Goal: Task Accomplishment & Management: Manage account settings

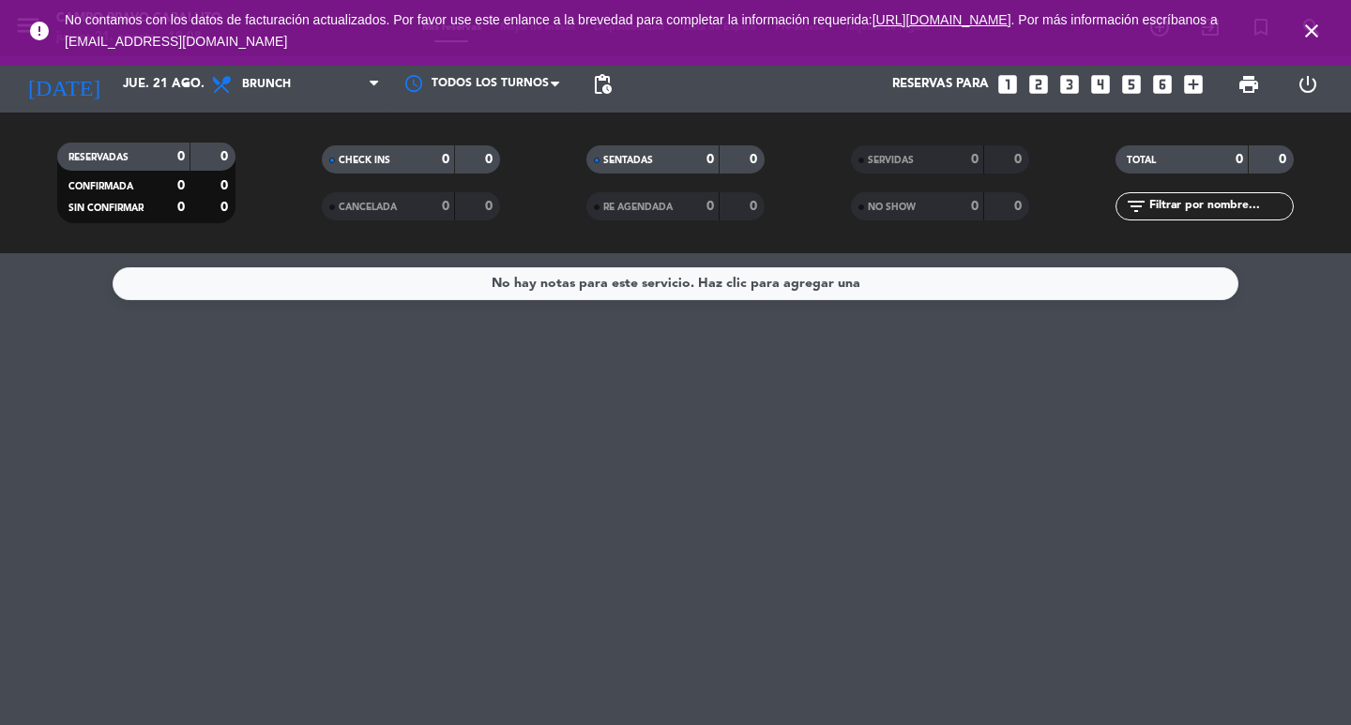
click at [1309, 25] on icon "close" at bounding box center [1311, 31] width 23 height 23
drag, startPoint x: 1308, startPoint y: 34, endPoint x: 1107, endPoint y: 76, distance: 206.0
click at [1309, 34] on icon "close" at bounding box center [1311, 31] width 23 height 23
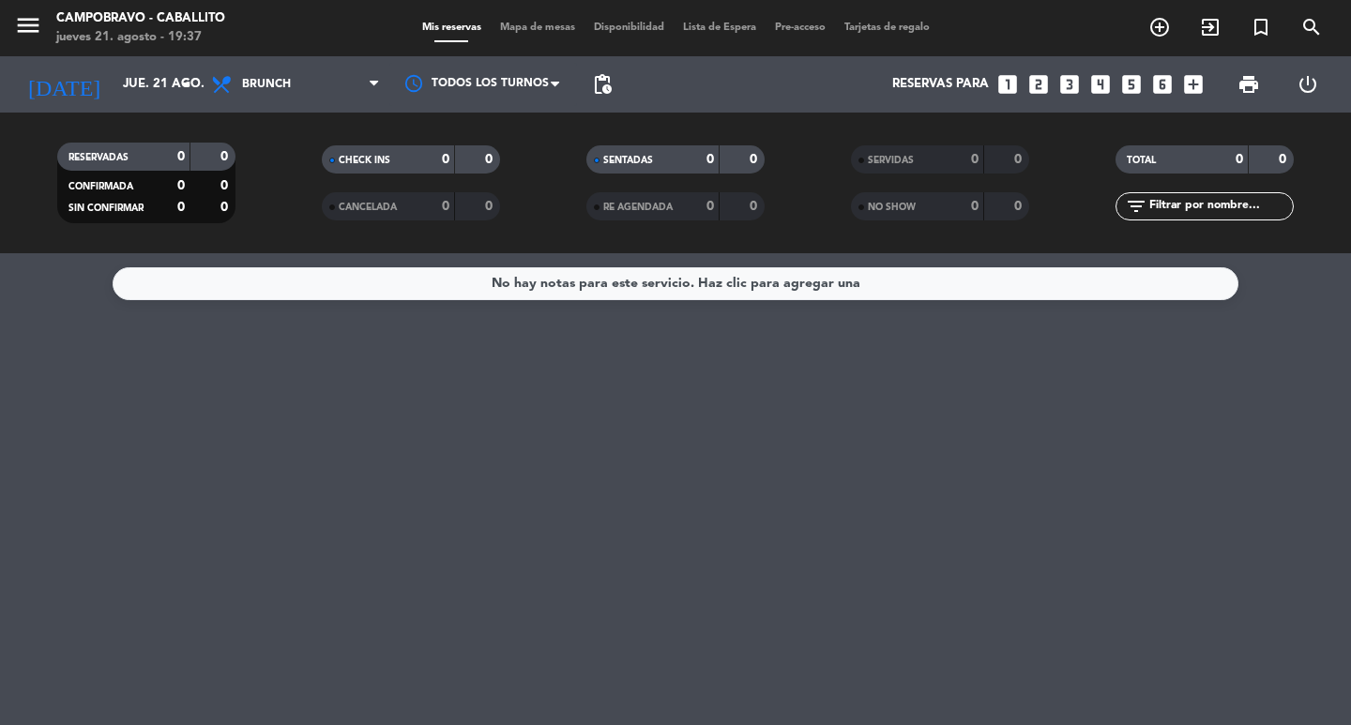
click at [1036, 78] on icon "looks_two" at bounding box center [1038, 84] width 24 height 24
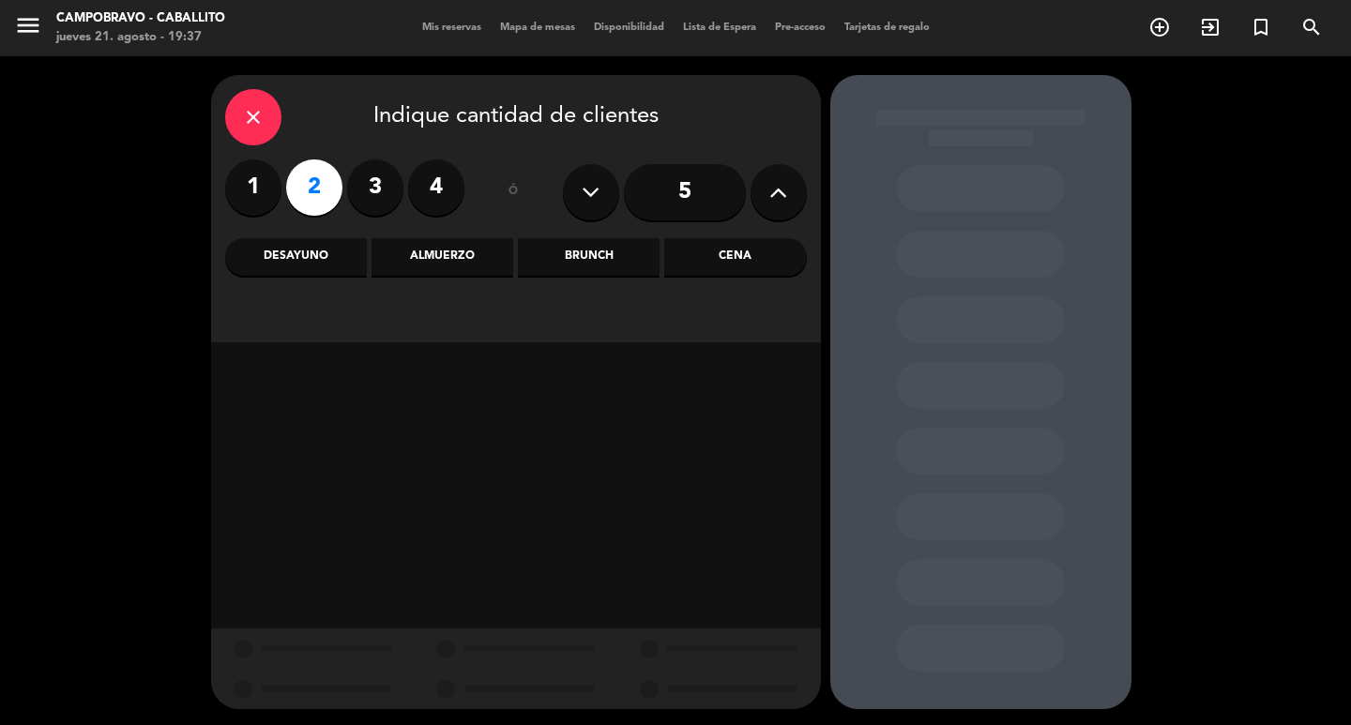
click at [697, 255] on div "Cena" at bounding box center [735, 257] width 142 height 38
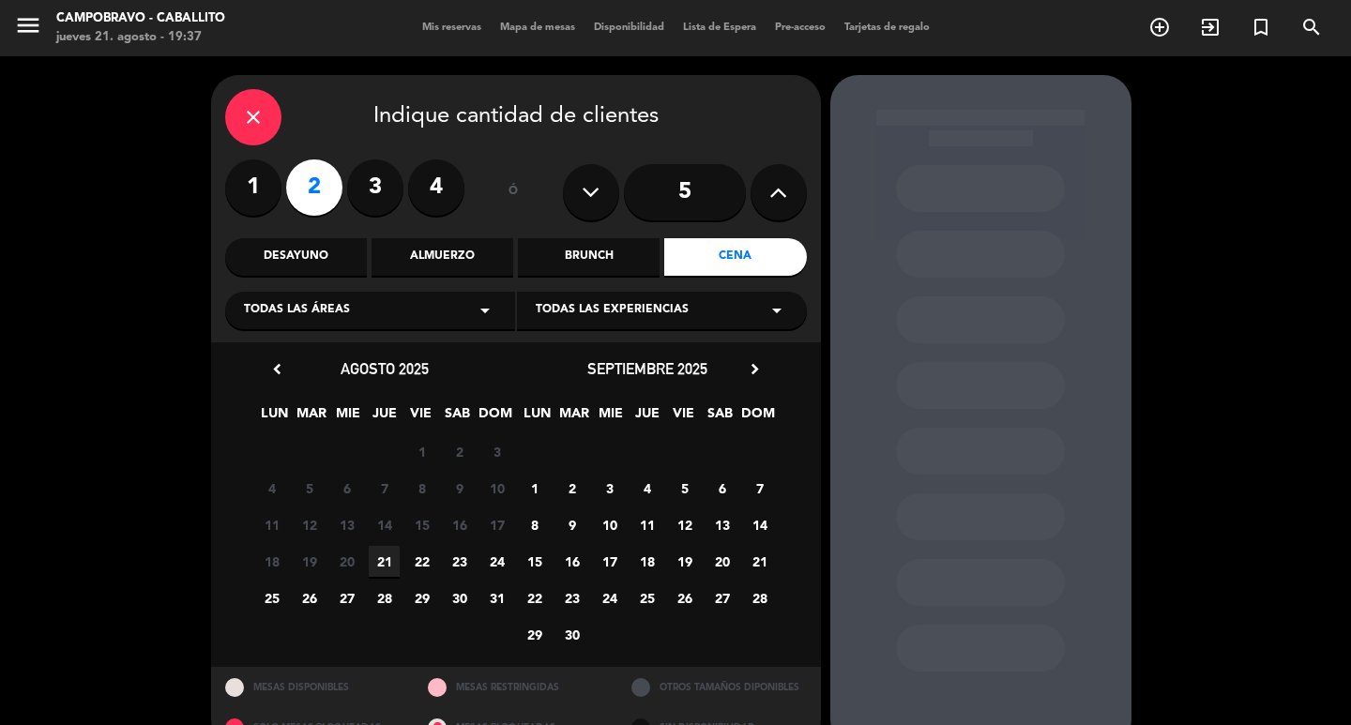
click at [460, 593] on span "30" at bounding box center [459, 597] width 31 height 31
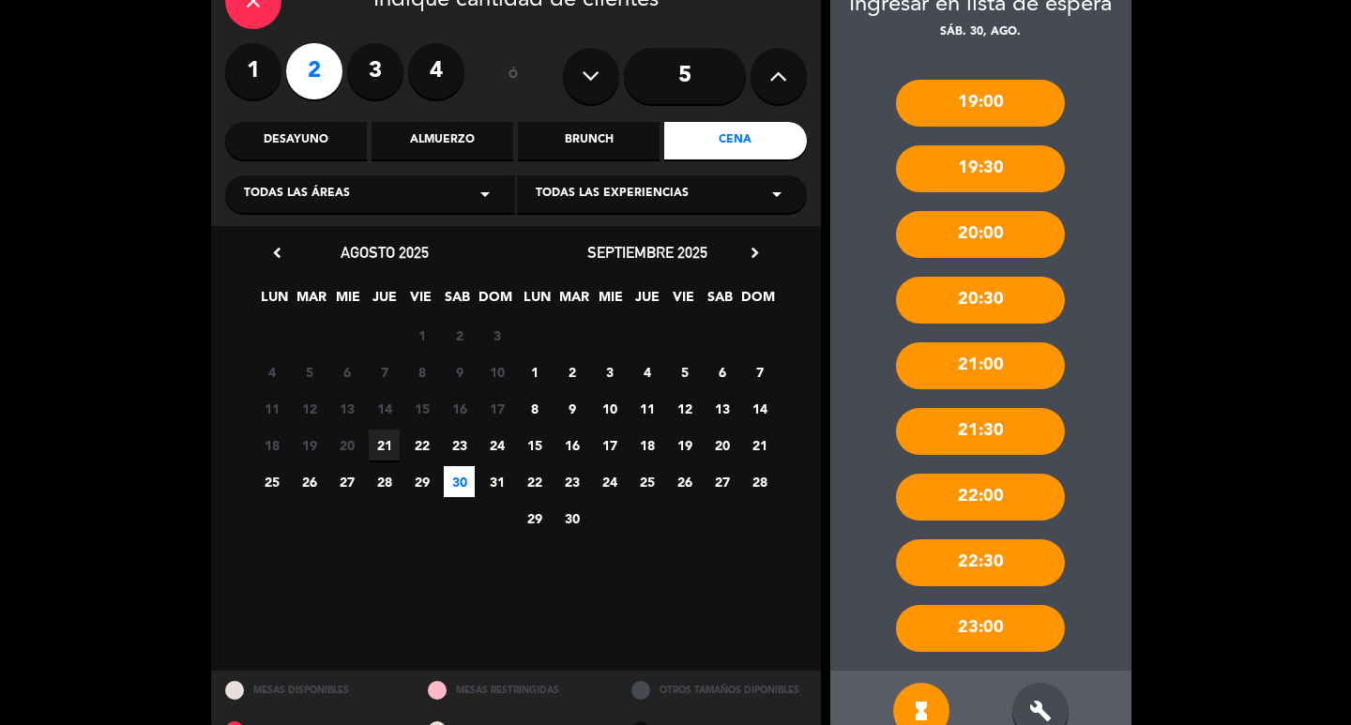
scroll to position [161, 0]
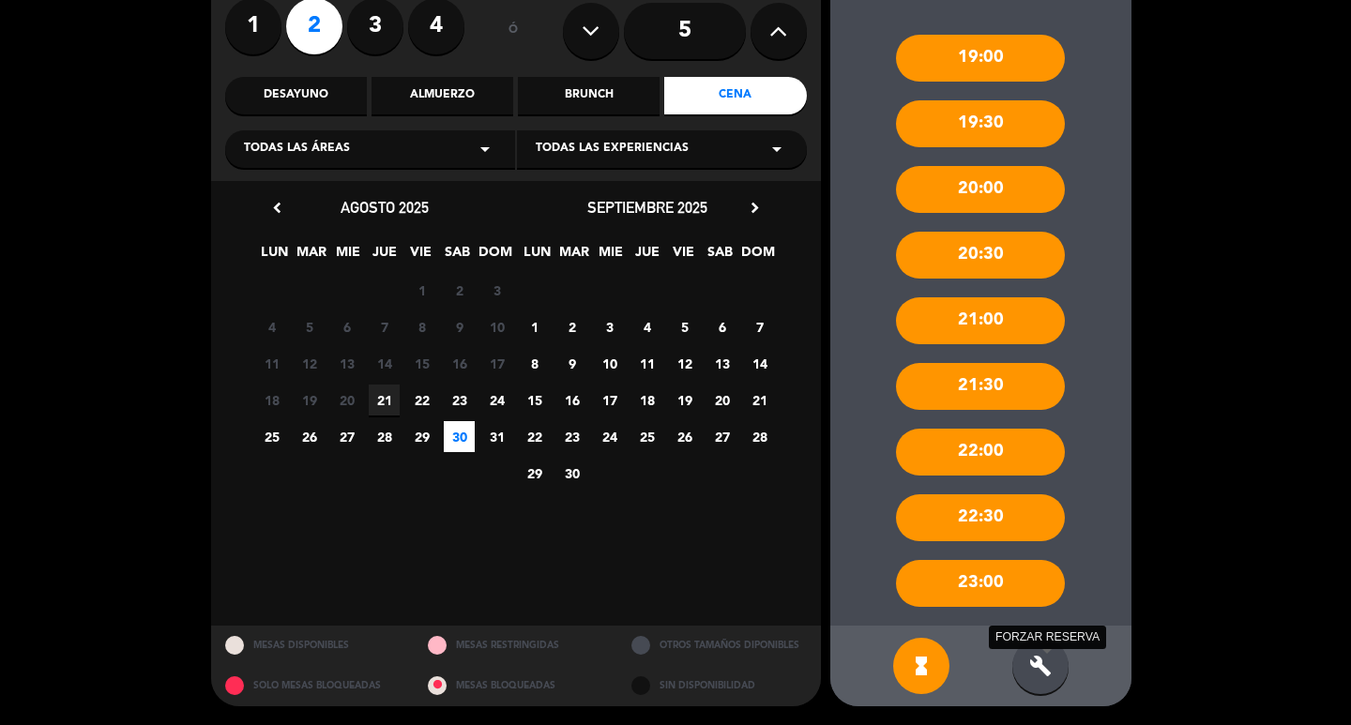
click at [1034, 675] on icon "build" at bounding box center [1040, 666] width 23 height 23
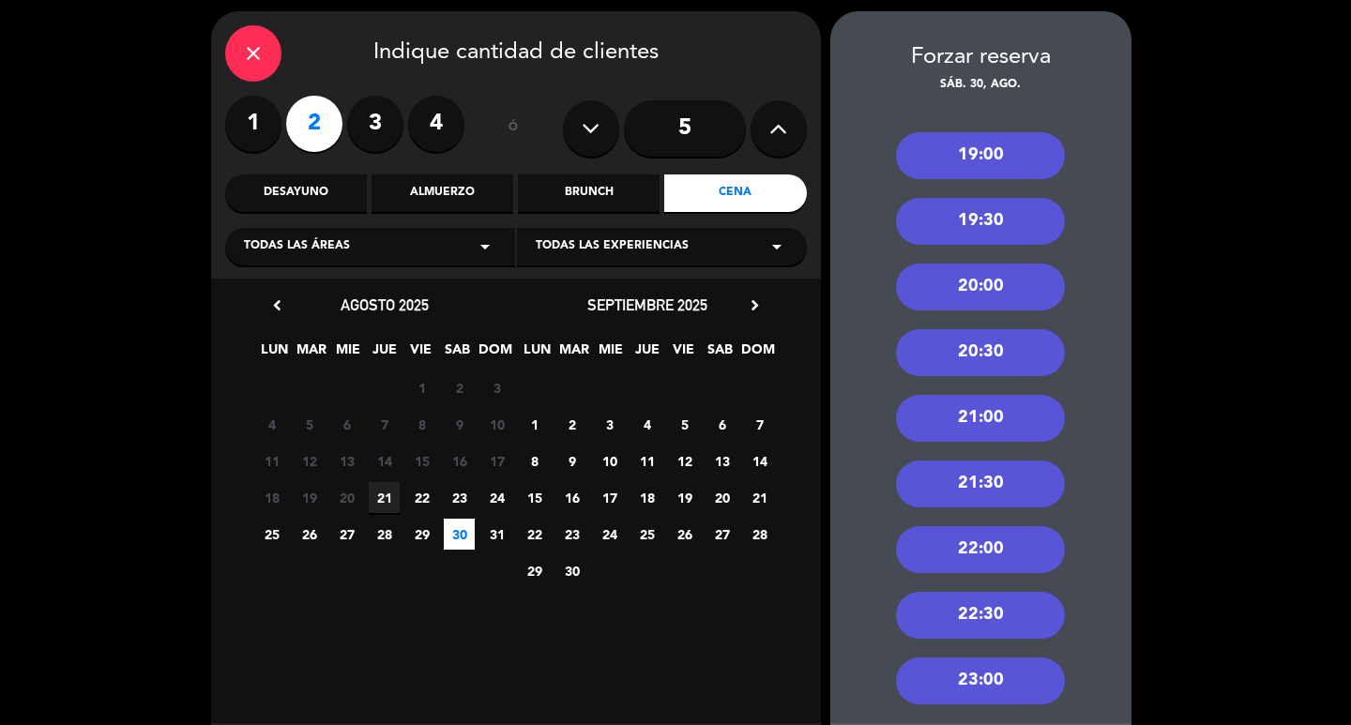
scroll to position [0, 0]
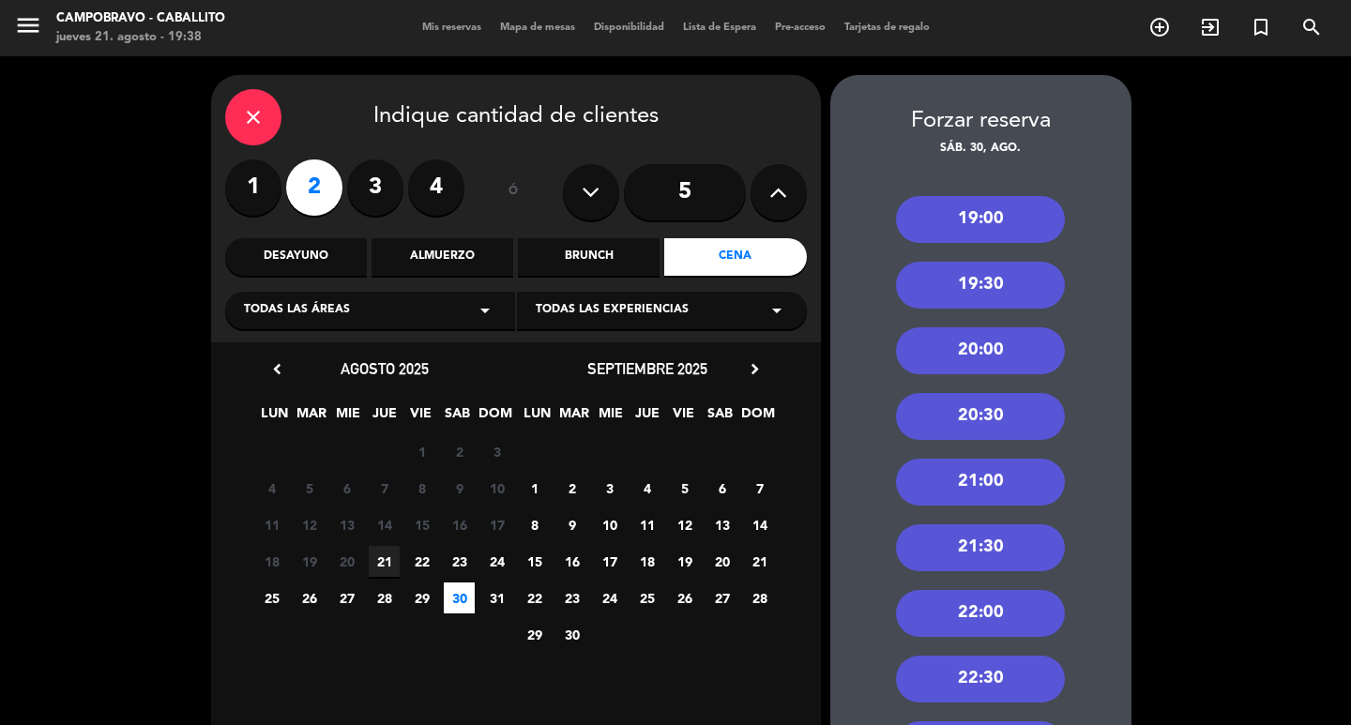
click at [251, 114] on icon "close" at bounding box center [253, 117] width 23 height 23
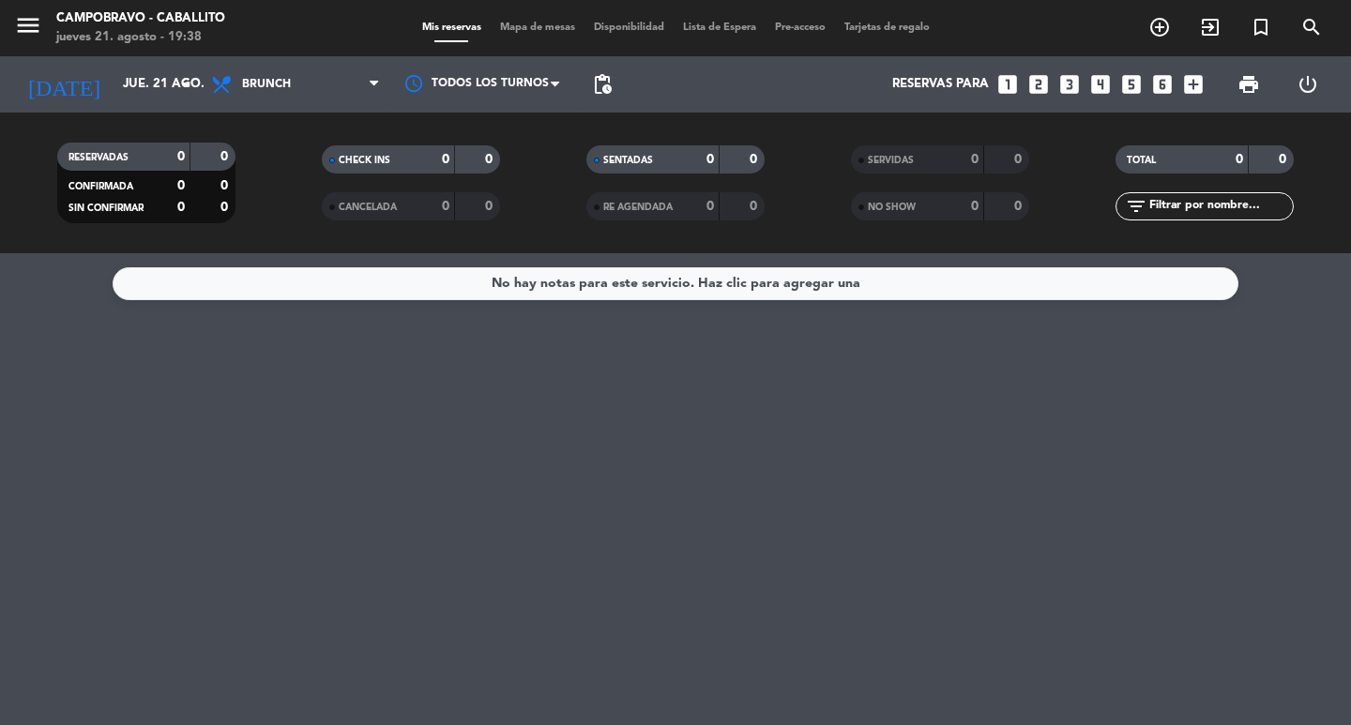
click at [1035, 84] on icon "looks_two" at bounding box center [1038, 84] width 24 height 24
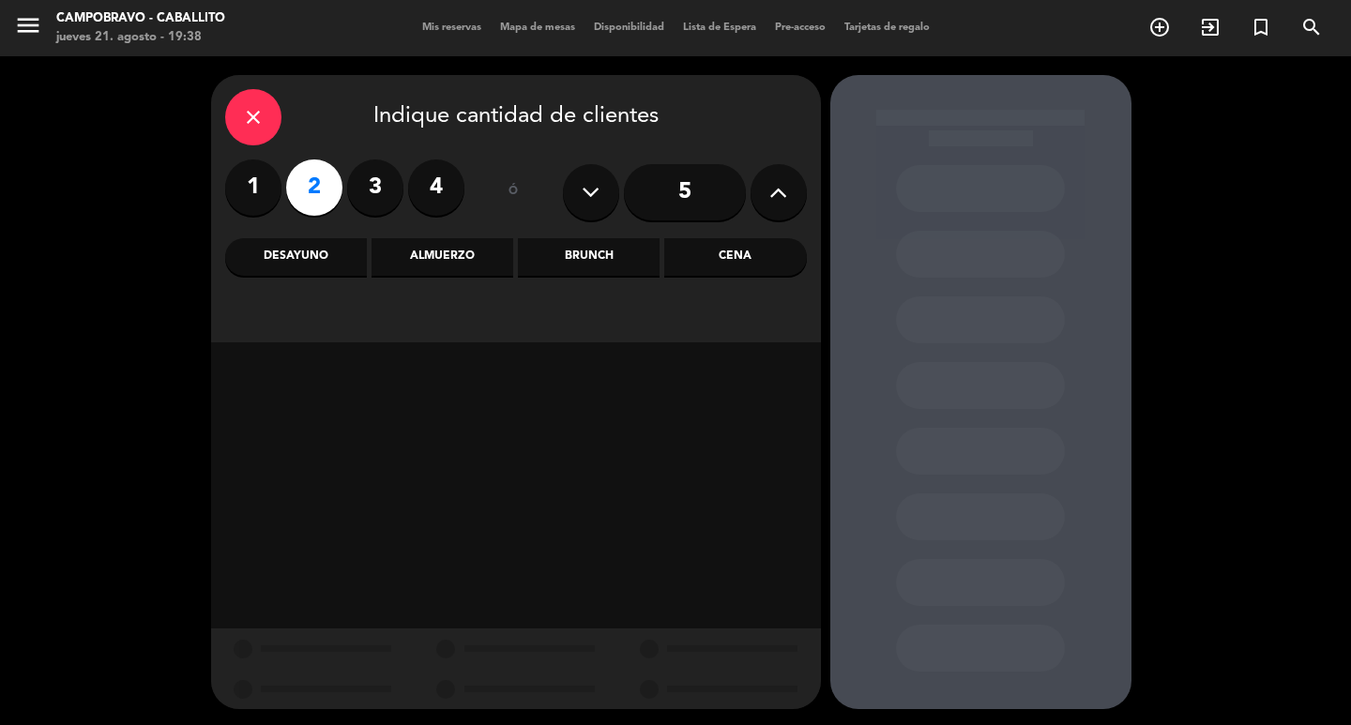
click at [717, 247] on div "Cena" at bounding box center [735, 257] width 142 height 38
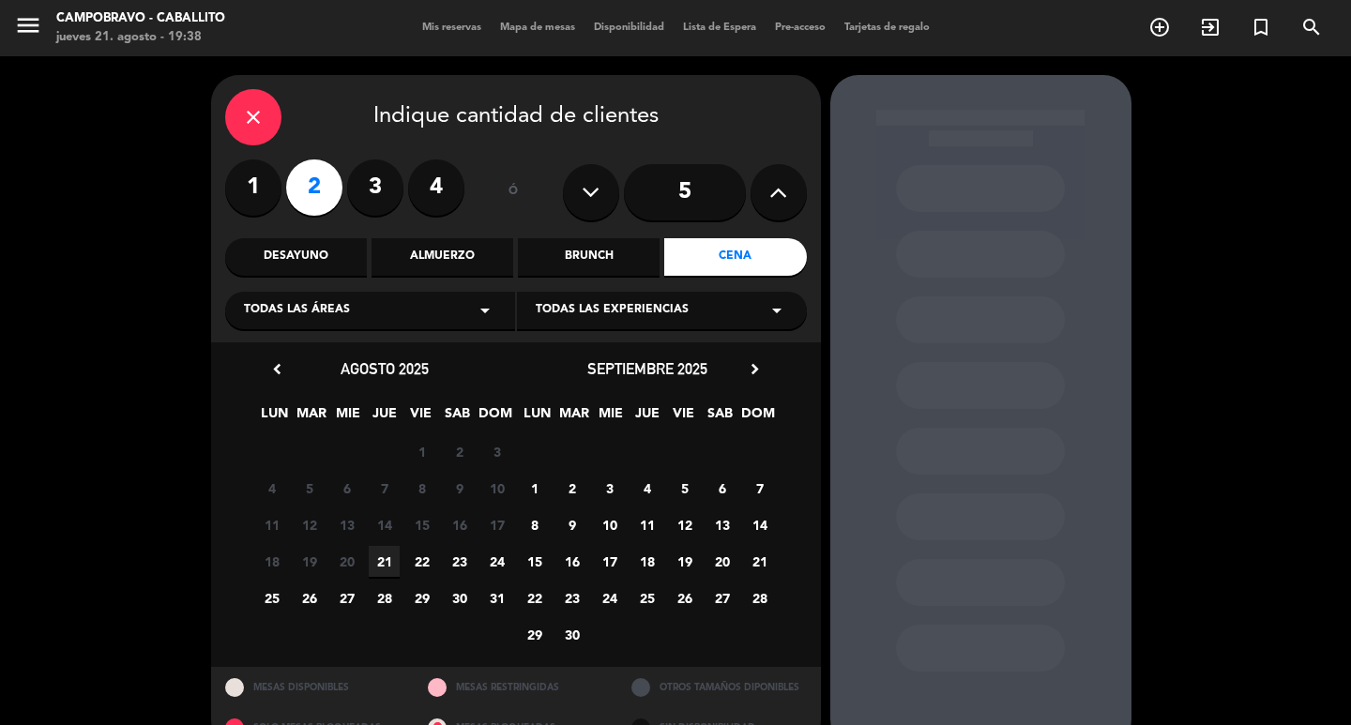
click at [421, 565] on span "22" at bounding box center [421, 561] width 31 height 31
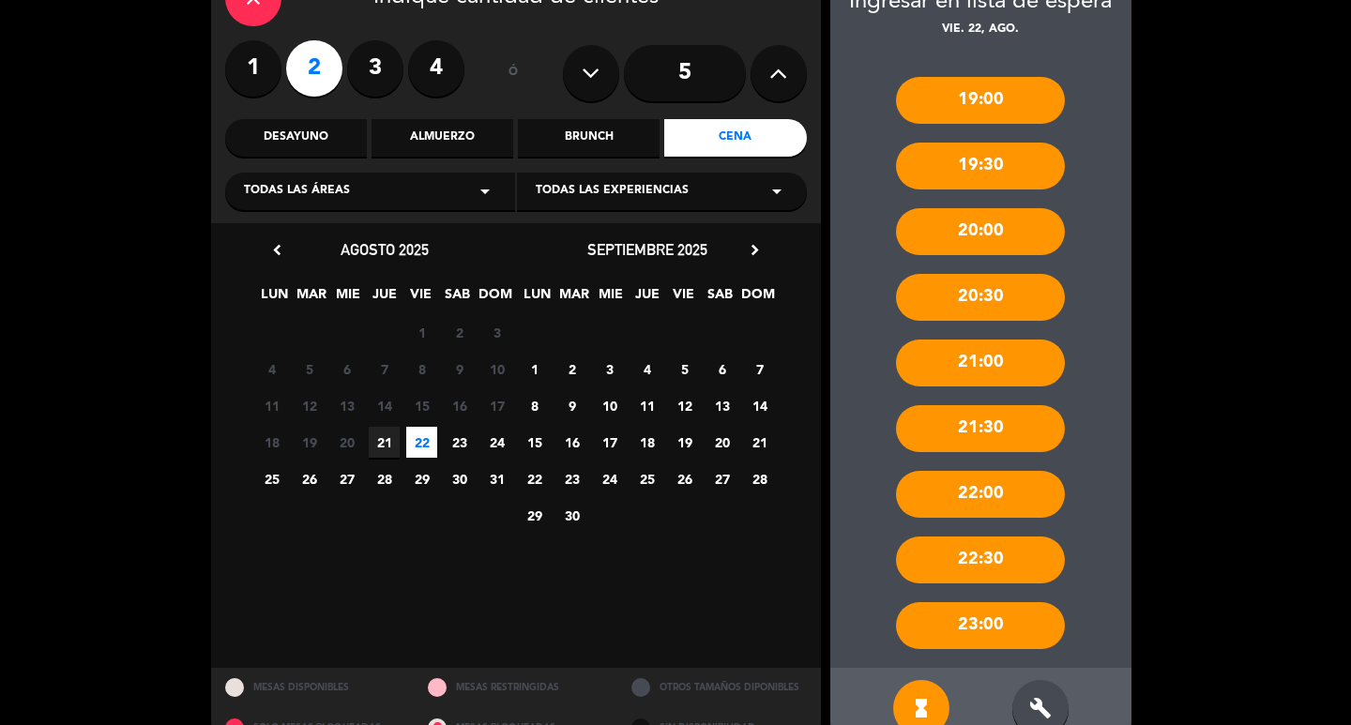
scroll to position [161, 0]
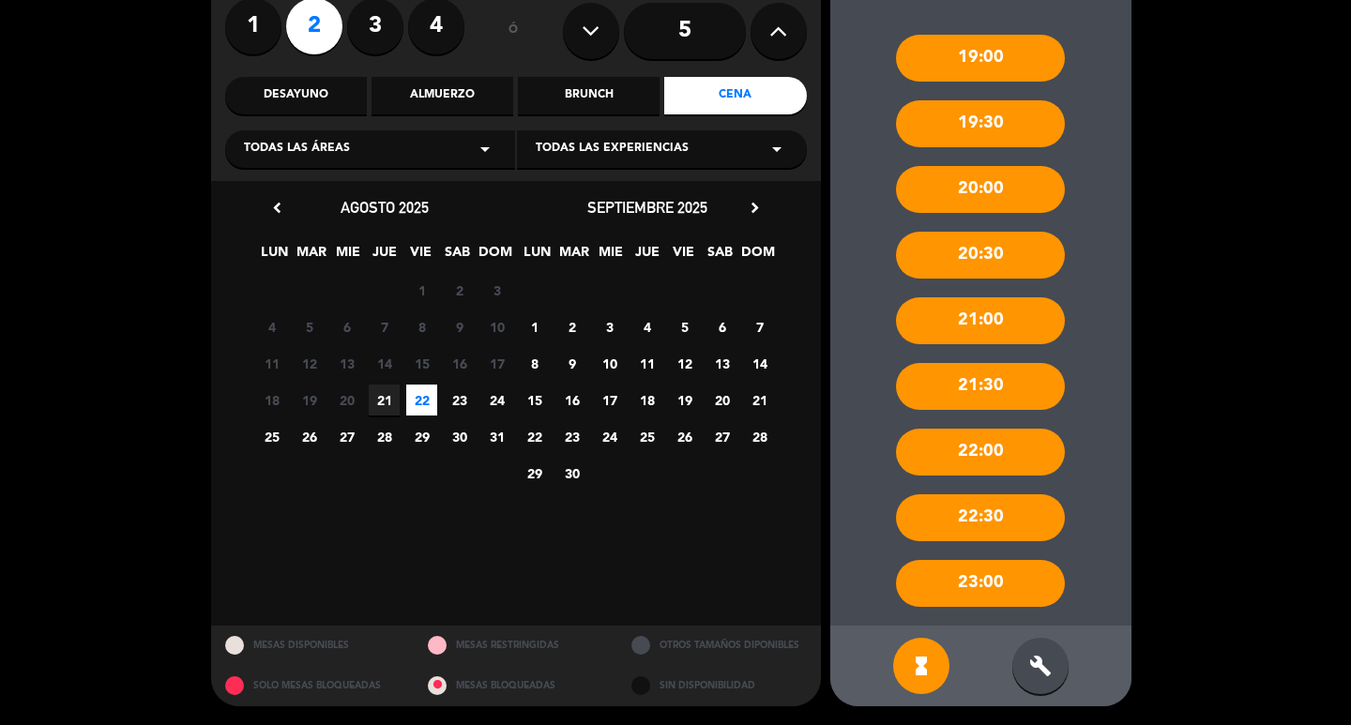
drag, startPoint x: 1056, startPoint y: 676, endPoint x: 1046, endPoint y: 656, distance: 23.1
click at [1054, 677] on div "build" at bounding box center [1040, 666] width 56 height 56
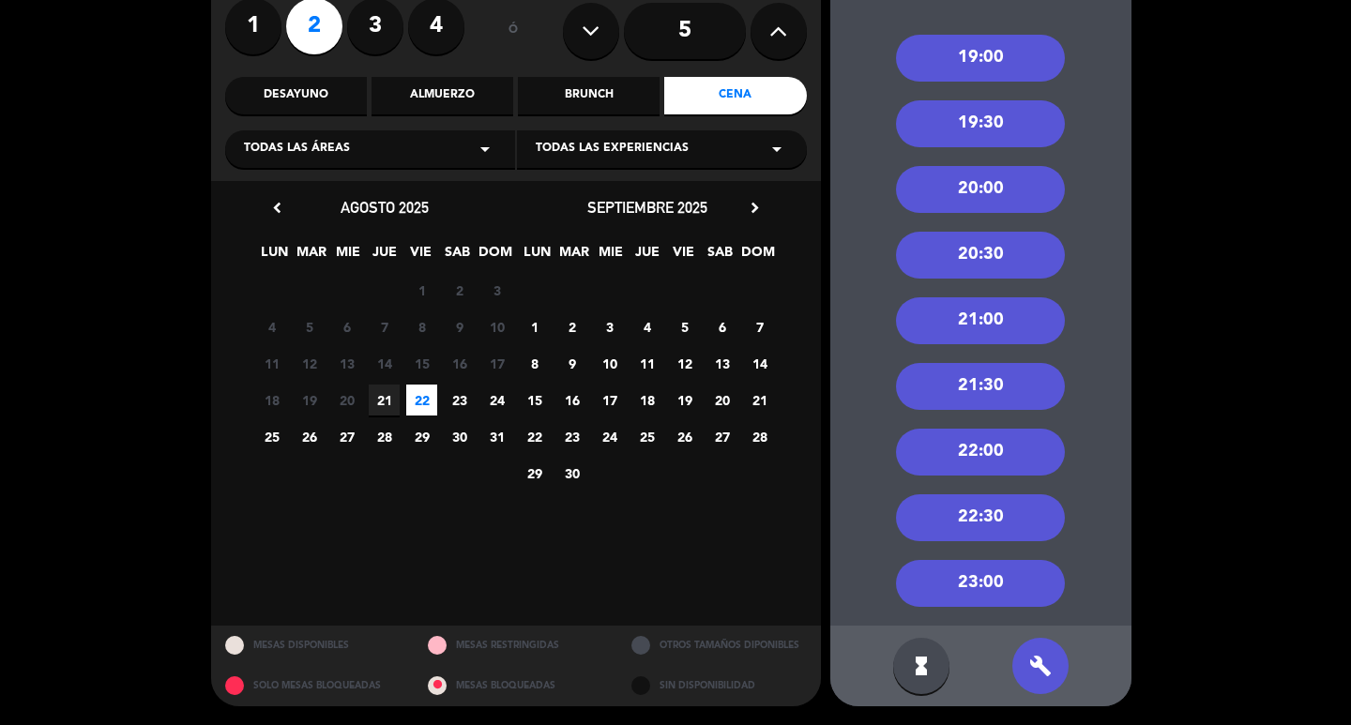
click at [1009, 320] on div "21:00" at bounding box center [980, 320] width 169 height 47
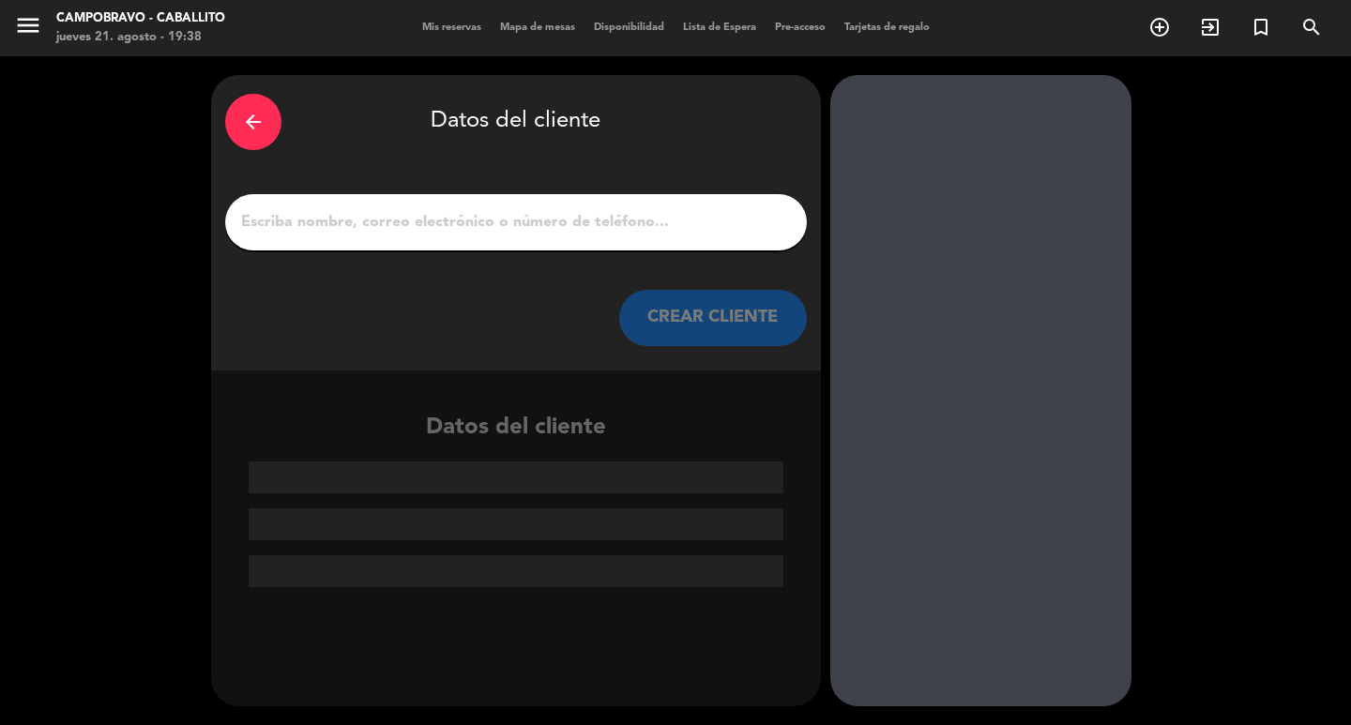
click at [589, 211] on input "1" at bounding box center [515, 222] width 553 height 26
paste input "[PERSON_NAME]"
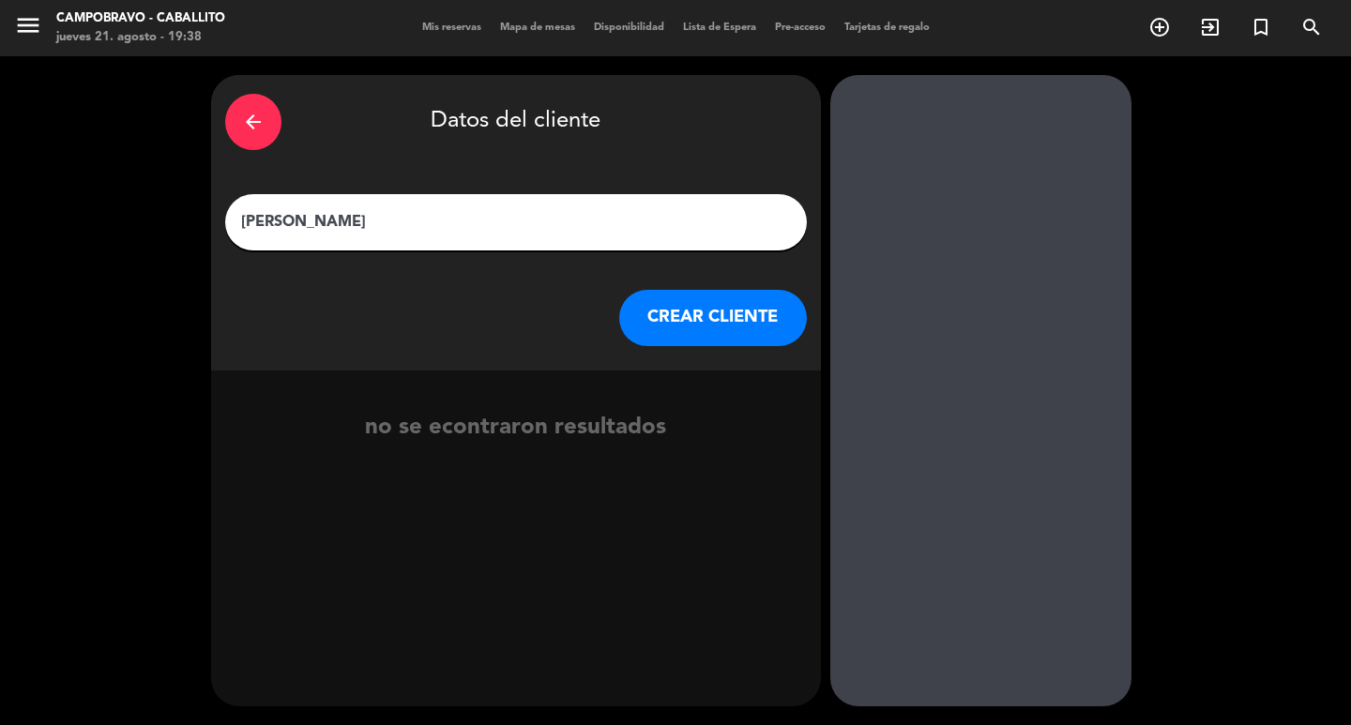
type input "[PERSON_NAME]"
click at [684, 312] on button "CREAR CLIENTE" at bounding box center [713, 318] width 188 height 56
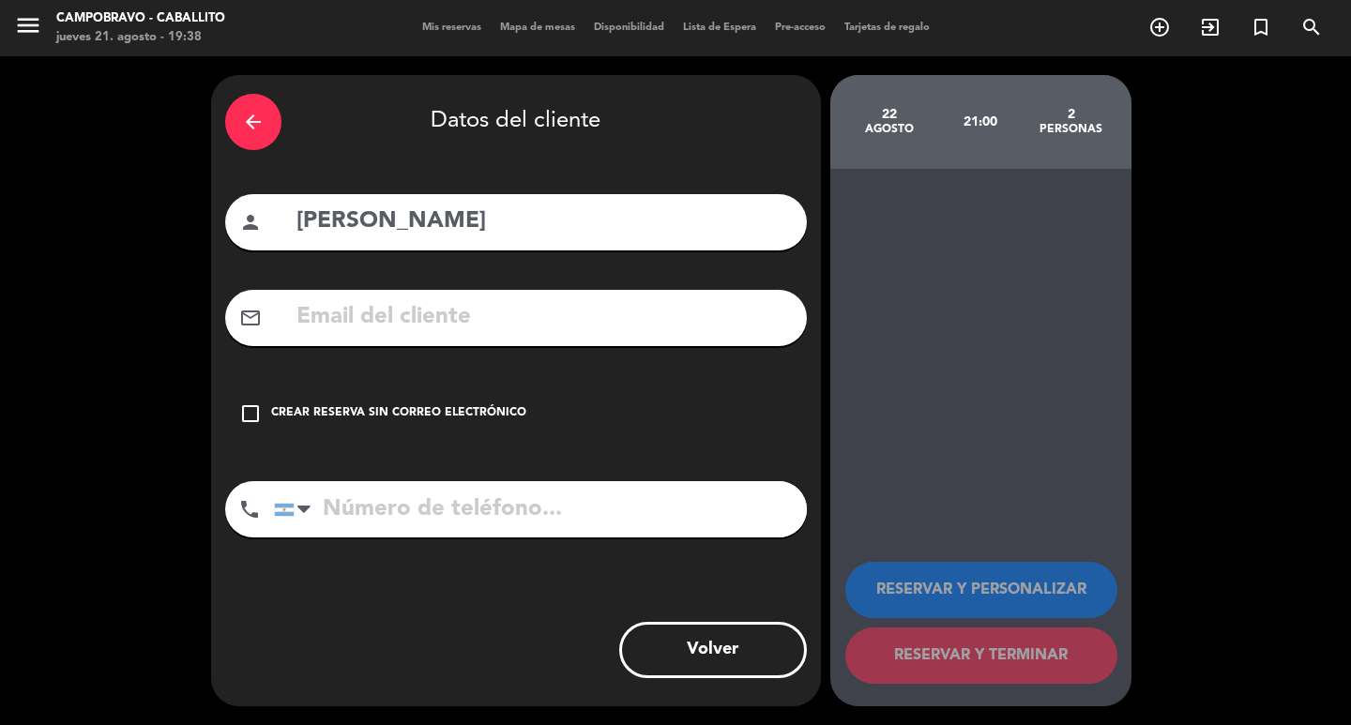
drag, startPoint x: 391, startPoint y: 335, endPoint x: 400, endPoint y: 337, distance: 9.6
click at [395, 335] on input "text" at bounding box center [543, 317] width 498 height 38
paste input "[EMAIL_ADDRESS][DOMAIN_NAME],"
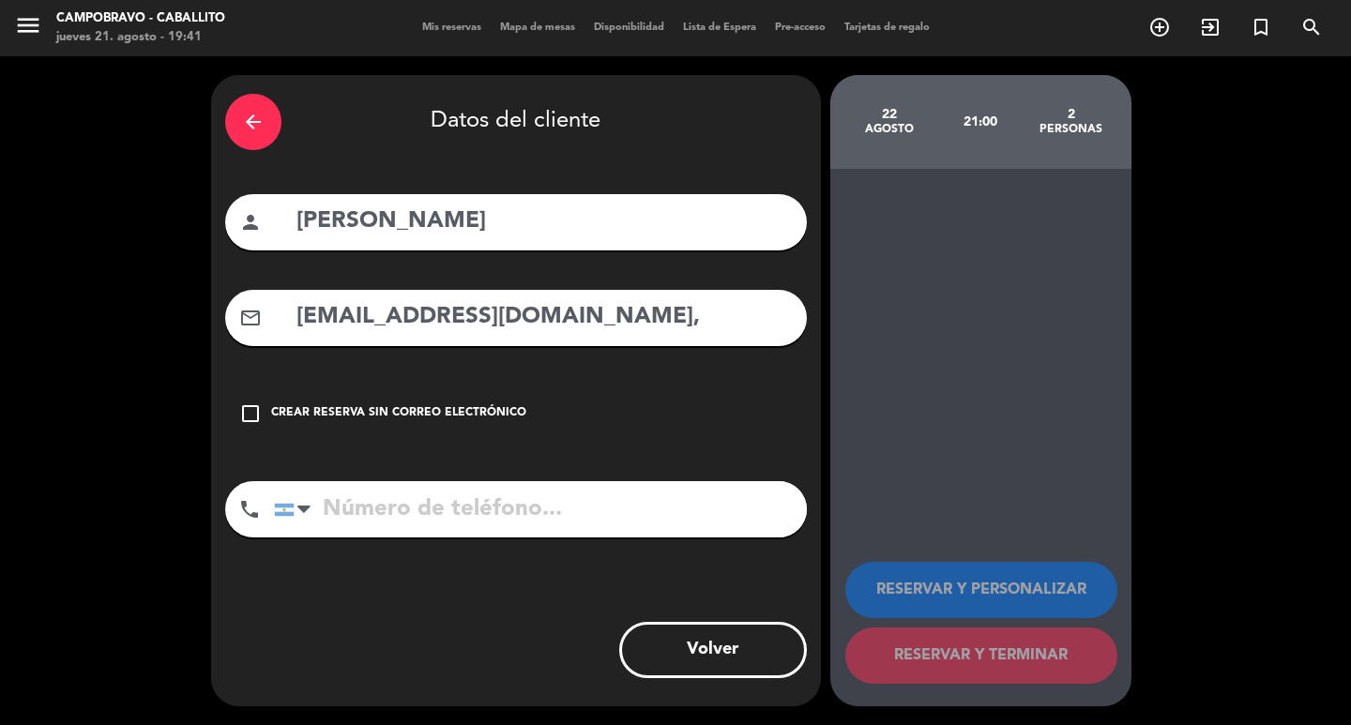
click at [575, 309] on input "[EMAIL_ADDRESS][DOMAIN_NAME]," at bounding box center [543, 317] width 498 height 38
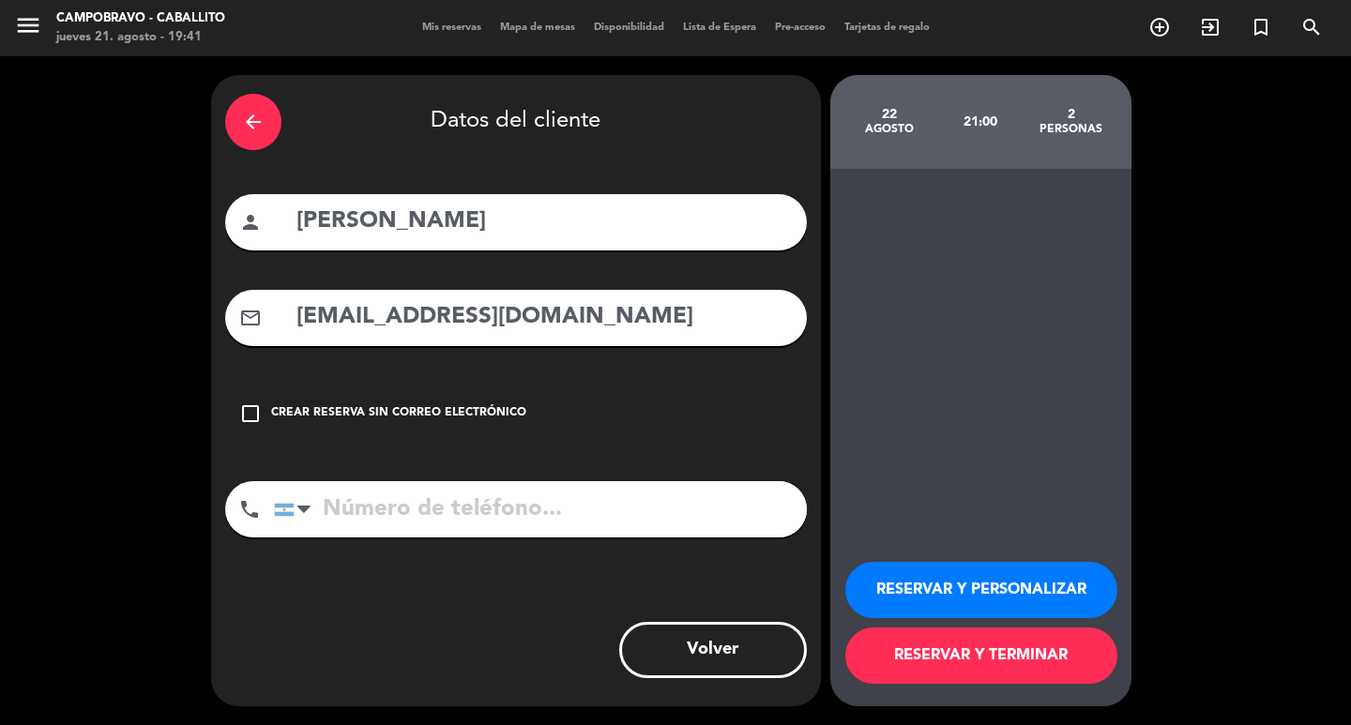
type input "[EMAIL_ADDRESS][DOMAIN_NAME]"
click at [509, 514] on input "tel" at bounding box center [540, 509] width 533 height 56
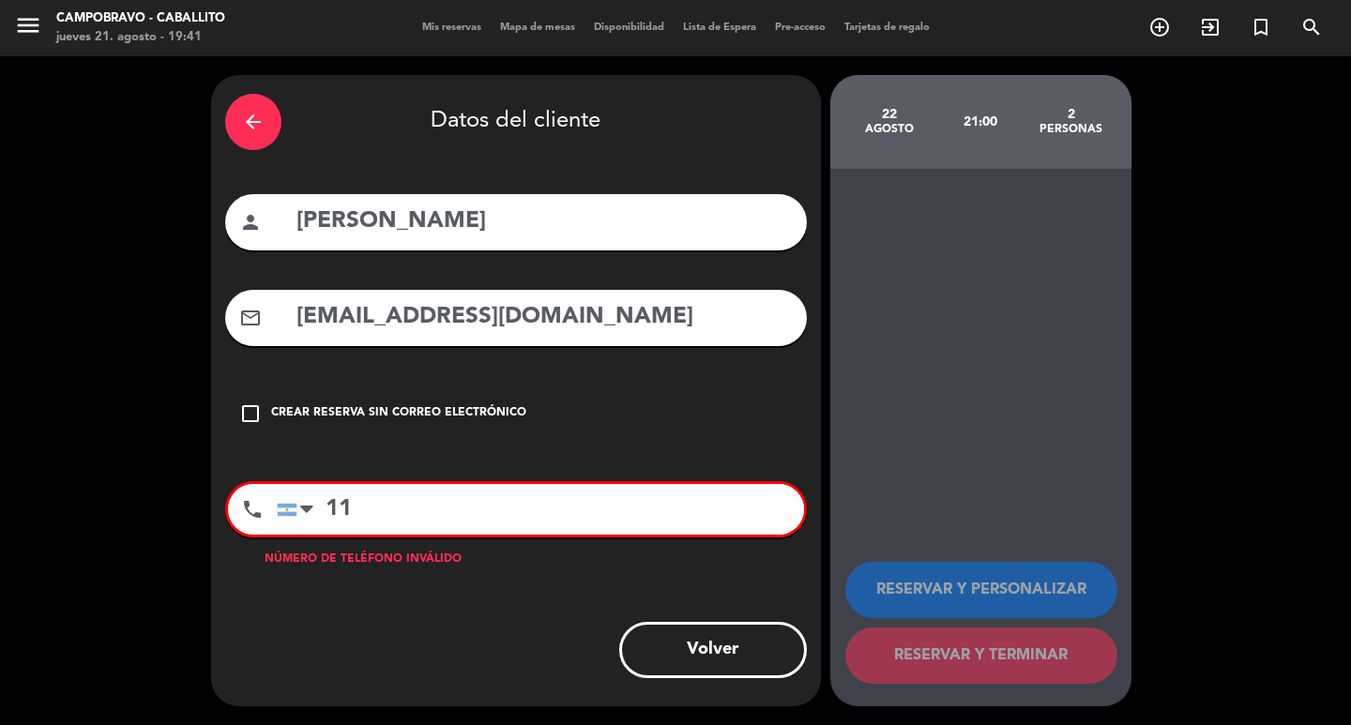
paste input "55652057"
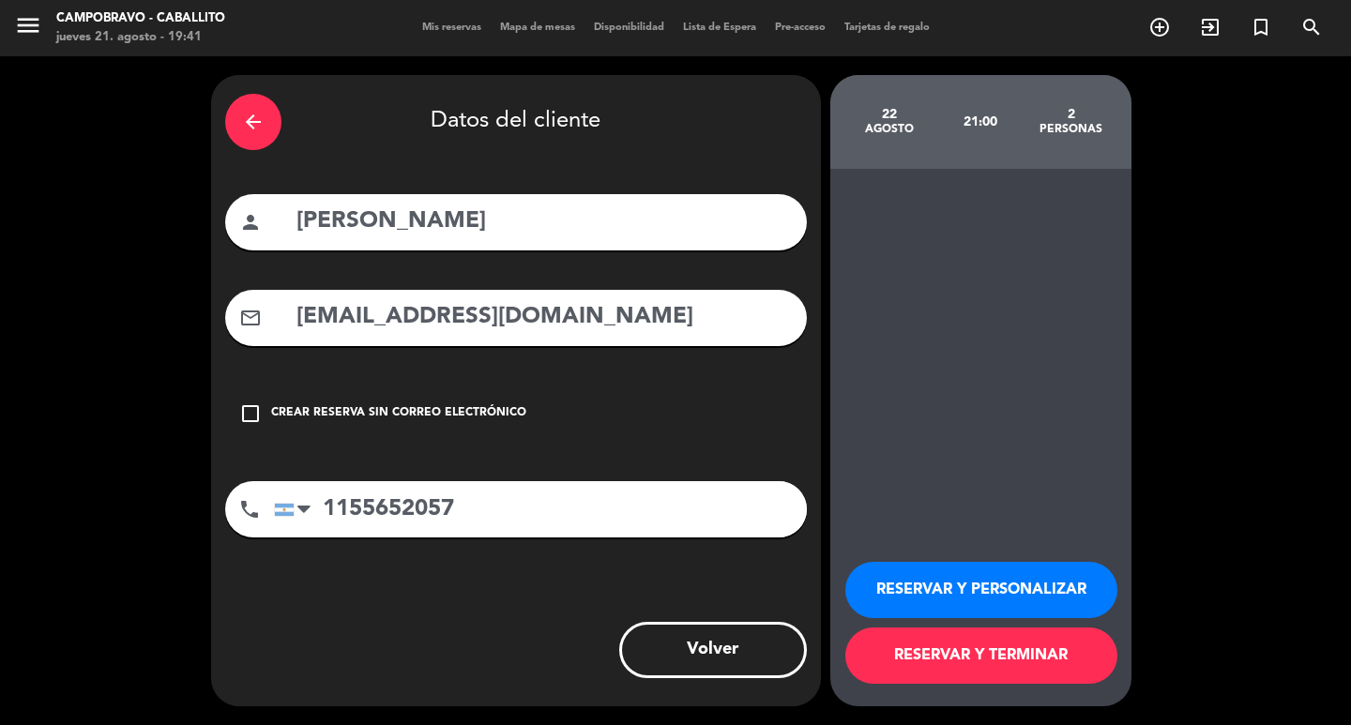
type input "1155652057"
drag, startPoint x: 1002, startPoint y: 668, endPoint x: 994, endPoint y: 488, distance: 180.2
click at [989, 490] on div "RESERVAR Y PERSONALIZAR RESERVAR Y TERMINAR" at bounding box center [980, 437] width 301 height 537
click at [1006, 657] on button "RESERVAR Y TERMINAR" at bounding box center [981, 655] width 272 height 56
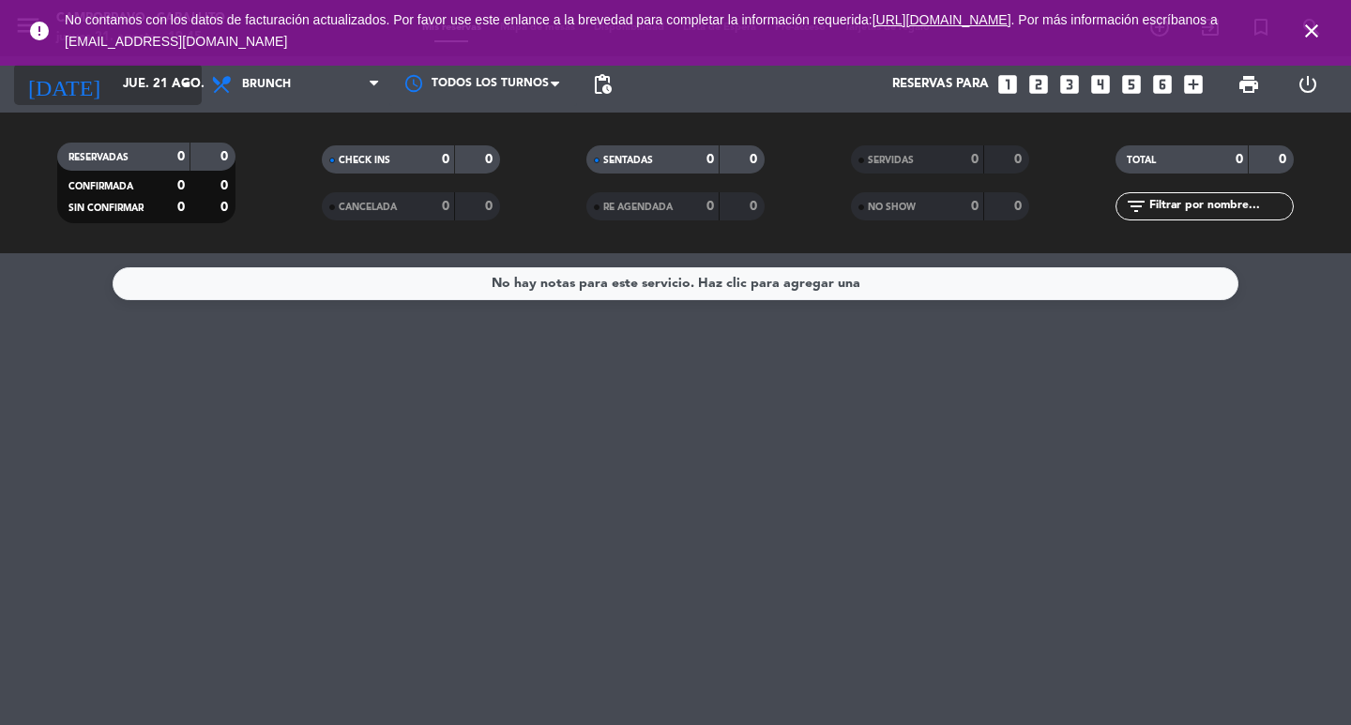
click at [113, 86] on input "jue. 21 ago." at bounding box center [195, 85] width 165 height 34
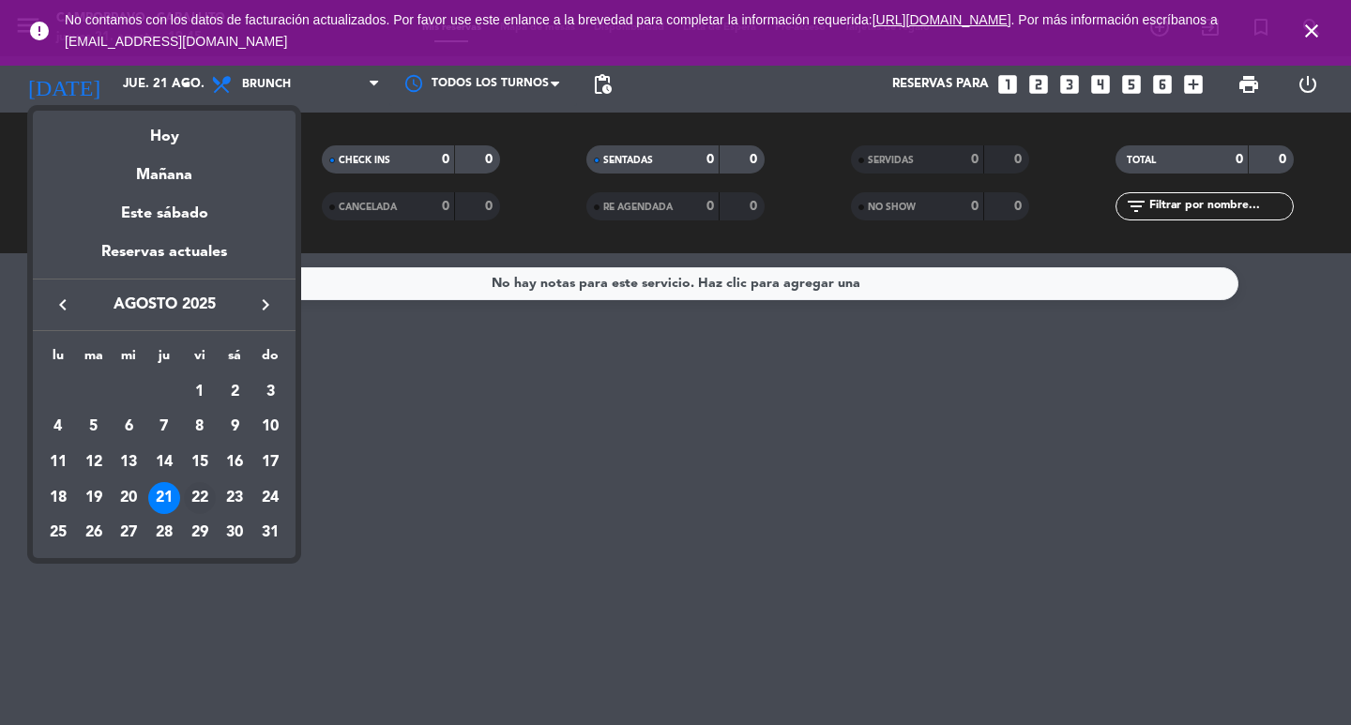
click at [210, 491] on div "22" at bounding box center [200, 498] width 32 height 32
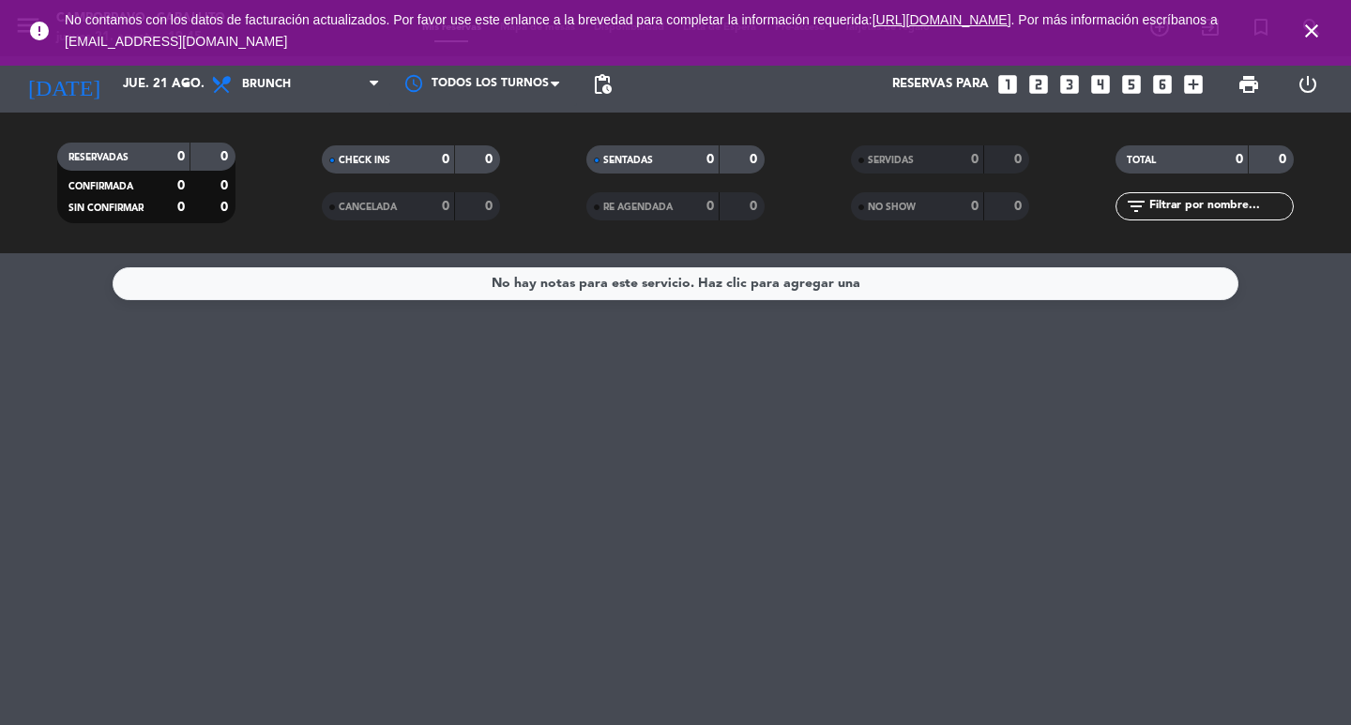
type input "vie. 22 ago."
click at [1314, 28] on icon "close" at bounding box center [1311, 31] width 23 height 23
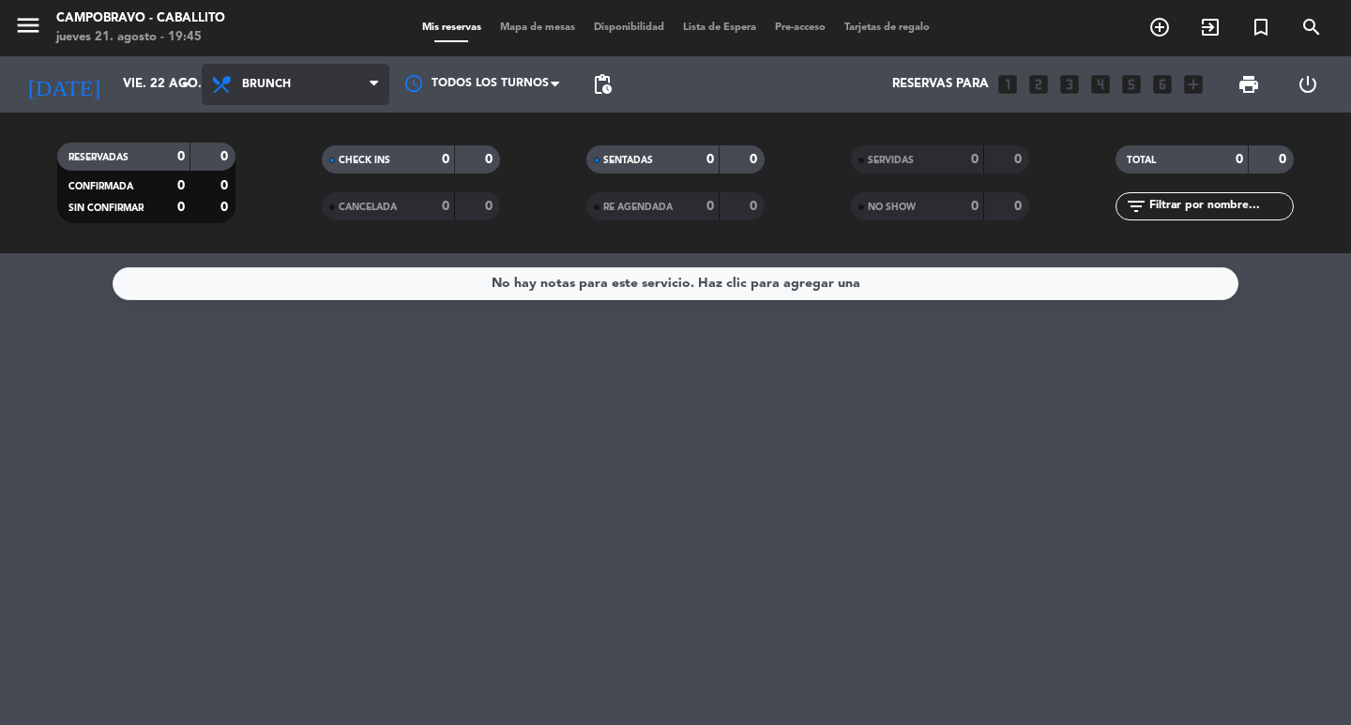
click at [318, 78] on span "Brunch" at bounding box center [296, 84] width 188 height 41
click at [278, 286] on ng-component "menu Campobravo - caballito jueves 21. agosto - 19:45 Mis reservas Mapa de mesa…" at bounding box center [675, 362] width 1351 height 725
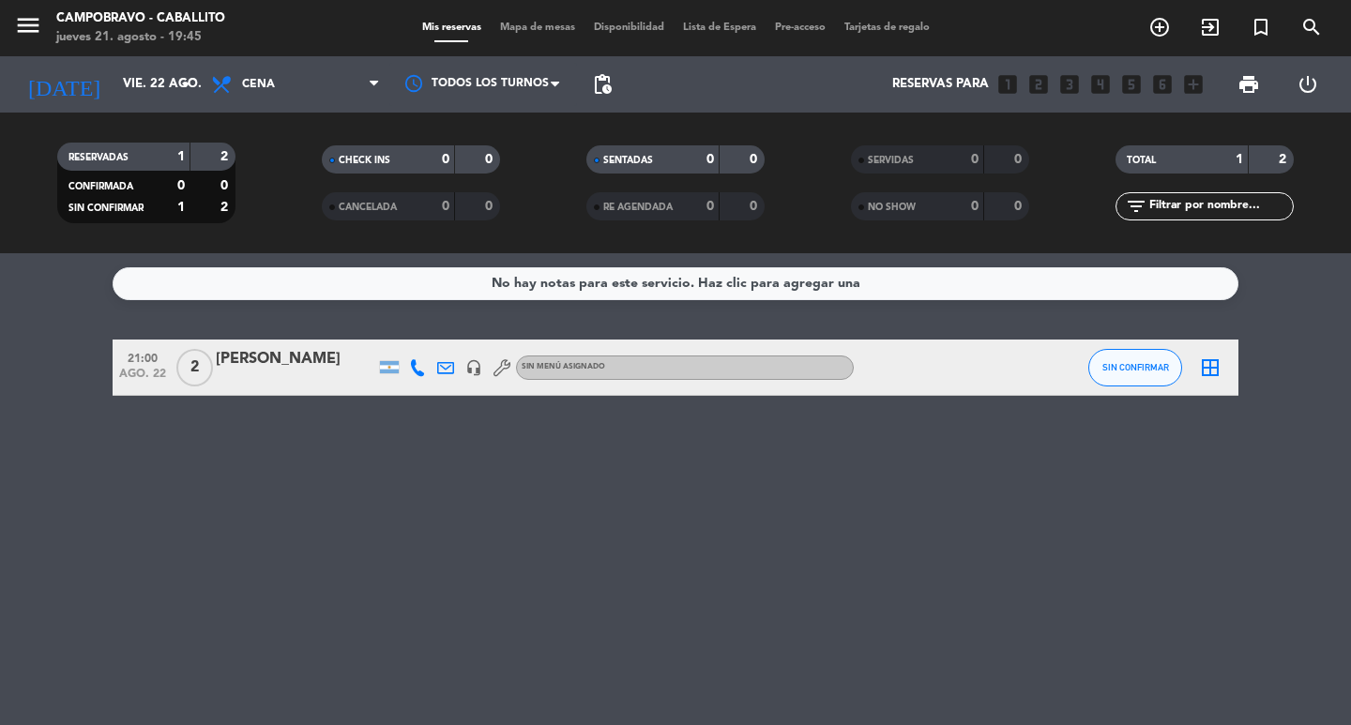
click at [335, 354] on div "[PERSON_NAME]" at bounding box center [295, 359] width 159 height 24
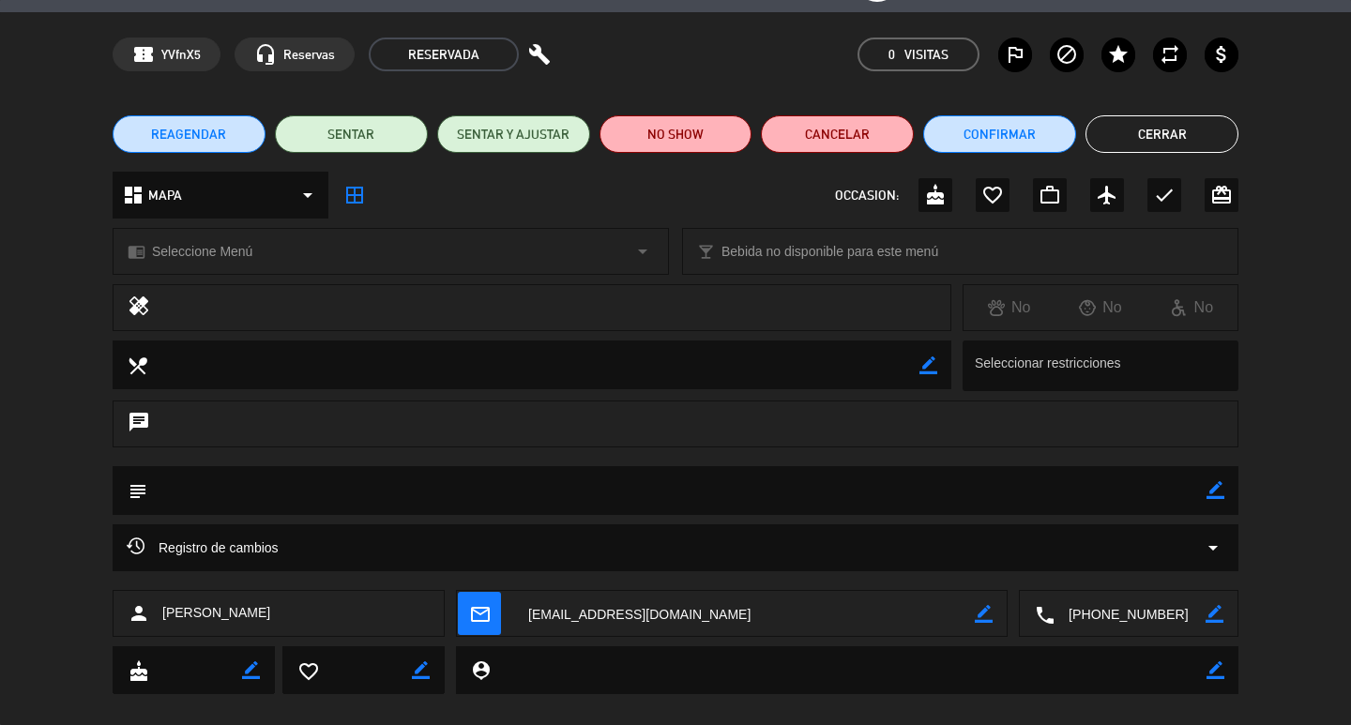
scroll to position [79, 0]
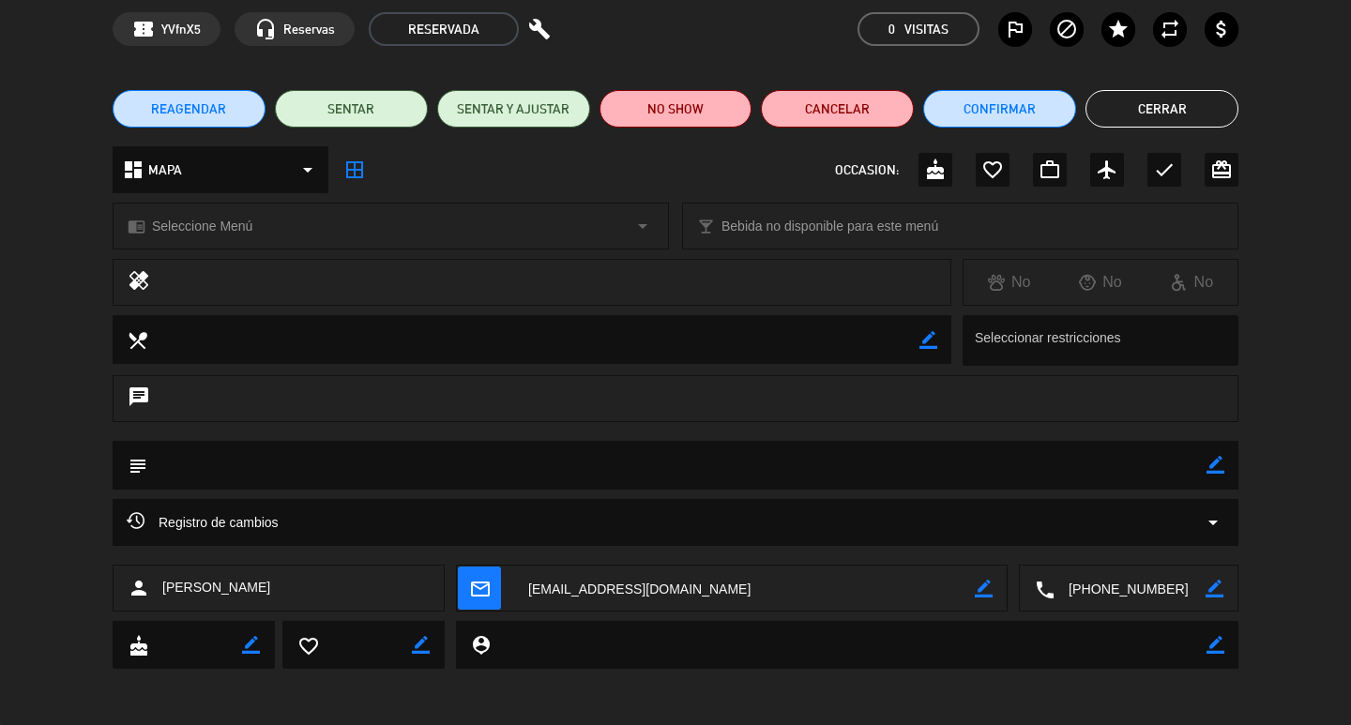
click at [1178, 111] on button "Cerrar" at bounding box center [1161, 109] width 153 height 38
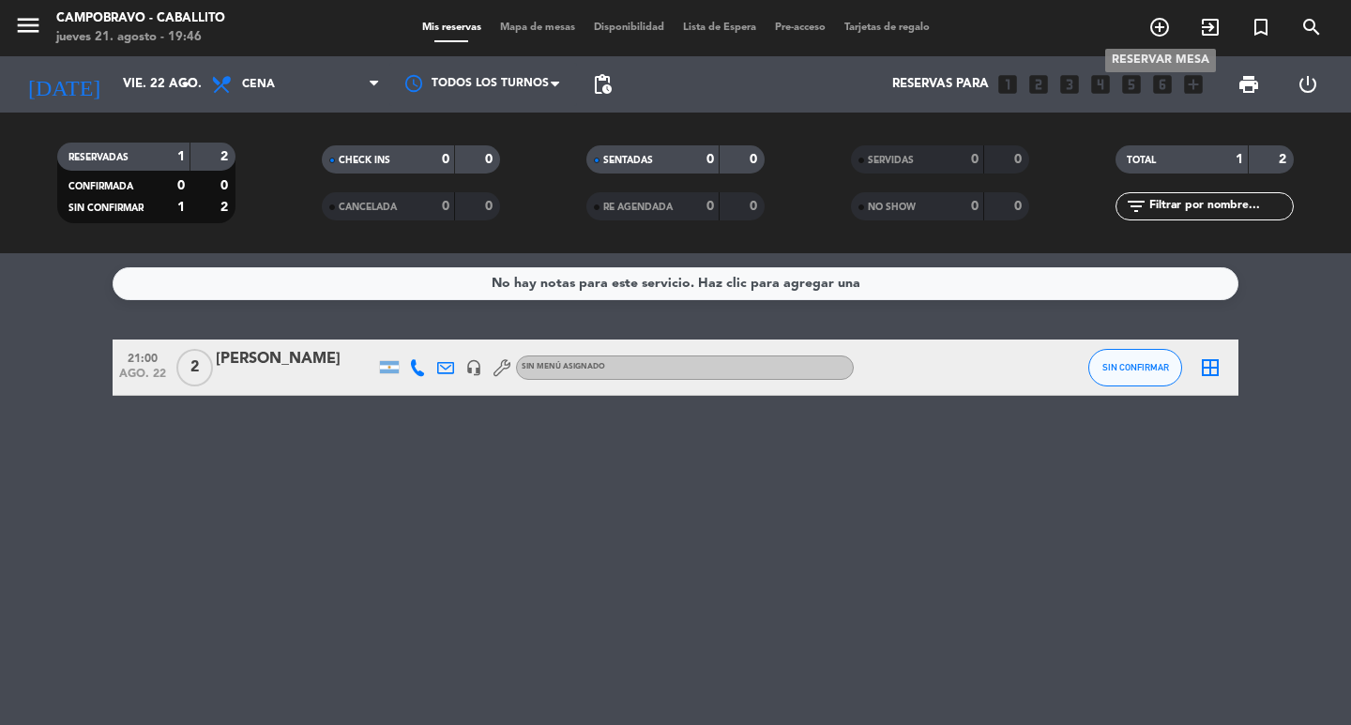
click at [1174, 33] on span "add_circle_outline" at bounding box center [1159, 27] width 51 height 32
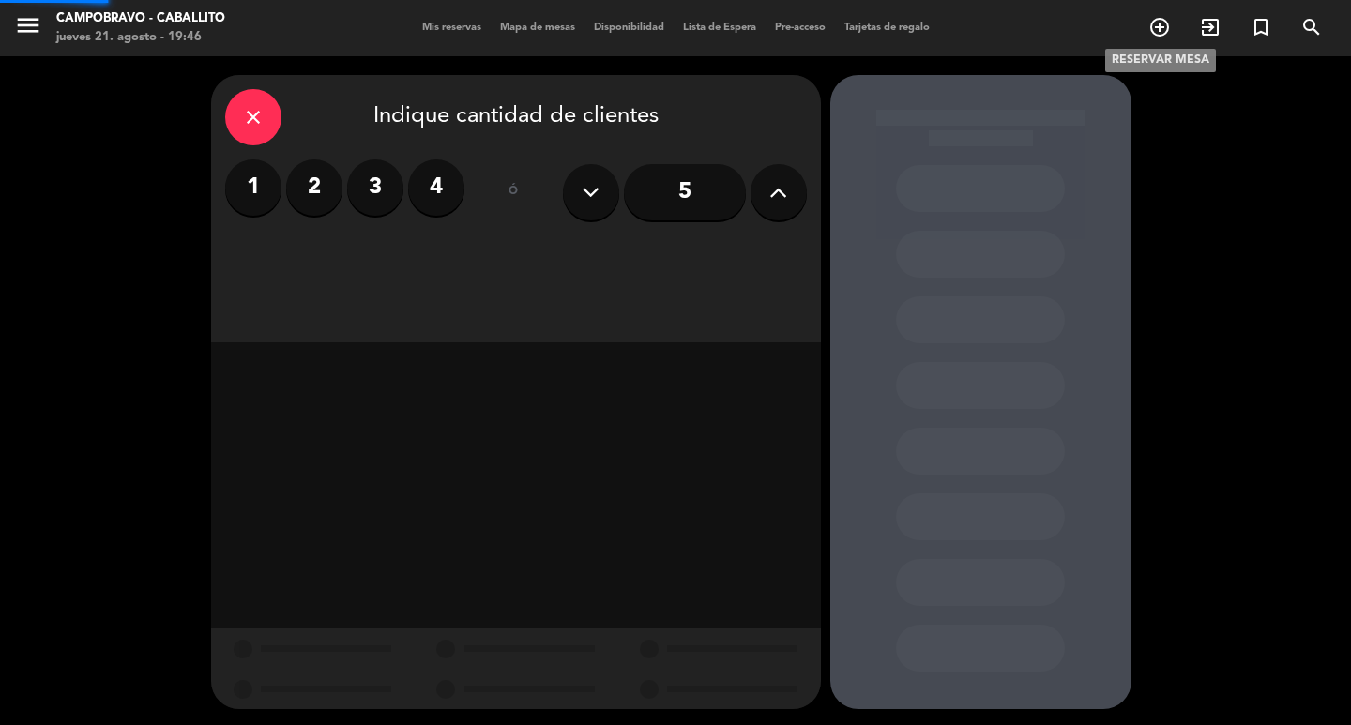
click at [1168, 33] on icon "add_circle_outline" at bounding box center [1159, 27] width 23 height 23
click at [304, 208] on label "2" at bounding box center [314, 187] width 56 height 56
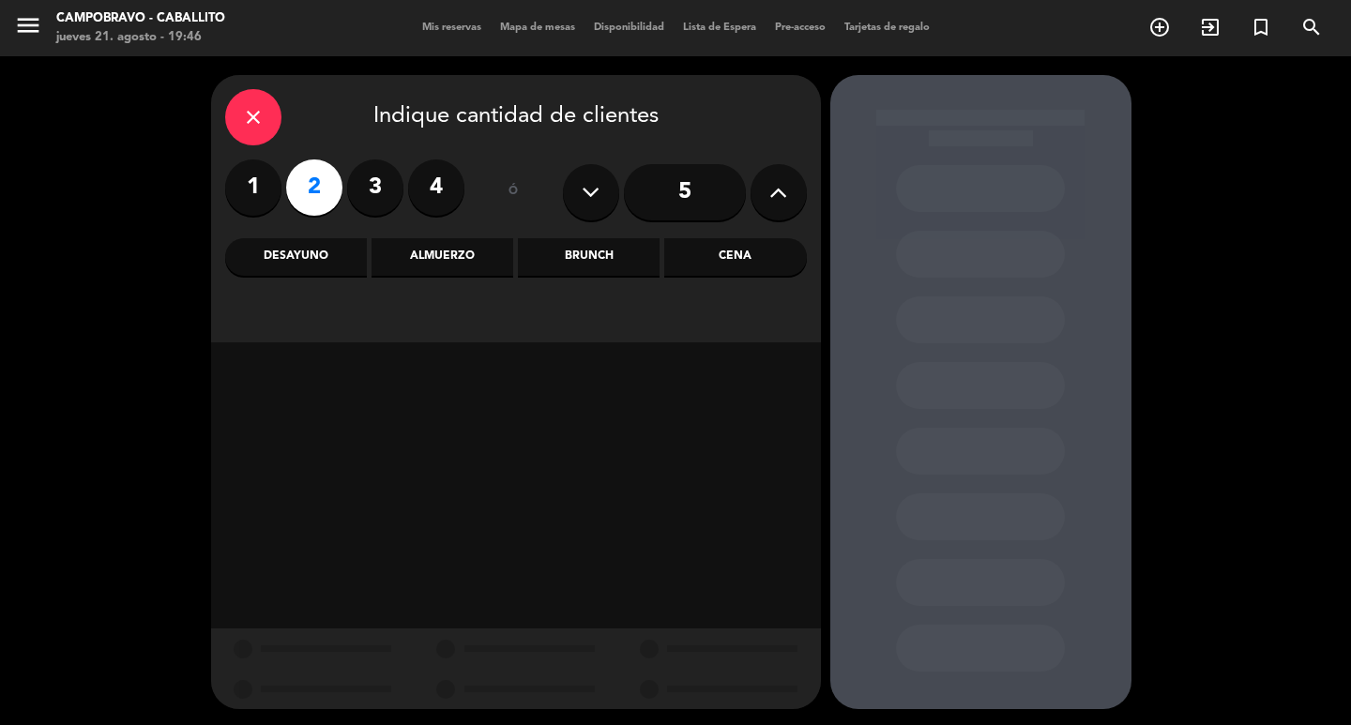
click at [453, 247] on div "Almuerzo" at bounding box center [442, 257] width 142 height 38
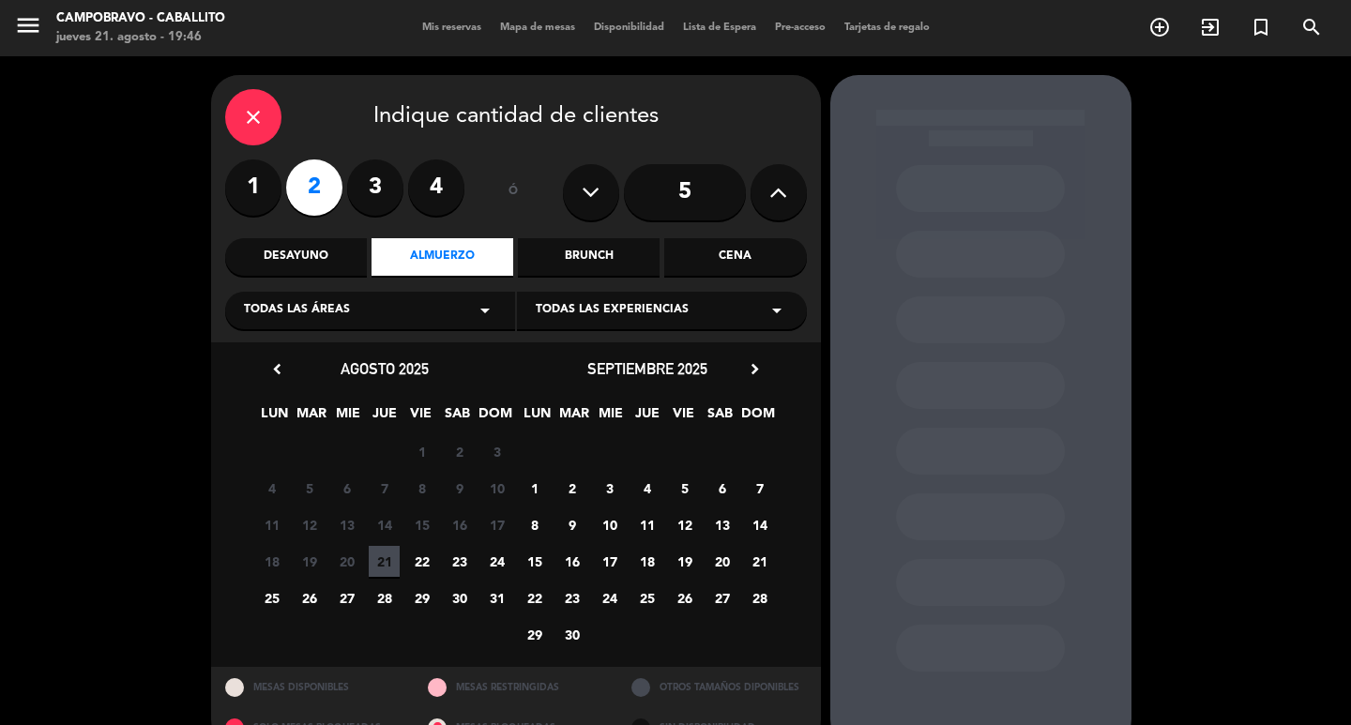
click at [457, 552] on span "23" at bounding box center [459, 561] width 31 height 31
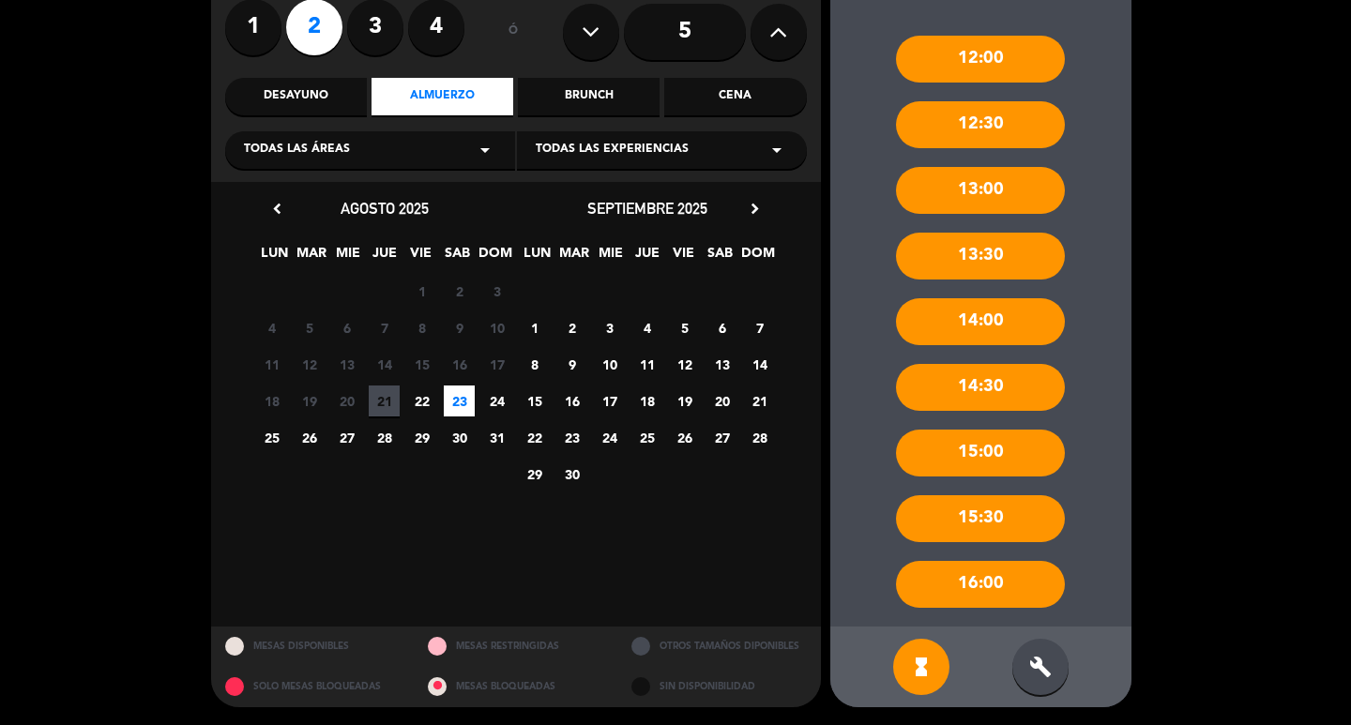
scroll to position [161, 0]
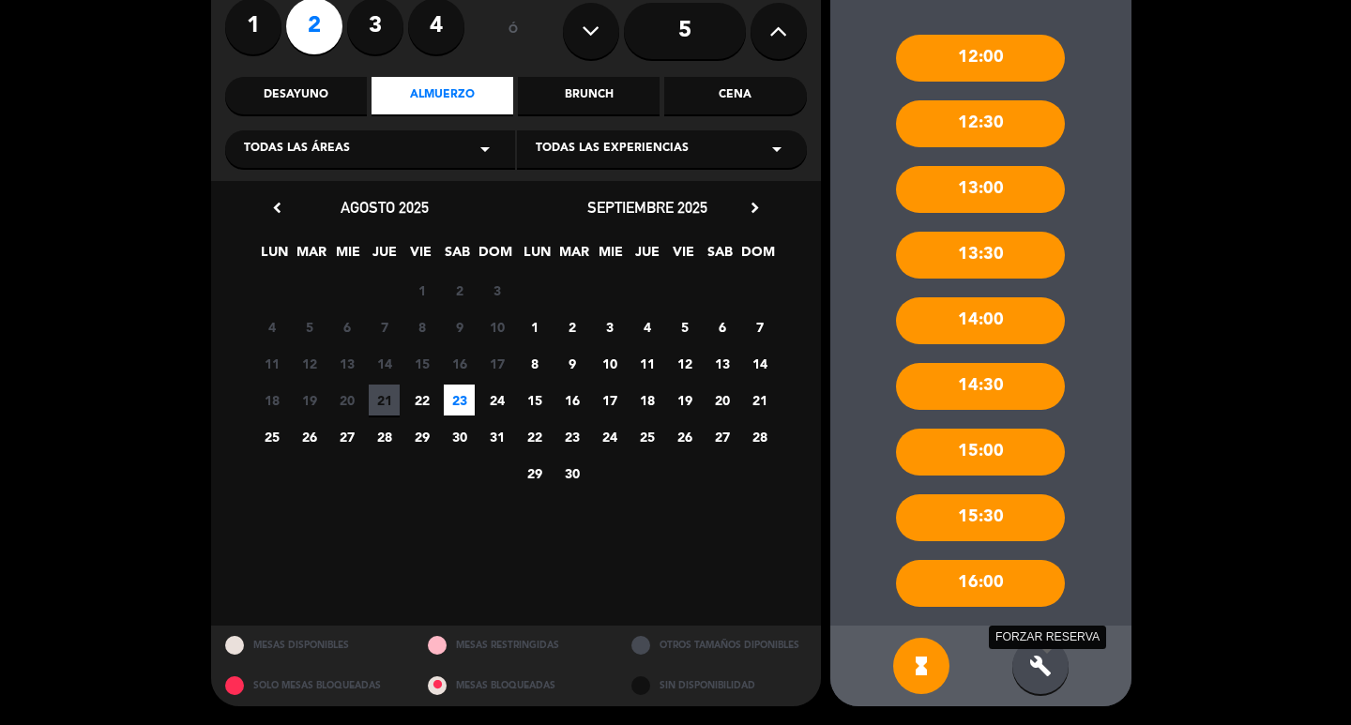
click at [1039, 658] on icon "build" at bounding box center [1040, 666] width 23 height 23
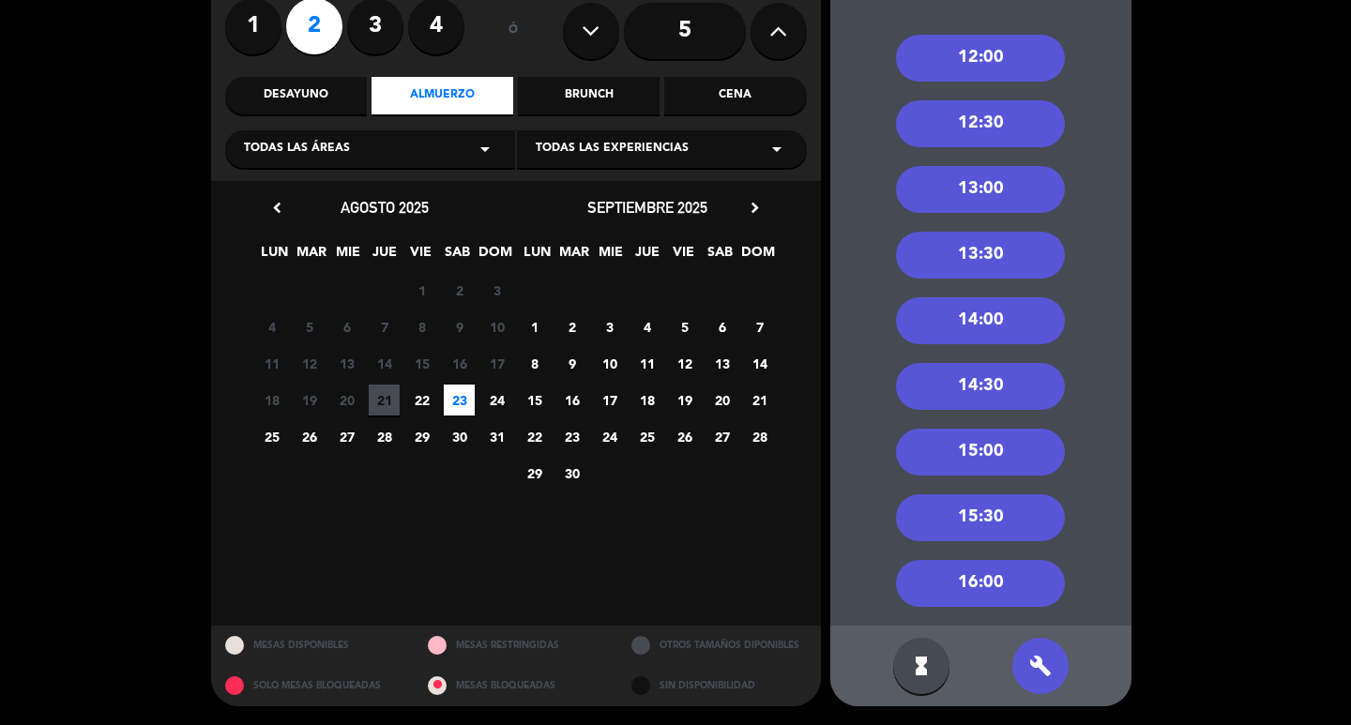
click at [1000, 120] on div "12:30" at bounding box center [980, 123] width 169 height 47
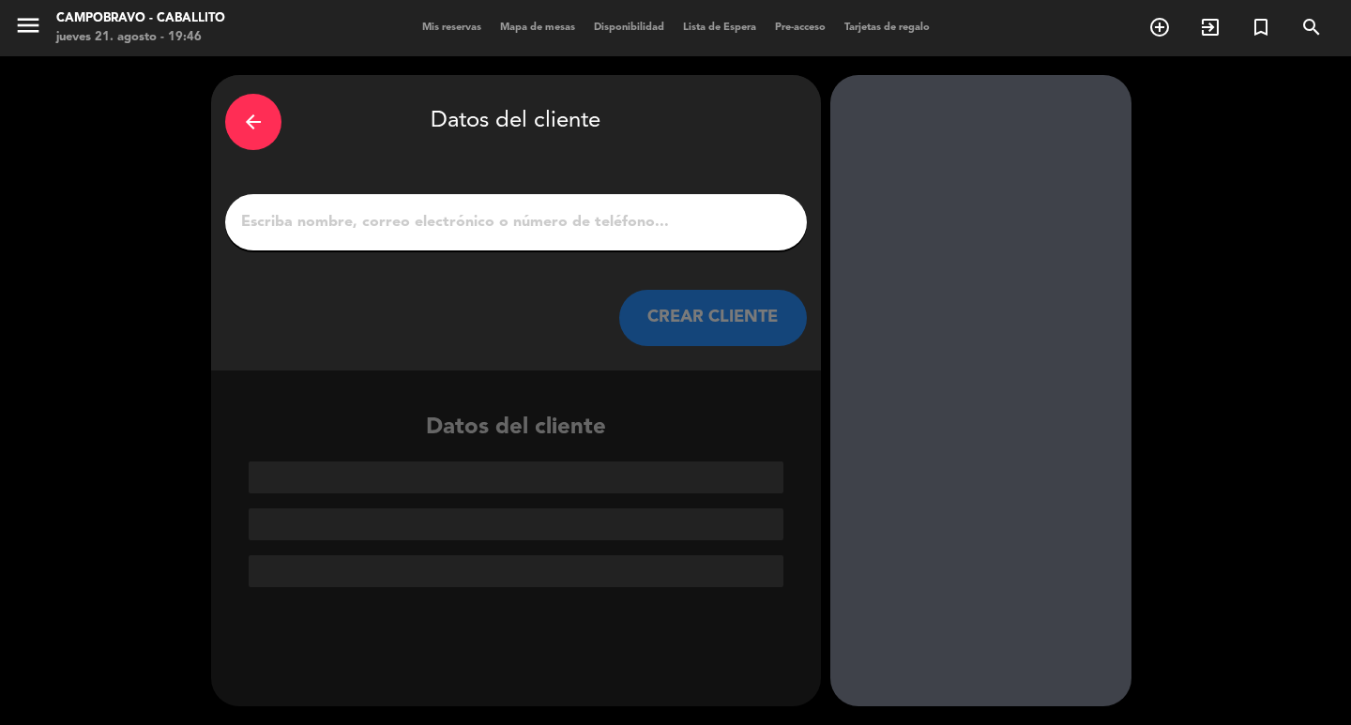
click at [686, 216] on input "1" at bounding box center [515, 222] width 553 height 26
click at [565, 225] on input "1" at bounding box center [515, 222] width 553 height 26
paste input "[PERSON_NAME]"
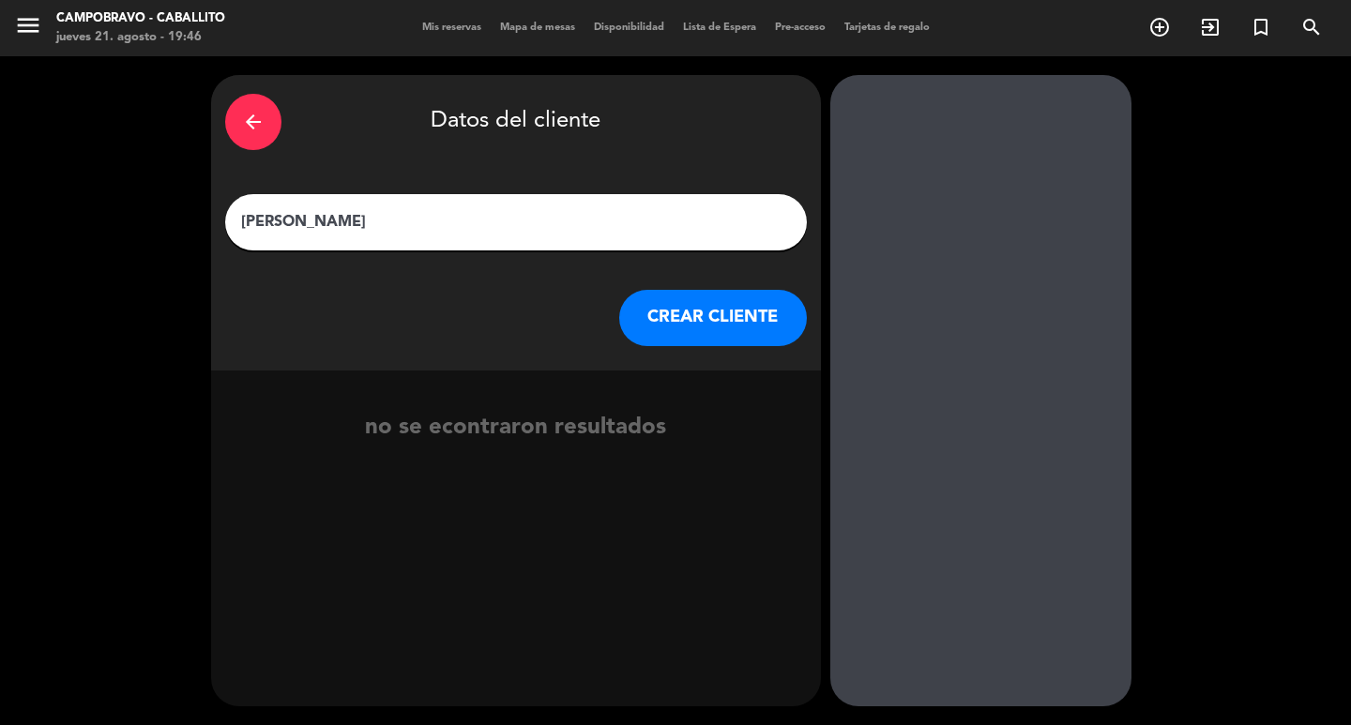
type input "[PERSON_NAME]"
click at [718, 321] on button "CREAR CLIENTE" at bounding box center [713, 318] width 188 height 56
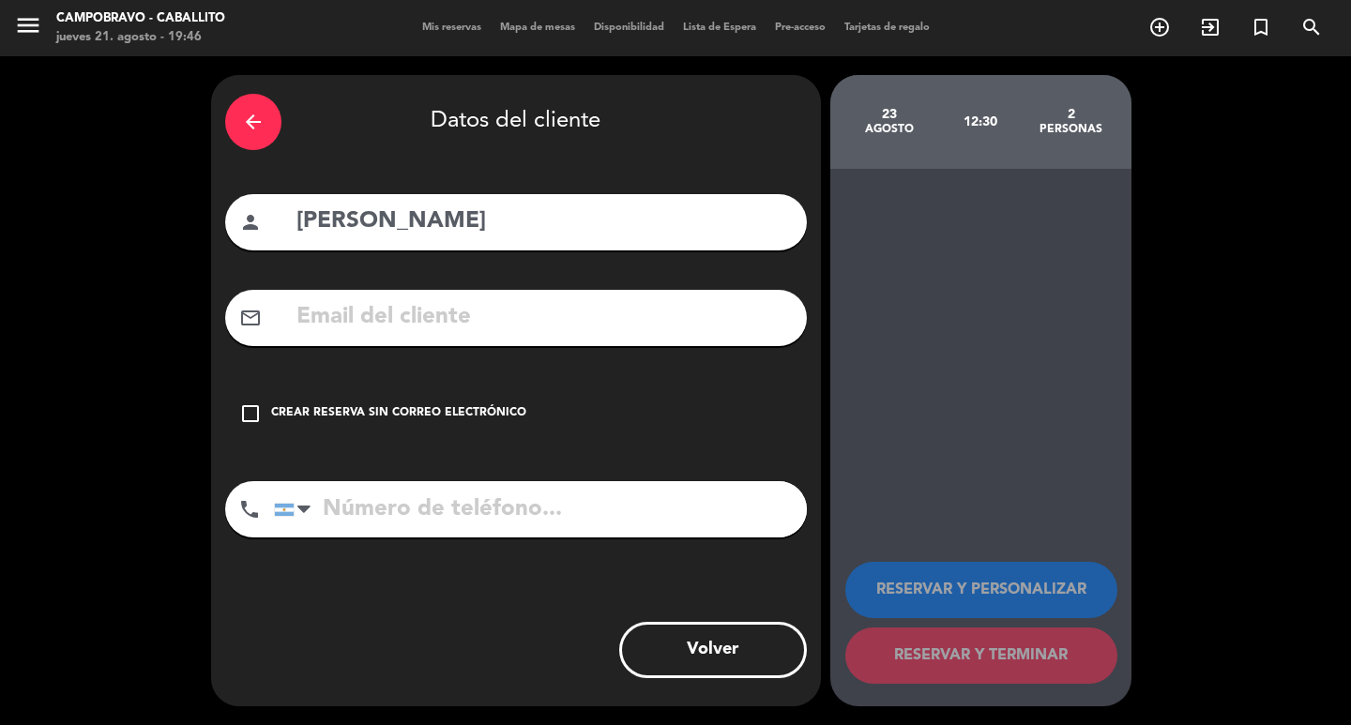
click at [624, 312] on input "text" at bounding box center [543, 317] width 498 height 38
paste input "[EMAIL_ADDRESS][DOMAIN_NAME]"
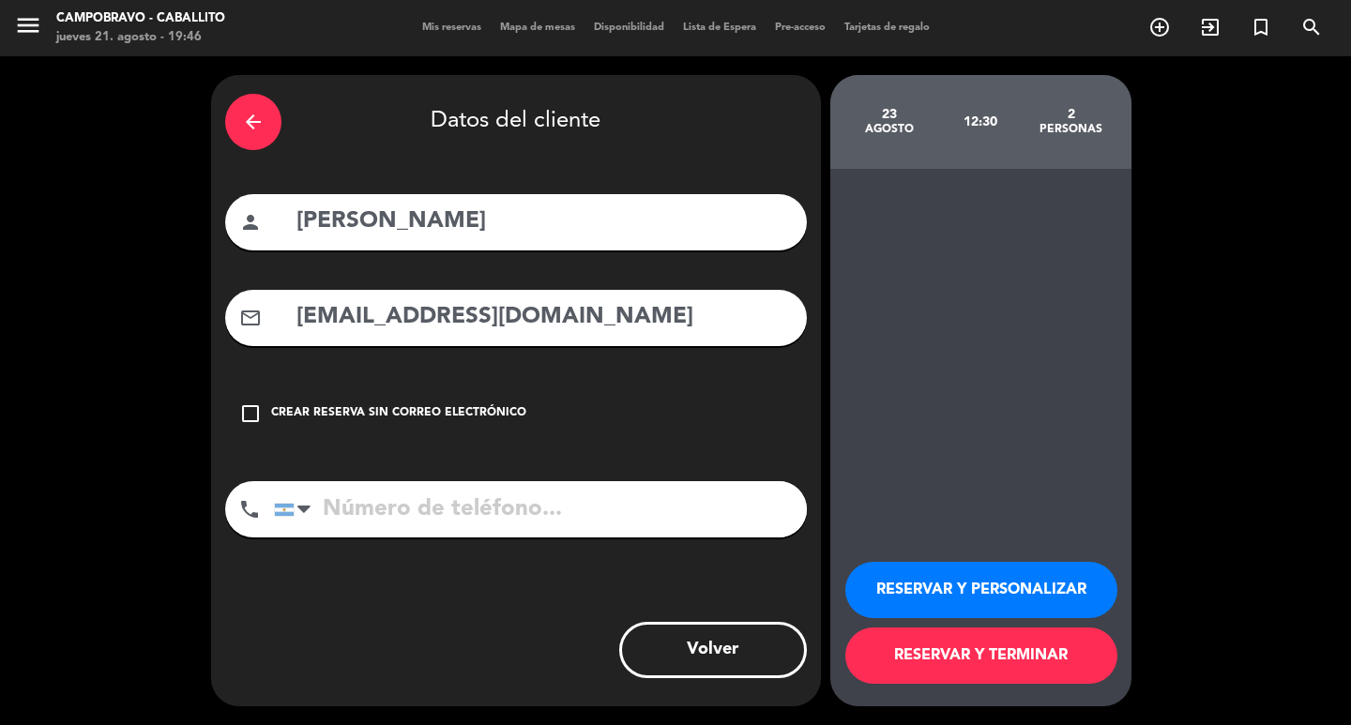
type input "[EMAIL_ADDRESS][DOMAIN_NAME]"
click at [577, 503] on input "tel" at bounding box center [540, 509] width 533 height 56
paste input "1155054375"
type input "1155054375"
click at [1014, 645] on button "RESERVAR Y TERMINAR" at bounding box center [981, 655] width 272 height 56
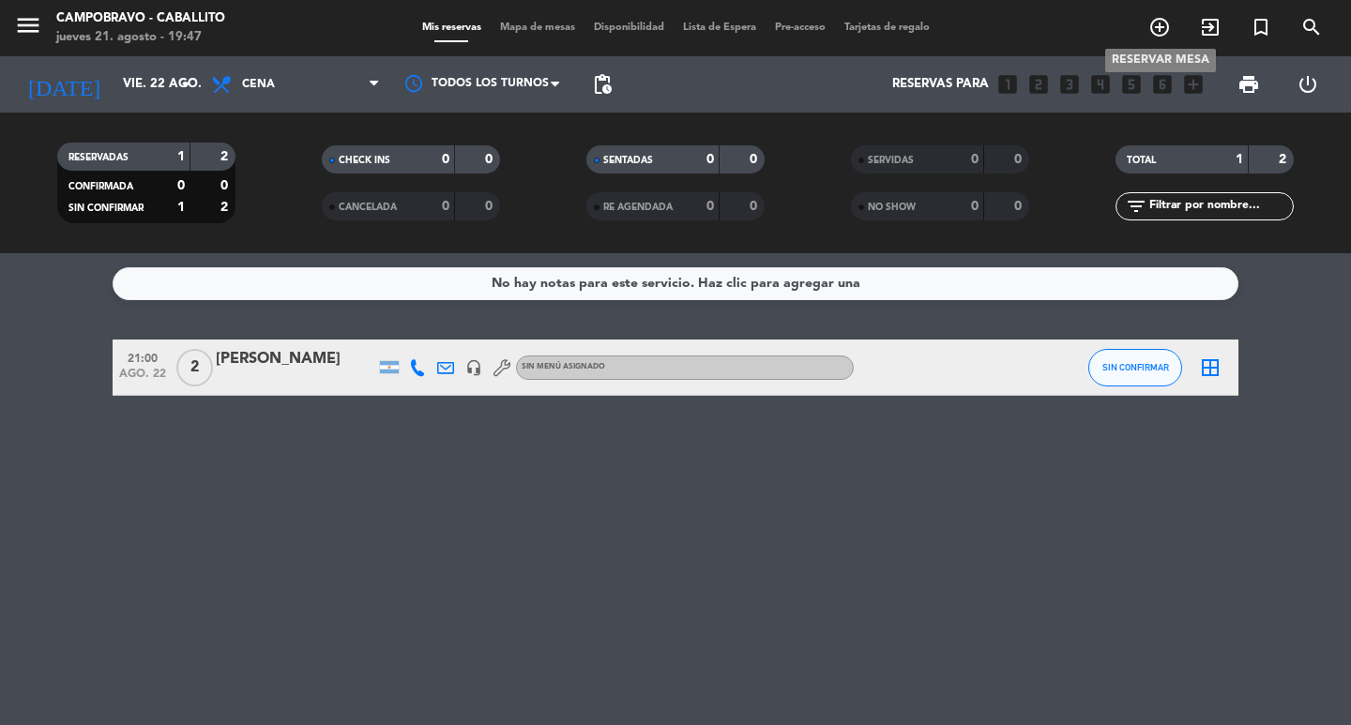
click at [1166, 26] on icon "add_circle_outline" at bounding box center [1159, 27] width 23 height 23
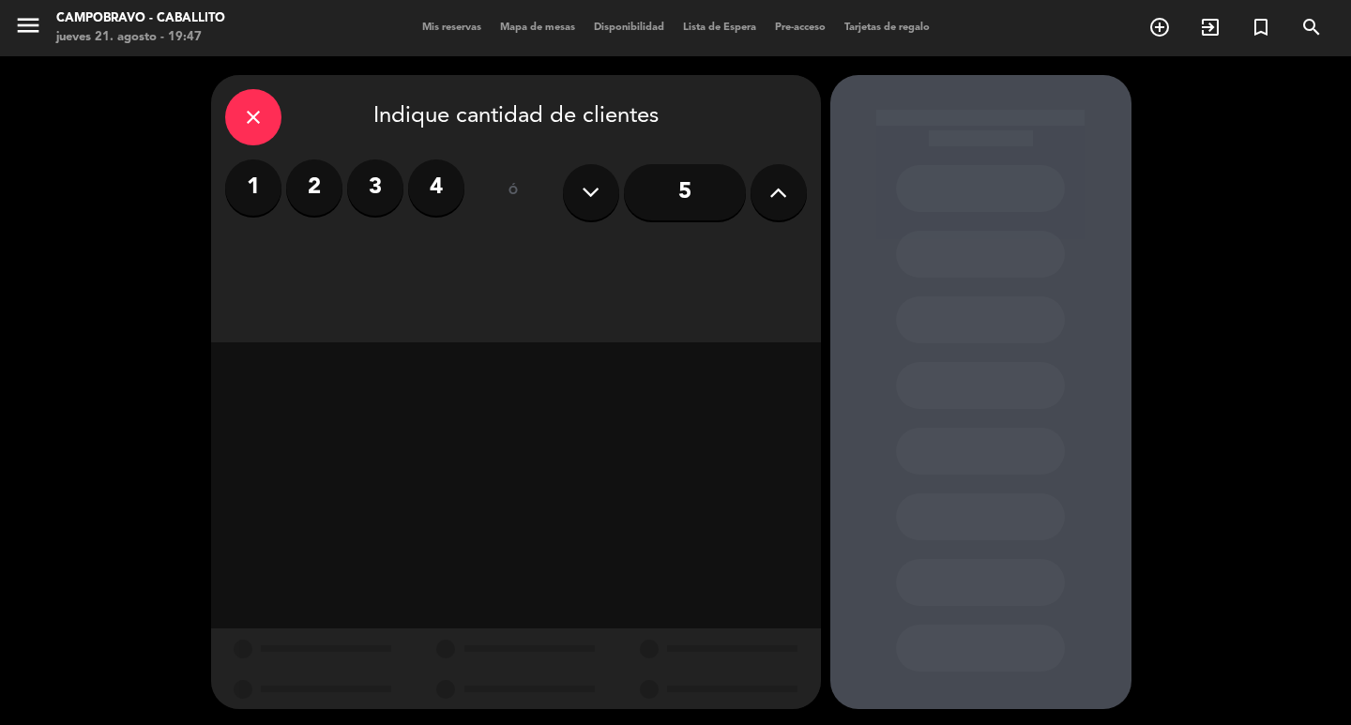
click at [312, 192] on label "2" at bounding box center [314, 187] width 56 height 56
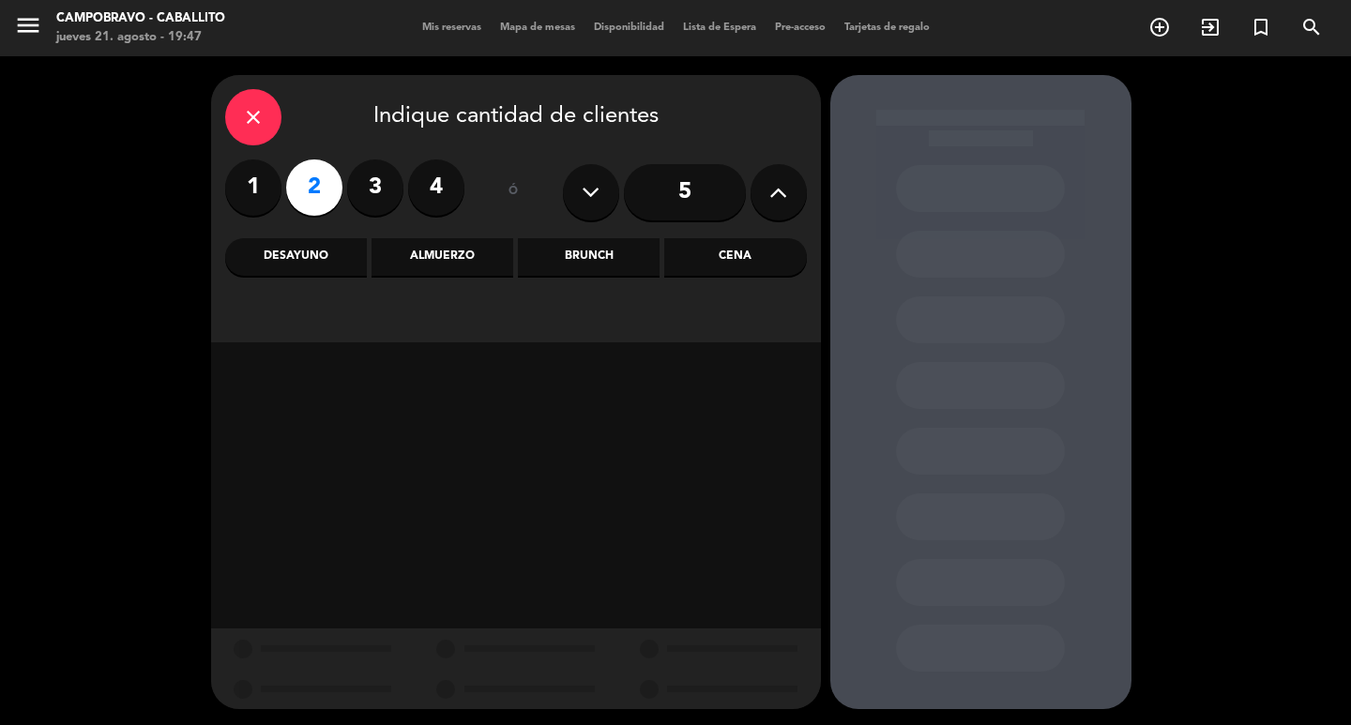
click at [677, 249] on div "Cena" at bounding box center [735, 257] width 142 height 38
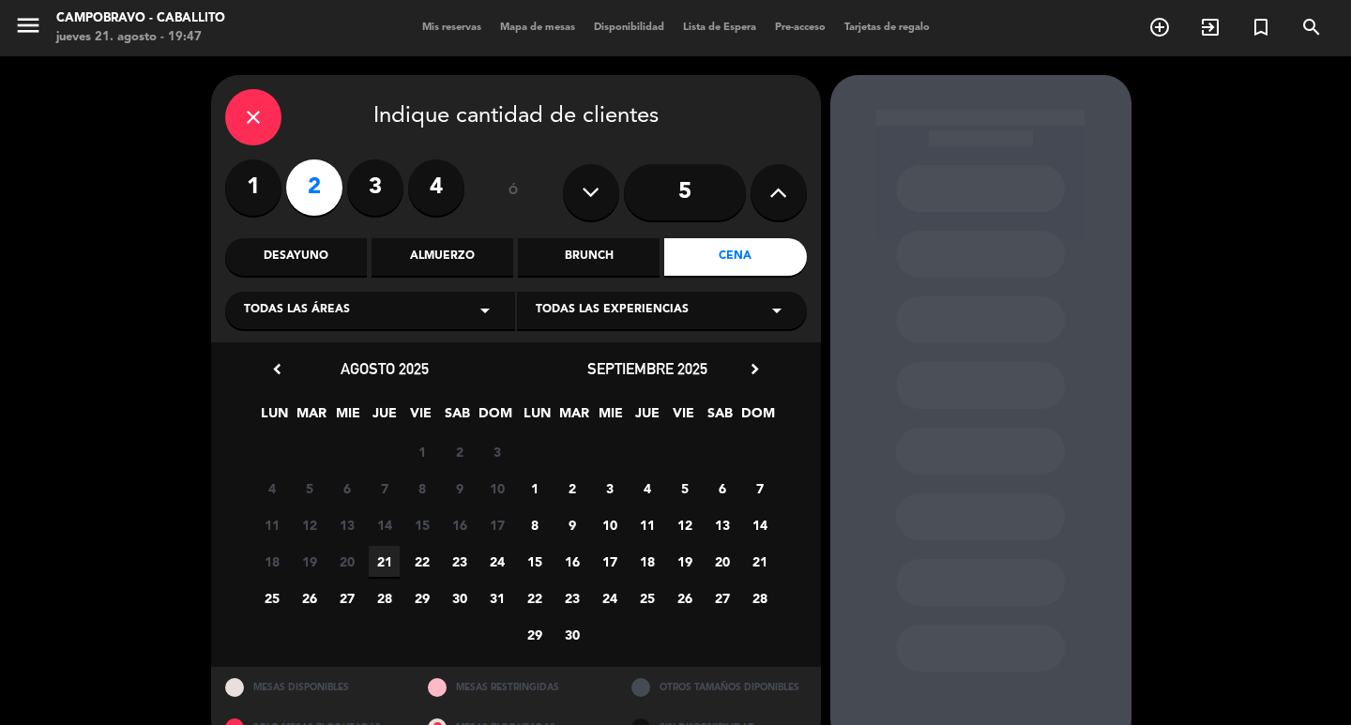
click at [457, 599] on span "30" at bounding box center [459, 597] width 31 height 31
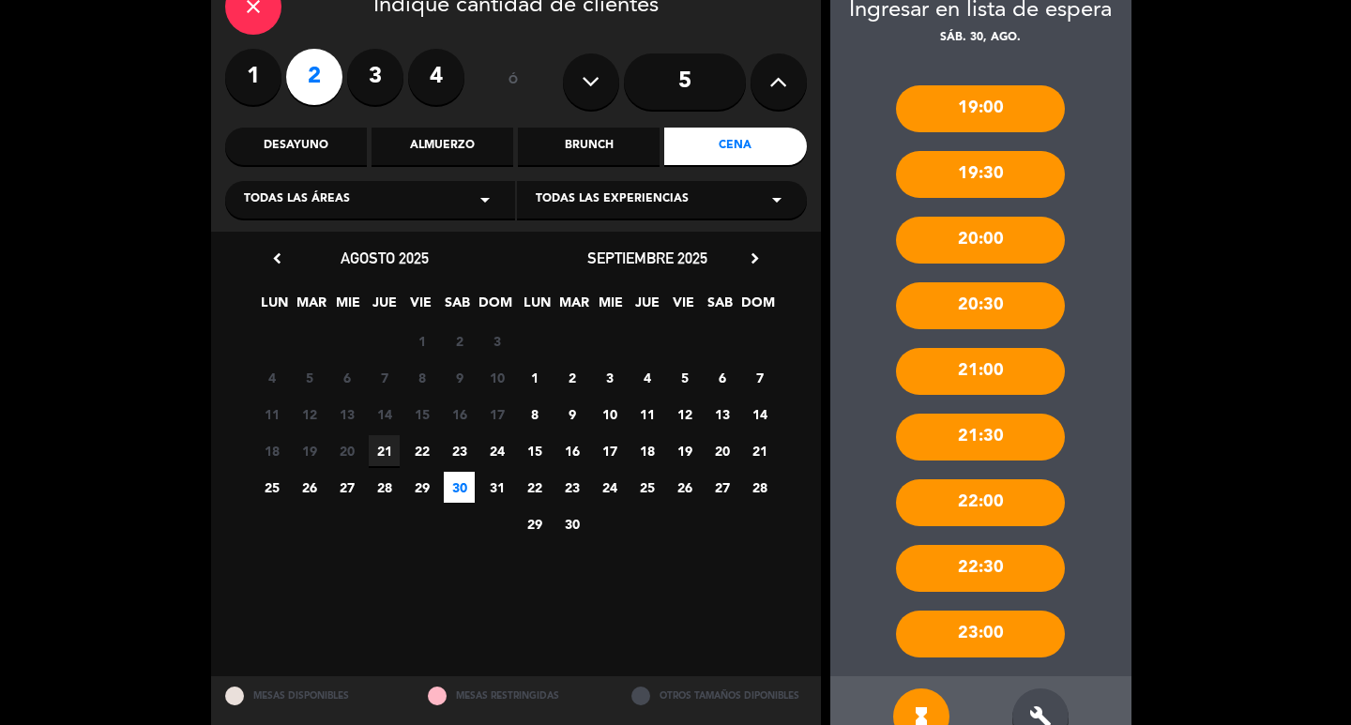
scroll to position [161, 0]
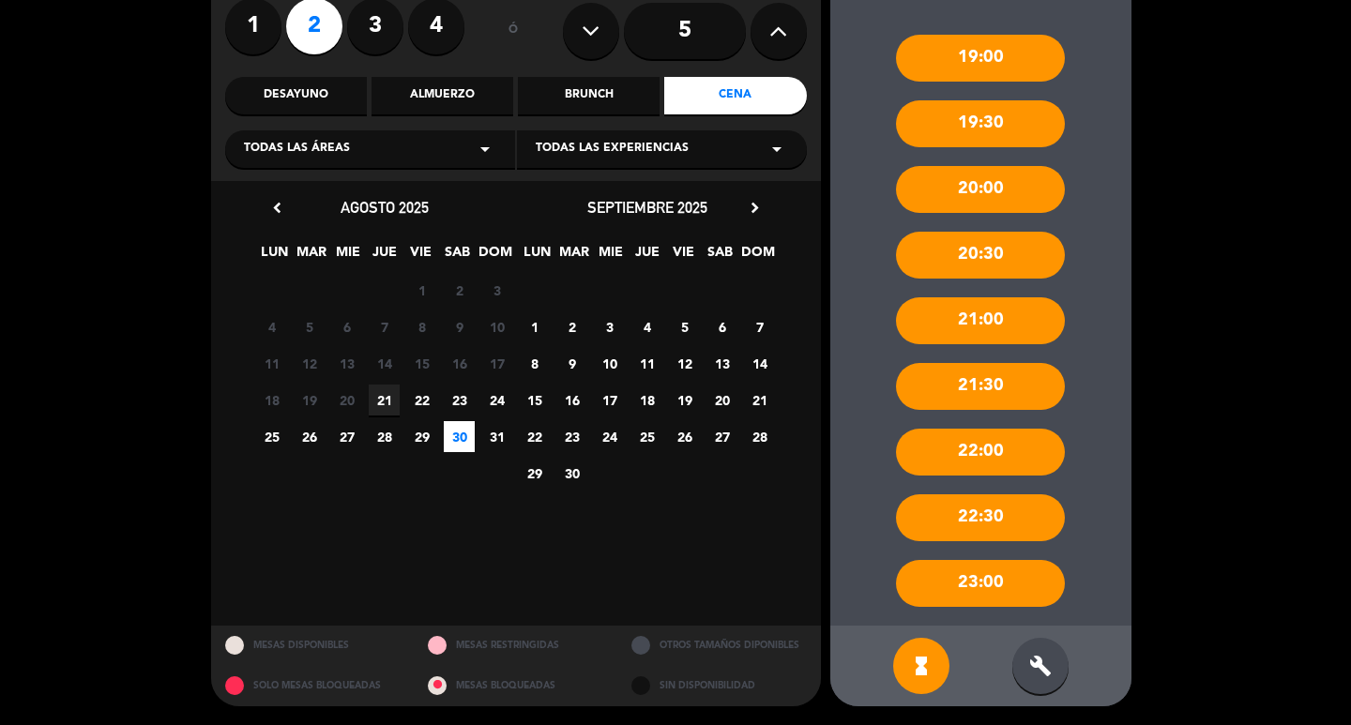
click at [1062, 684] on div "build" at bounding box center [1040, 666] width 56 height 56
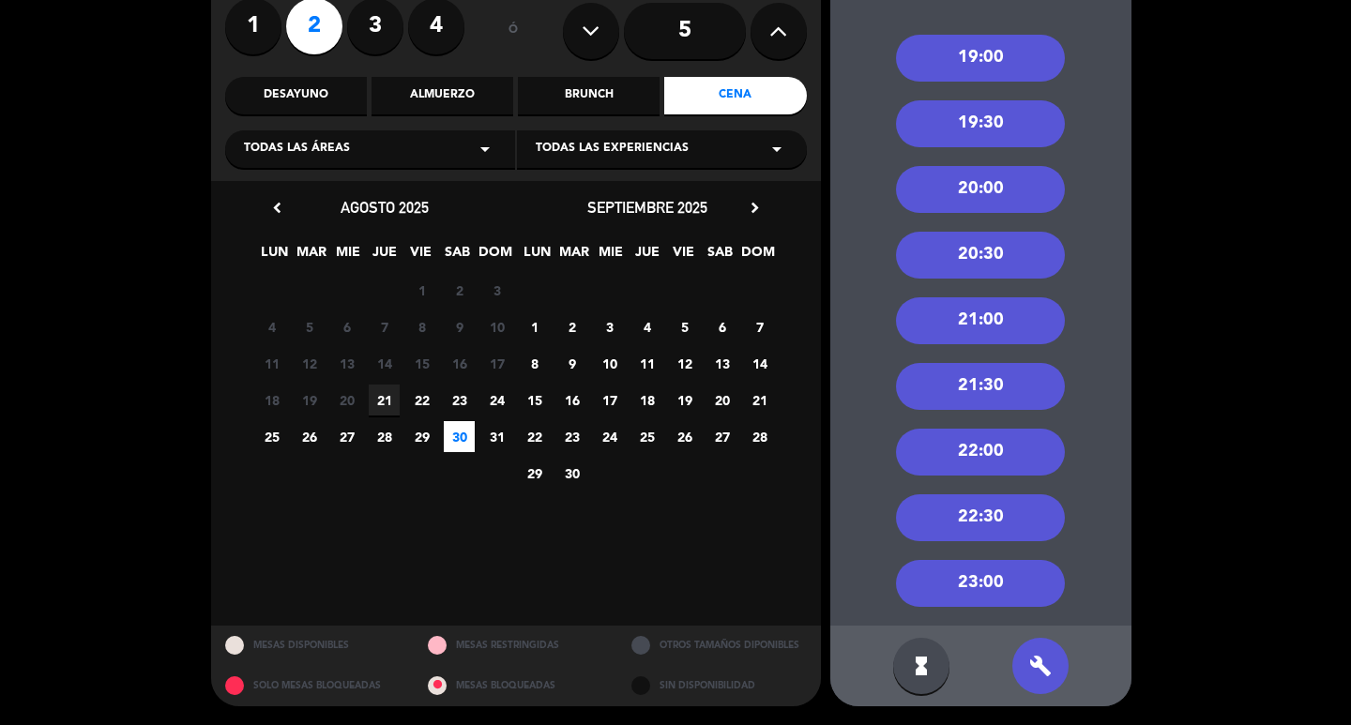
click at [975, 317] on div "21:00" at bounding box center [980, 320] width 169 height 47
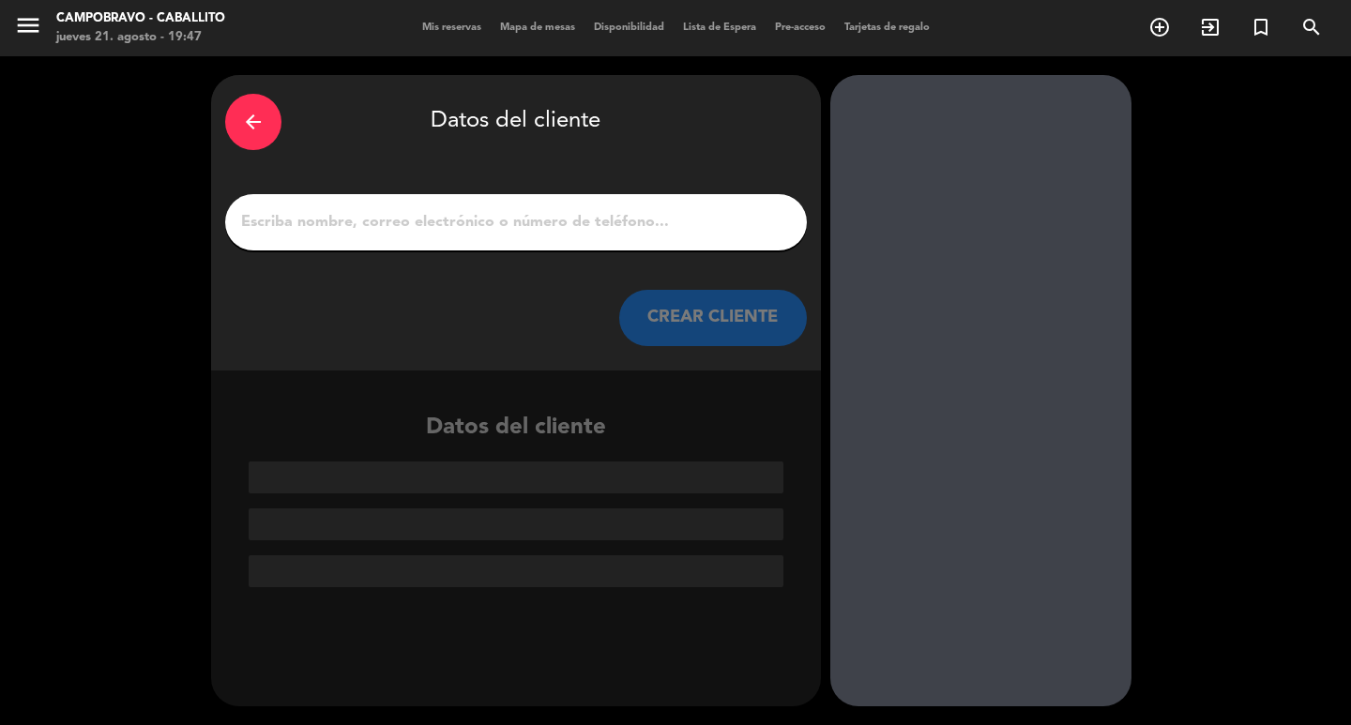
scroll to position [0, 0]
click at [532, 217] on input "1" at bounding box center [515, 222] width 553 height 26
paste input "[PERSON_NAME]"
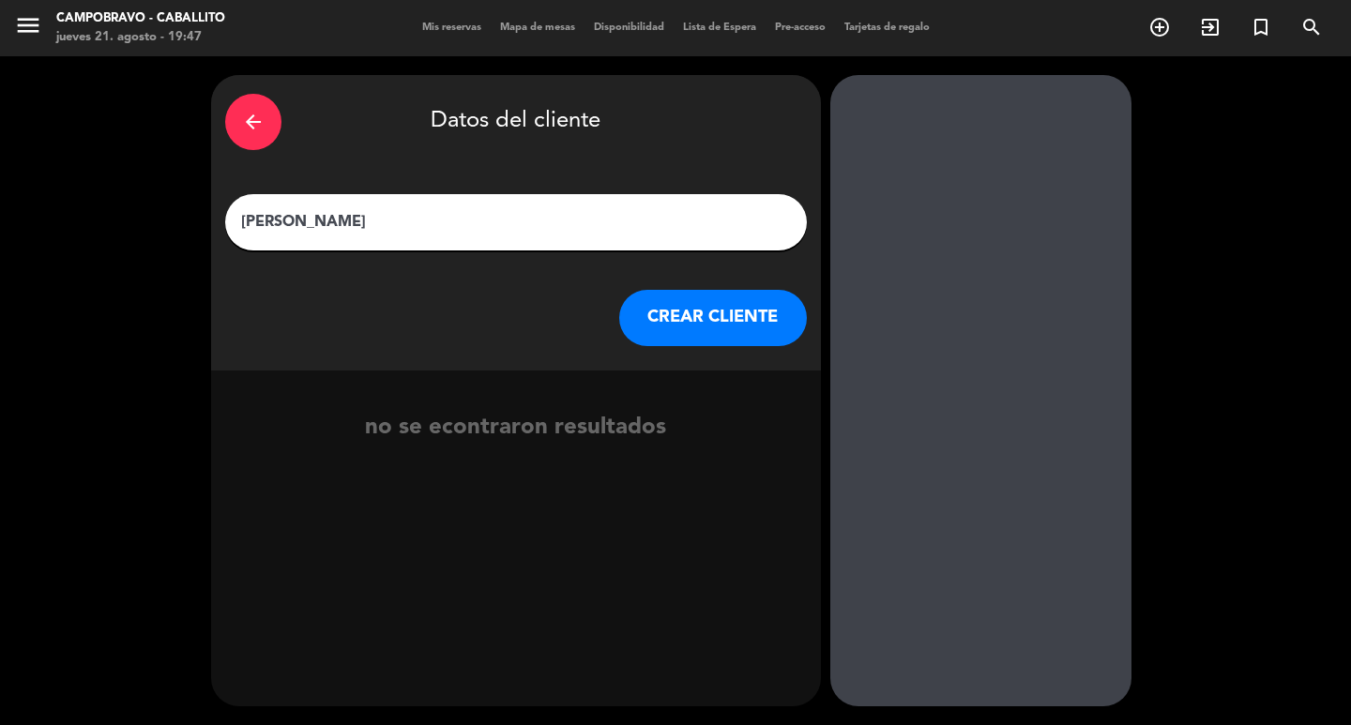
type input "[PERSON_NAME]"
click at [702, 308] on button "CREAR CLIENTE" at bounding box center [713, 318] width 188 height 56
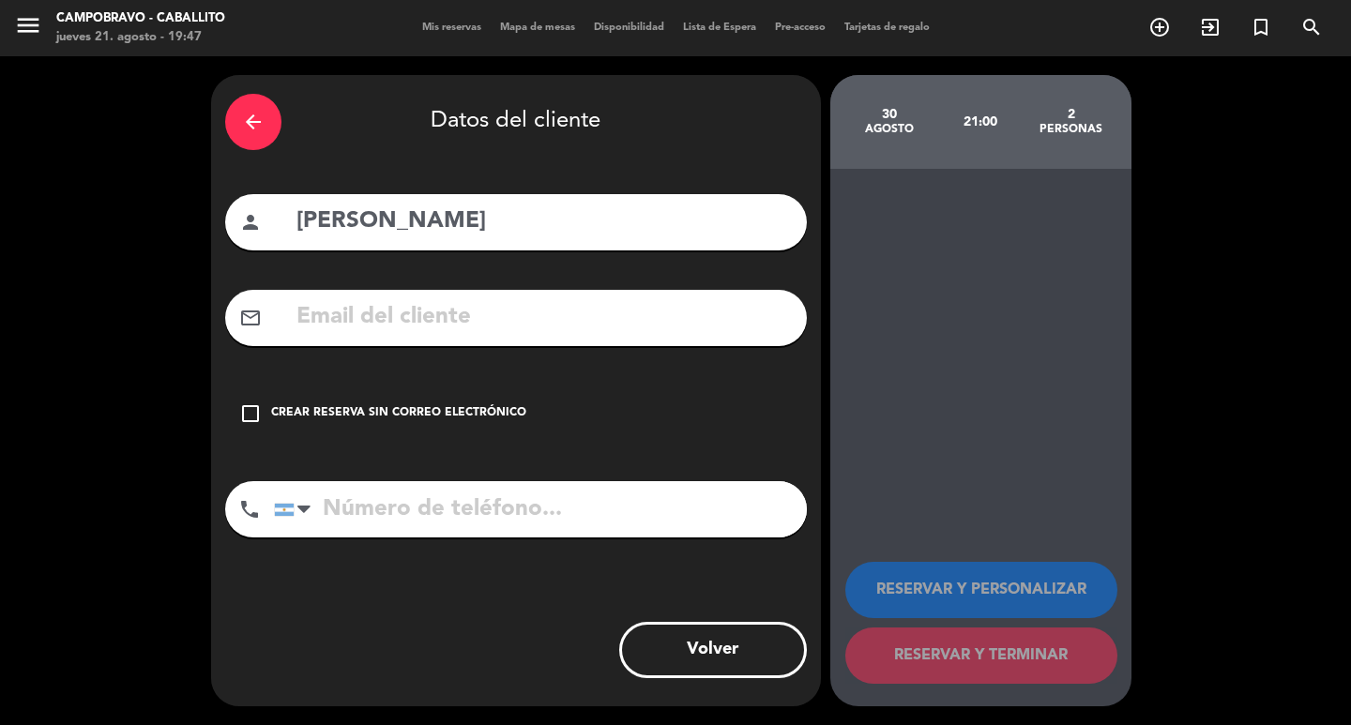
click at [438, 328] on input "text" at bounding box center [543, 317] width 498 height 38
paste input "[EMAIL_ADDRESS][DOMAIN_NAME]"
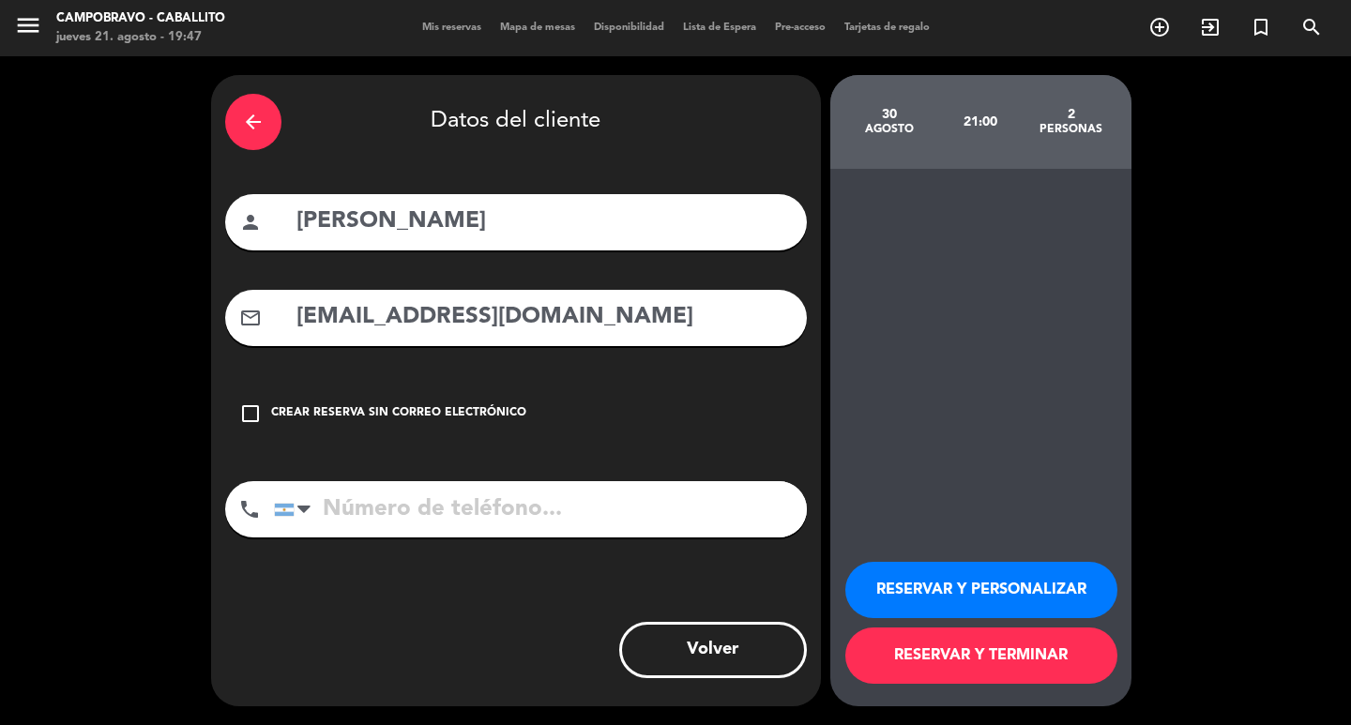
type input "[EMAIL_ADDRESS][DOMAIN_NAME]"
click at [388, 519] on input "tel" at bounding box center [540, 509] width 533 height 56
drag, startPoint x: 295, startPoint y: 326, endPoint x: 259, endPoint y: 324, distance: 36.6
click at [259, 324] on div "mail_outline [EMAIL_ADDRESS][DOMAIN_NAME]" at bounding box center [515, 318] width 581 height 56
click at [561, 327] on input "[EMAIL_ADDRESS][DOMAIN_NAME]" at bounding box center [543, 317] width 498 height 38
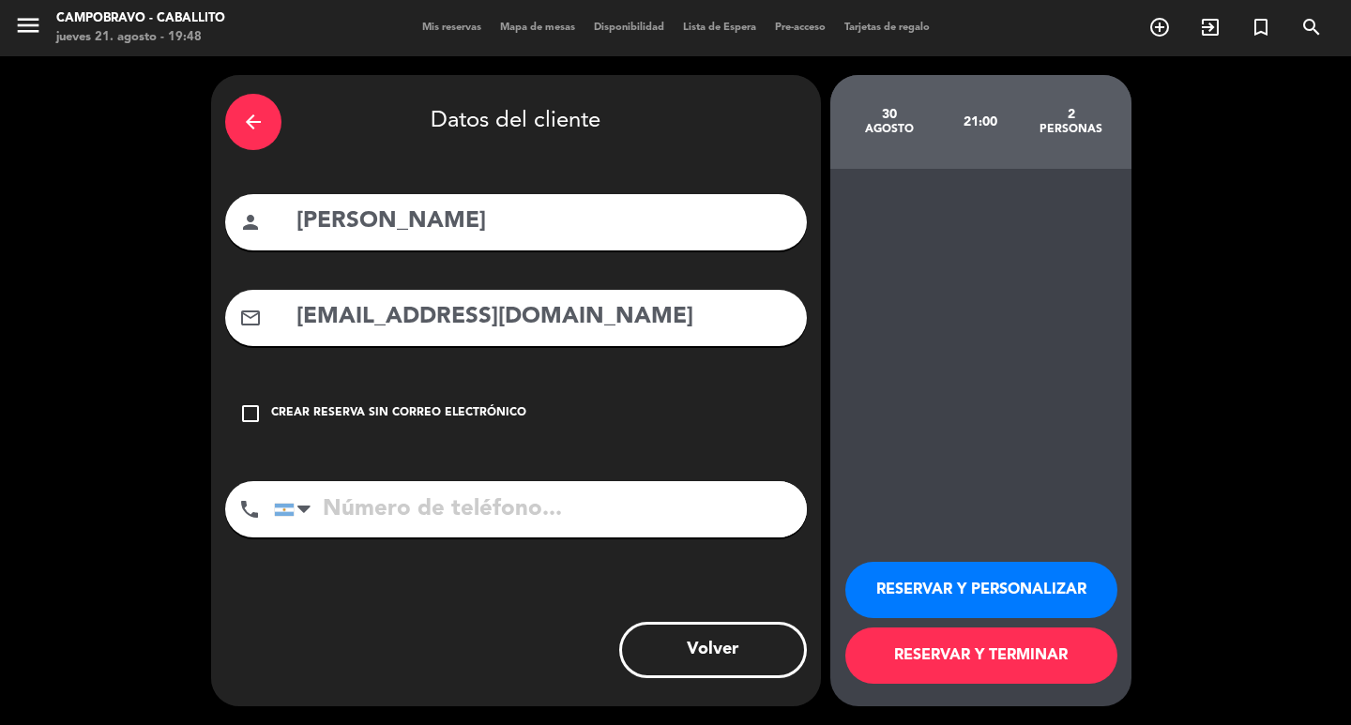
drag, startPoint x: 495, startPoint y: 470, endPoint x: 495, endPoint y: 484, distance: 14.1
click at [495, 481] on div "arrow_back Datos del cliente person [PERSON_NAME] mail_outline [EMAIL_ADDRESS][…" at bounding box center [516, 390] width 610 height 631
click at [495, 484] on input "tel" at bounding box center [540, 509] width 533 height 56
paste input "1167917527"
type input "1167917527"
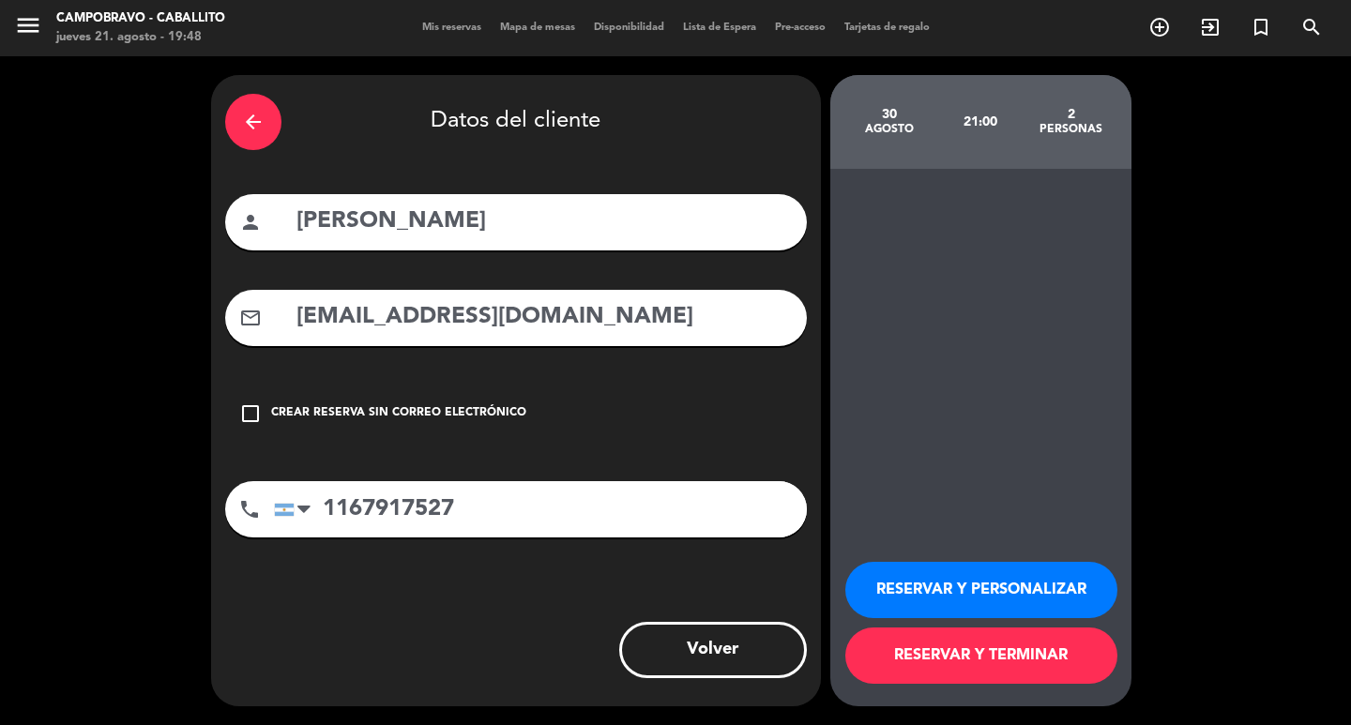
click at [986, 577] on button "RESERVAR Y PERSONALIZAR" at bounding box center [981, 590] width 272 height 56
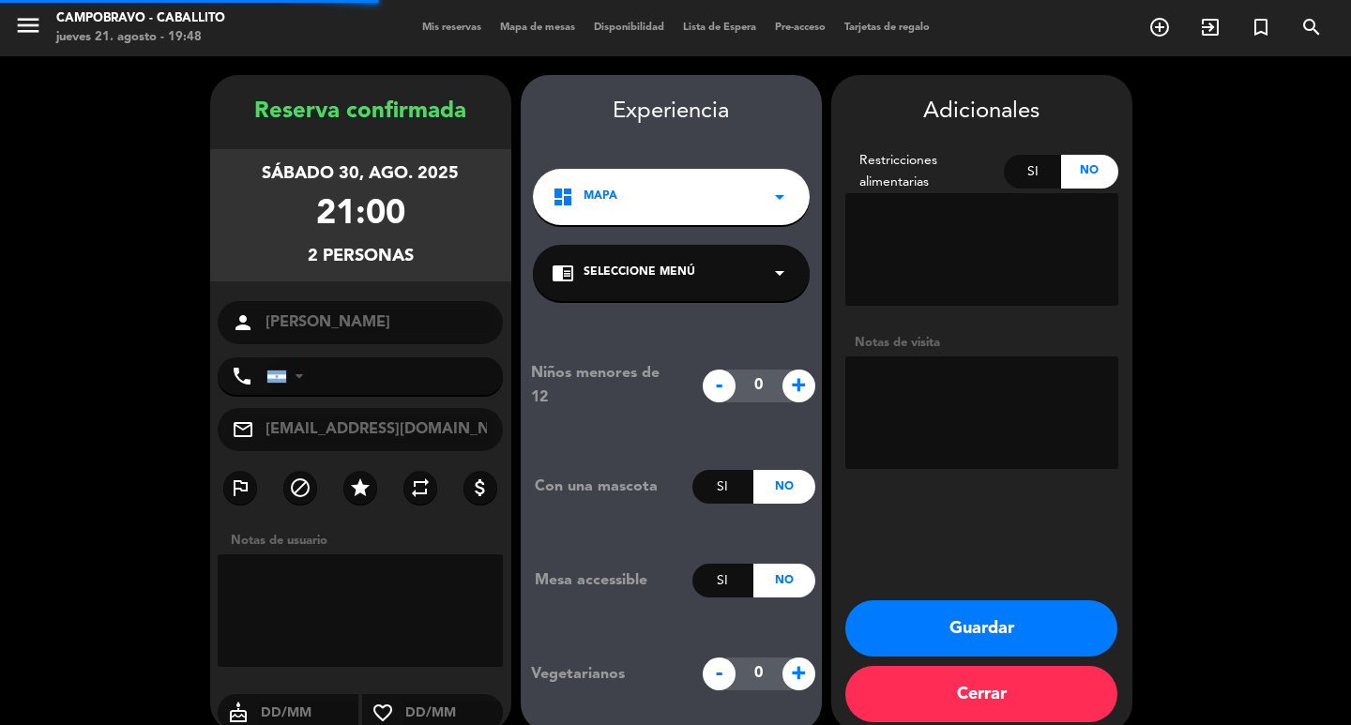
type input "[PHONE_NUMBER]"
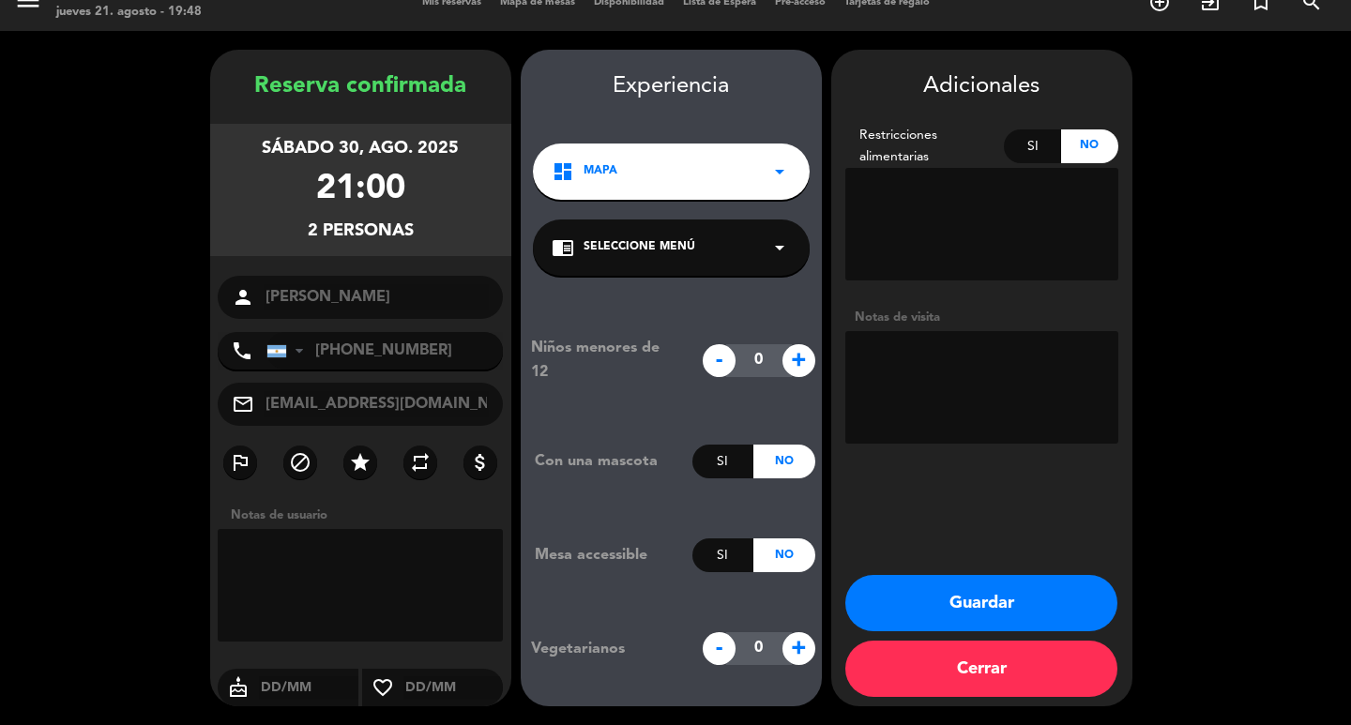
click at [1025, 204] on textarea at bounding box center [981, 224] width 273 height 113
click at [437, 698] on input "text" at bounding box center [453, 687] width 100 height 23
type input "30/08"
click at [928, 390] on textarea at bounding box center [981, 387] width 273 height 113
paste textarea "aniversario"
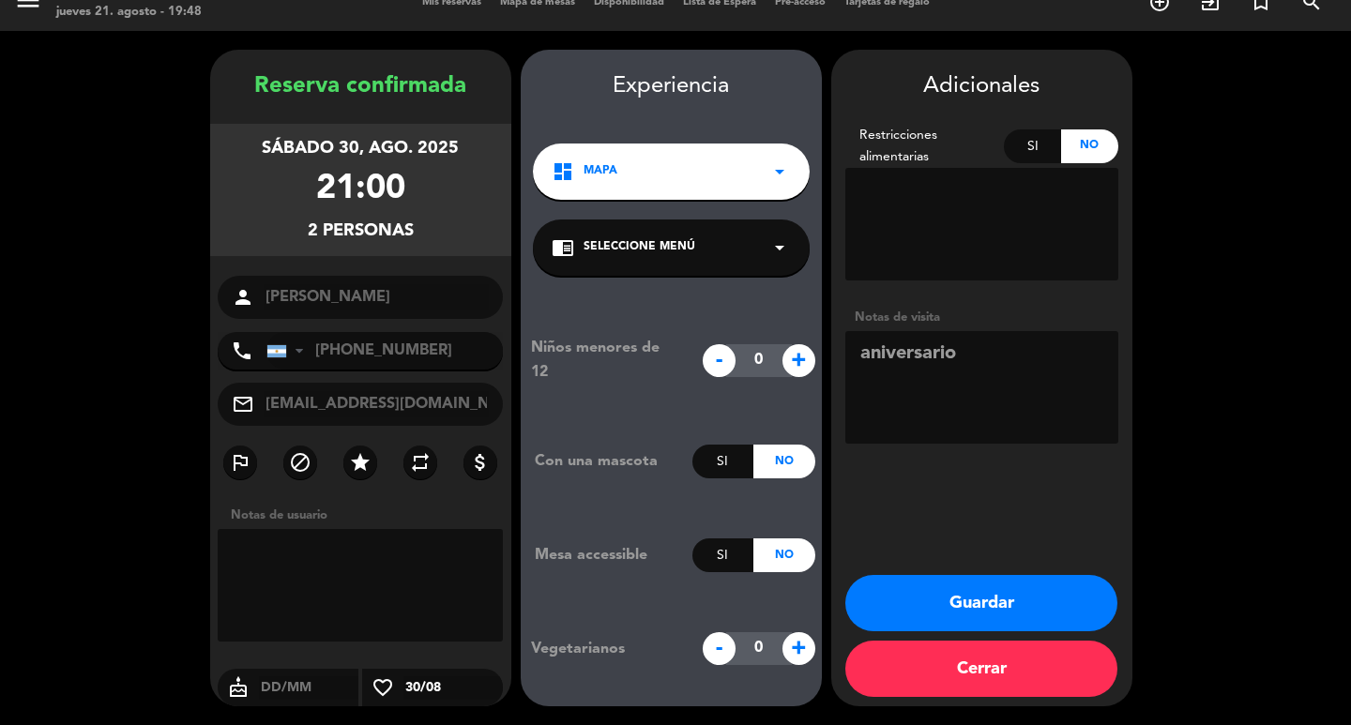
type textarea "aniversario"
click at [976, 604] on button "Guardar" at bounding box center [981, 603] width 272 height 56
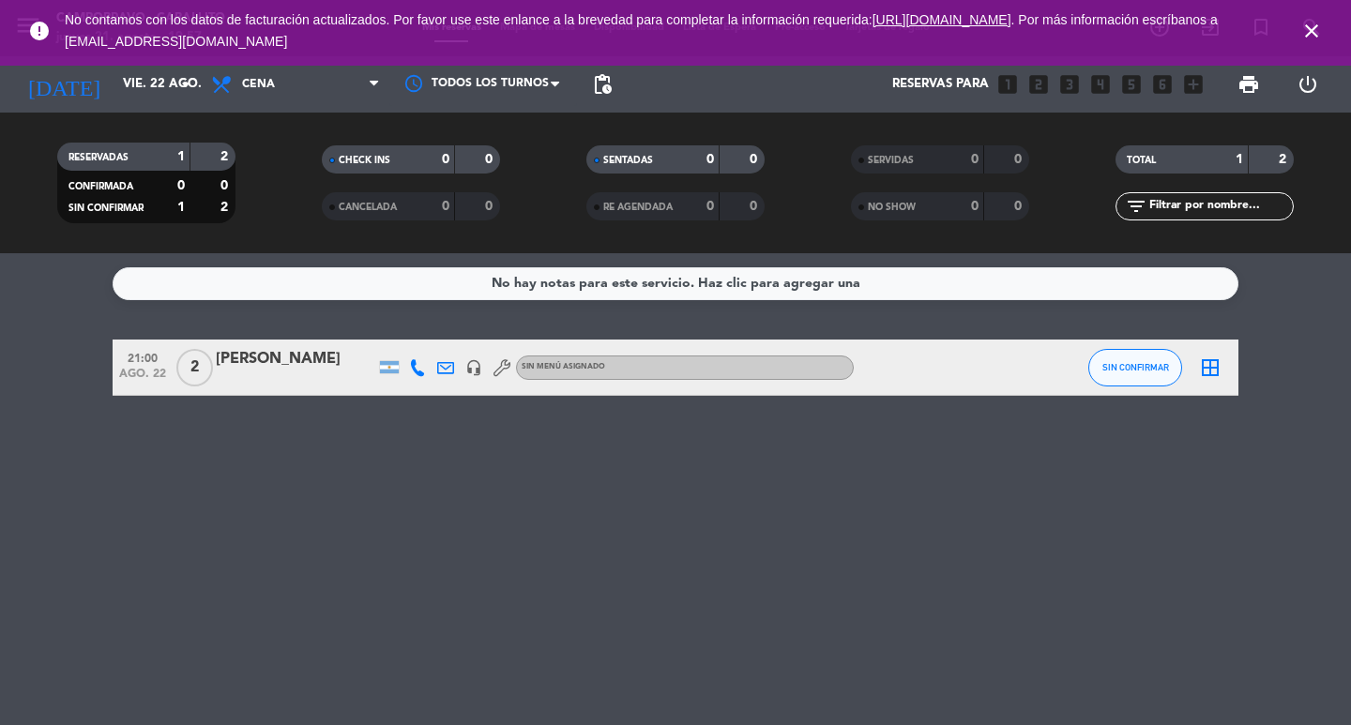
click at [1316, 30] on icon "close" at bounding box center [1311, 31] width 23 height 23
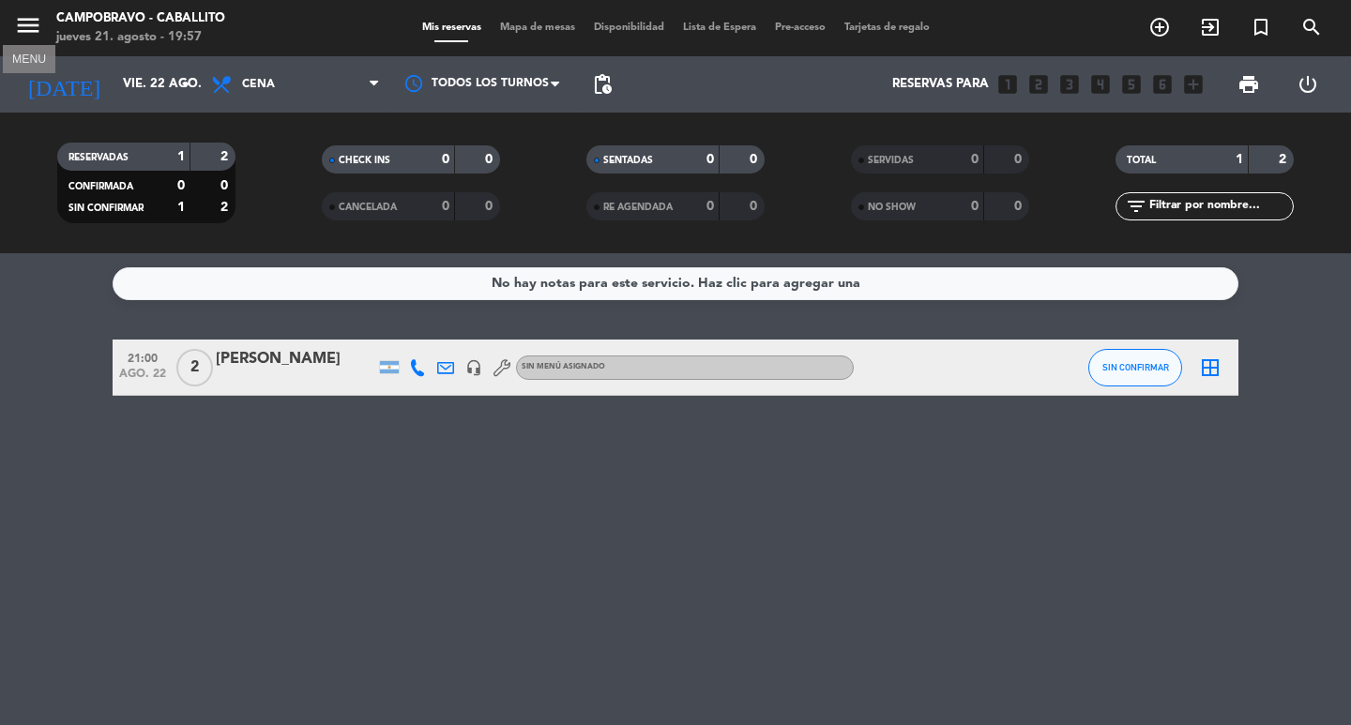
click at [30, 29] on icon "menu" at bounding box center [28, 25] width 28 height 28
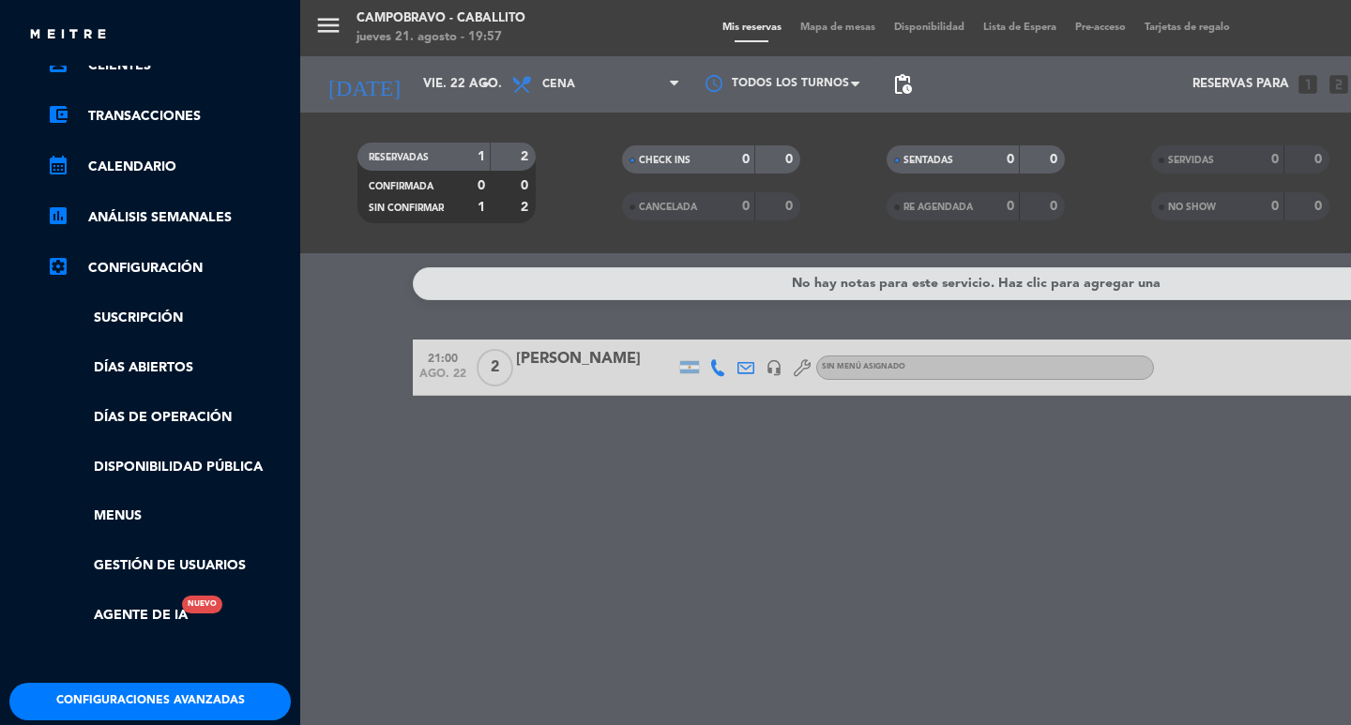
scroll to position [240, 0]
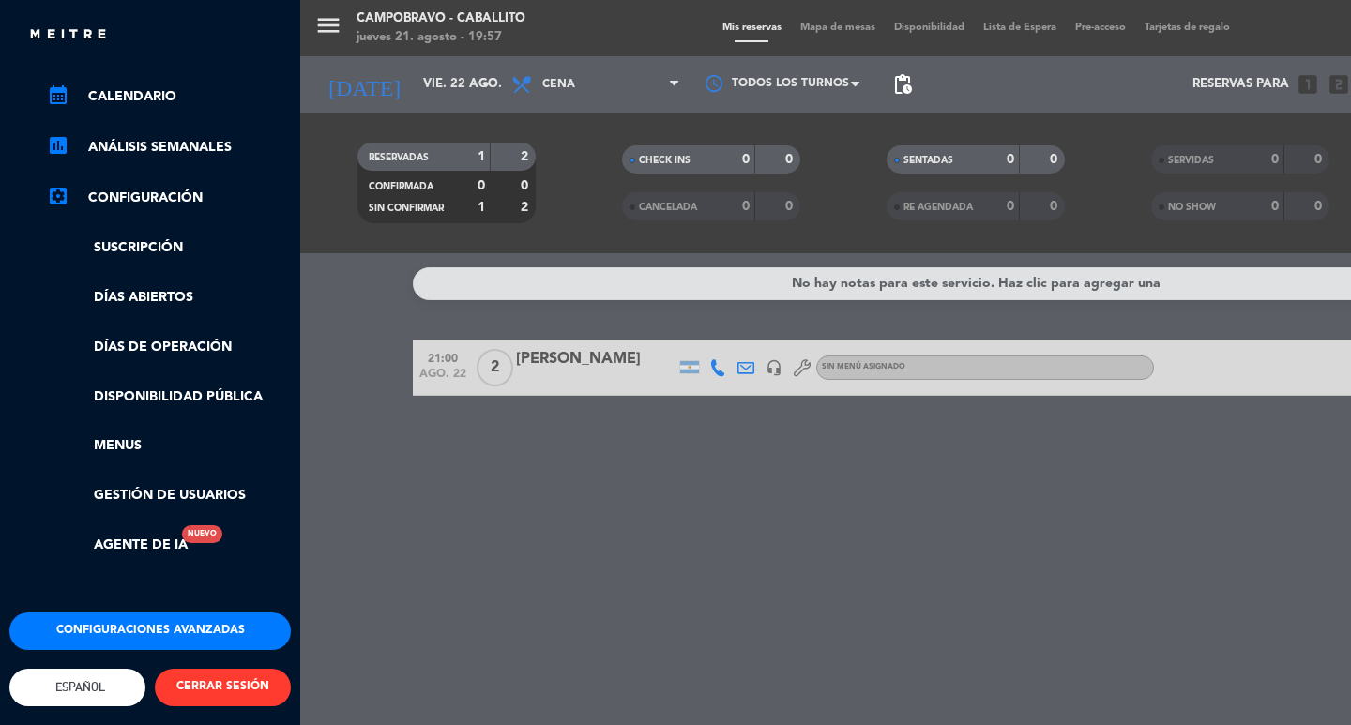
click at [158, 617] on button "Configuraciones avanzadas" at bounding box center [149, 631] width 281 height 38
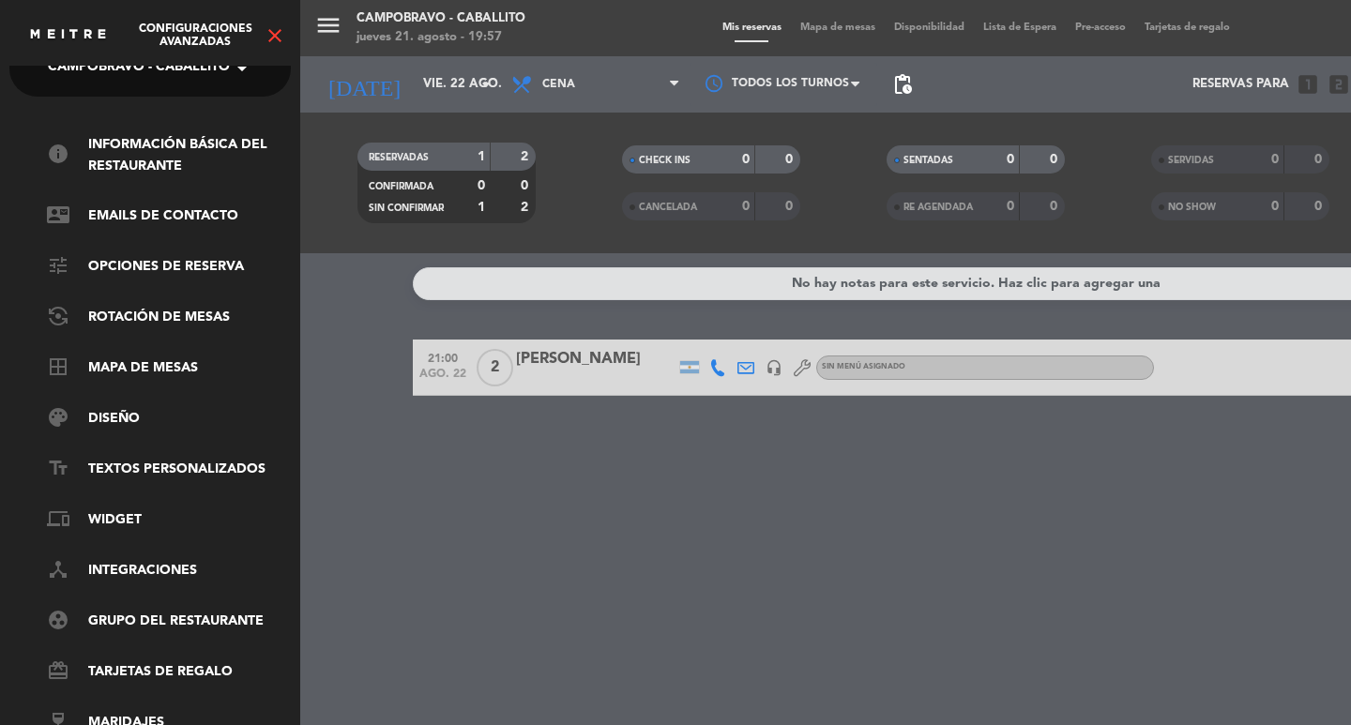
scroll to position [0, 0]
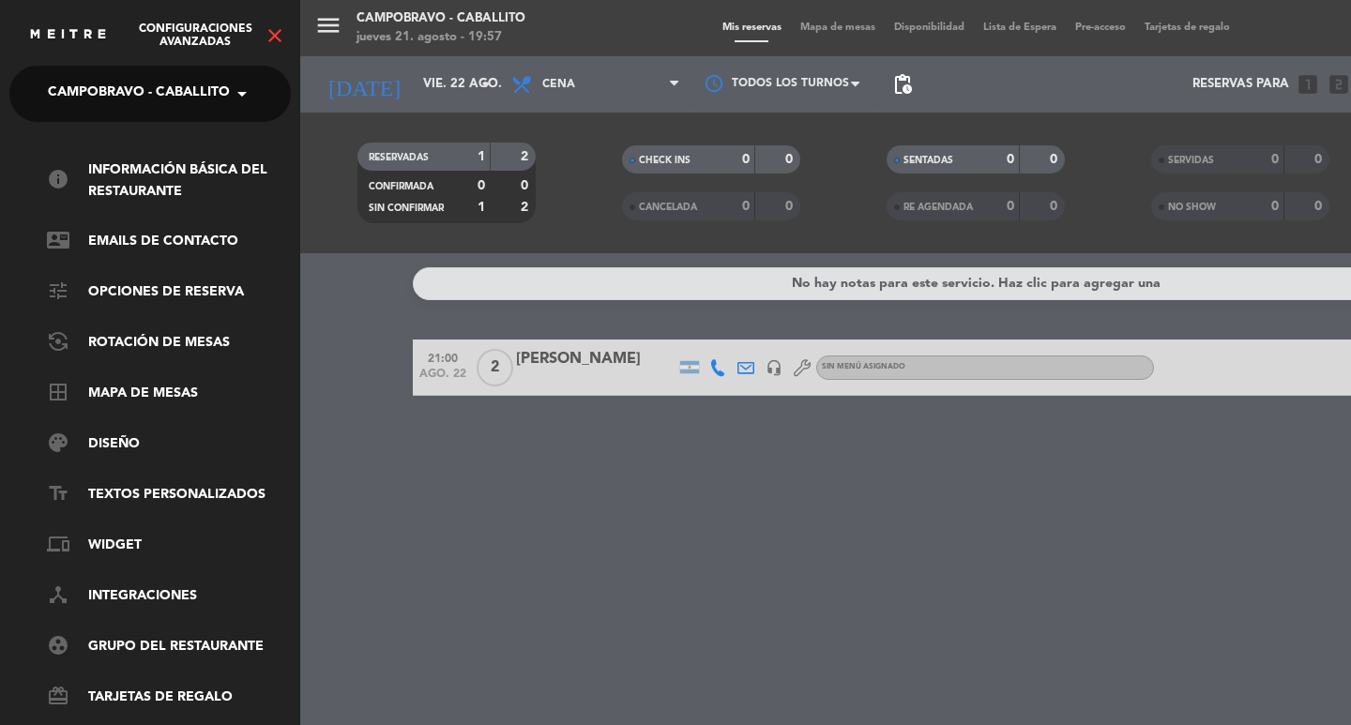
click at [269, 29] on icon "close" at bounding box center [275, 35] width 23 height 23
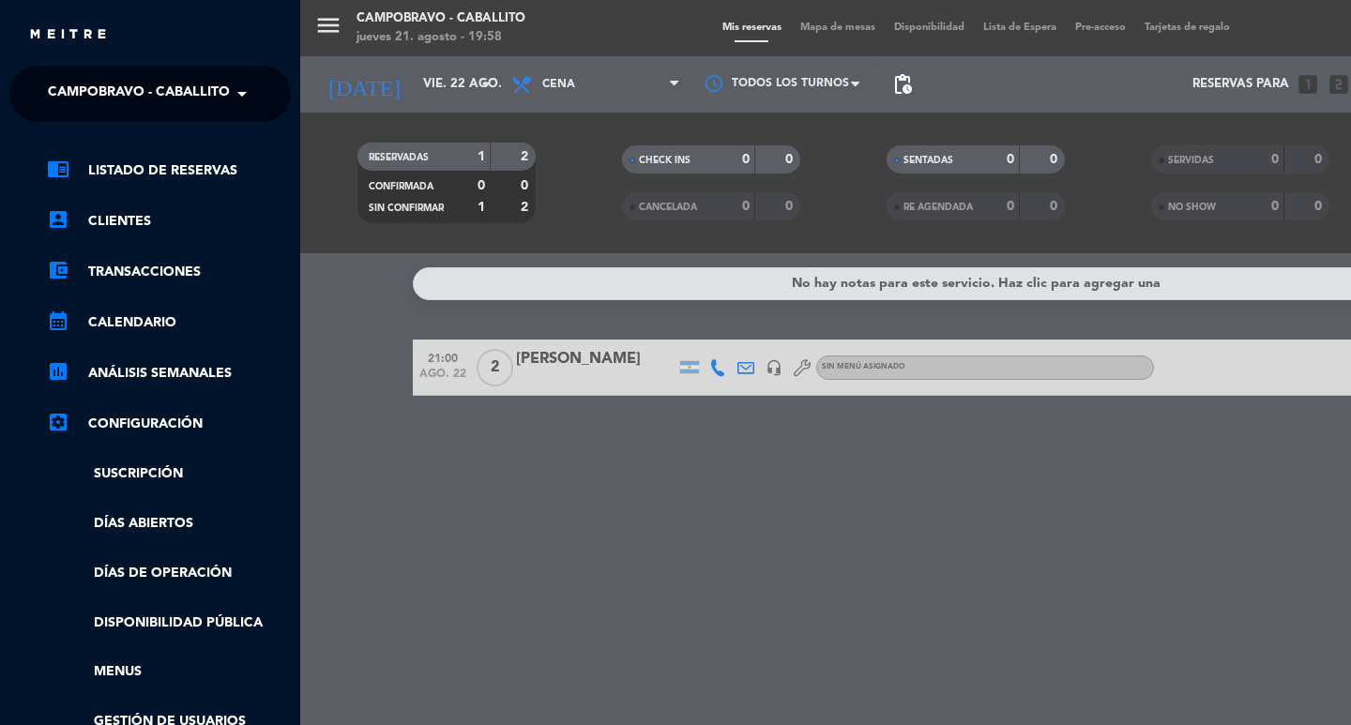
click at [343, 324] on div "menu Campobravo - caballito jueves 21. agosto - 19:58 Mis reservas Mapa de mesa…" at bounding box center [975, 362] width 1351 height 725
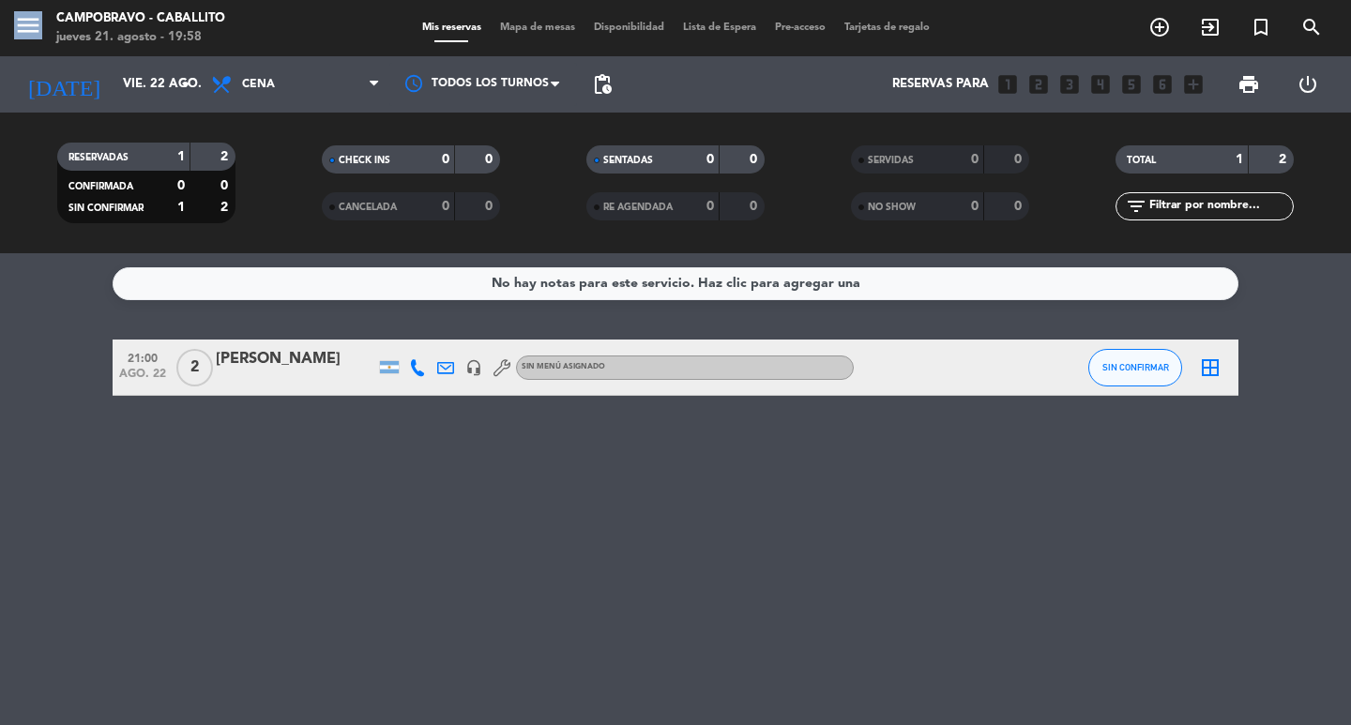
click at [343, 324] on div "menu Campobravo - caballito jueves 21. agosto - 19:58 Mis reservas Mapa de mesa…" at bounding box center [675, 362] width 1351 height 725
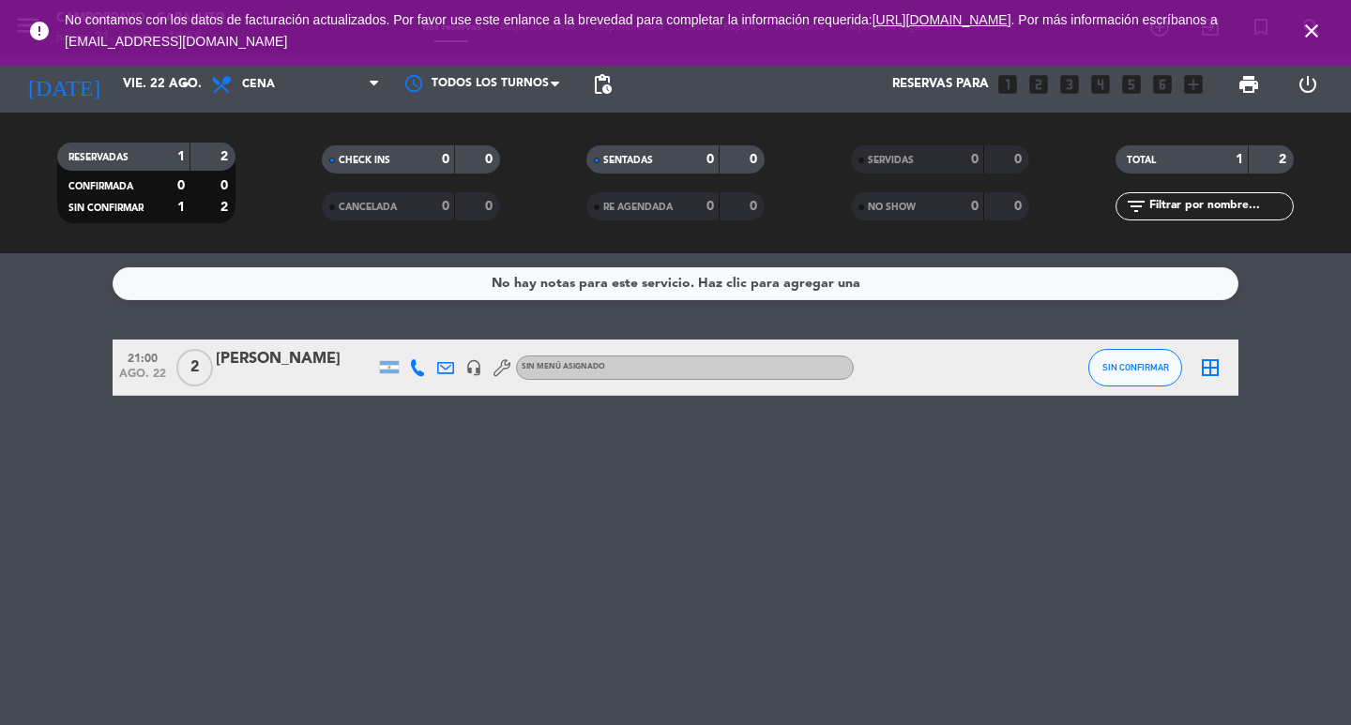
click at [1310, 33] on icon "close" at bounding box center [1311, 31] width 23 height 23
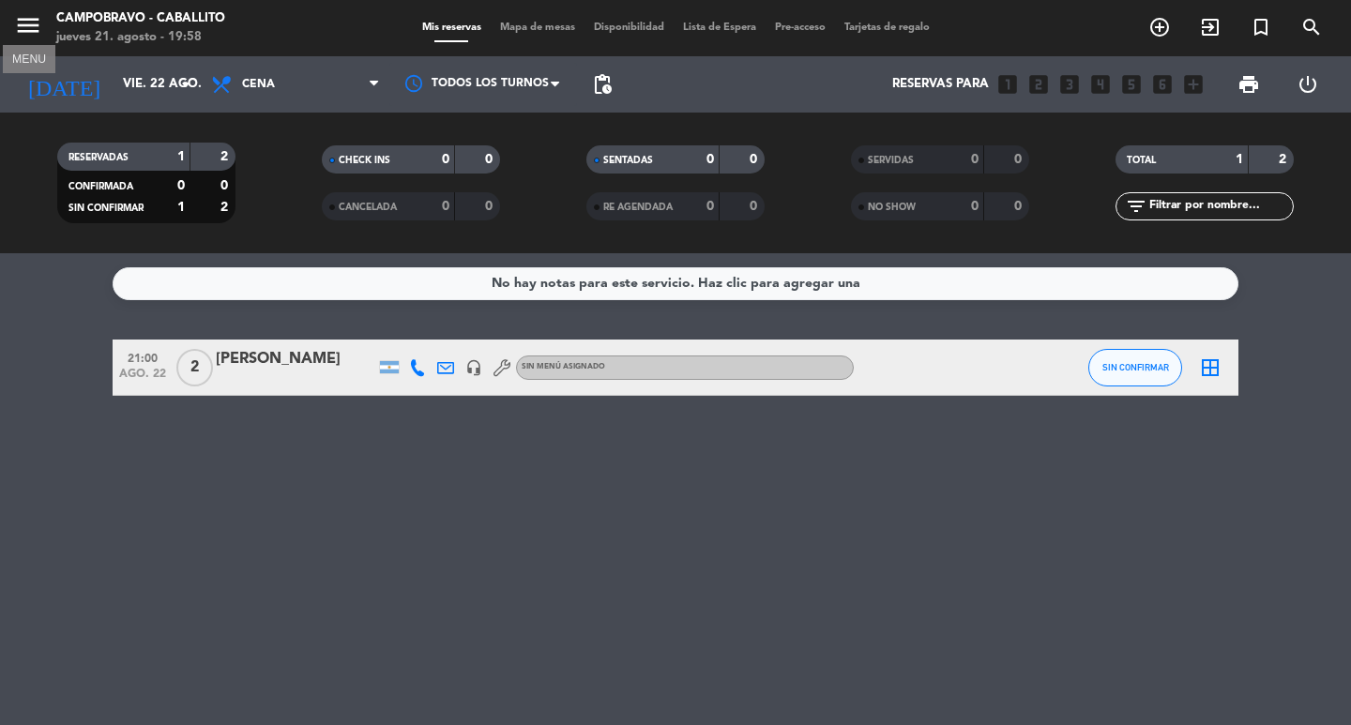
click at [36, 28] on icon "menu" at bounding box center [28, 25] width 28 height 28
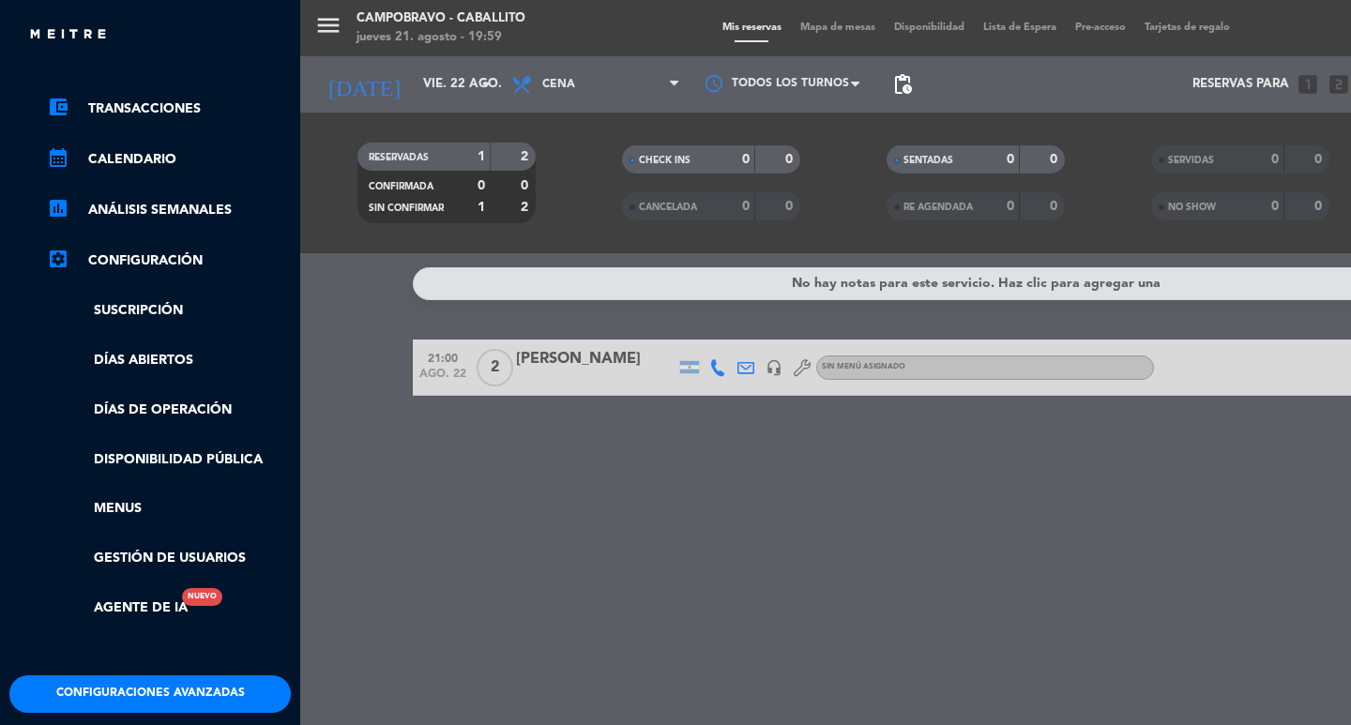
scroll to position [240, 0]
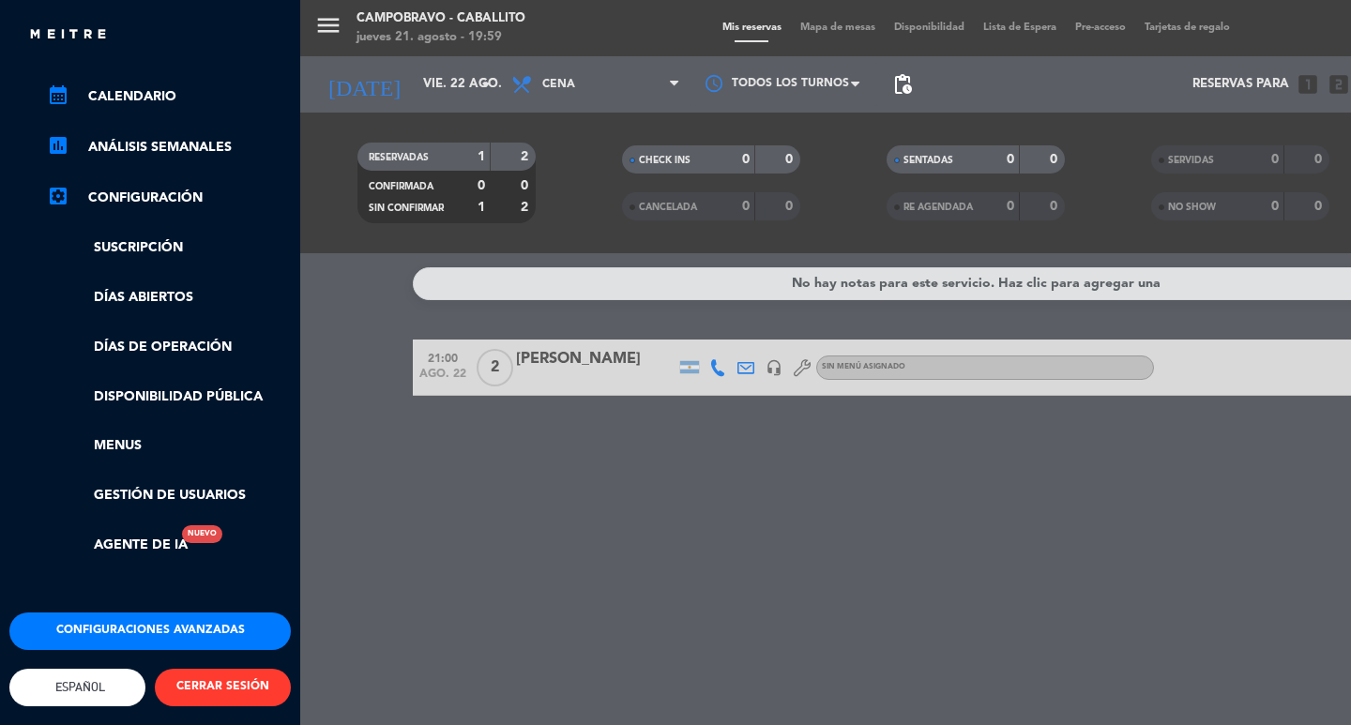
click at [165, 612] on button "Configuraciones avanzadas" at bounding box center [149, 631] width 281 height 38
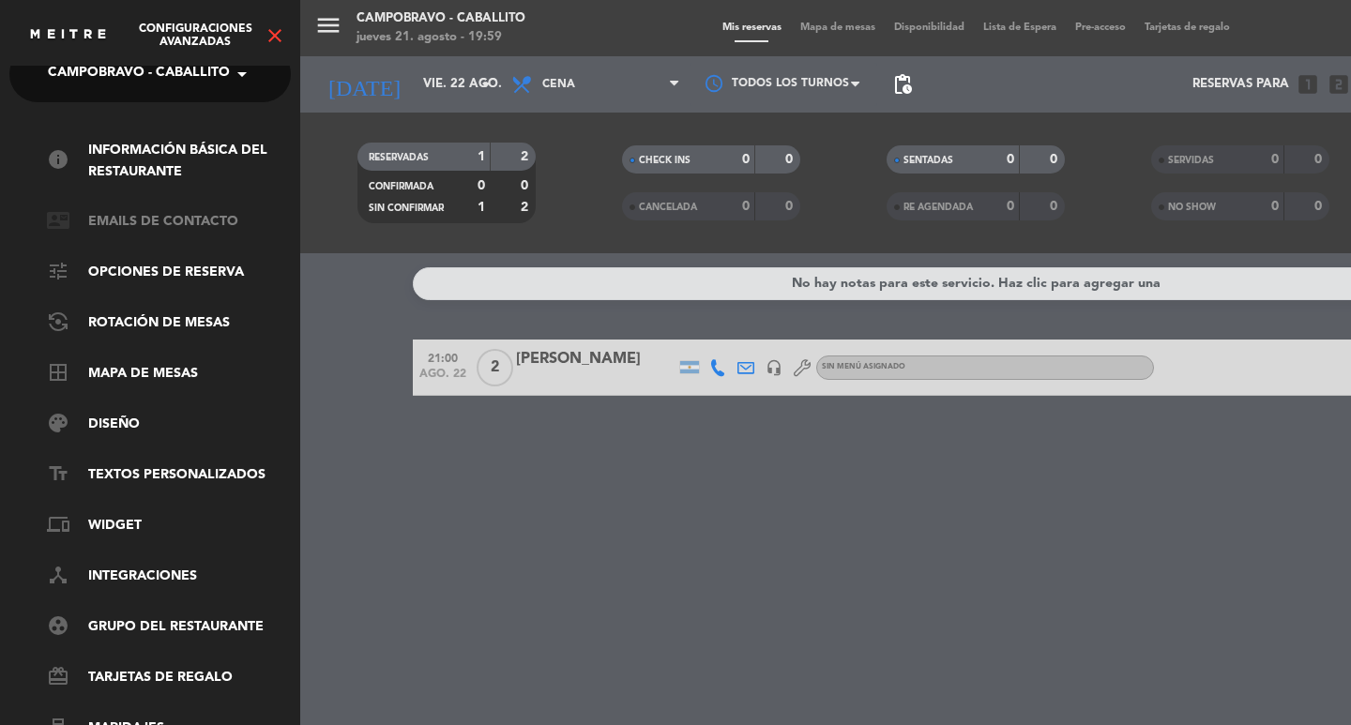
scroll to position [0, 0]
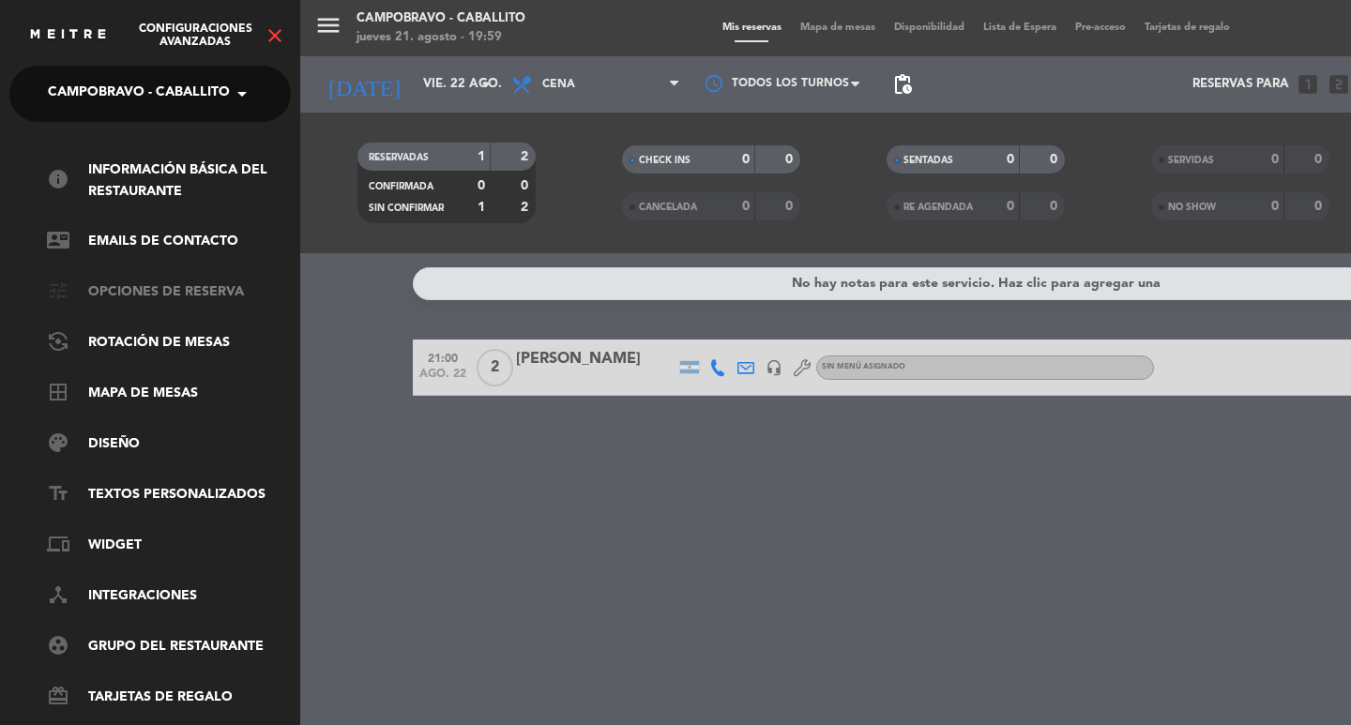
click at [186, 288] on link "tune Opciones de reserva" at bounding box center [169, 292] width 244 height 23
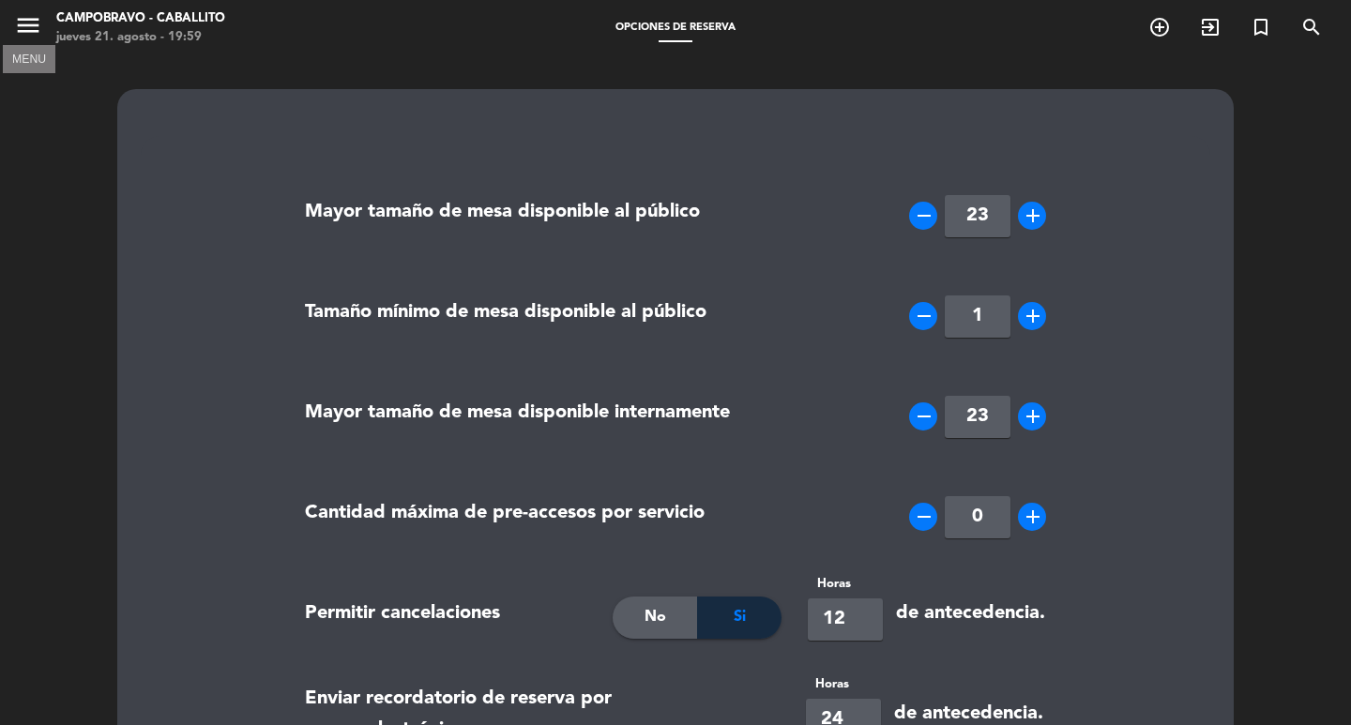
click at [28, 29] on icon "menu" at bounding box center [28, 25] width 28 height 28
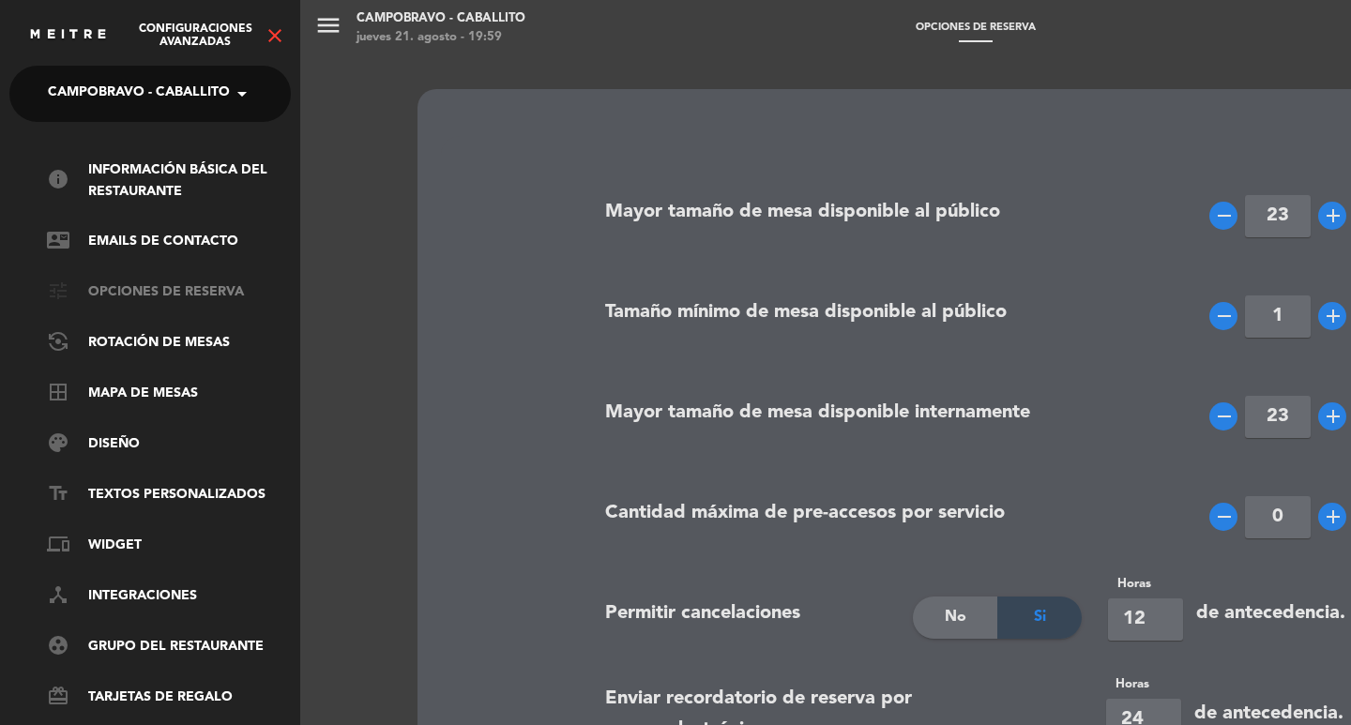
click at [193, 290] on link "tune Opciones de reserva" at bounding box center [169, 292] width 244 height 23
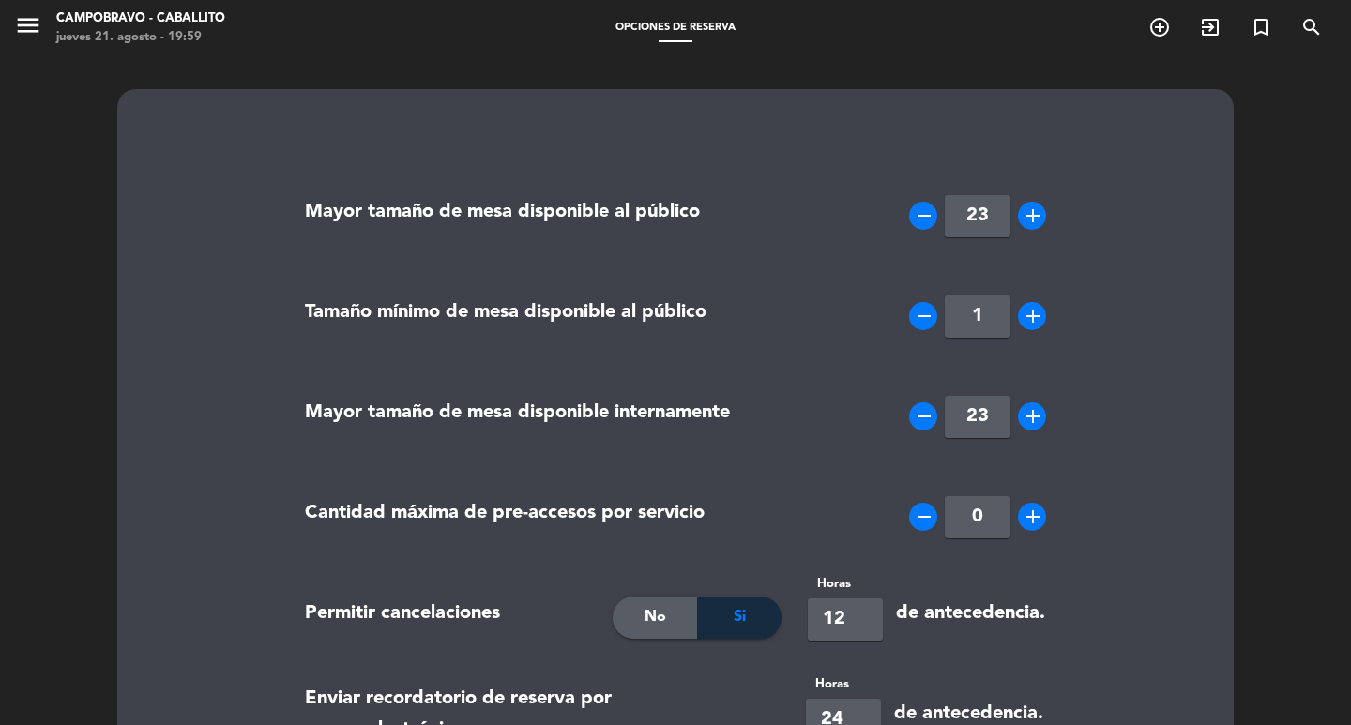
click at [26, 21] on icon "menu" at bounding box center [28, 25] width 28 height 28
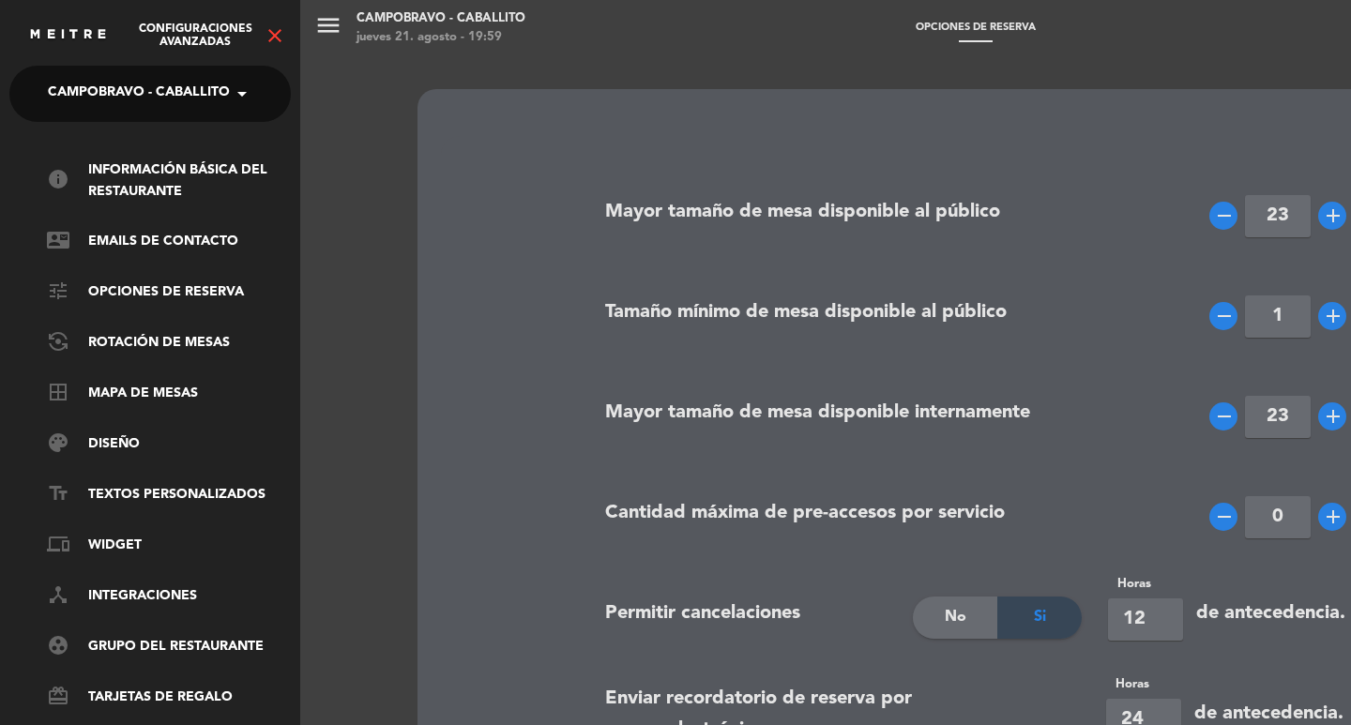
click at [235, 85] on span at bounding box center [247, 93] width 32 height 39
click at [113, 120] on ng-select "× Campobravo - caballito × Campo bravo caballito" at bounding box center [149, 94] width 281 height 56
click at [103, 143] on span "Campo bravo caballito" at bounding box center [109, 145] width 178 height 22
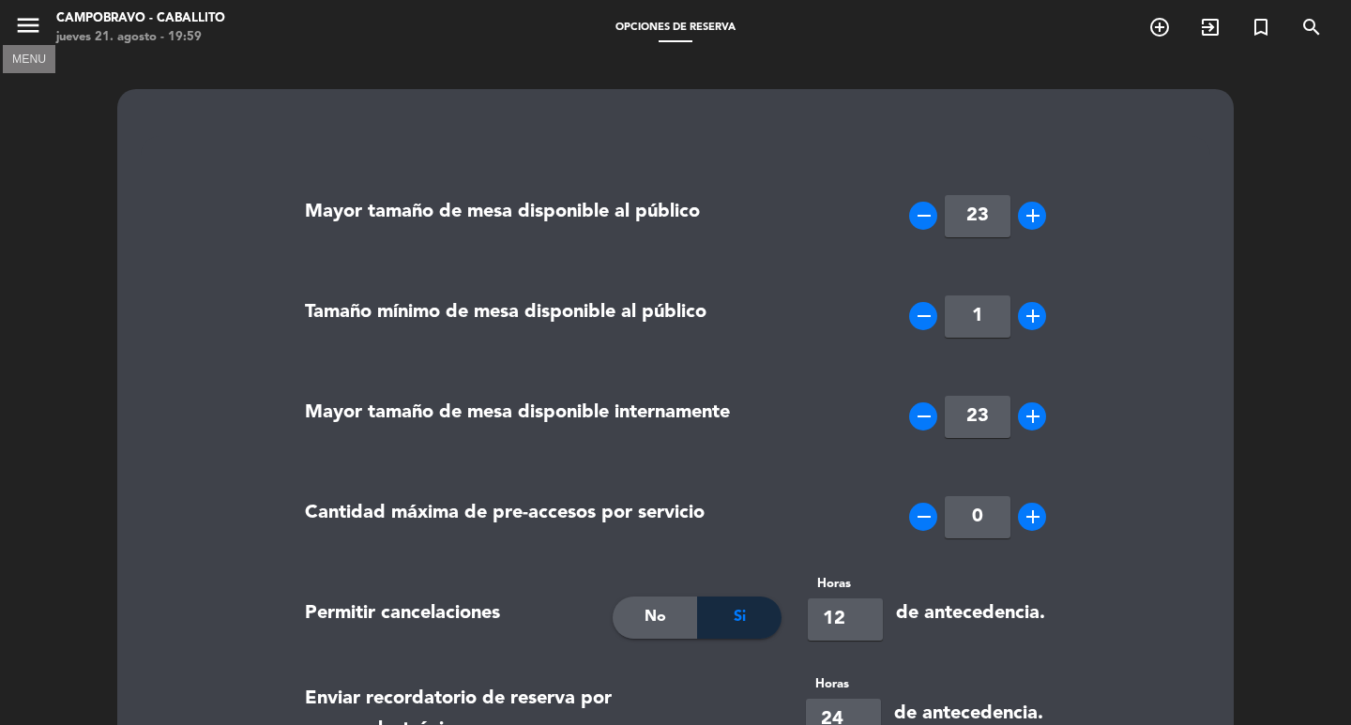
click at [40, 8] on span "menu MENU" at bounding box center [35, 29] width 42 height 44
click at [30, 34] on icon "menu" at bounding box center [28, 25] width 28 height 28
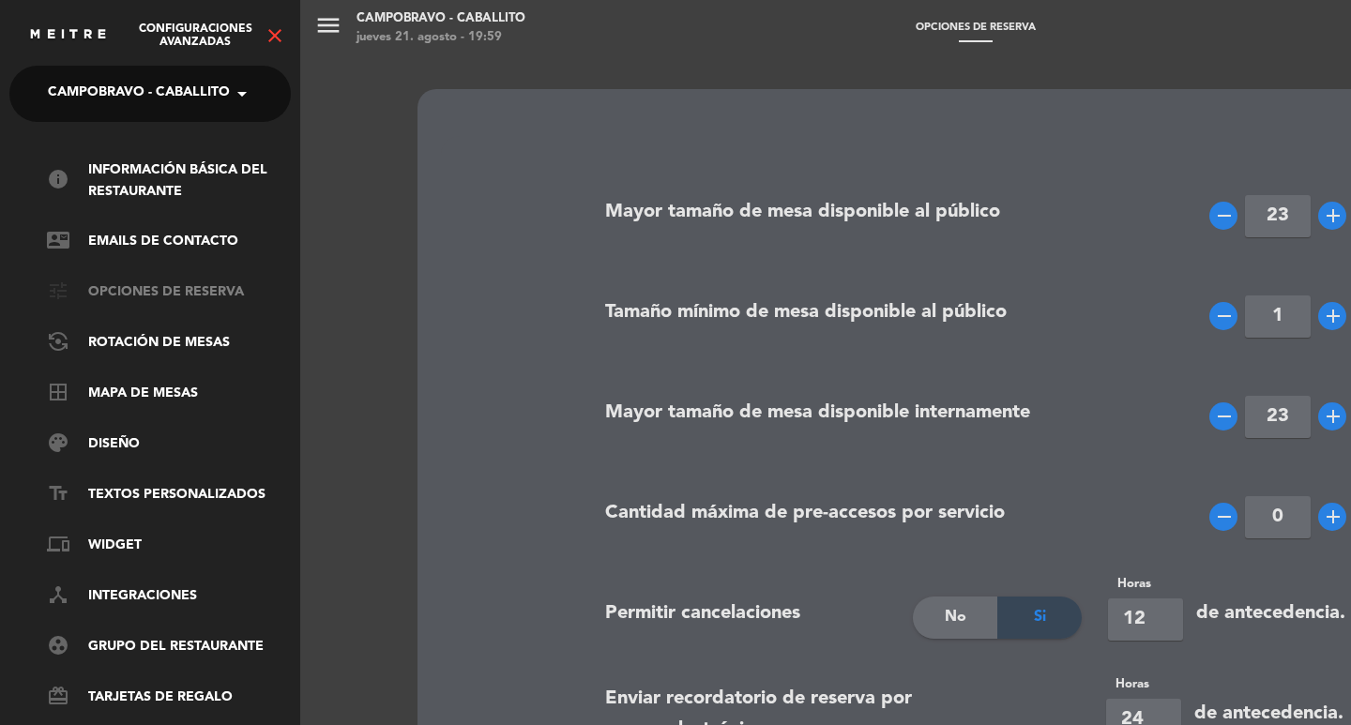
click at [174, 281] on link "tune Opciones de reserva" at bounding box center [169, 292] width 244 height 23
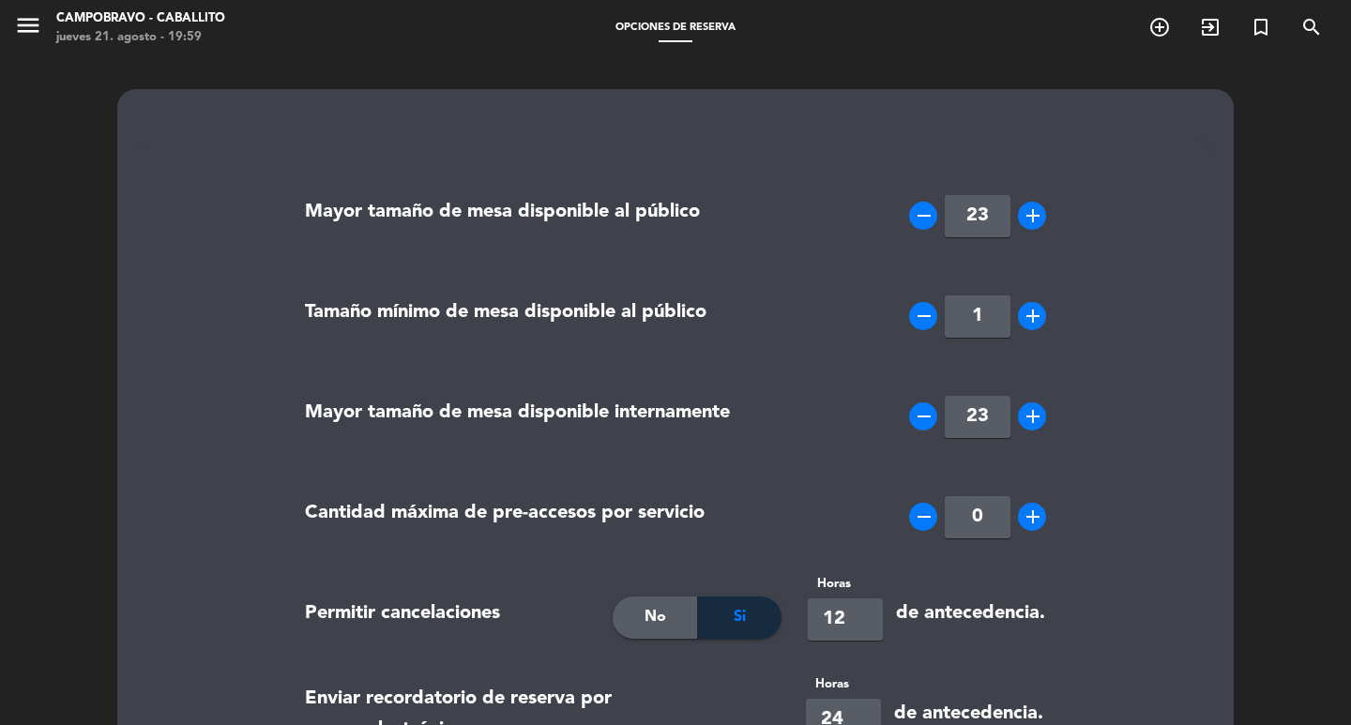
click at [42, 34] on span "menu" at bounding box center [35, 29] width 42 height 44
click at [41, 34] on icon "menu" at bounding box center [28, 25] width 28 height 28
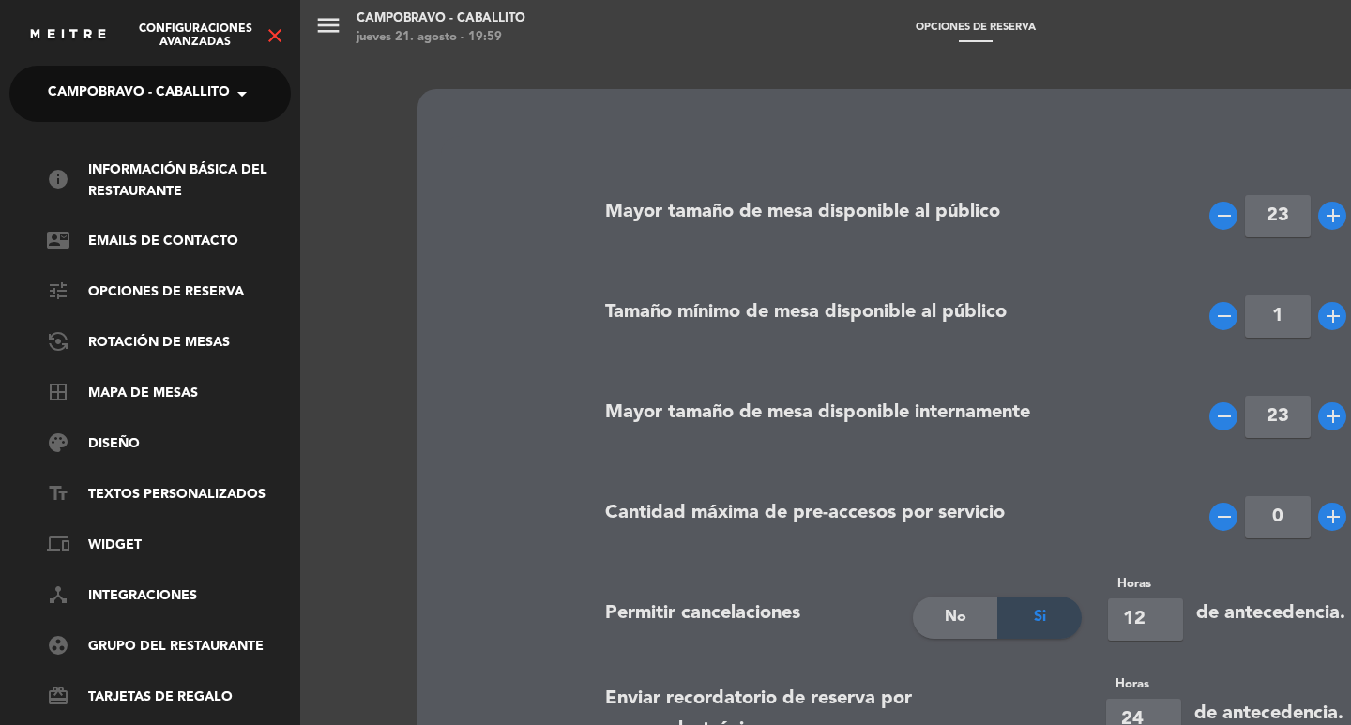
click at [273, 38] on icon "close" at bounding box center [275, 35] width 23 height 23
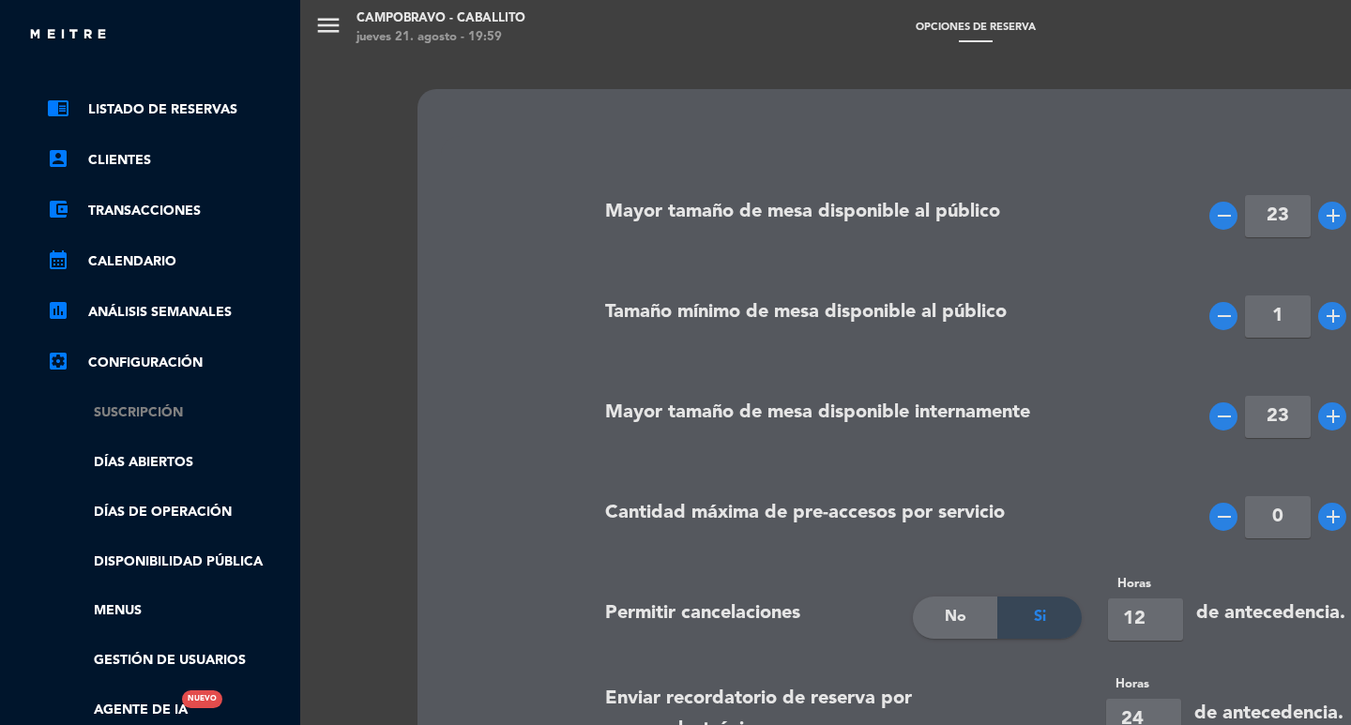
scroll to position [94, 0]
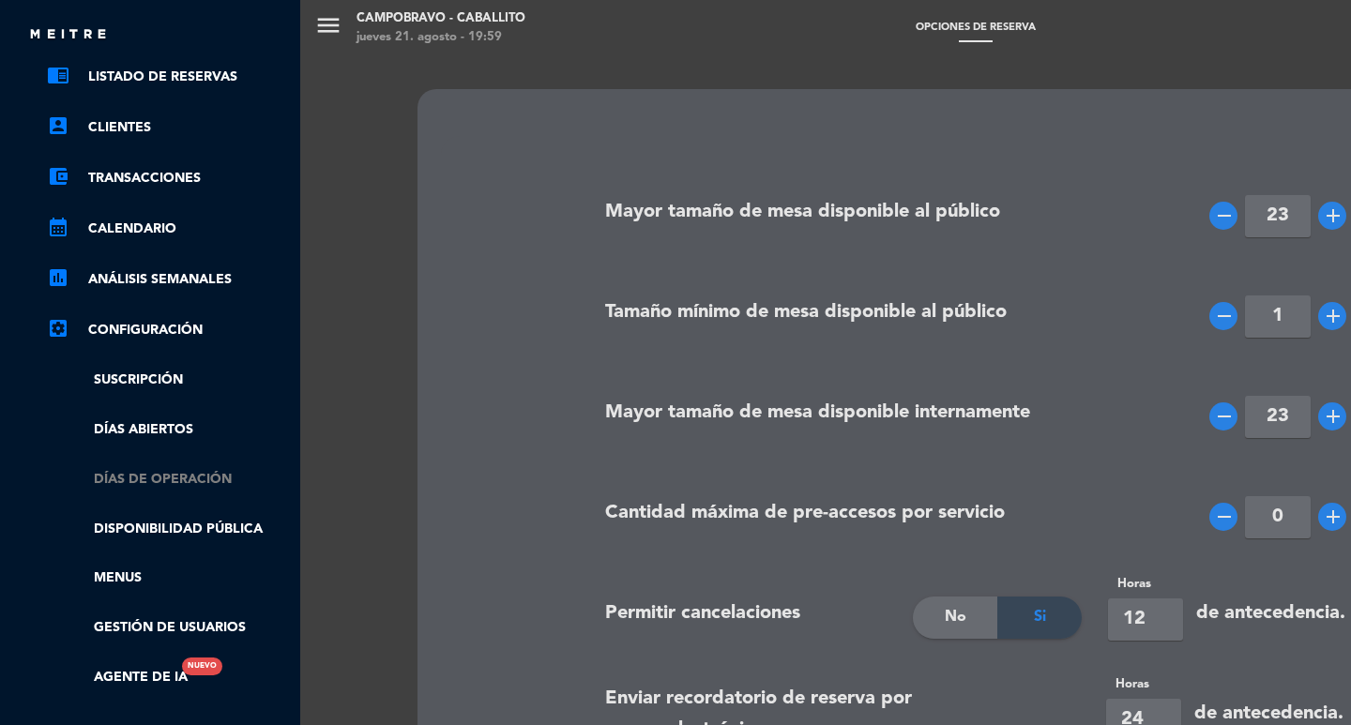
click at [153, 476] on link "Días de Operación" at bounding box center [169, 480] width 244 height 22
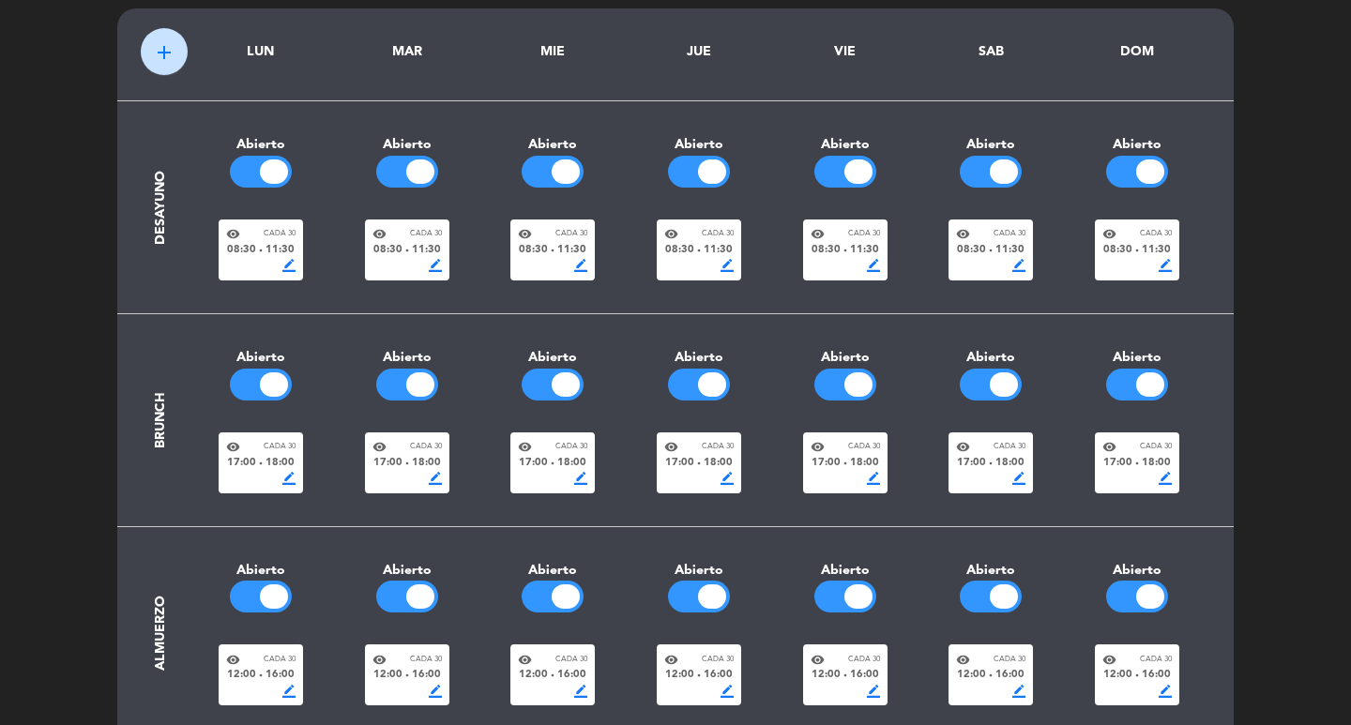
scroll to position [0, 0]
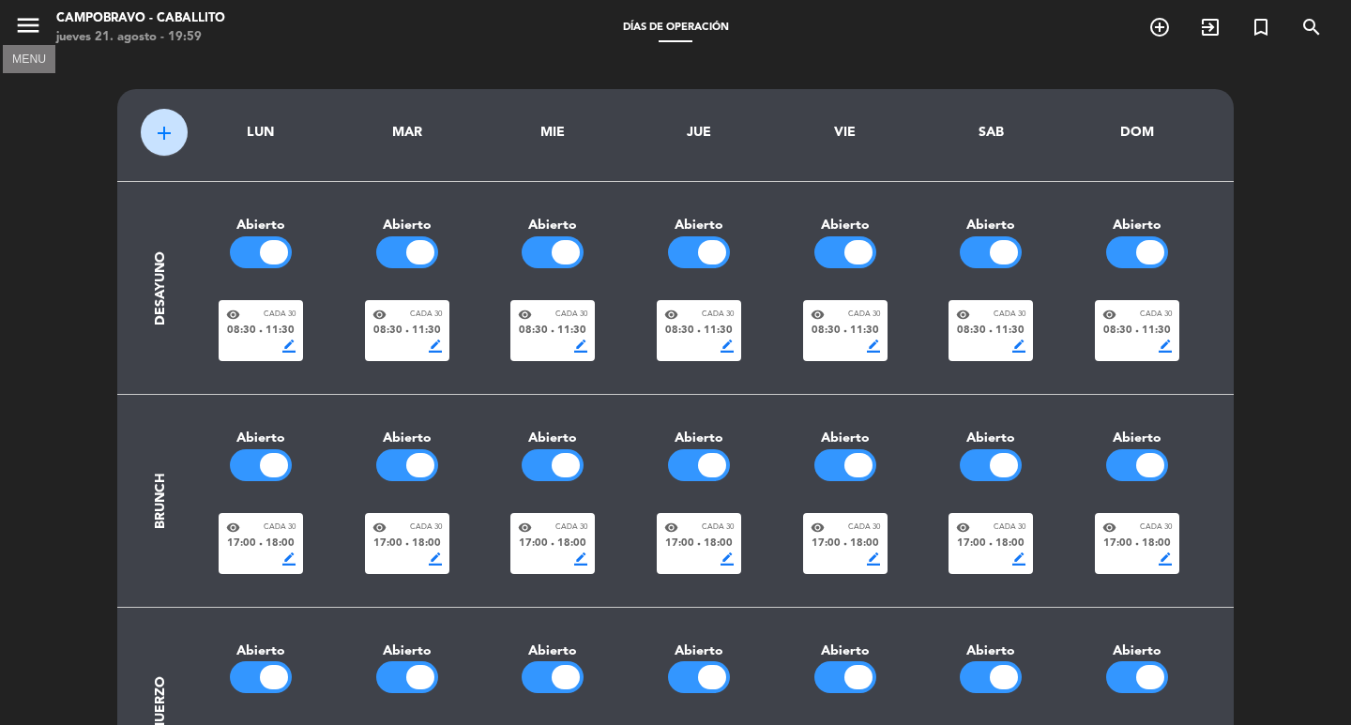
click at [33, 16] on icon "menu" at bounding box center [28, 25] width 28 height 28
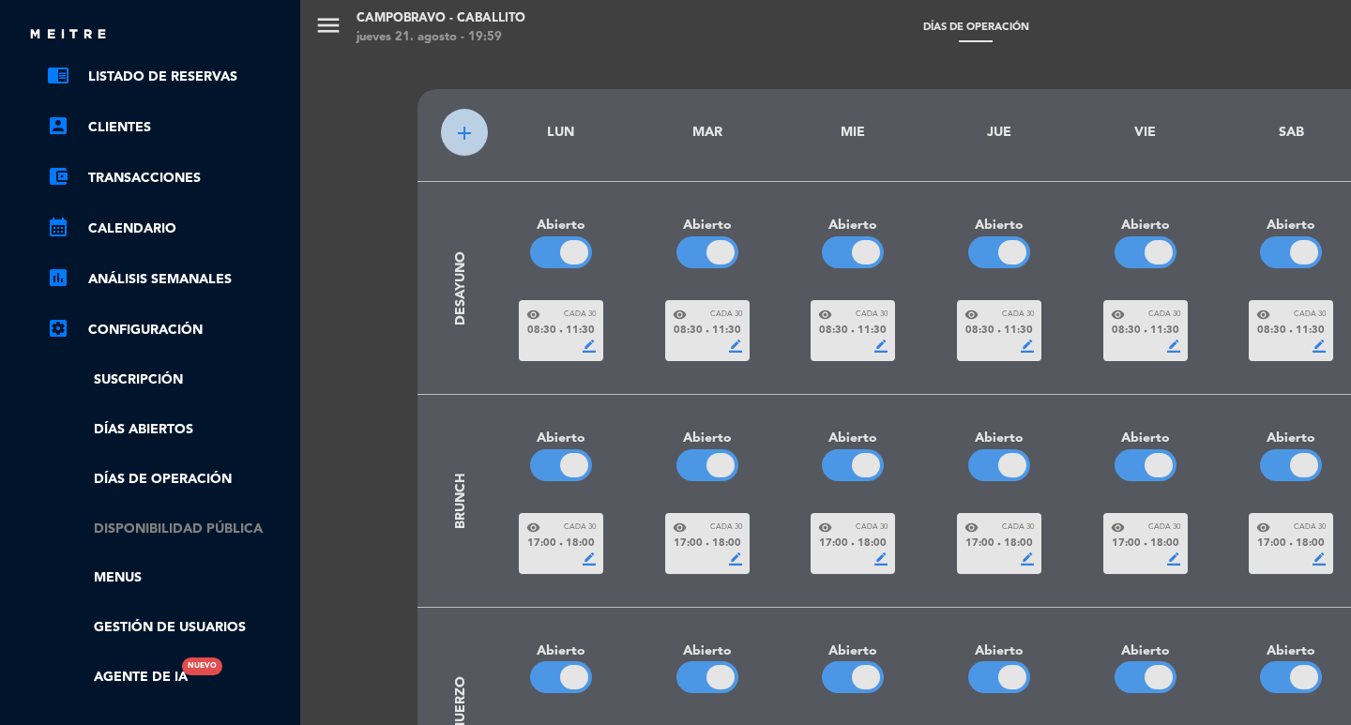
click at [185, 523] on link "Disponibilidad pública" at bounding box center [169, 530] width 244 height 22
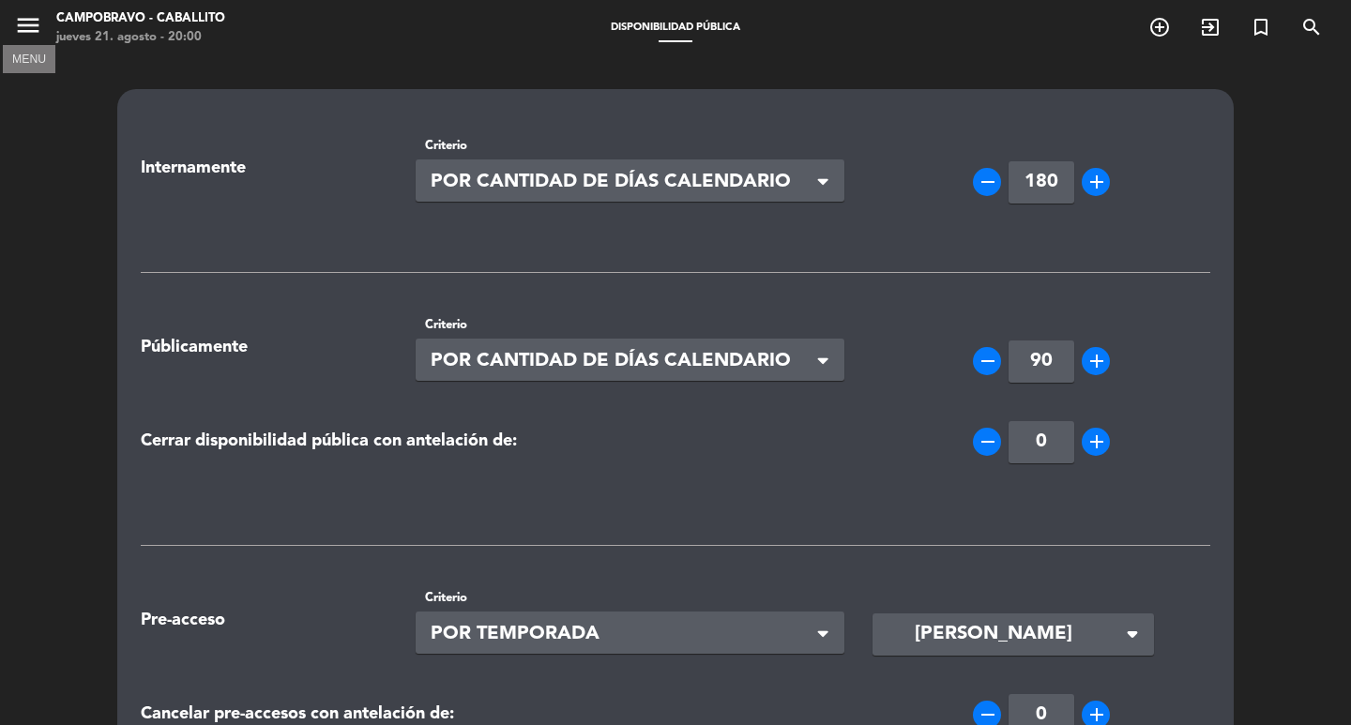
click at [24, 30] on icon "menu" at bounding box center [28, 25] width 28 height 28
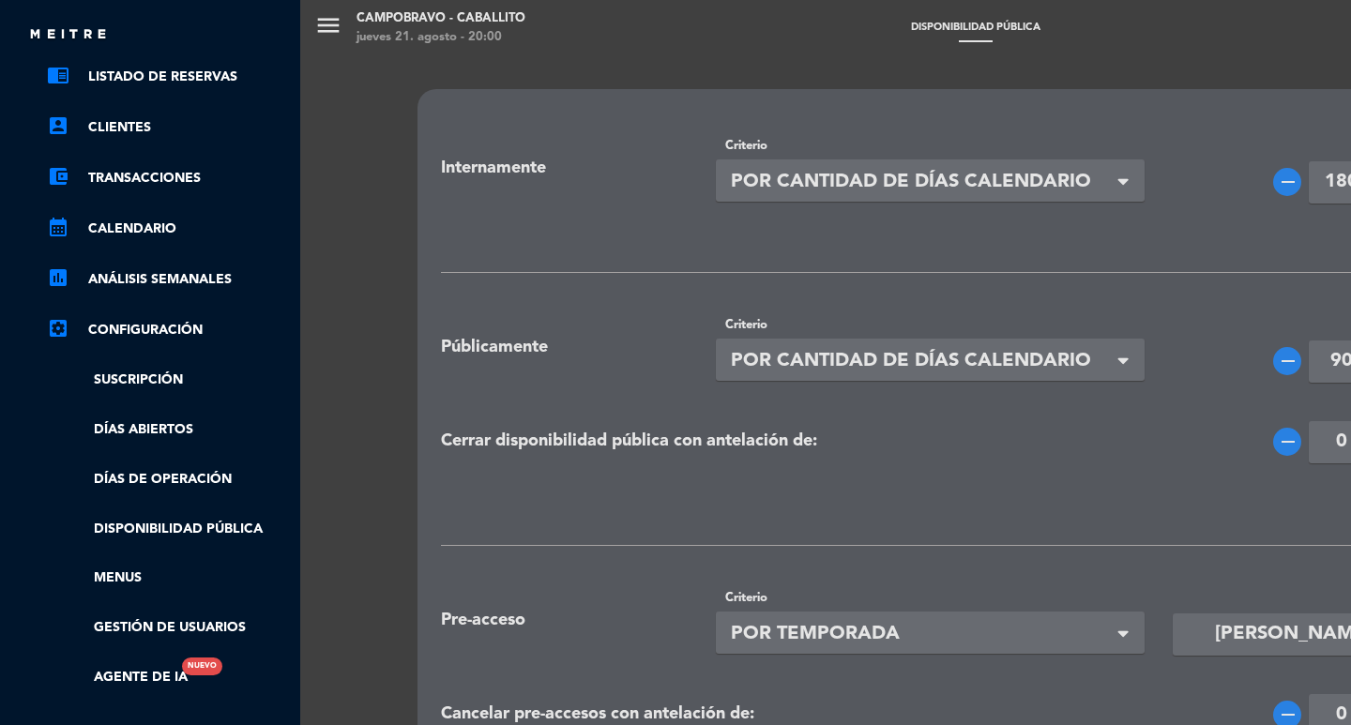
drag, startPoint x: 171, startPoint y: 404, endPoint x: 167, endPoint y: 415, distance: 11.0
click at [167, 412] on ul "chrome_reader_mode Listado de Reservas account_box Clientes account_balance_wal…" at bounding box center [149, 377] width 281 height 623
click at [167, 415] on ul "chrome_reader_mode Listado de Reservas account_box Clientes account_balance_wal…" at bounding box center [149, 377] width 281 height 623
click at [167, 417] on ul "chrome_reader_mode Listado de Reservas account_box Clientes account_balance_wal…" at bounding box center [149, 377] width 281 height 623
click at [174, 434] on link "Días abiertos" at bounding box center [169, 430] width 244 height 22
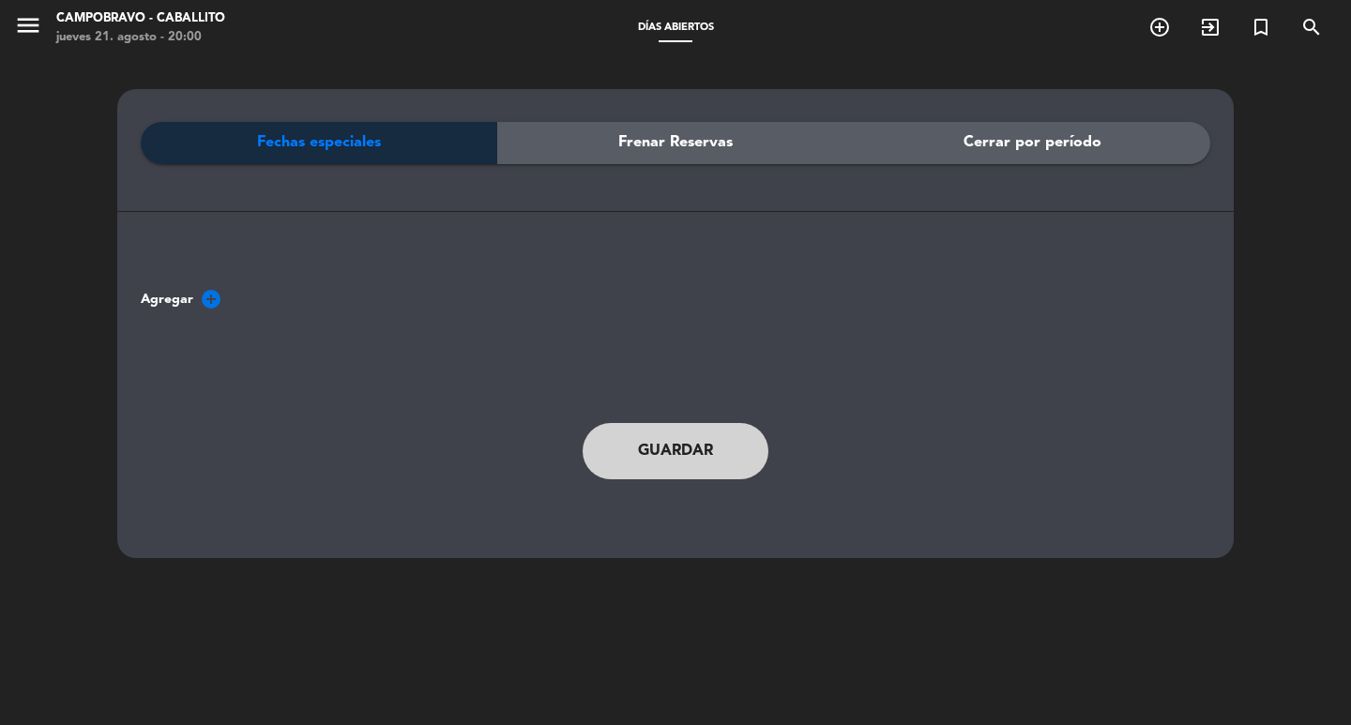
drag, startPoint x: 689, startPoint y: 147, endPoint x: 710, endPoint y: 143, distance: 21.2
click at [697, 147] on span "Frenar Reservas" at bounding box center [675, 142] width 114 height 24
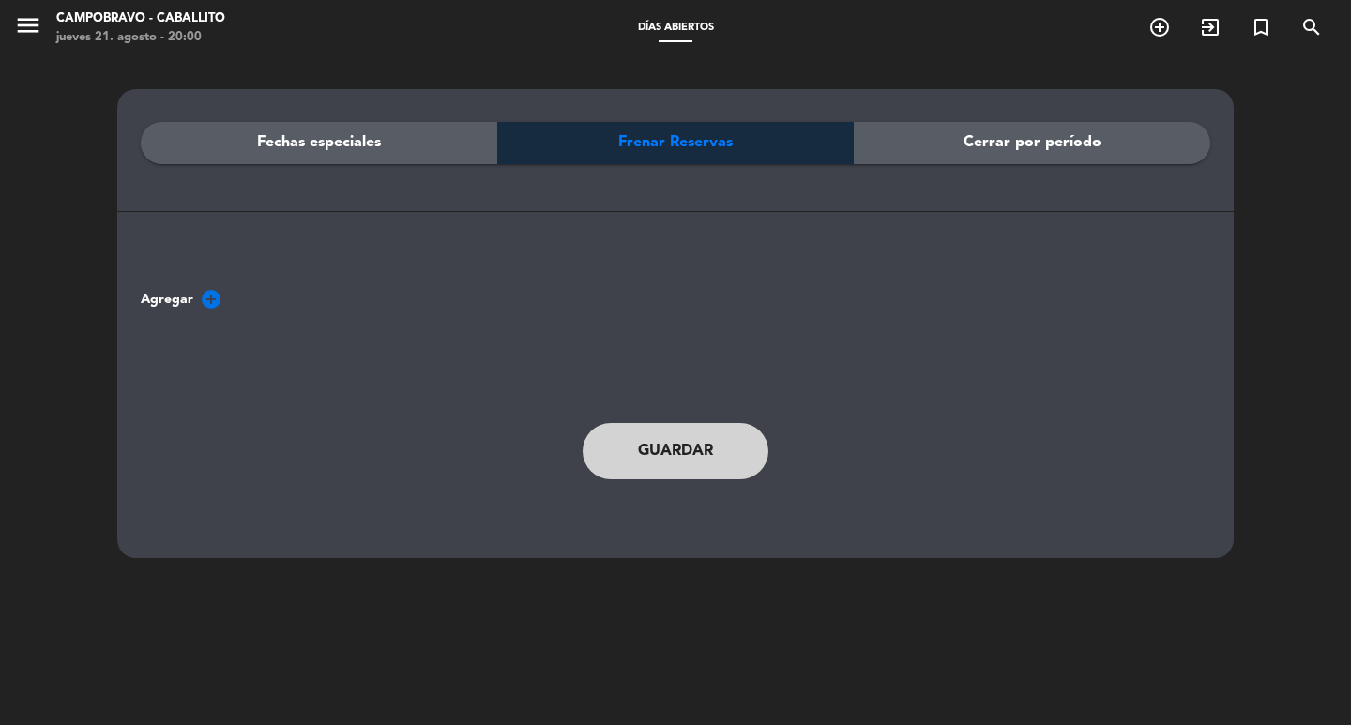
click at [928, 137] on div "Cerrar por período" at bounding box center [1031, 143] width 356 height 42
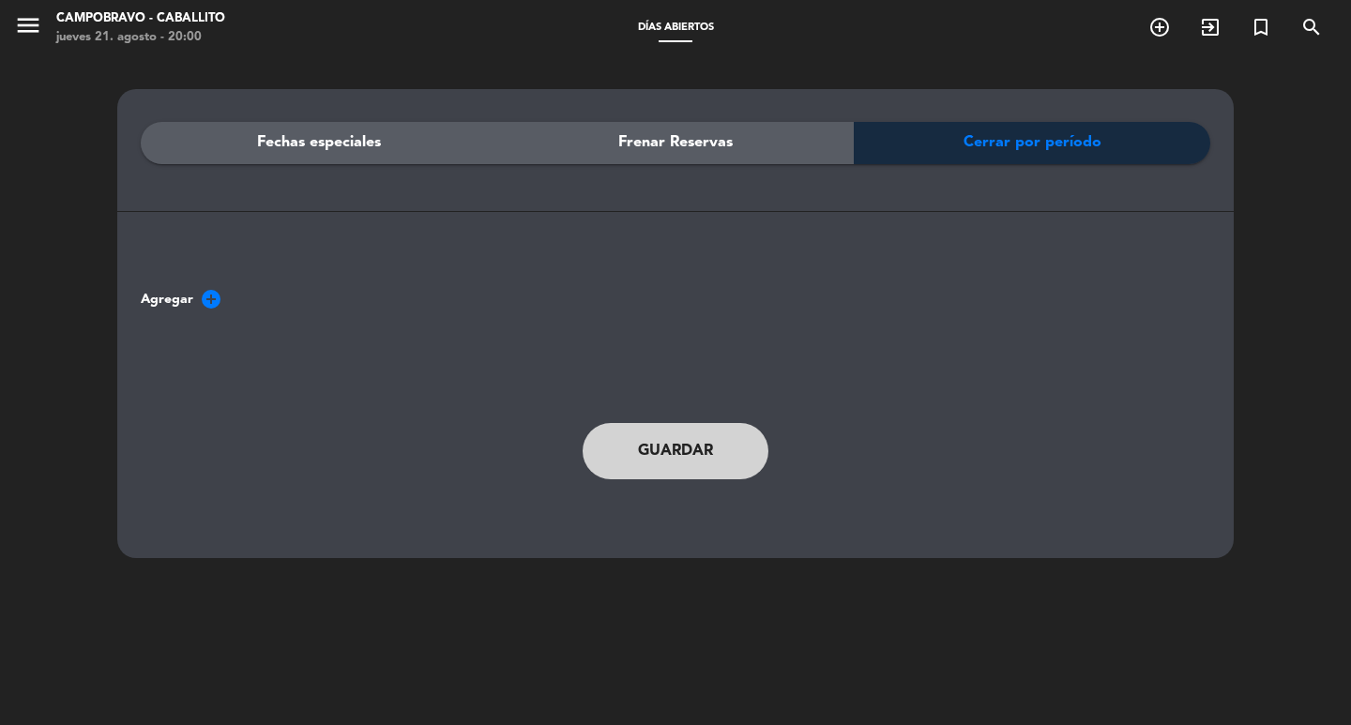
drag, startPoint x: 491, startPoint y: 153, endPoint x: 393, endPoint y: 143, distance: 98.9
click at [487, 154] on div "Fechas especiales" at bounding box center [319, 143] width 356 height 42
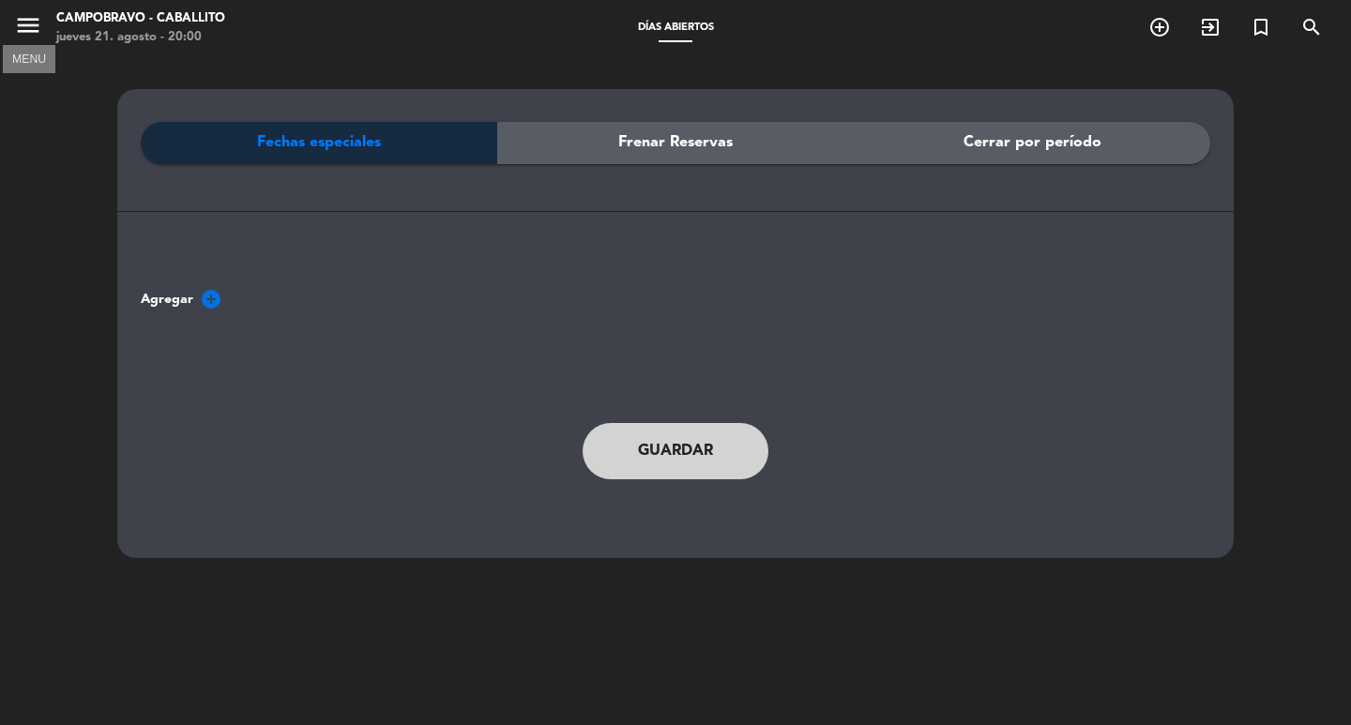
click at [38, 23] on icon "menu" at bounding box center [28, 25] width 28 height 28
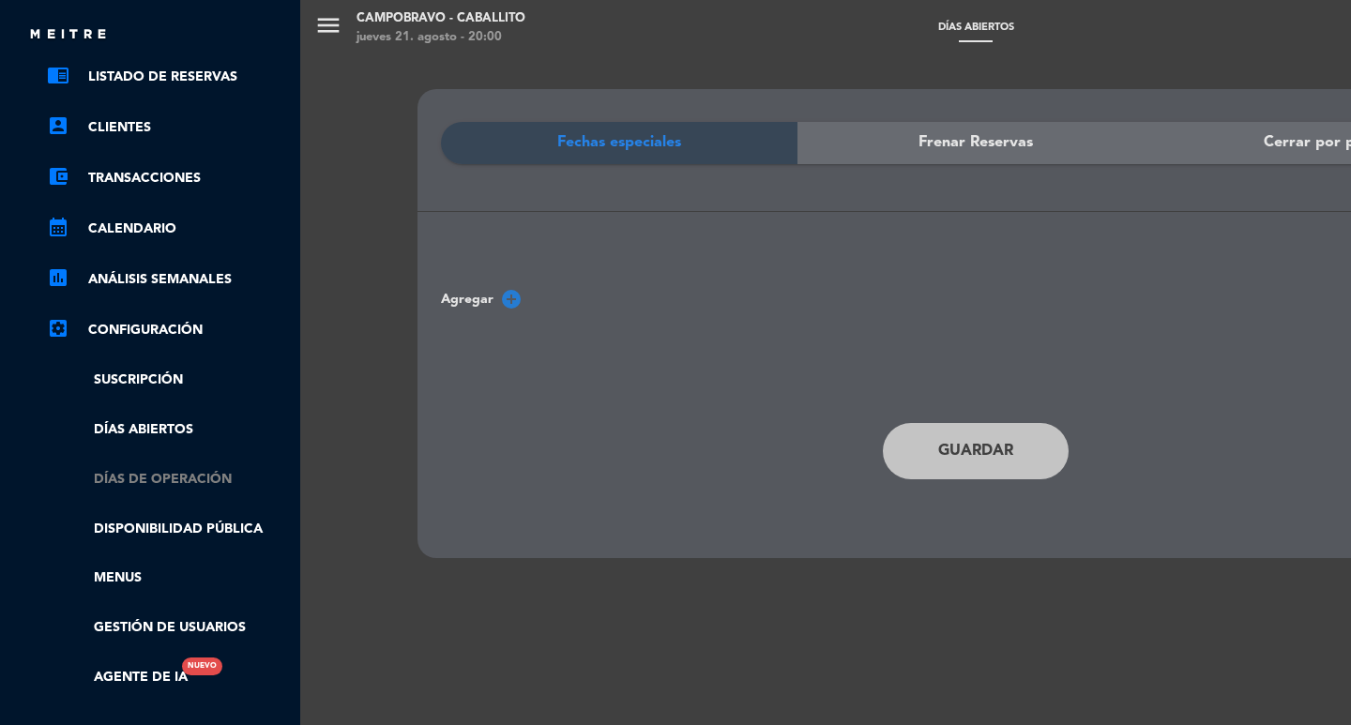
click at [140, 473] on link "Días de Operación" at bounding box center [169, 480] width 244 height 22
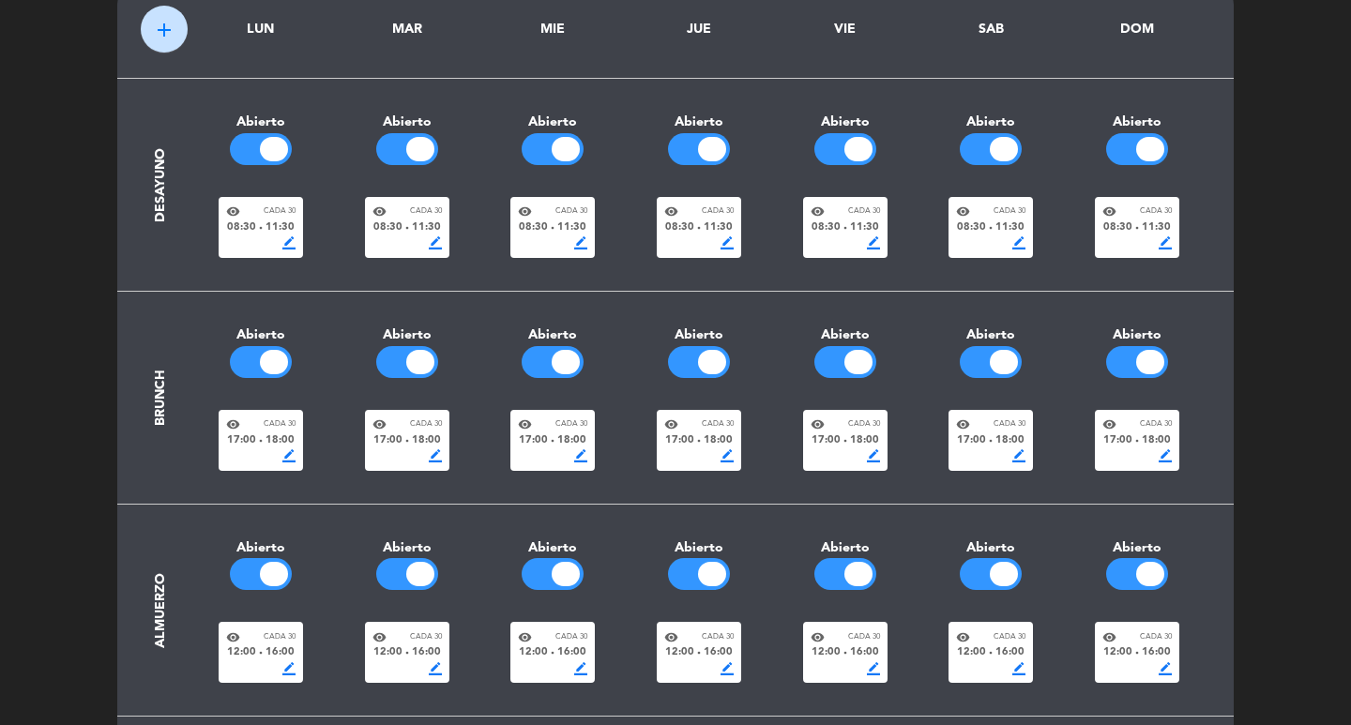
scroll to position [78, 0]
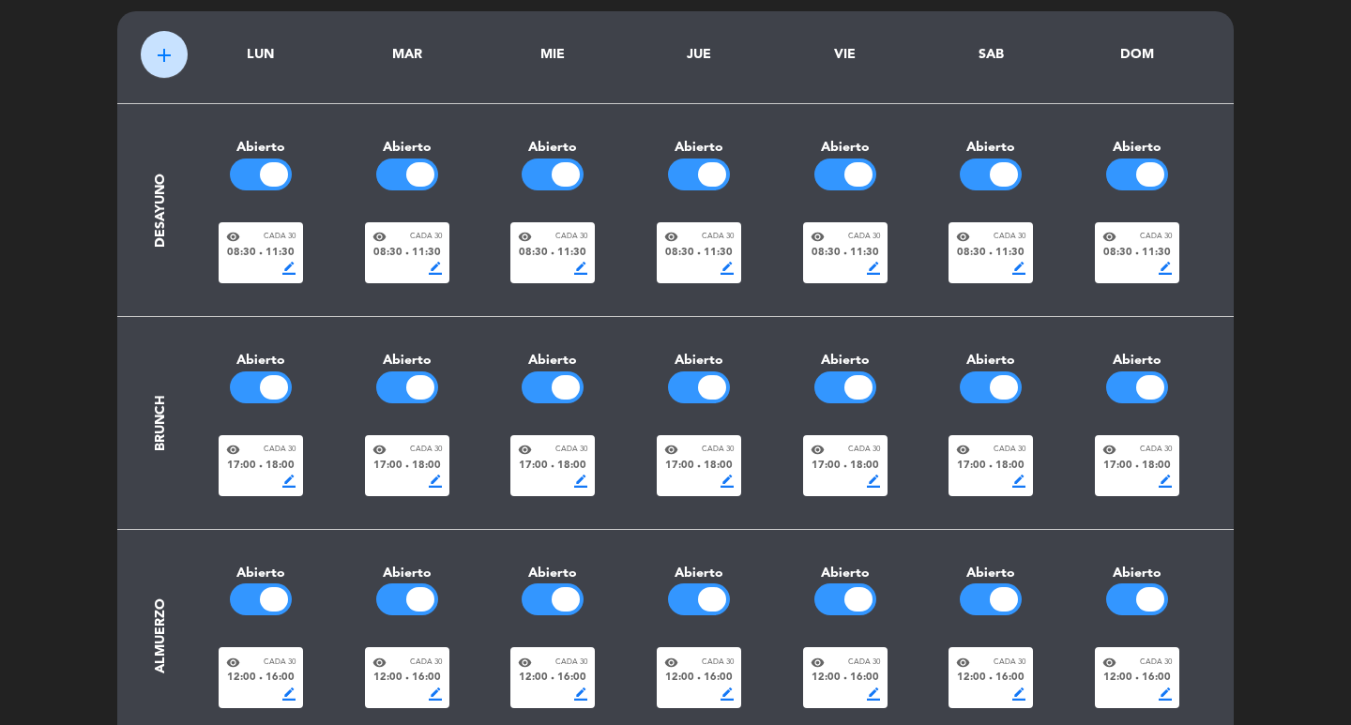
click at [265, 380] on div at bounding box center [274, 387] width 28 height 24
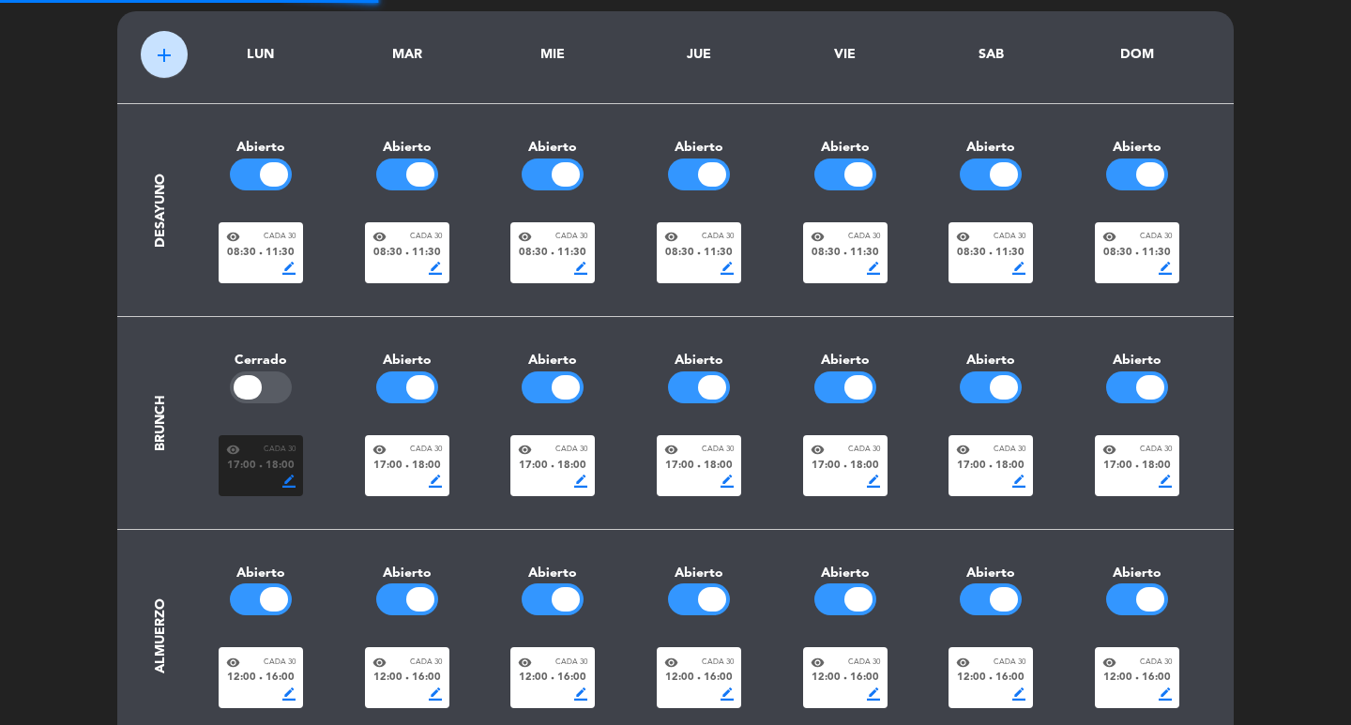
click at [421, 376] on div at bounding box center [420, 387] width 28 height 24
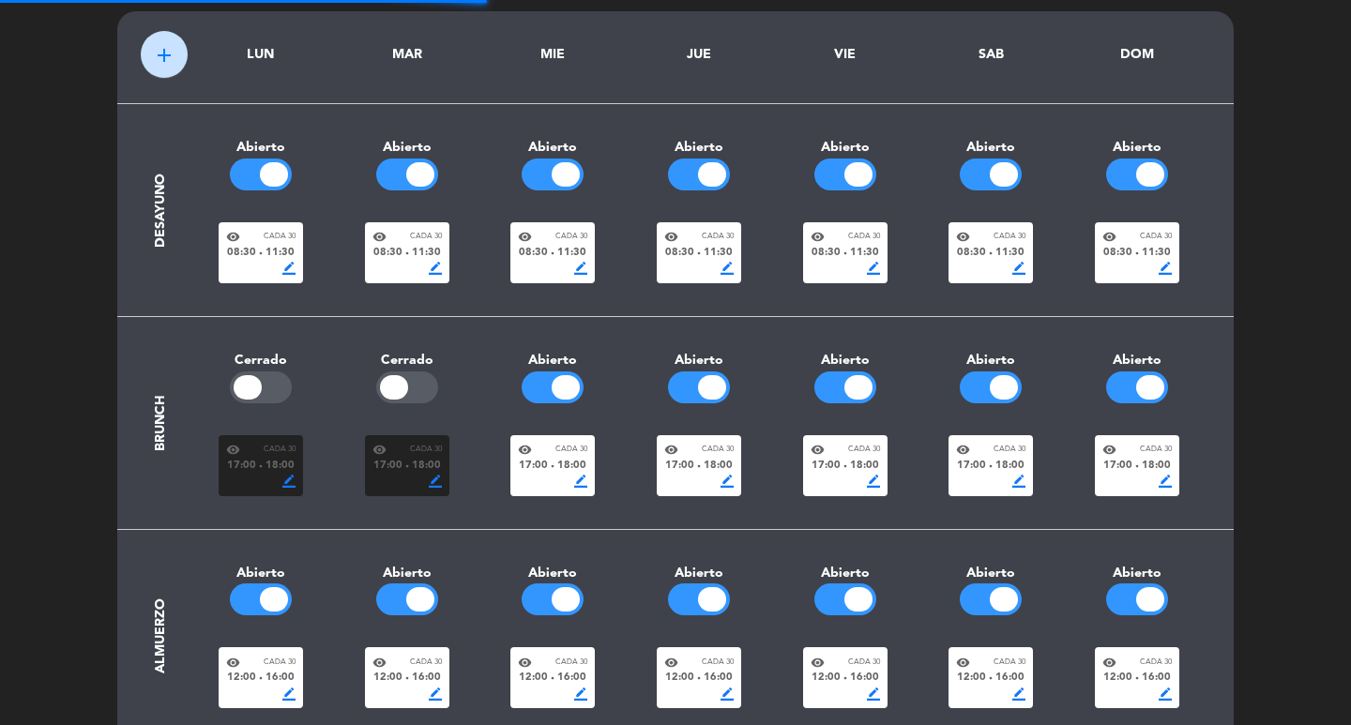
click at [551, 374] on div at bounding box center [552, 387] width 62 height 32
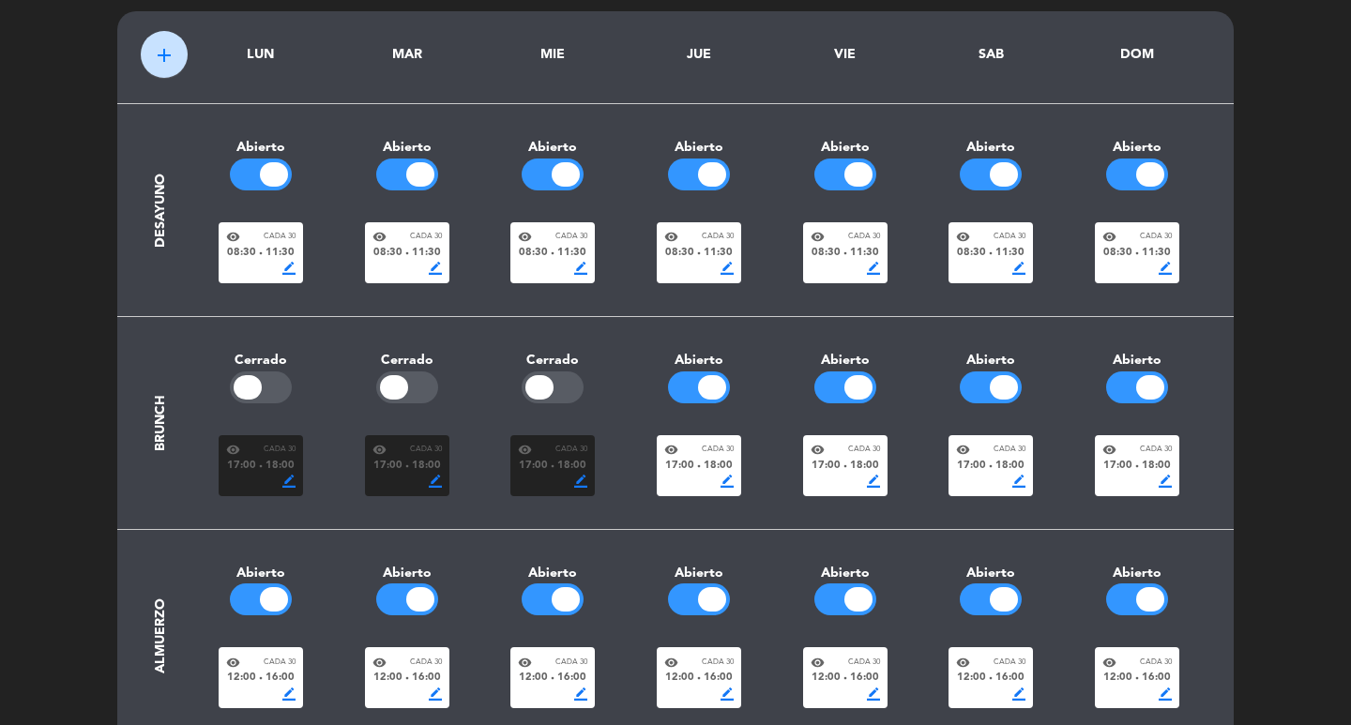
click at [724, 377] on div at bounding box center [699, 387] width 62 height 32
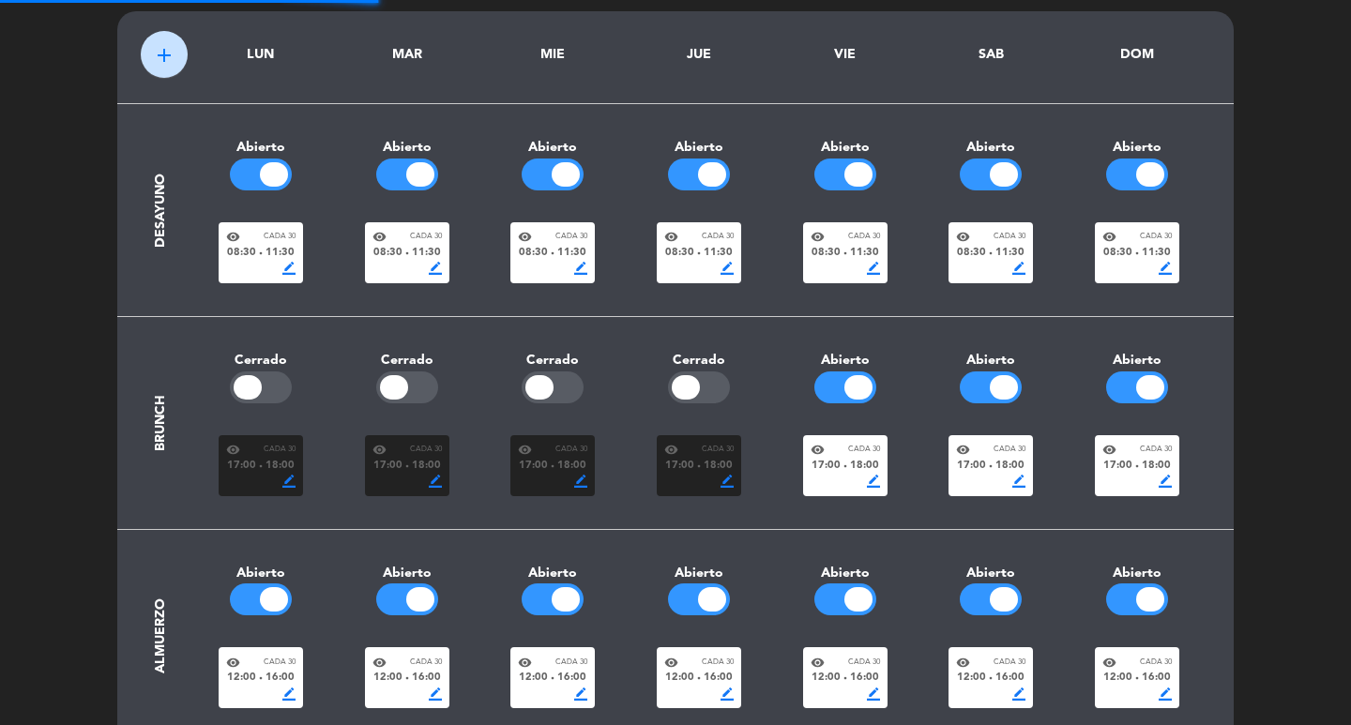
drag, startPoint x: 841, startPoint y: 377, endPoint x: 1042, endPoint y: 371, distance: 200.8
click at [853, 375] on div at bounding box center [845, 387] width 62 height 32
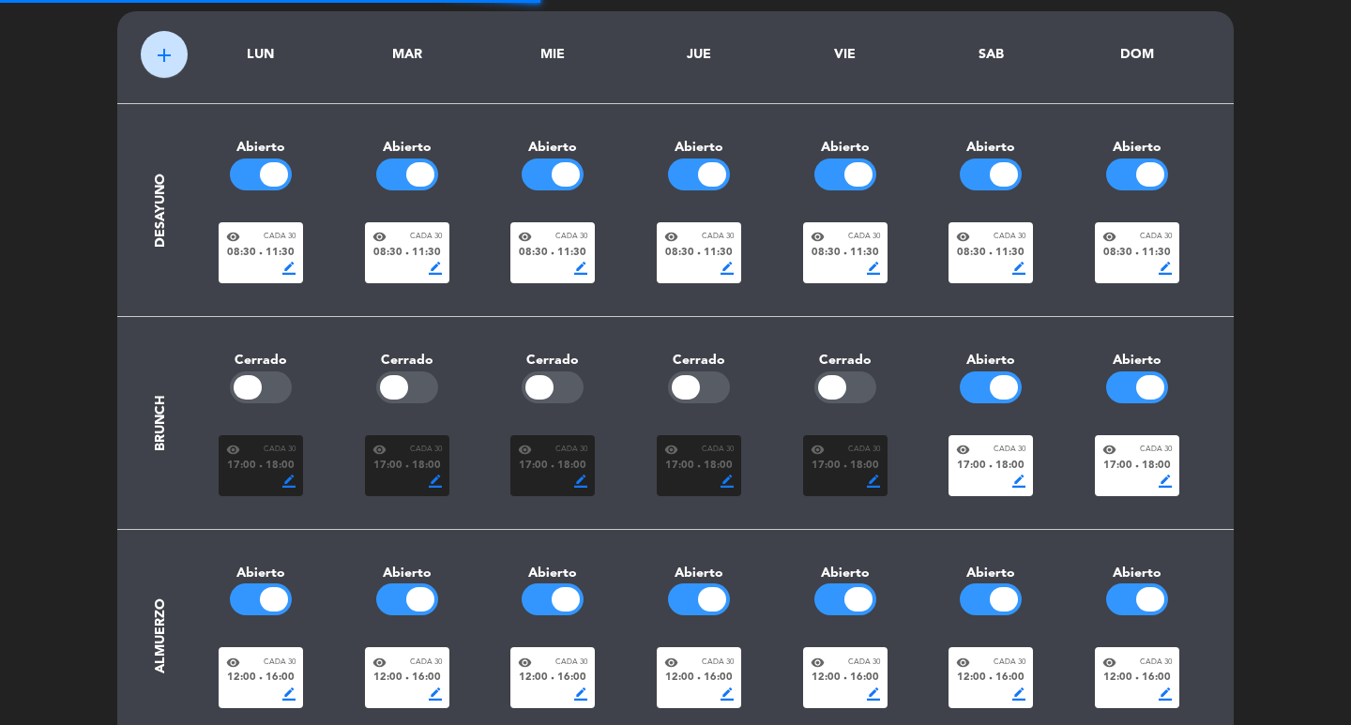
drag, startPoint x: 974, startPoint y: 376, endPoint x: 1151, endPoint y: 376, distance: 176.3
click at [1006, 376] on div at bounding box center [990, 387] width 62 height 32
click at [1149, 377] on div at bounding box center [1150, 387] width 28 height 24
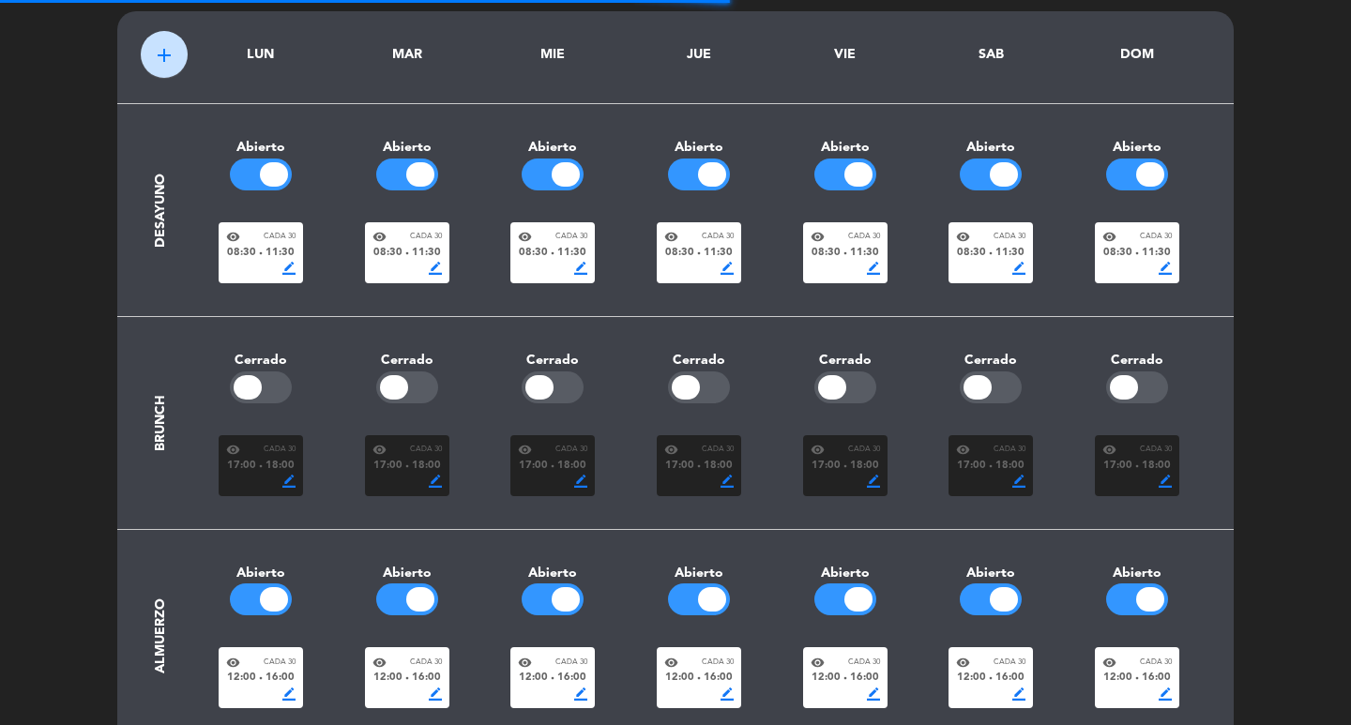
click at [1137, 188] on div at bounding box center [1137, 174] width 62 height 32
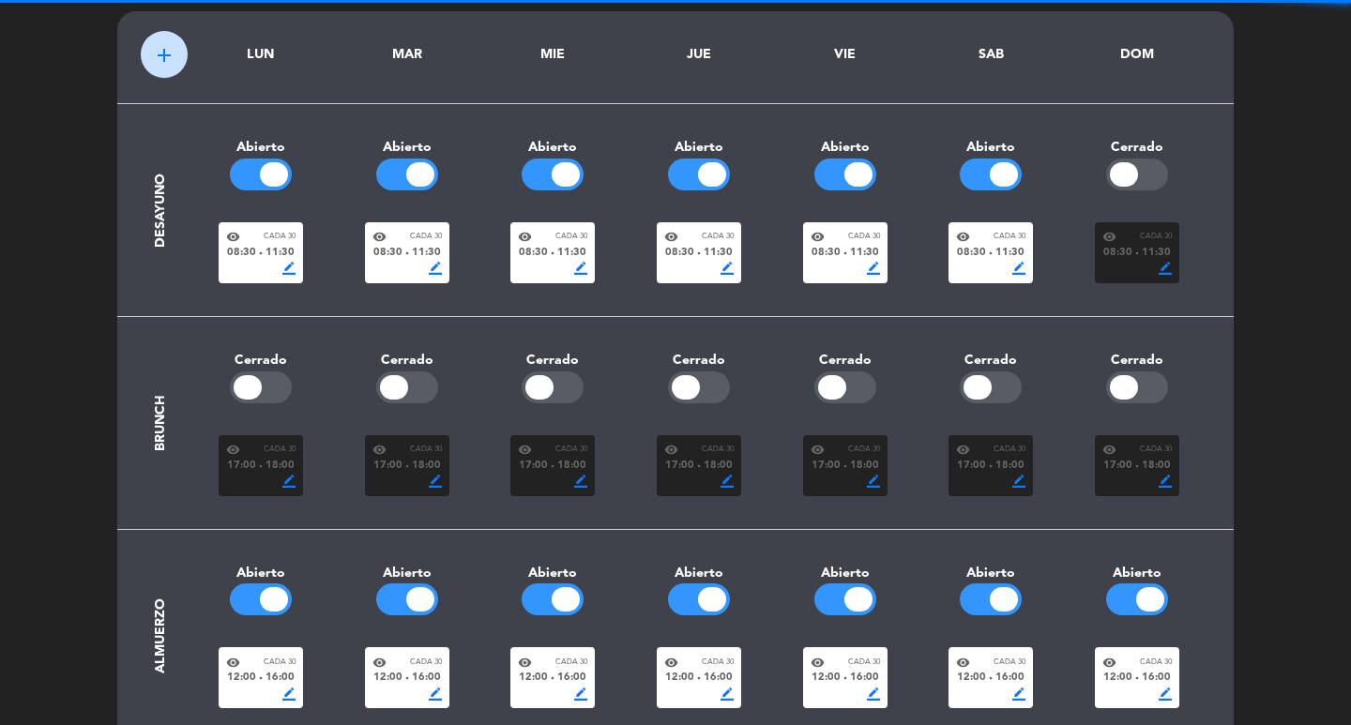
click at [989, 174] on div at bounding box center [1003, 174] width 28 height 24
drag, startPoint x: 861, startPoint y: 161, endPoint x: 711, endPoint y: 172, distance: 150.4
click at [860, 161] on div at bounding box center [845, 174] width 62 height 32
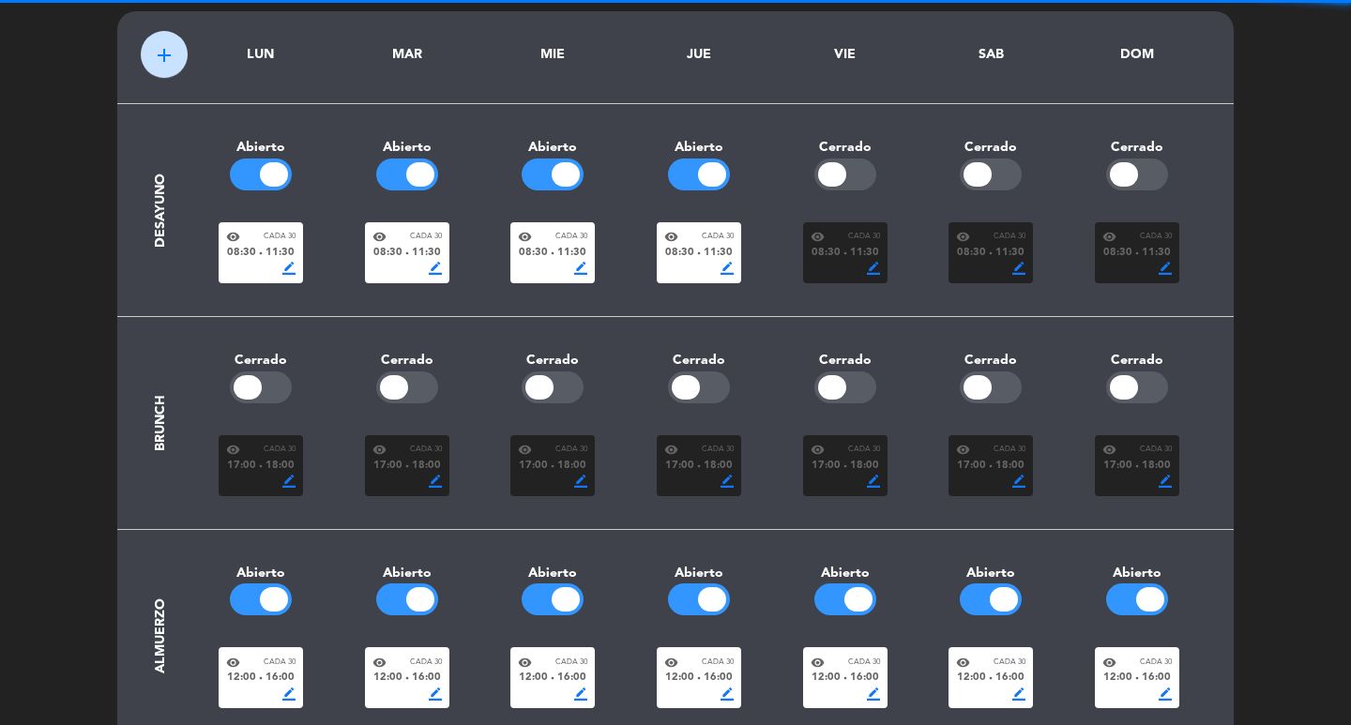
click at [680, 174] on div at bounding box center [699, 174] width 62 height 32
click at [572, 173] on div at bounding box center [565, 174] width 28 height 24
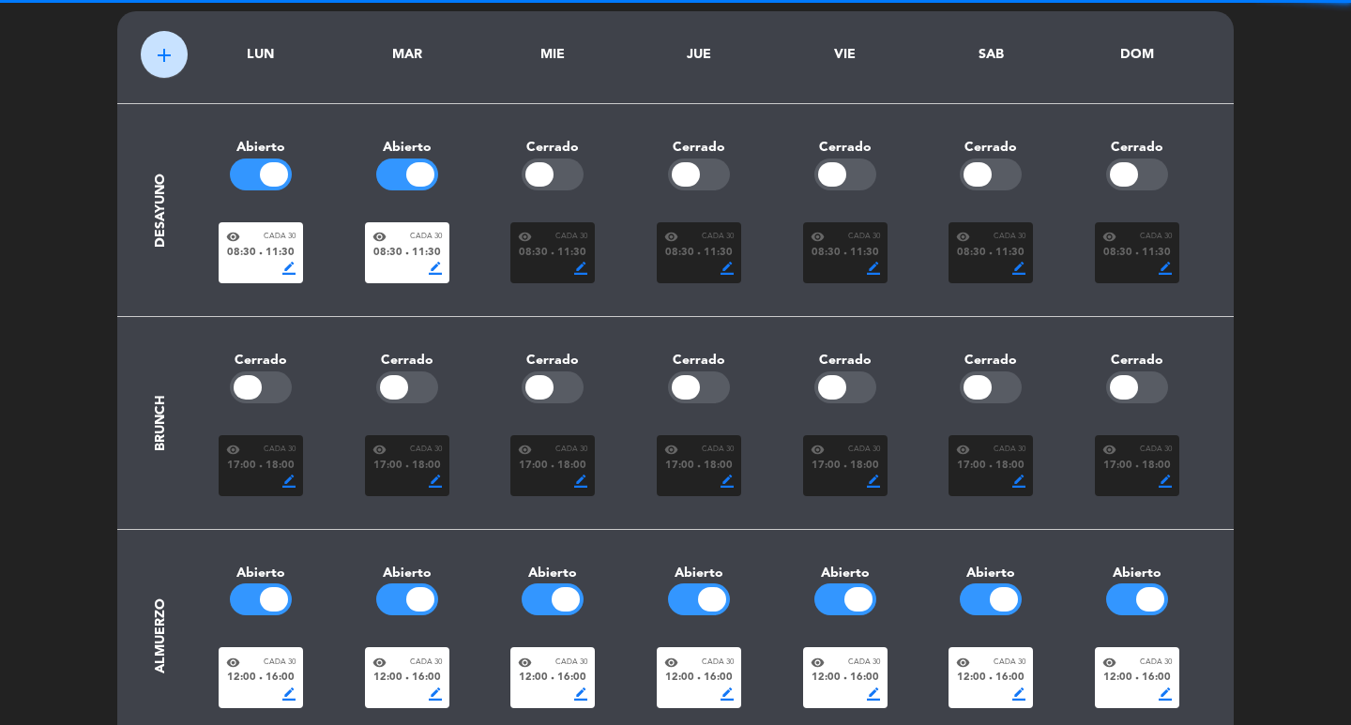
drag, startPoint x: 400, startPoint y: 182, endPoint x: 370, endPoint y: 188, distance: 29.6
click at [396, 184] on div at bounding box center [407, 174] width 62 height 32
click at [261, 181] on div at bounding box center [261, 174] width 62 height 32
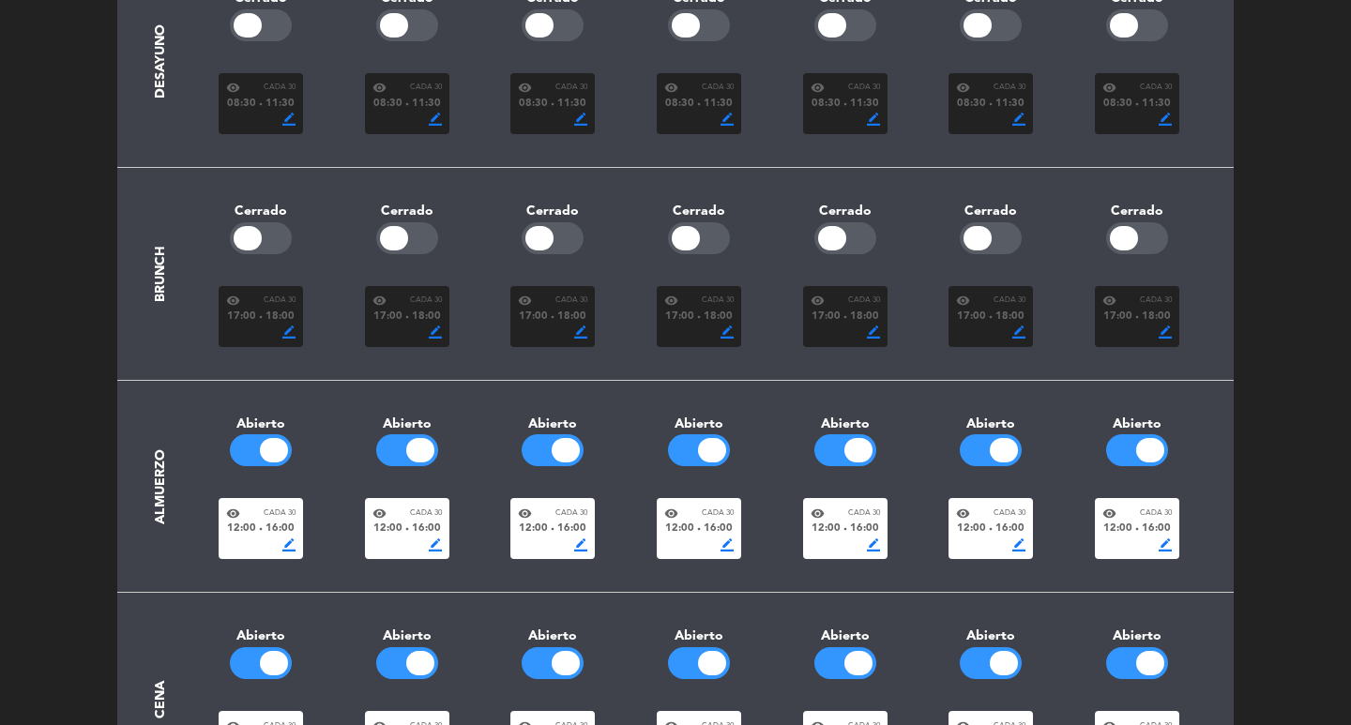
scroll to position [359, 0]
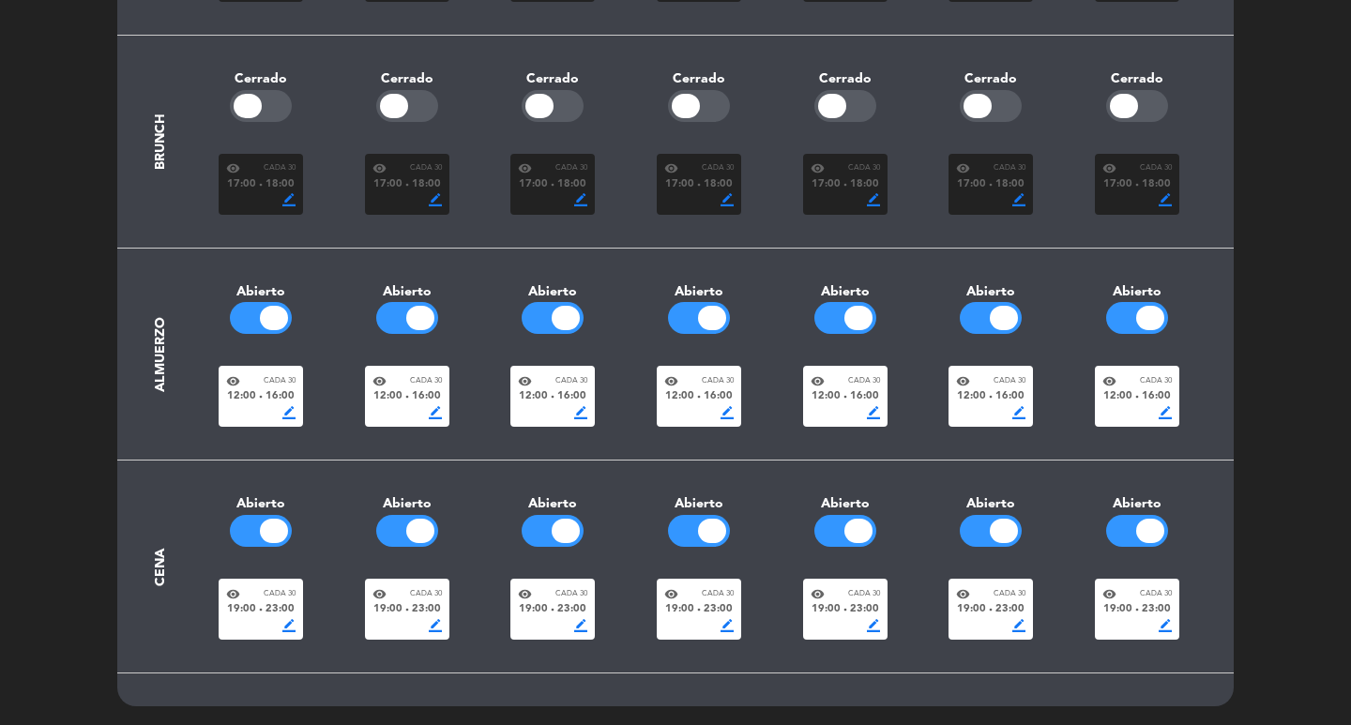
click at [283, 413] on span "border_color" at bounding box center [288, 412] width 13 height 13
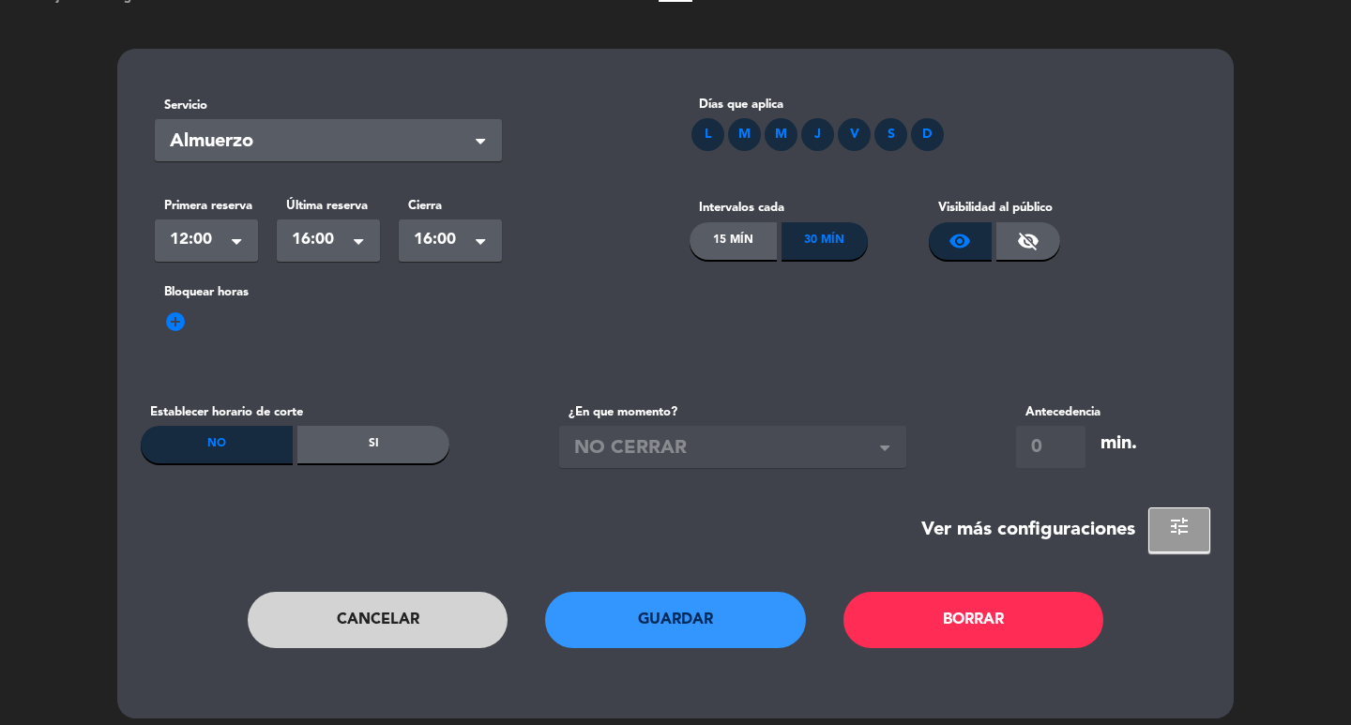
scroll to position [56, 0]
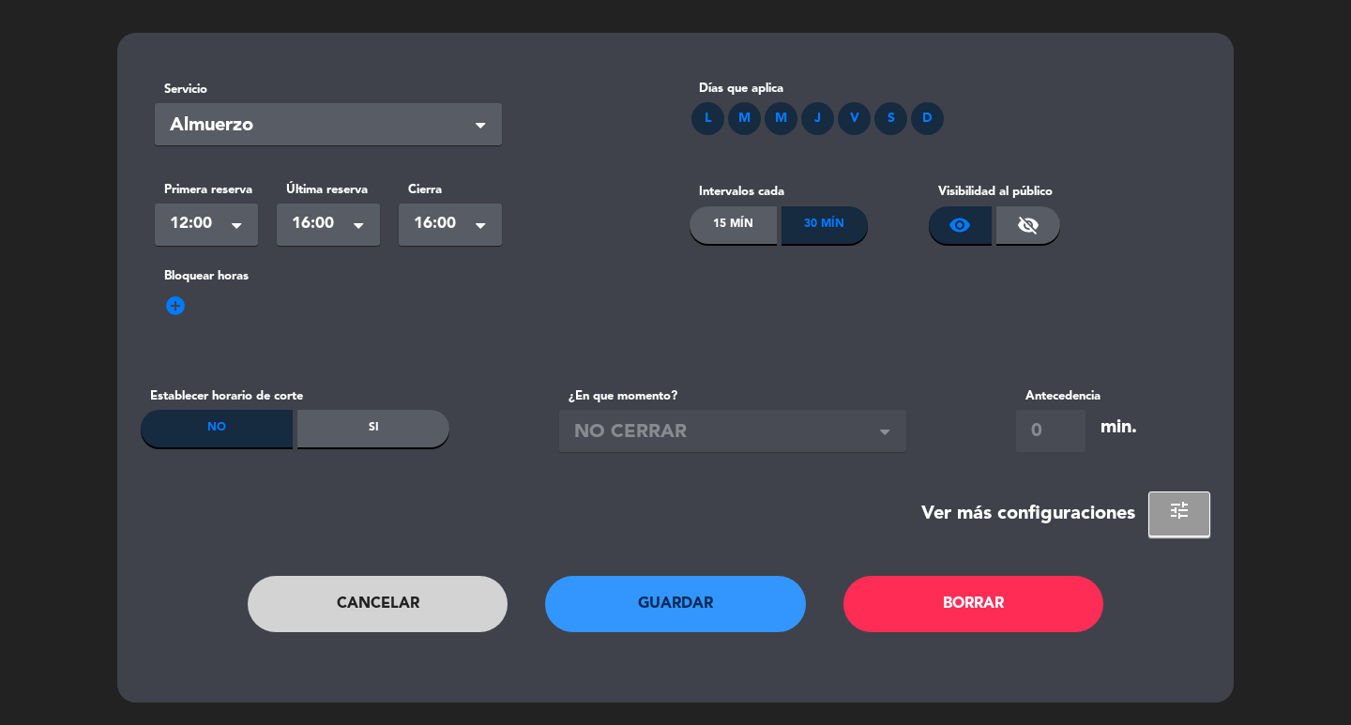
click at [347, 242] on div "Seleccionar × 16:00" at bounding box center [328, 225] width 103 height 42
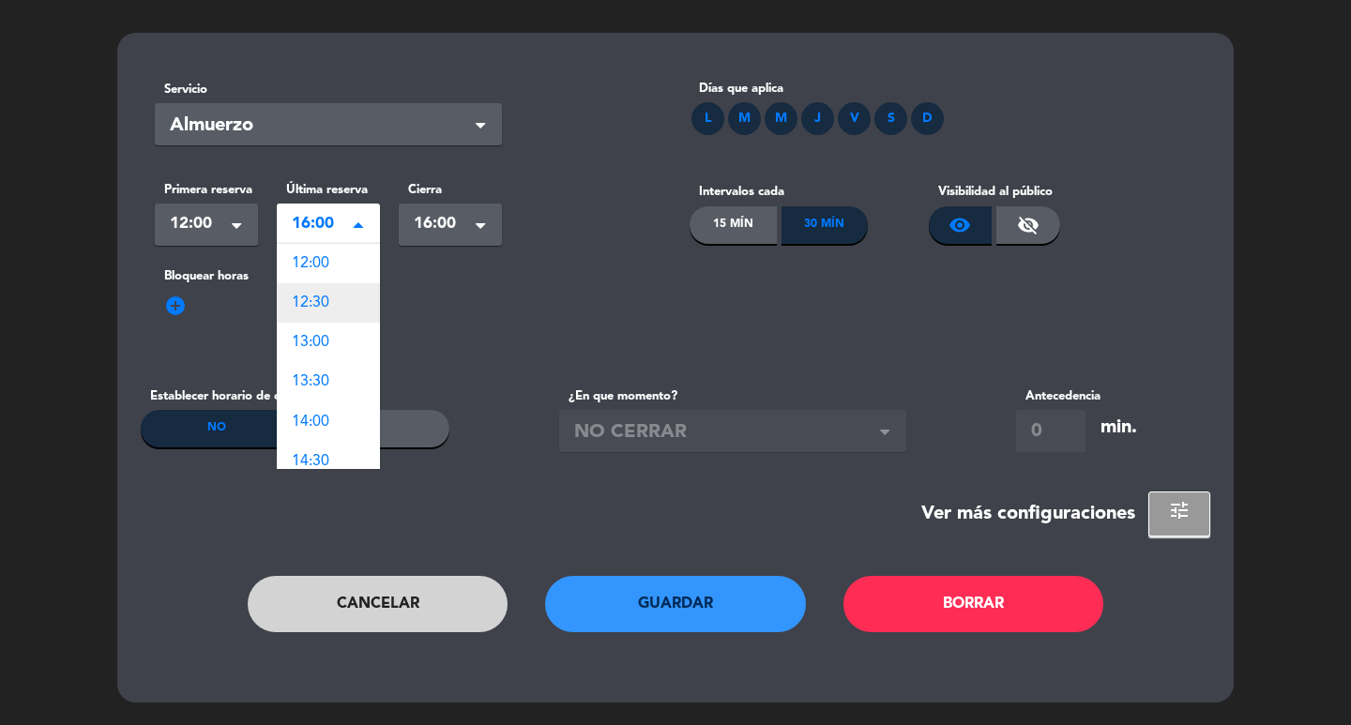
scroll to position [0, 0]
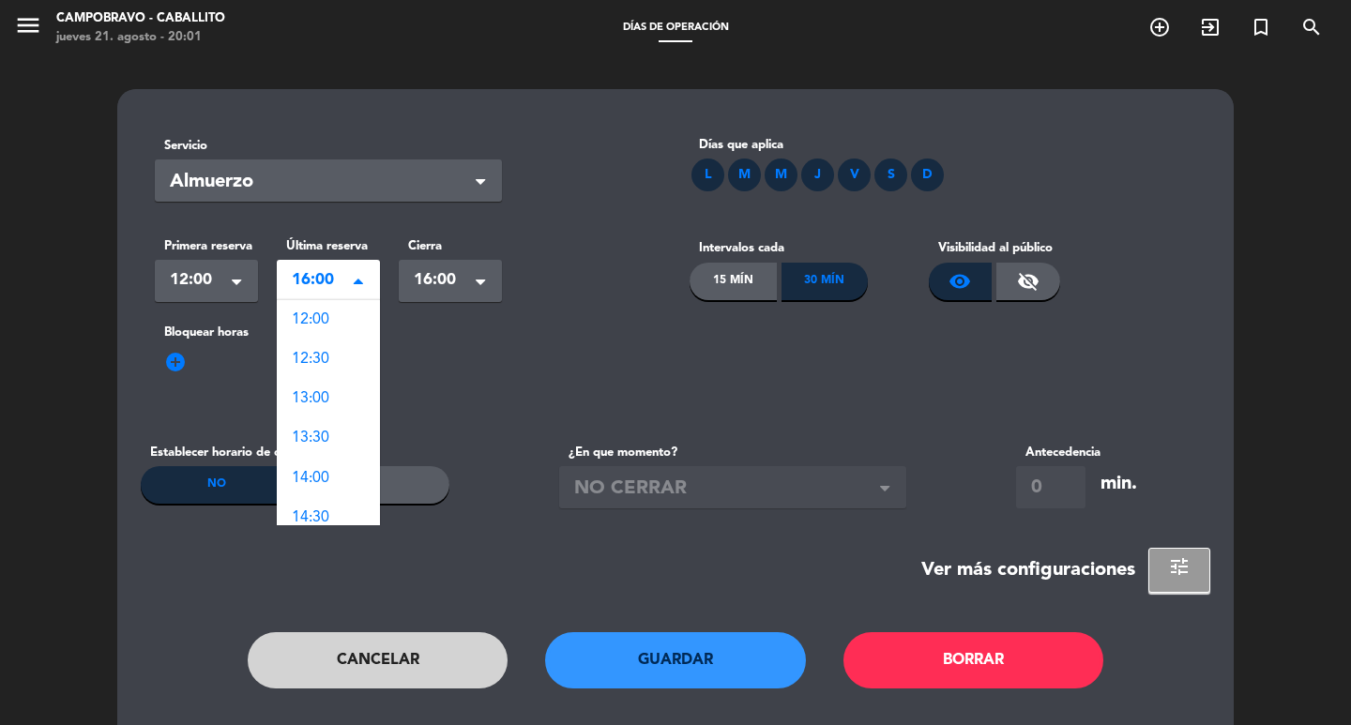
click at [596, 443] on label "¿En que momento?" at bounding box center [732, 453] width 347 height 20
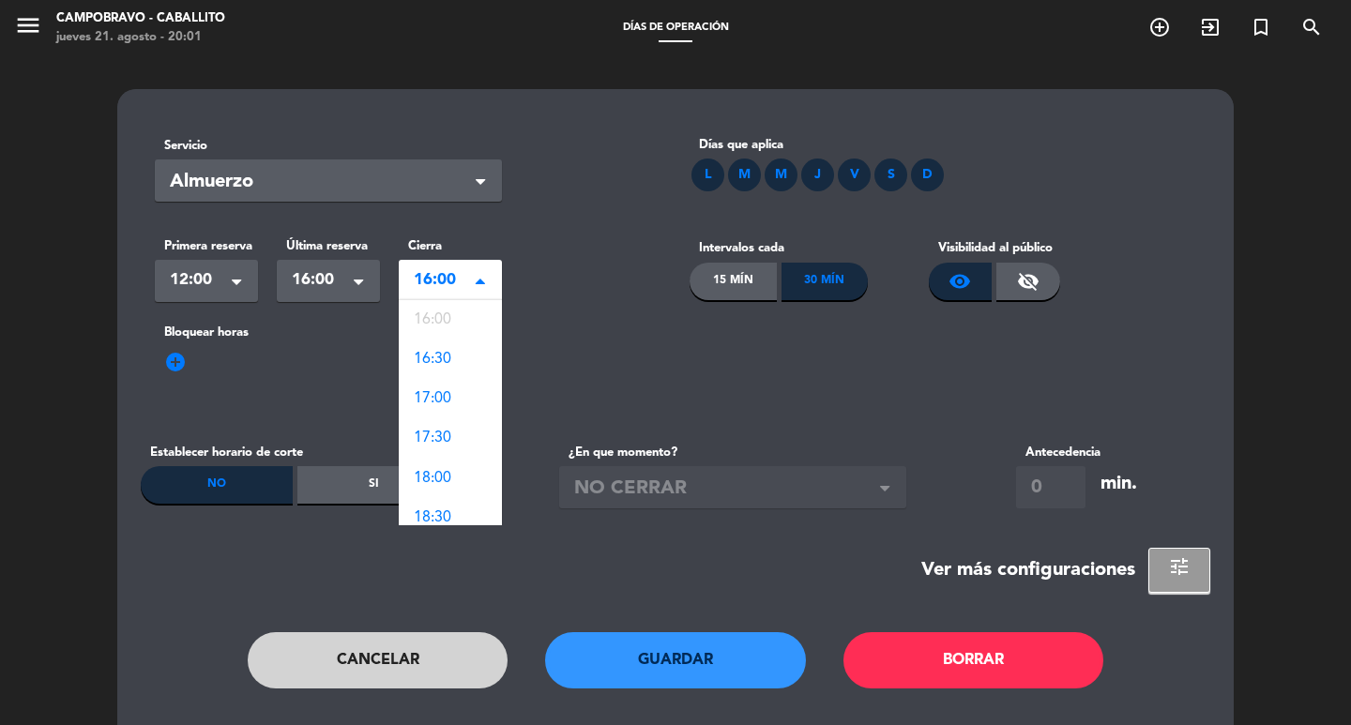
click at [477, 277] on span at bounding box center [479, 282] width 9 height 13
click at [361, 282] on span at bounding box center [358, 284] width 9 height 13
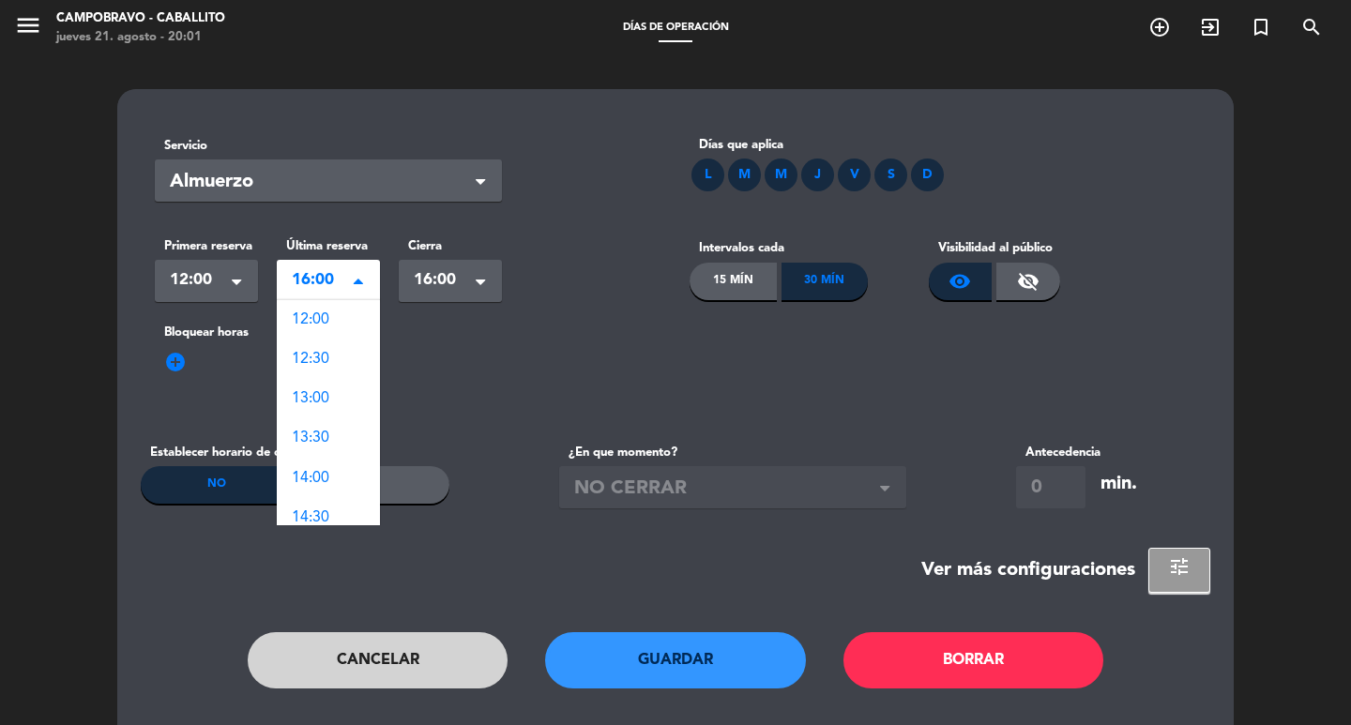
scroll to position [316, 0]
click at [199, 287] on span "12:00" at bounding box center [199, 280] width 58 height 26
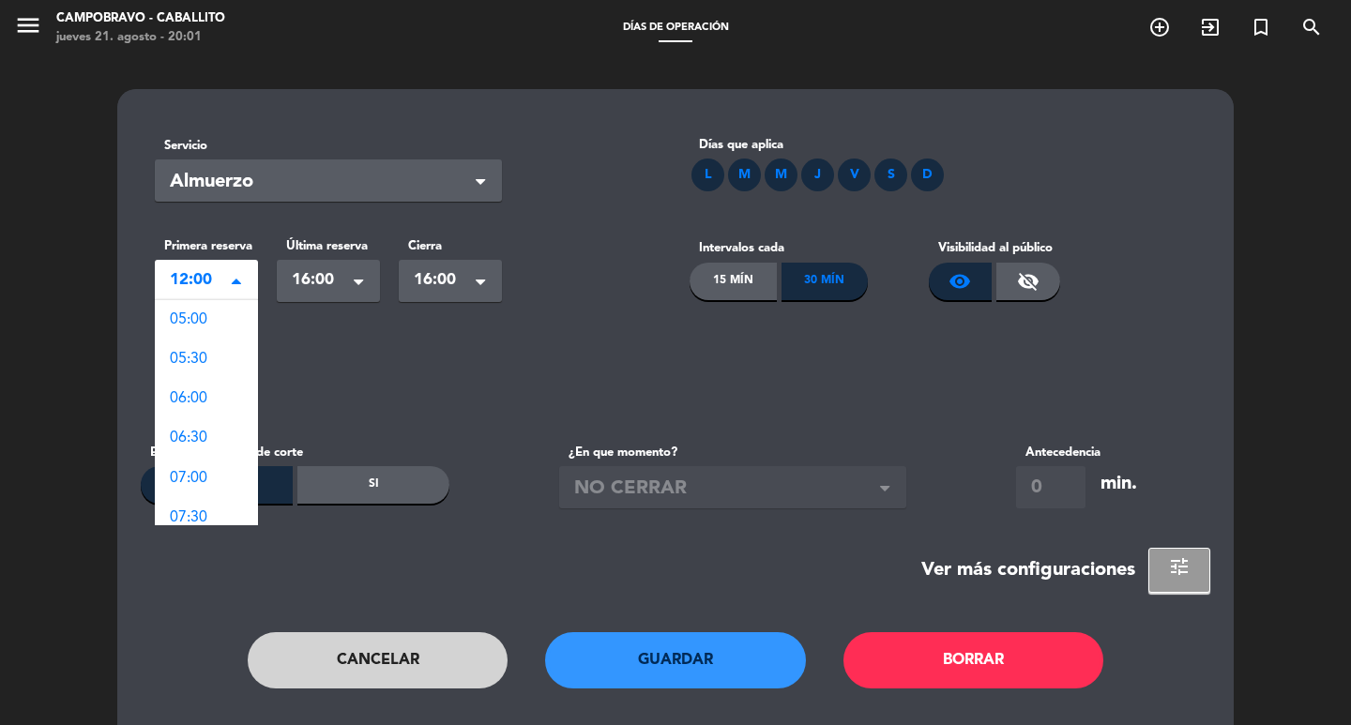
scroll to position [553, 0]
click at [196, 345] on div "12:30" at bounding box center [206, 359] width 103 height 39
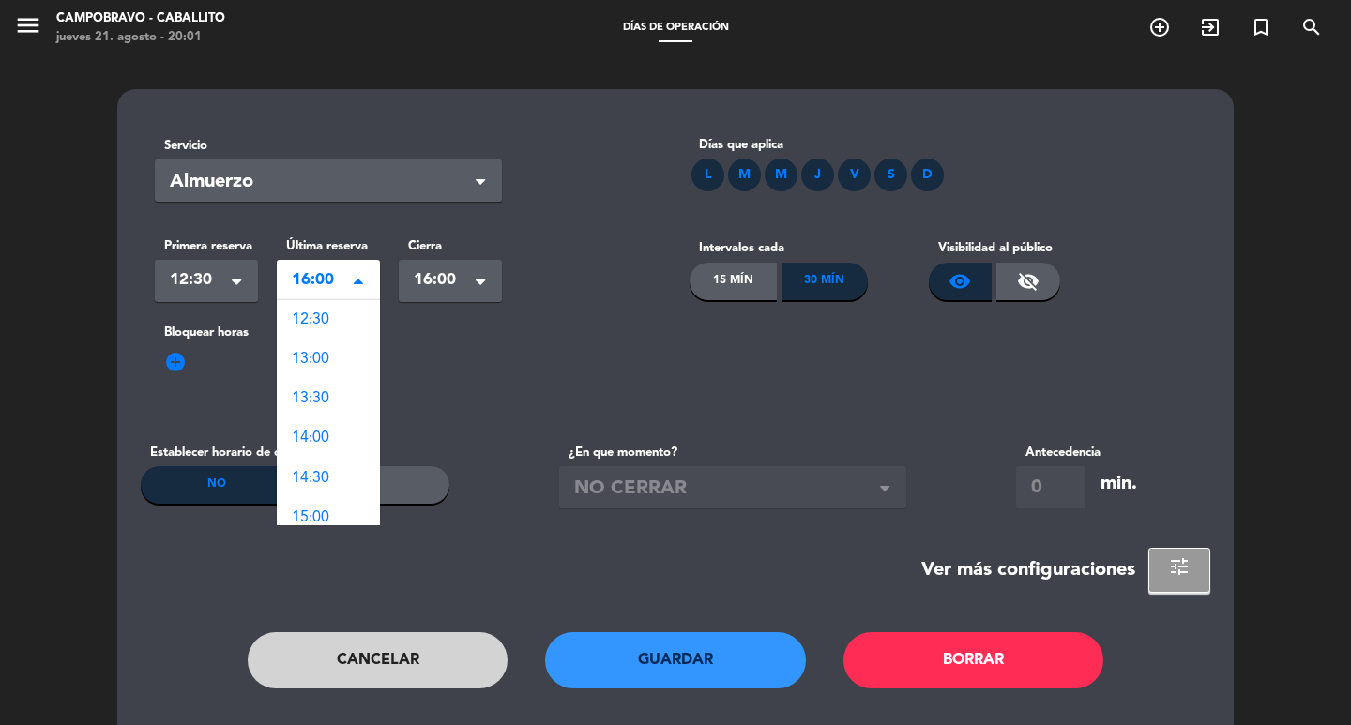
click at [299, 283] on span "16:00" at bounding box center [321, 280] width 58 height 26
drag, startPoint x: 352, startPoint y: 310, endPoint x: 394, endPoint y: 299, distance: 43.7
click at [352, 311] on div "12:30" at bounding box center [328, 319] width 103 height 39
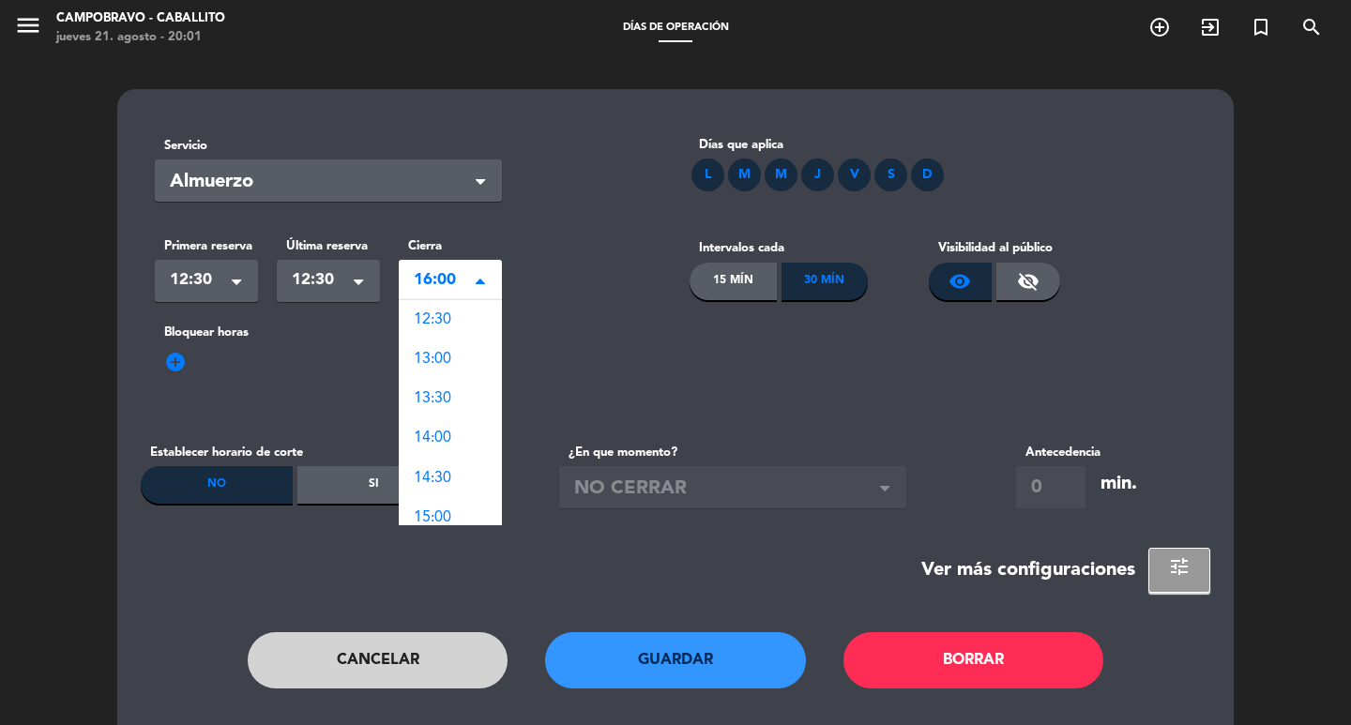
click at [456, 273] on span "16:00" at bounding box center [443, 280] width 58 height 26
click at [478, 324] on div "12:30" at bounding box center [450, 319] width 103 height 39
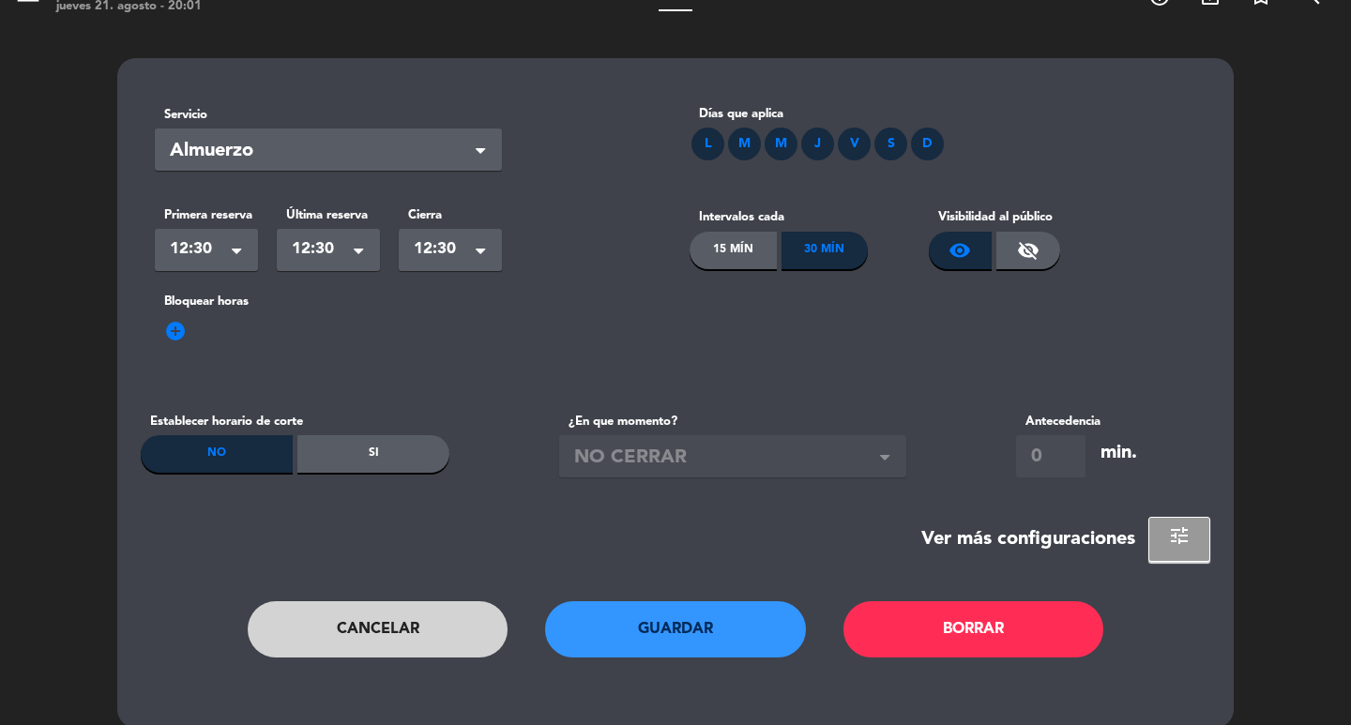
scroll to position [56, 0]
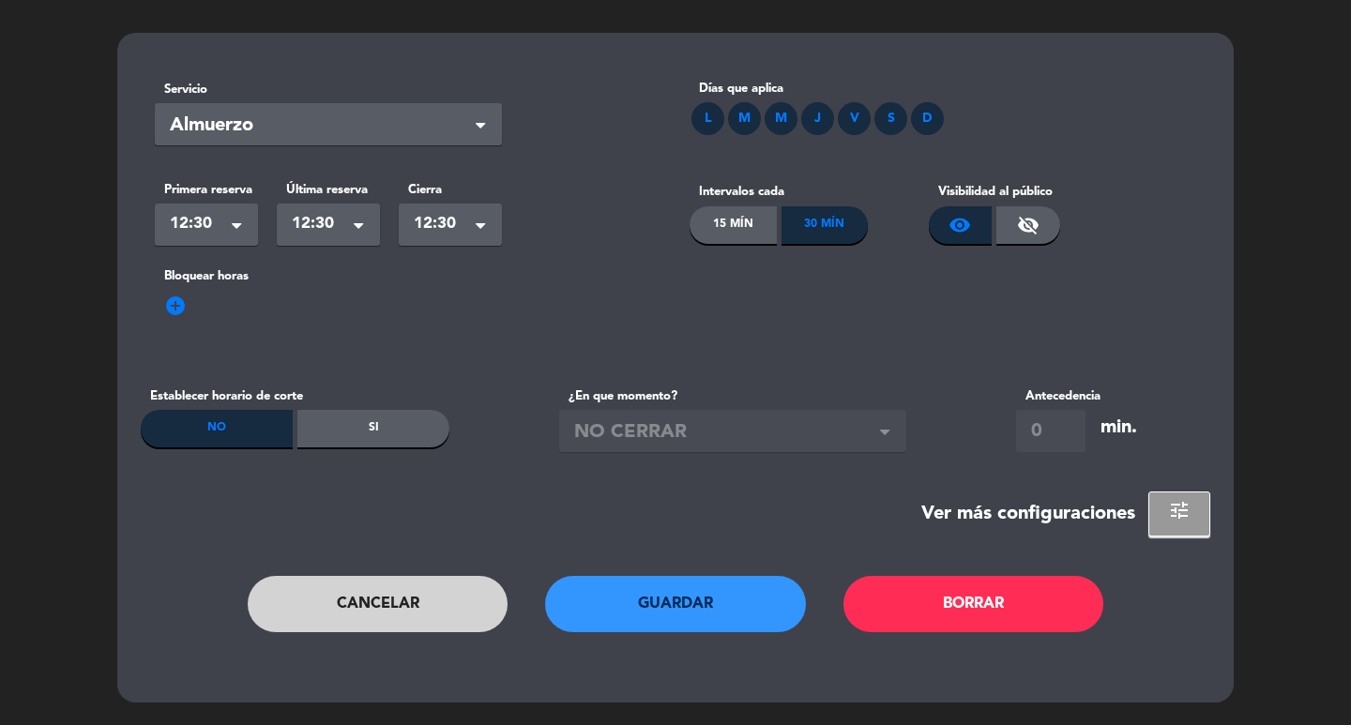
click at [667, 611] on button "Guardar" at bounding box center [675, 604] width 261 height 56
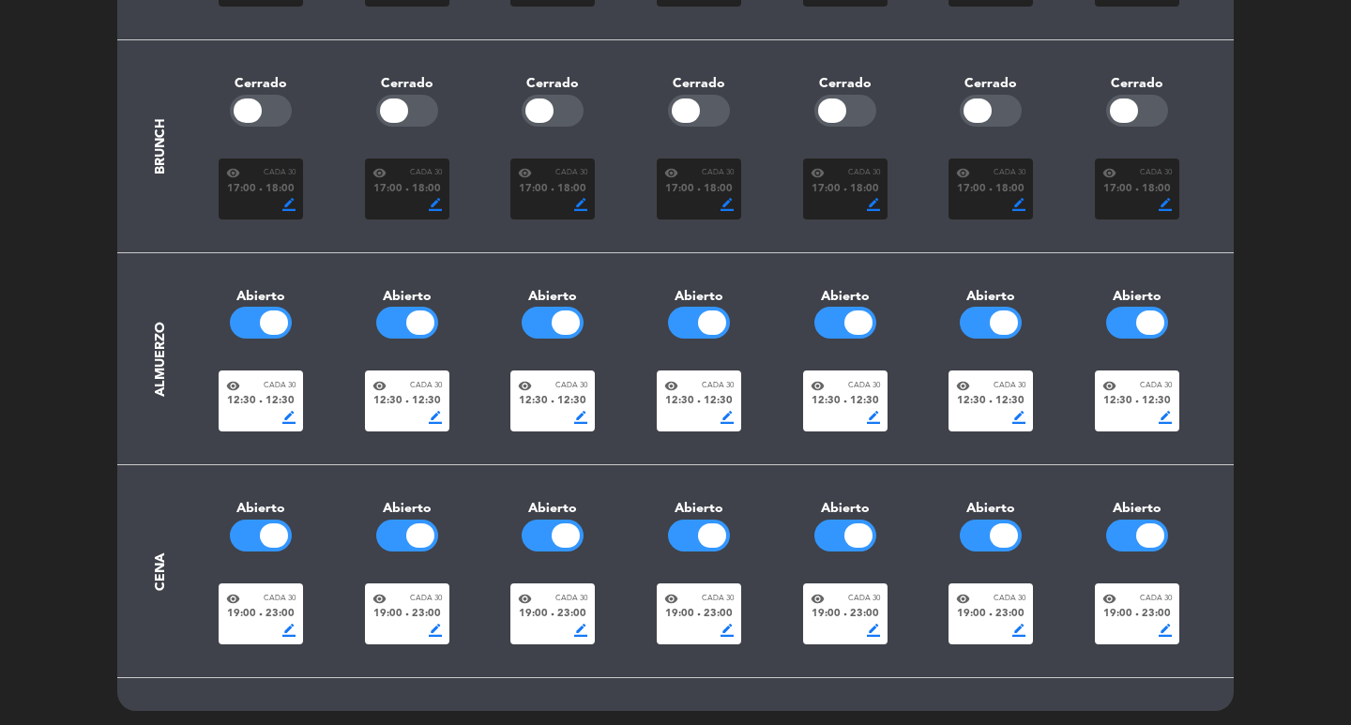
scroll to position [359, 0]
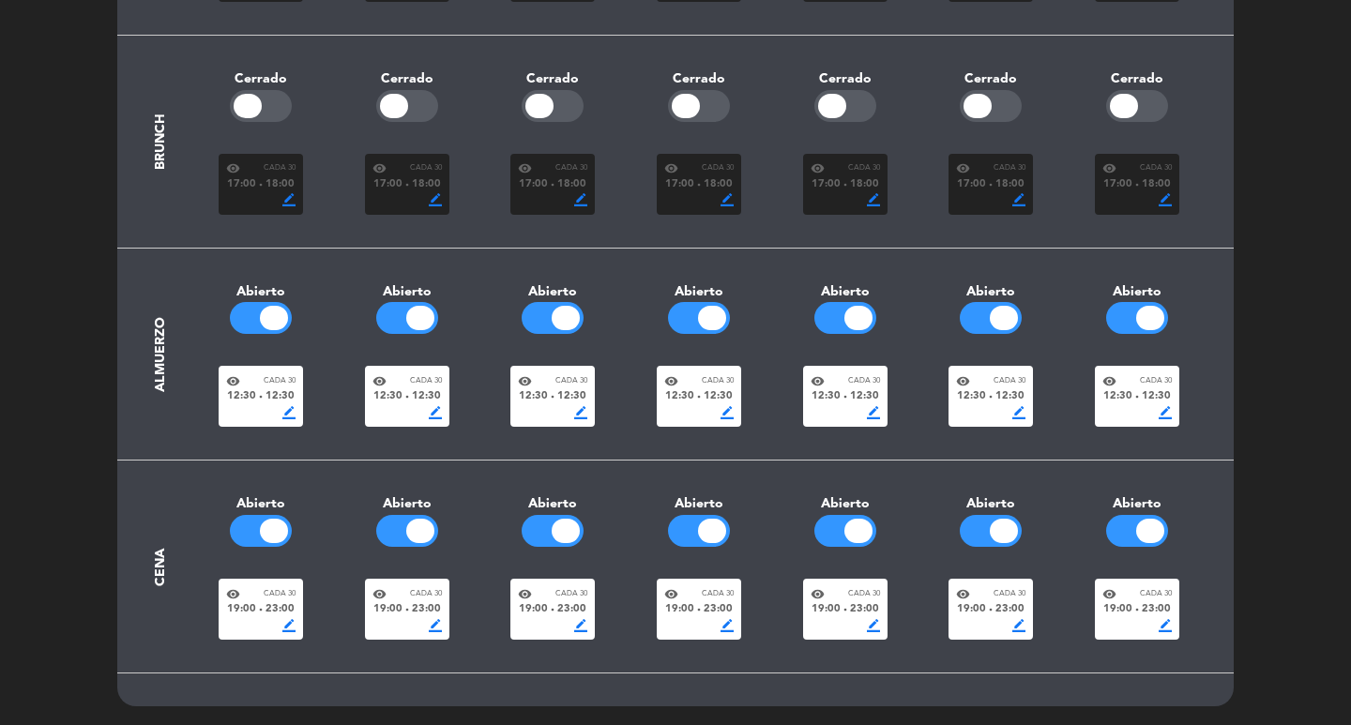
click at [292, 626] on span "border_color" at bounding box center [288, 625] width 13 height 13
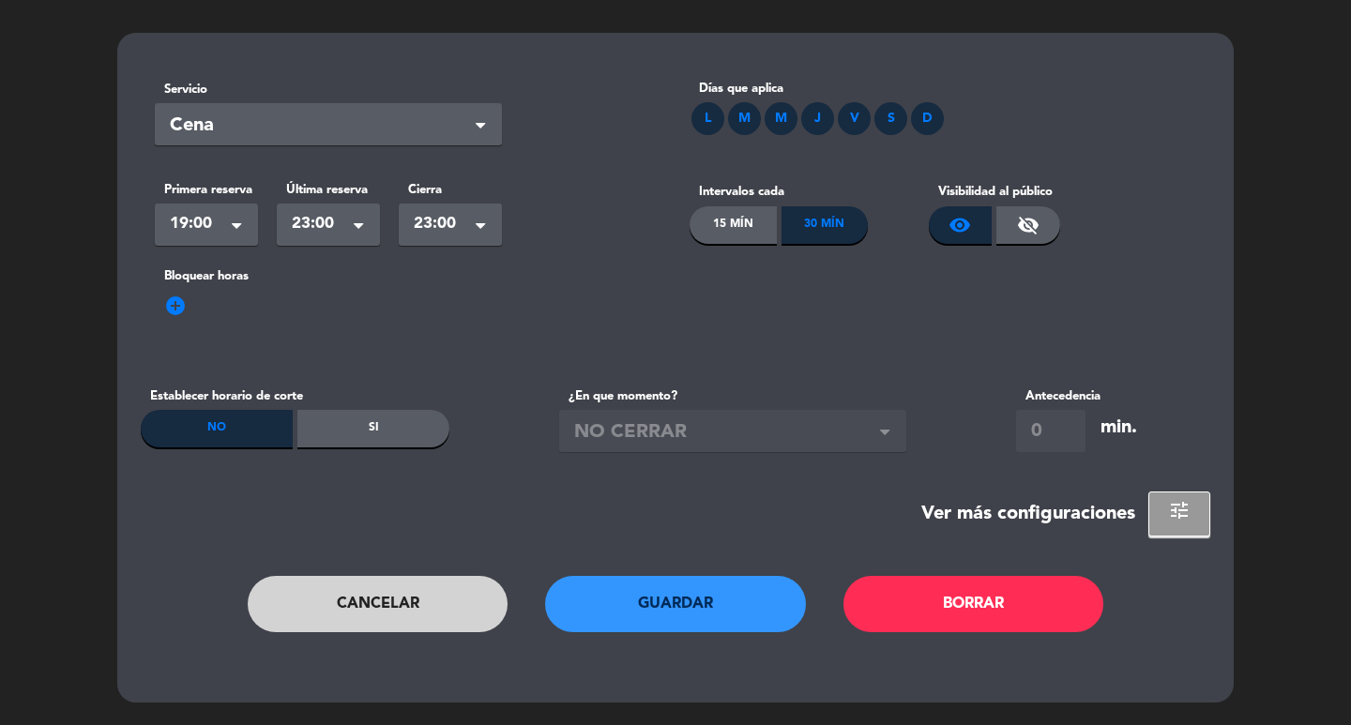
scroll to position [0, 0]
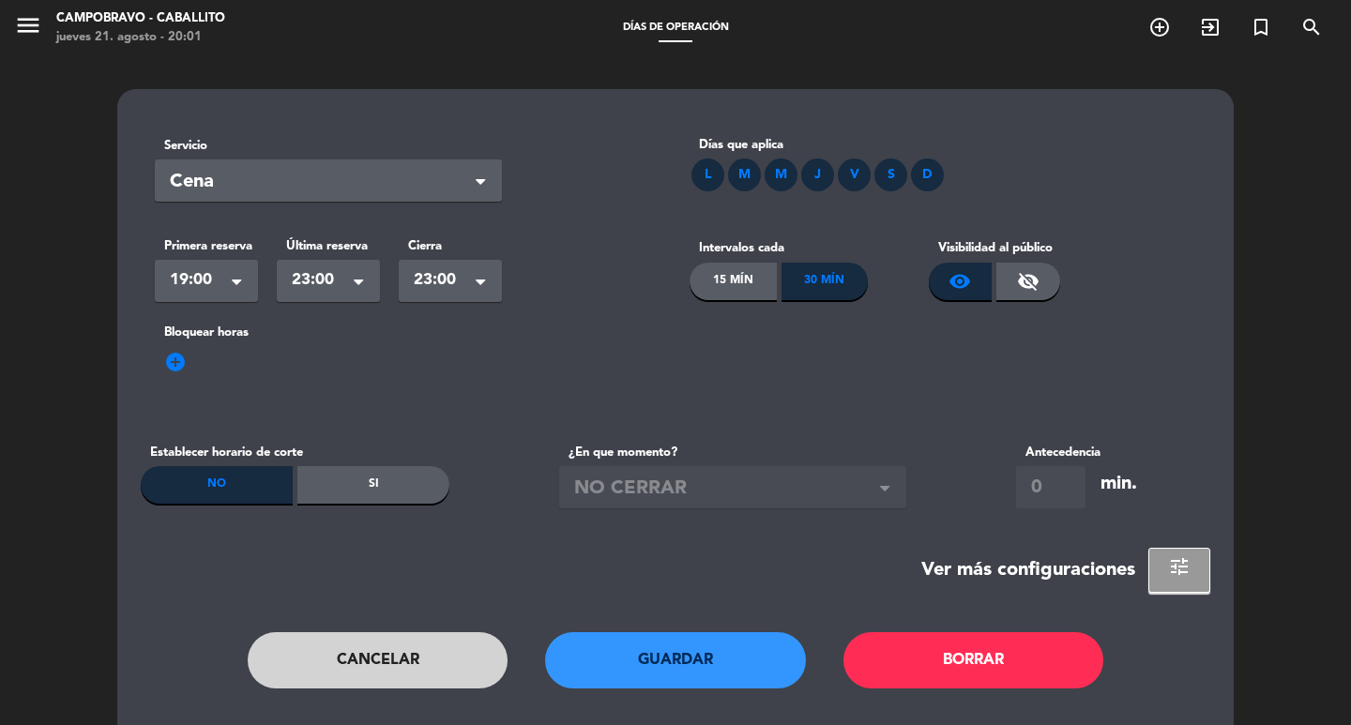
click at [204, 296] on div "Seleccionar × 19:00" at bounding box center [206, 281] width 103 height 42
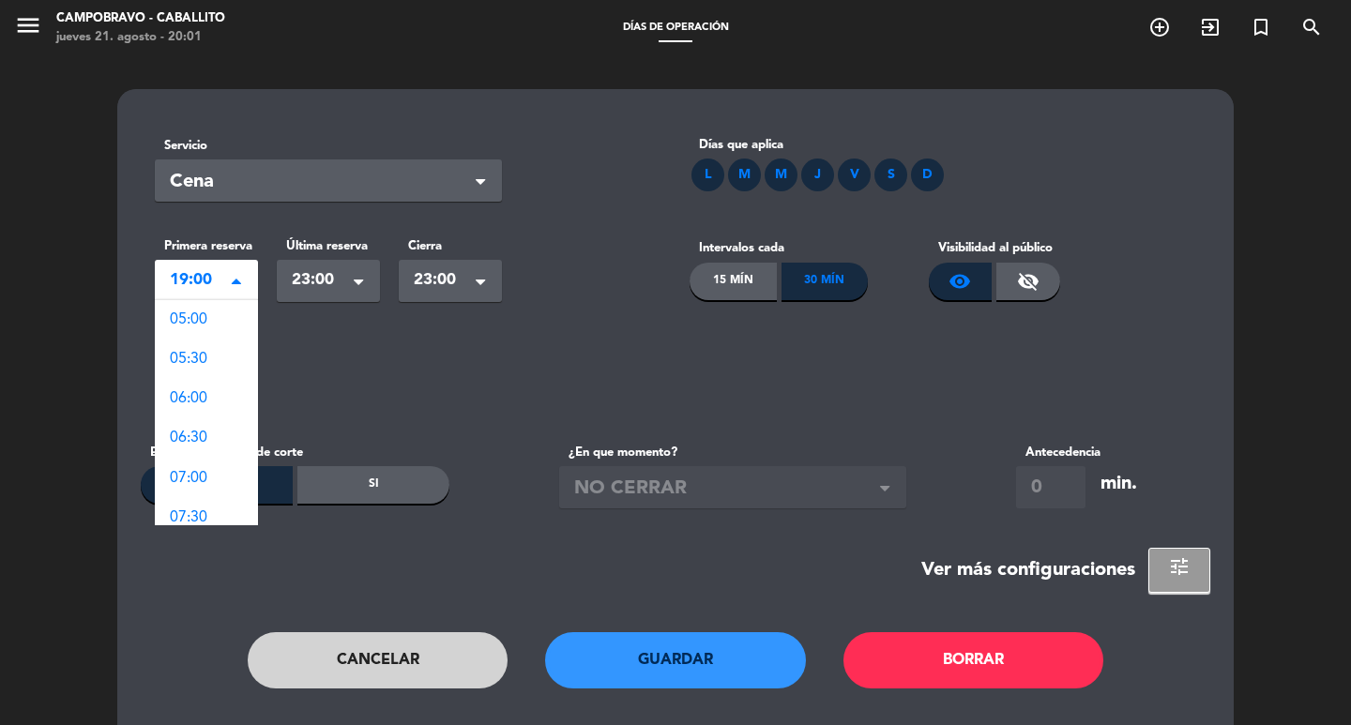
scroll to position [1106, 0]
click at [219, 395] on div "20:00" at bounding box center [206, 398] width 103 height 39
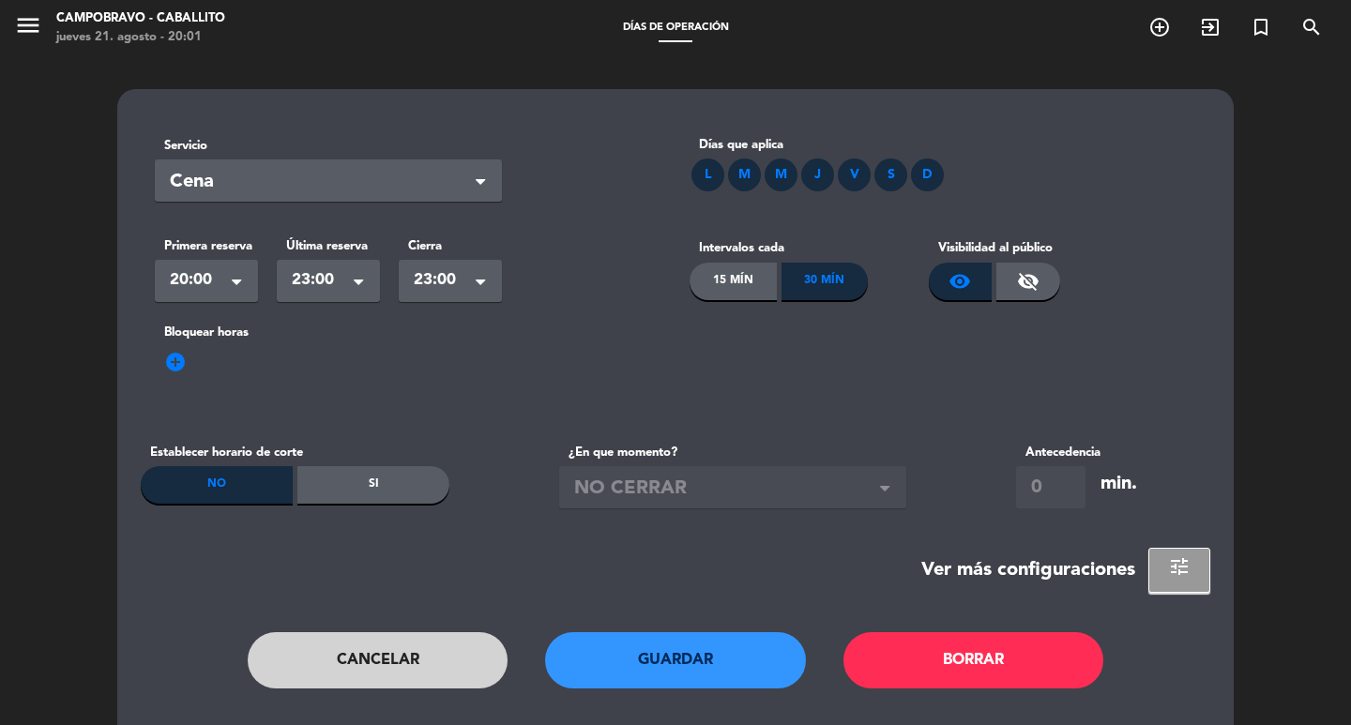
click at [322, 272] on span "23:00" at bounding box center [321, 280] width 58 height 26
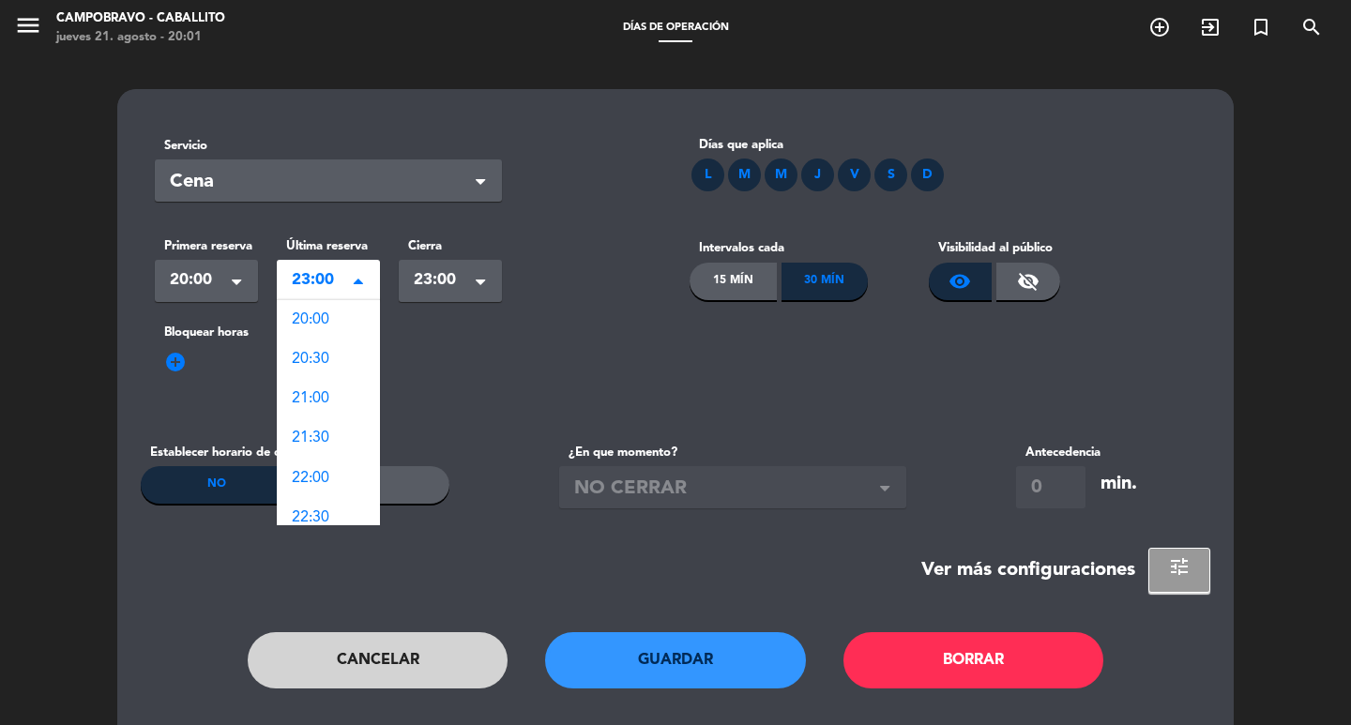
scroll to position [91, 0]
click at [345, 321] on div "21:00" at bounding box center [328, 307] width 103 height 39
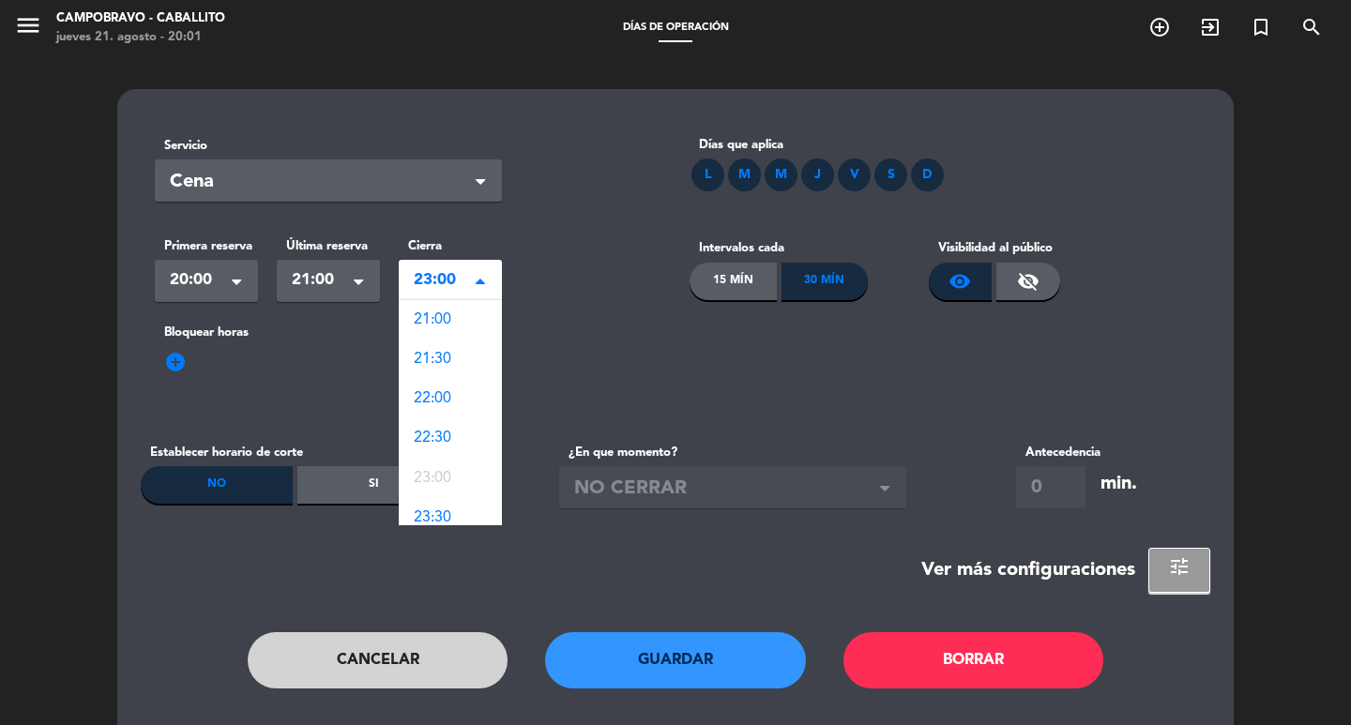
click at [446, 290] on span "23:00" at bounding box center [443, 280] width 58 height 26
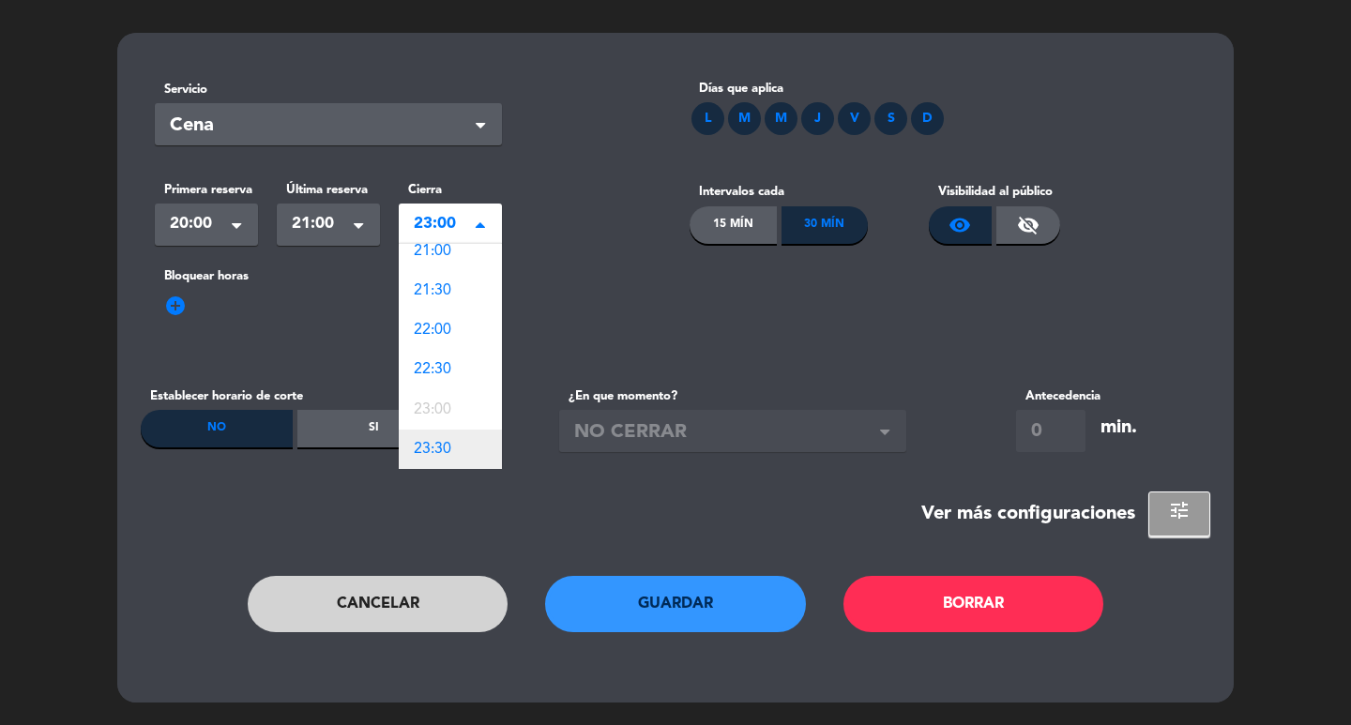
click at [444, 457] on span "23:30" at bounding box center [433, 449] width 38 height 15
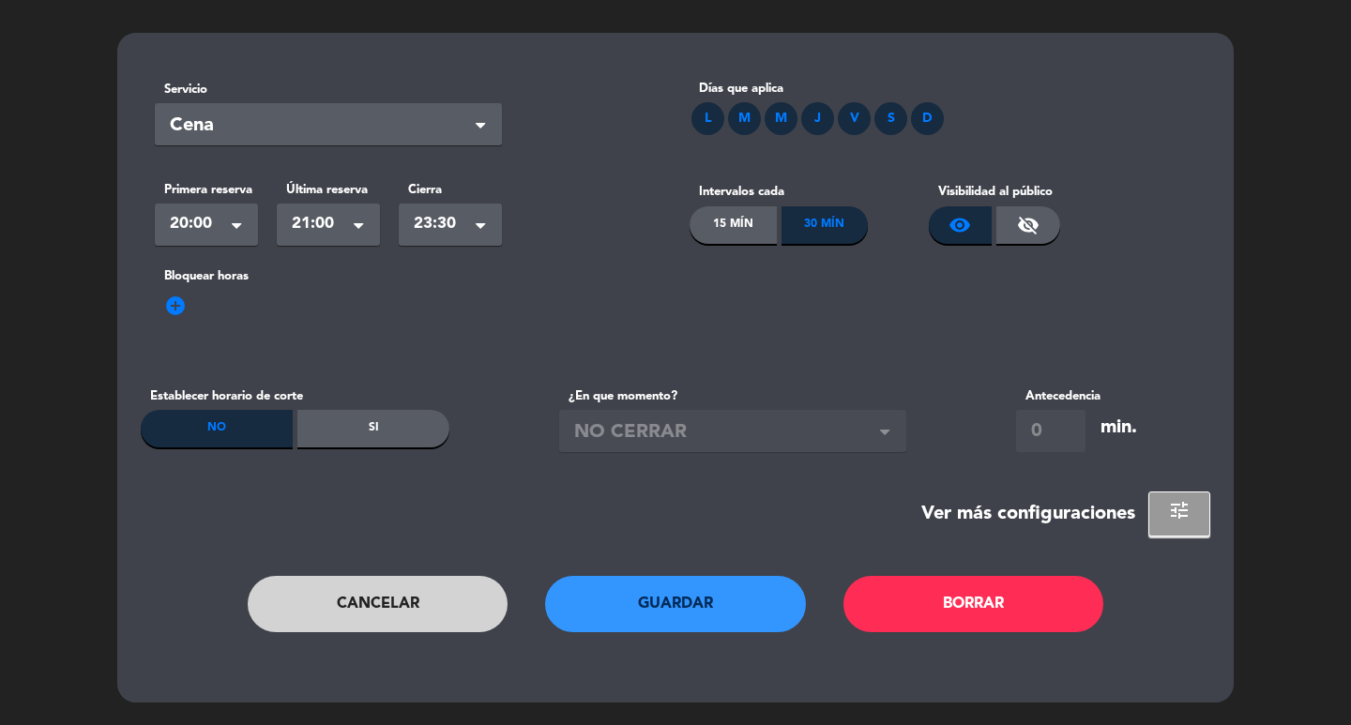
click at [630, 612] on button "Guardar" at bounding box center [675, 604] width 261 height 56
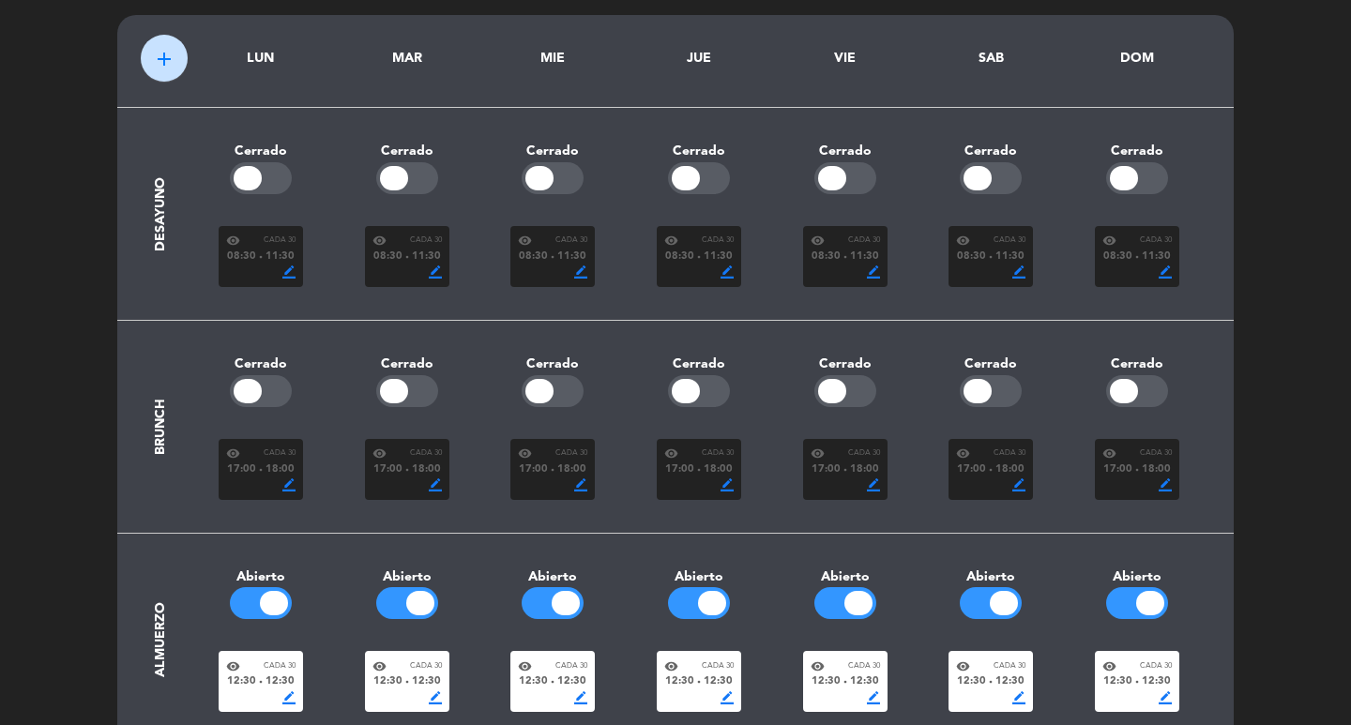
scroll to position [0, 0]
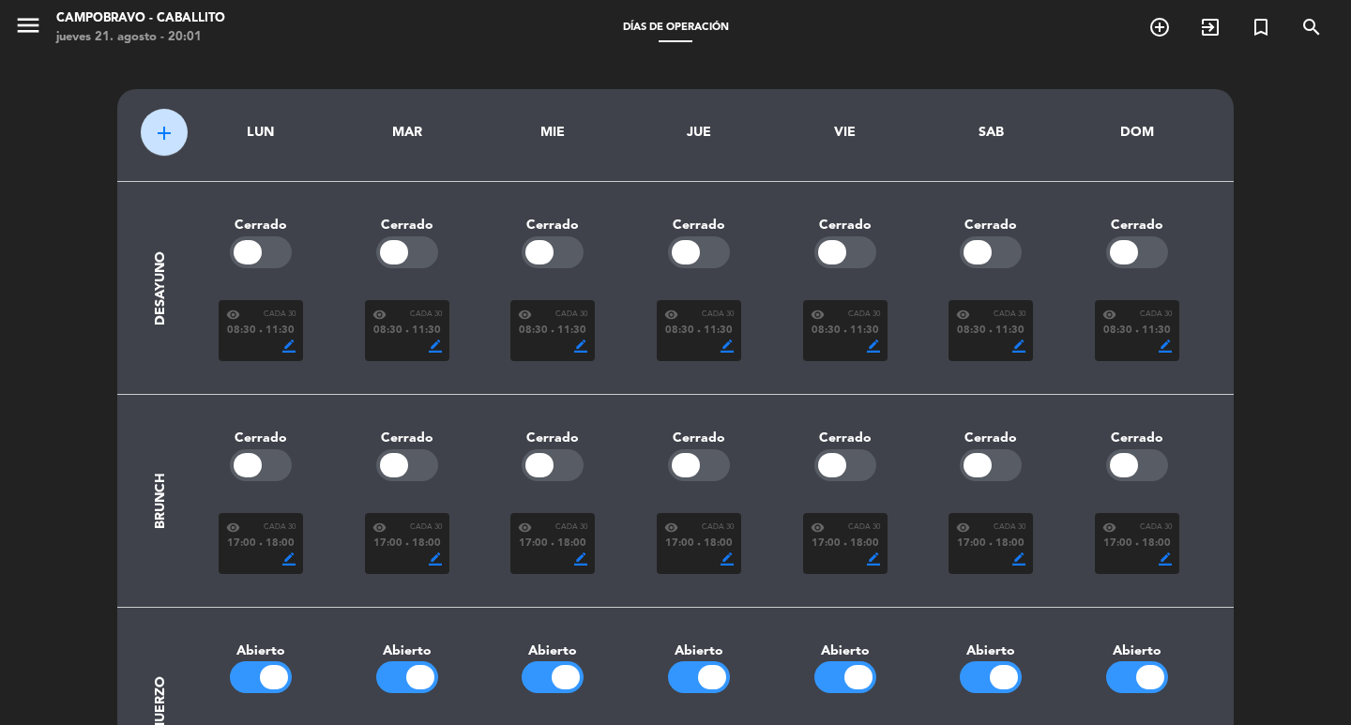
click at [1350, 112] on div "add LUN MAR MIE JUE VIE SAB DOM Desayuno Cerrado Cerrado Cerrado Cerrado Cerrad…" at bounding box center [675, 570] width 1351 height 1028
click at [44, 26] on span "menu" at bounding box center [35, 29] width 42 height 44
click at [33, 26] on icon "menu" at bounding box center [28, 25] width 28 height 28
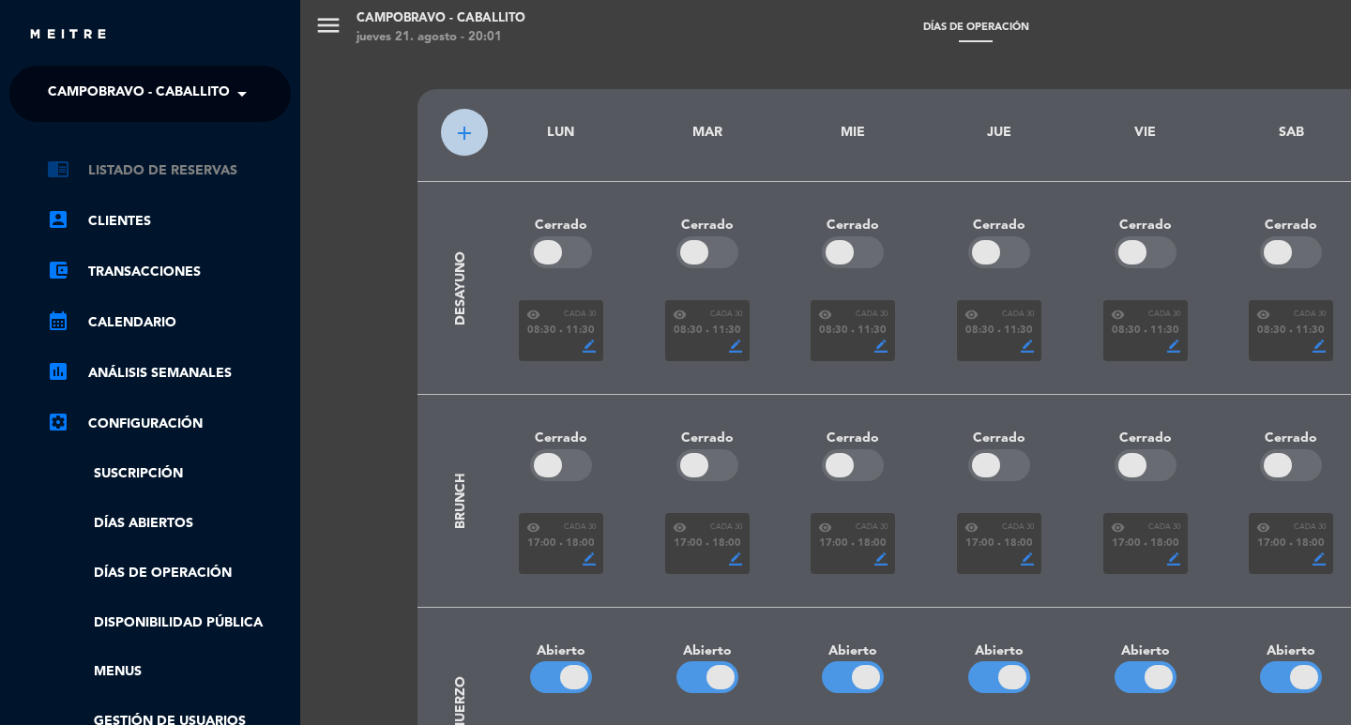
click at [121, 177] on link "chrome_reader_mode Listado de Reservas" at bounding box center [169, 170] width 244 height 23
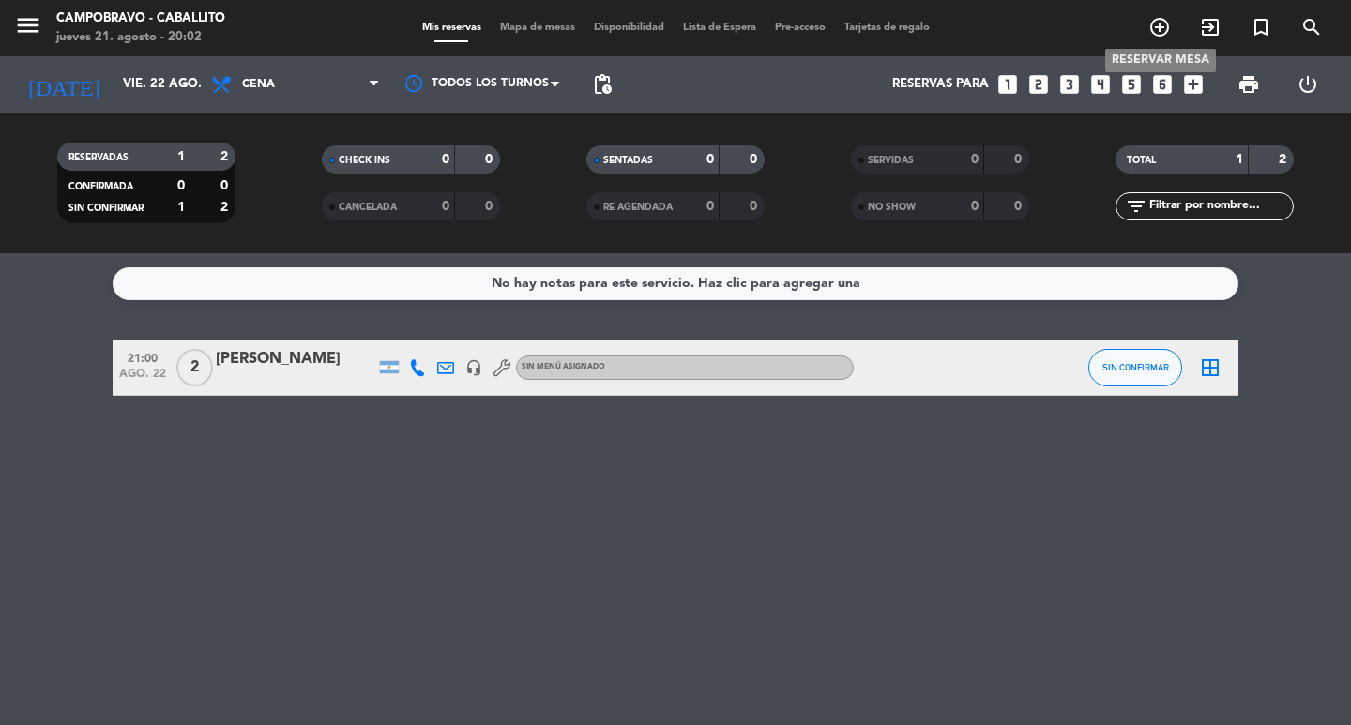
click at [1152, 39] on span "add_circle_outline" at bounding box center [1159, 27] width 51 height 32
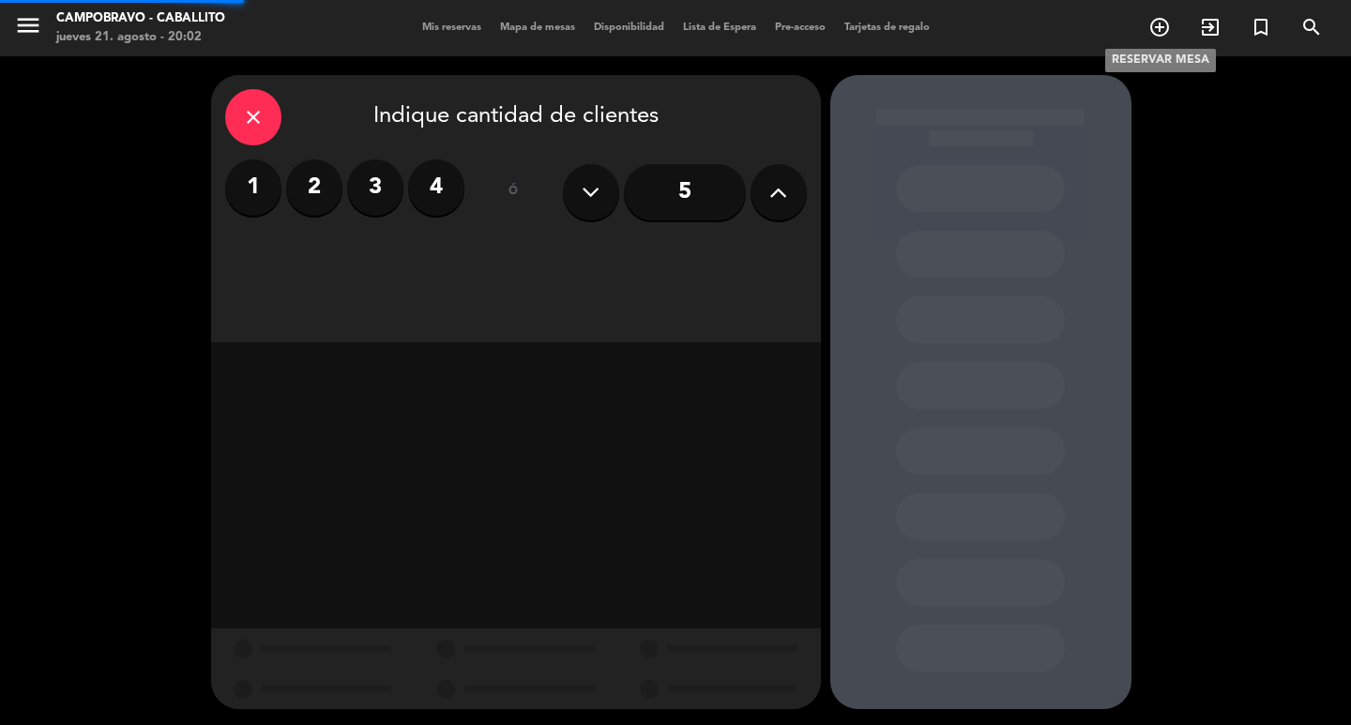
click at [1153, 37] on icon "add_circle_outline" at bounding box center [1159, 27] width 23 height 23
click at [419, 200] on label "4" at bounding box center [436, 187] width 56 height 56
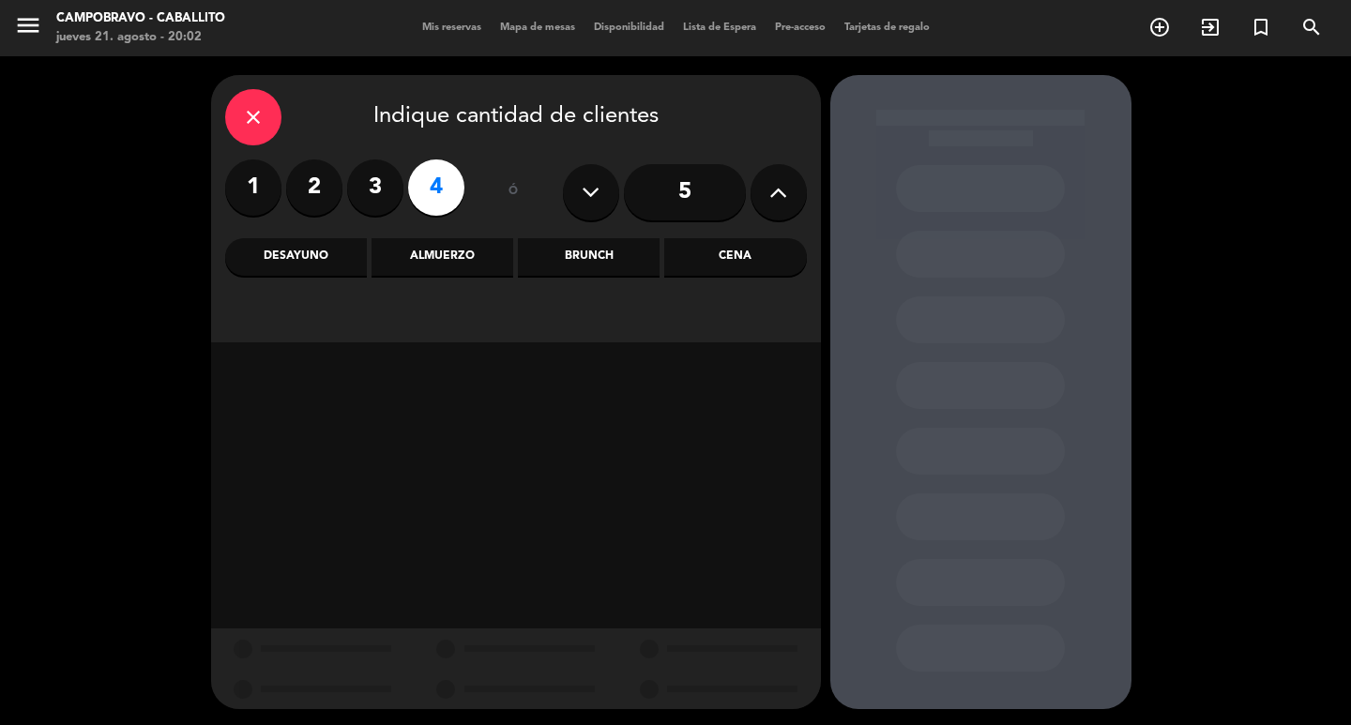
click at [415, 253] on div "Almuerzo" at bounding box center [442, 257] width 142 height 38
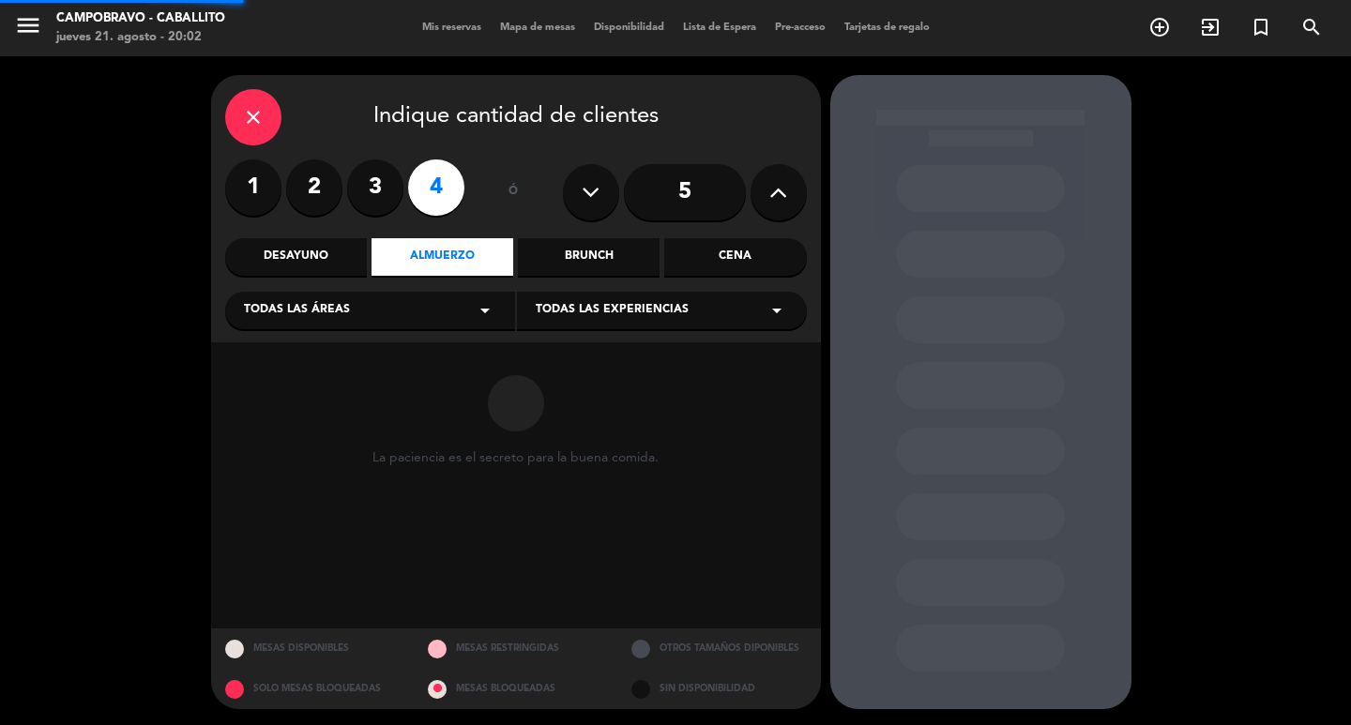
click at [313, 264] on div "Desayuno" at bounding box center [296, 257] width 142 height 38
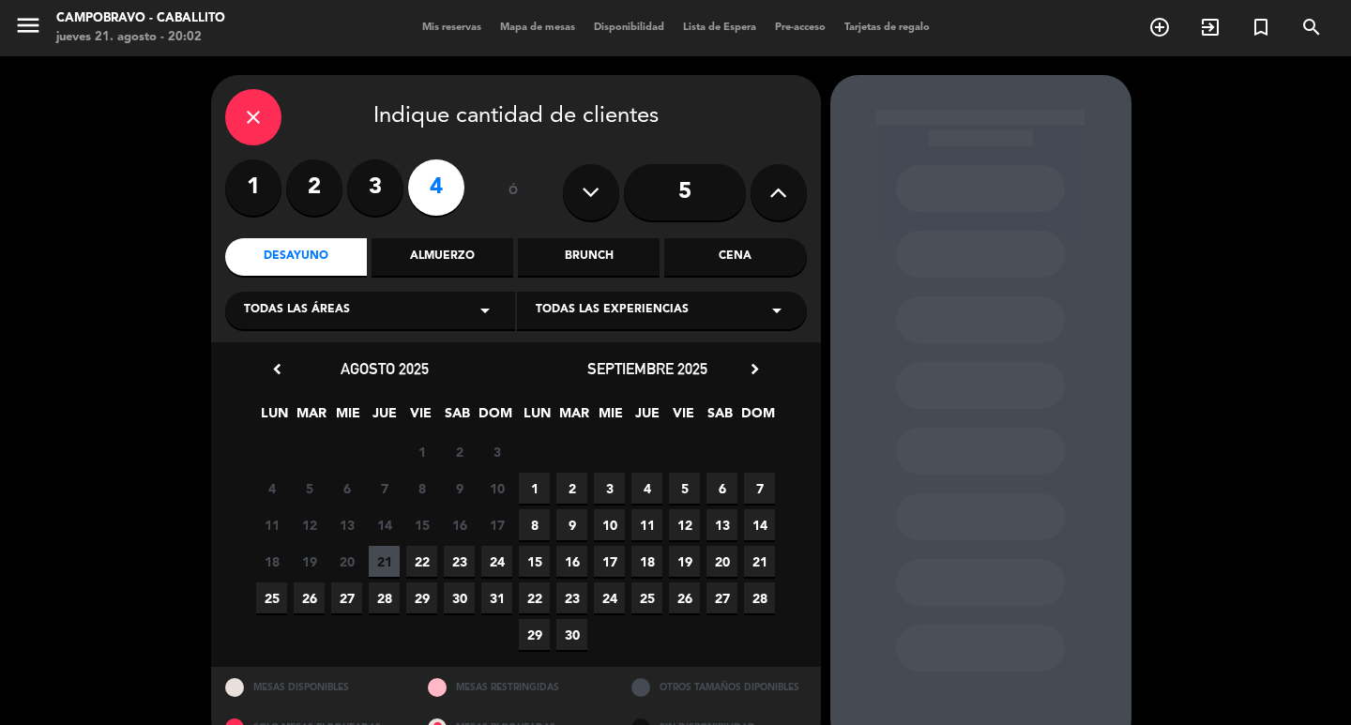
click at [483, 270] on div "Almuerzo" at bounding box center [442, 257] width 142 height 38
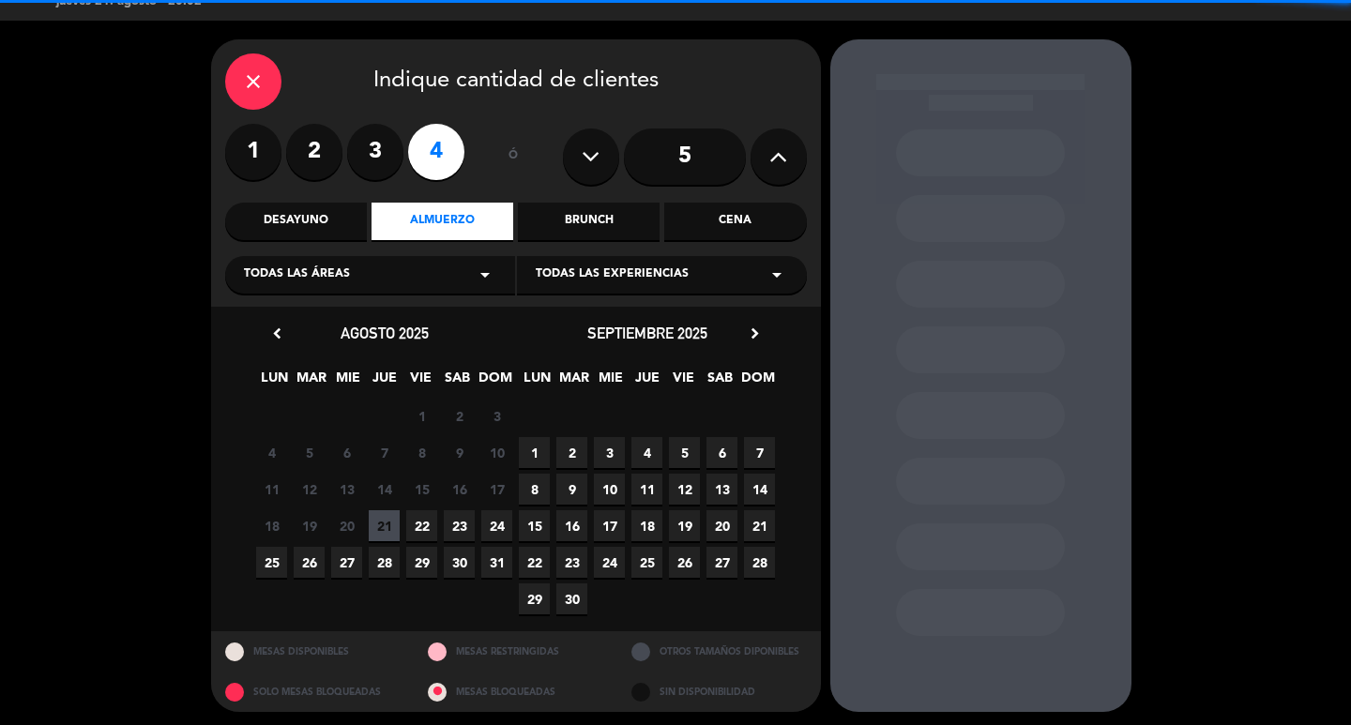
scroll to position [40, 0]
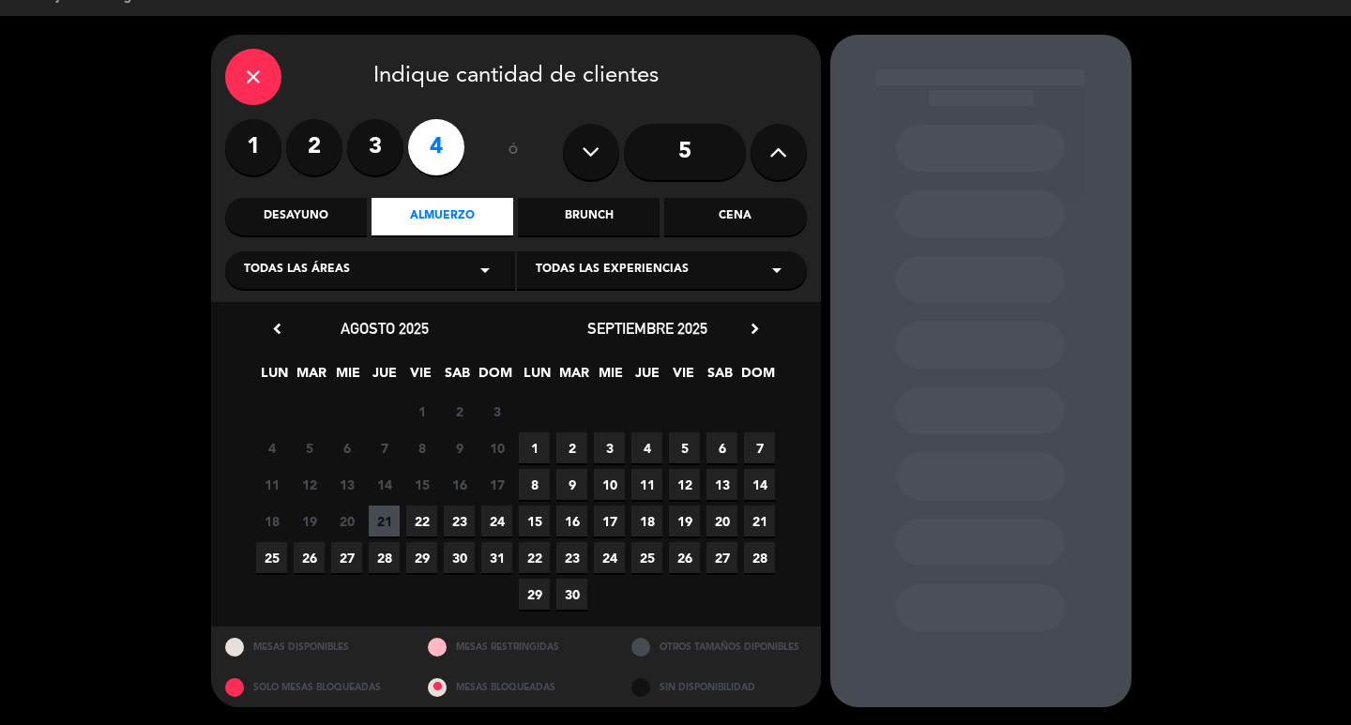
click at [398, 512] on span "21" at bounding box center [384, 521] width 31 height 31
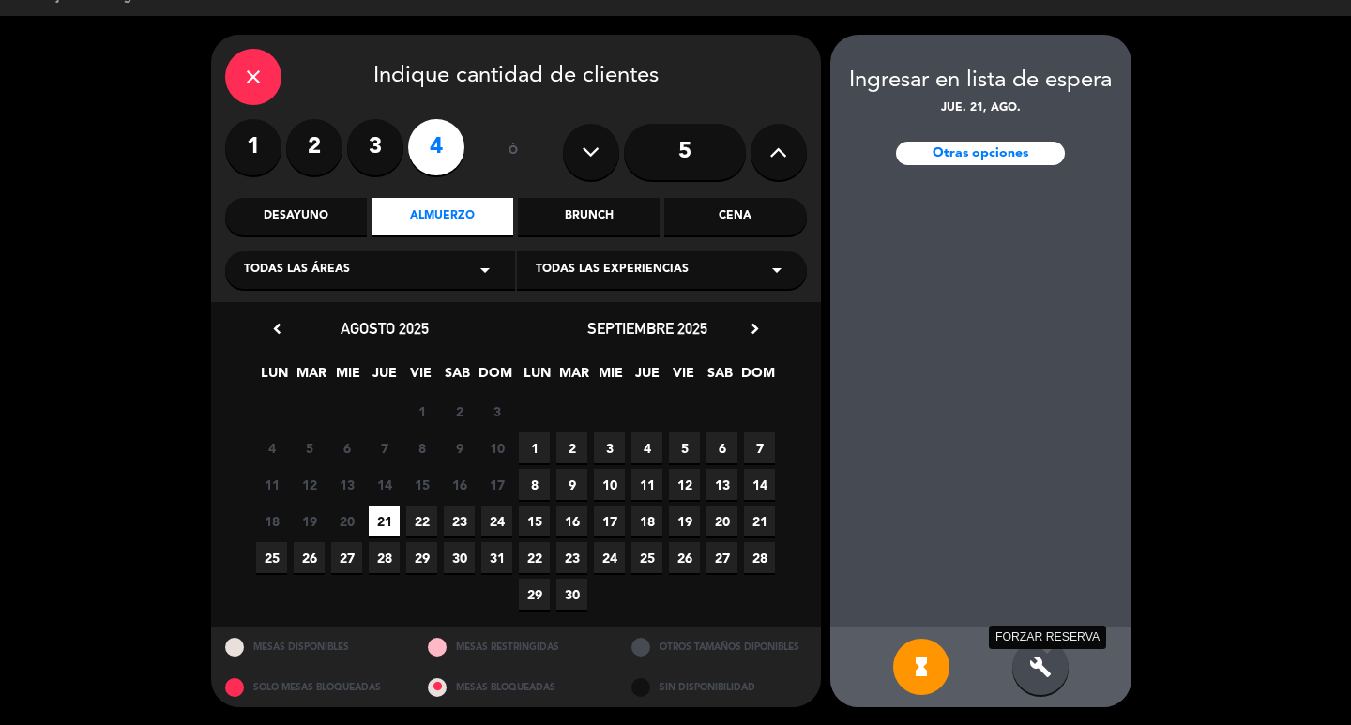
click at [1036, 658] on icon "build" at bounding box center [1040, 667] width 23 height 23
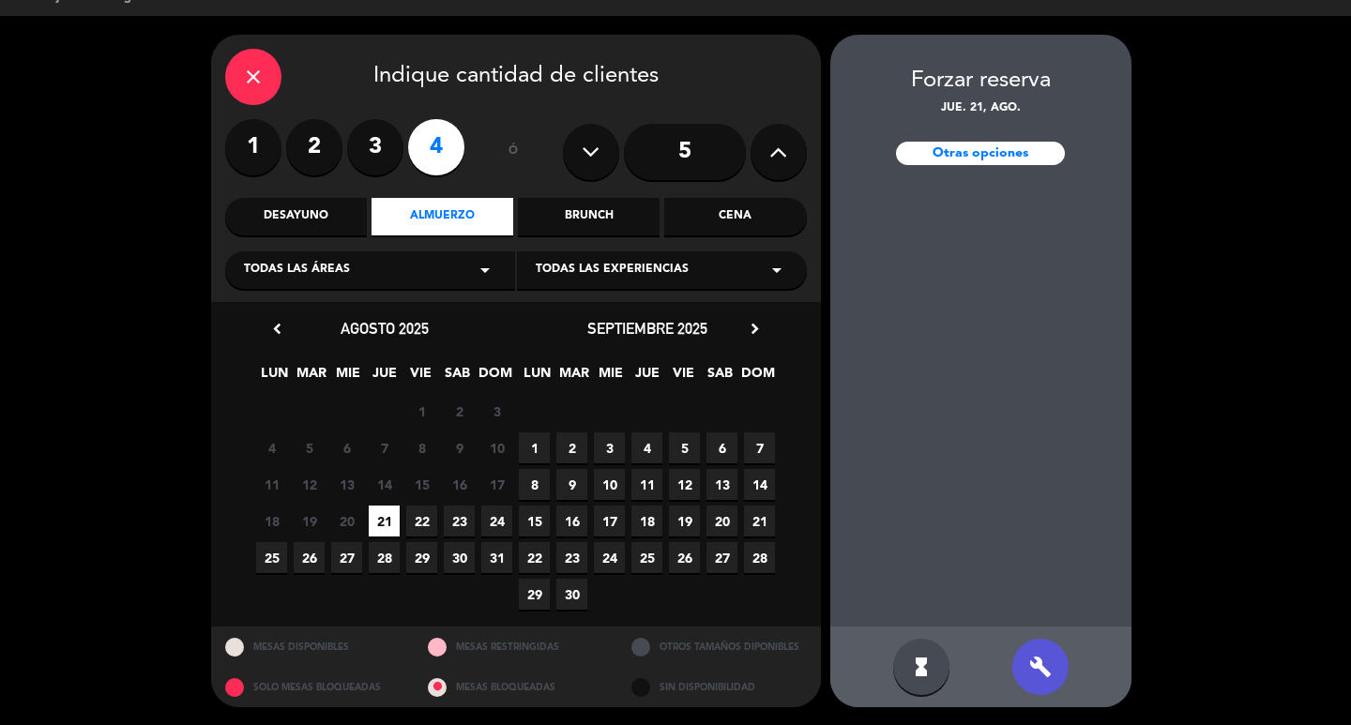
click at [973, 267] on div at bounding box center [980, 408] width 301 height 439
click at [261, 74] on icon "close" at bounding box center [253, 77] width 23 height 23
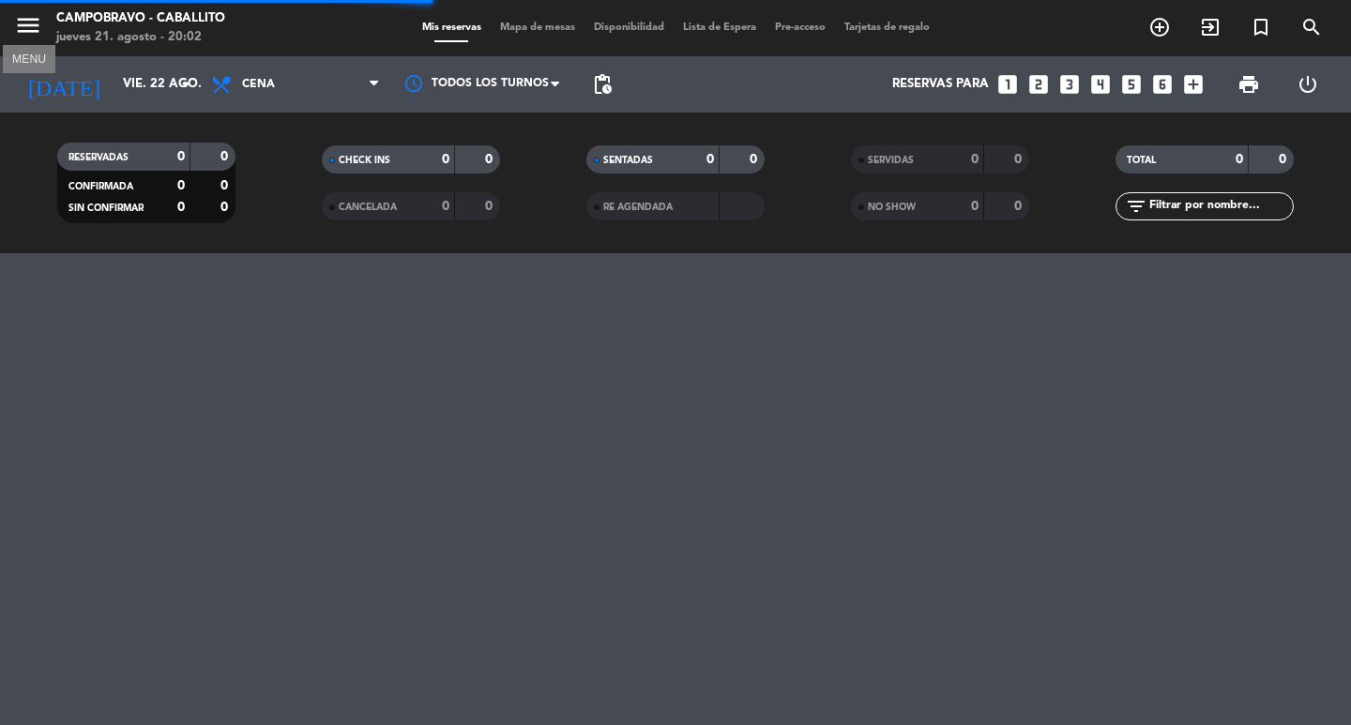
click at [30, 29] on icon "menu" at bounding box center [28, 25] width 28 height 28
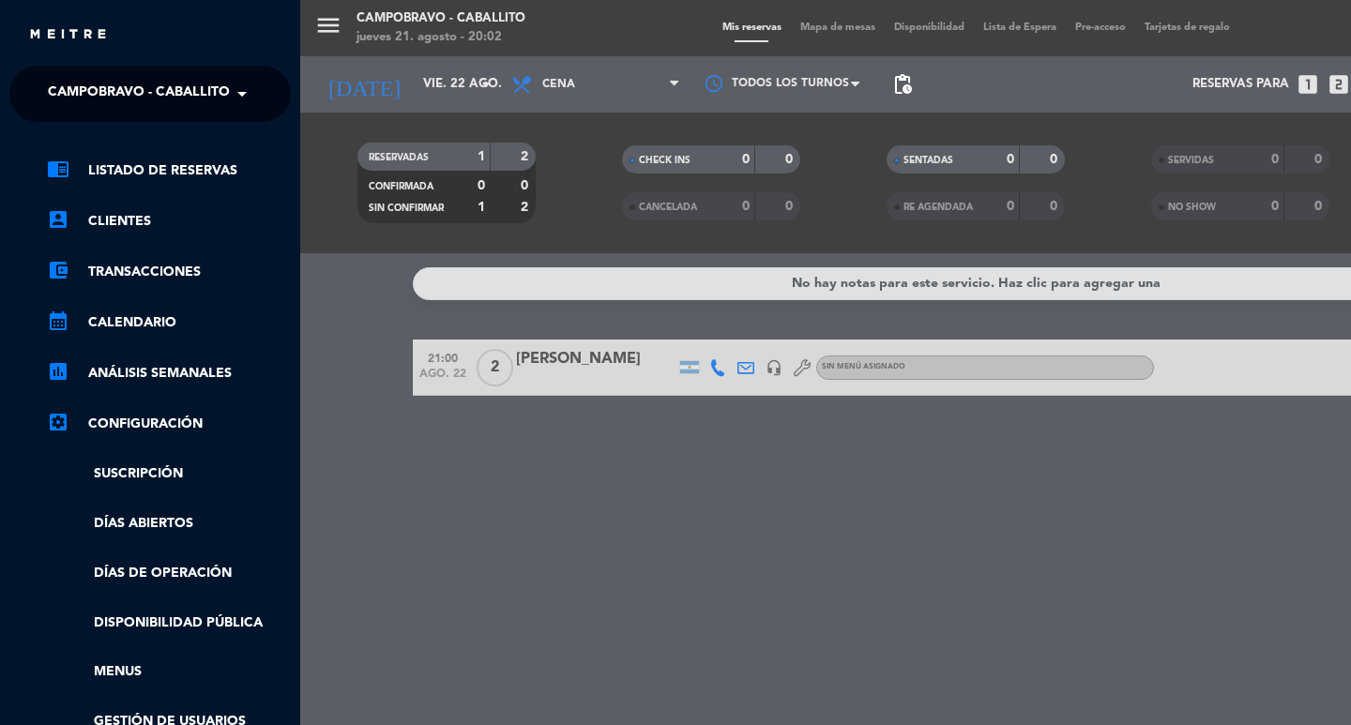
scroll to position [240, 0]
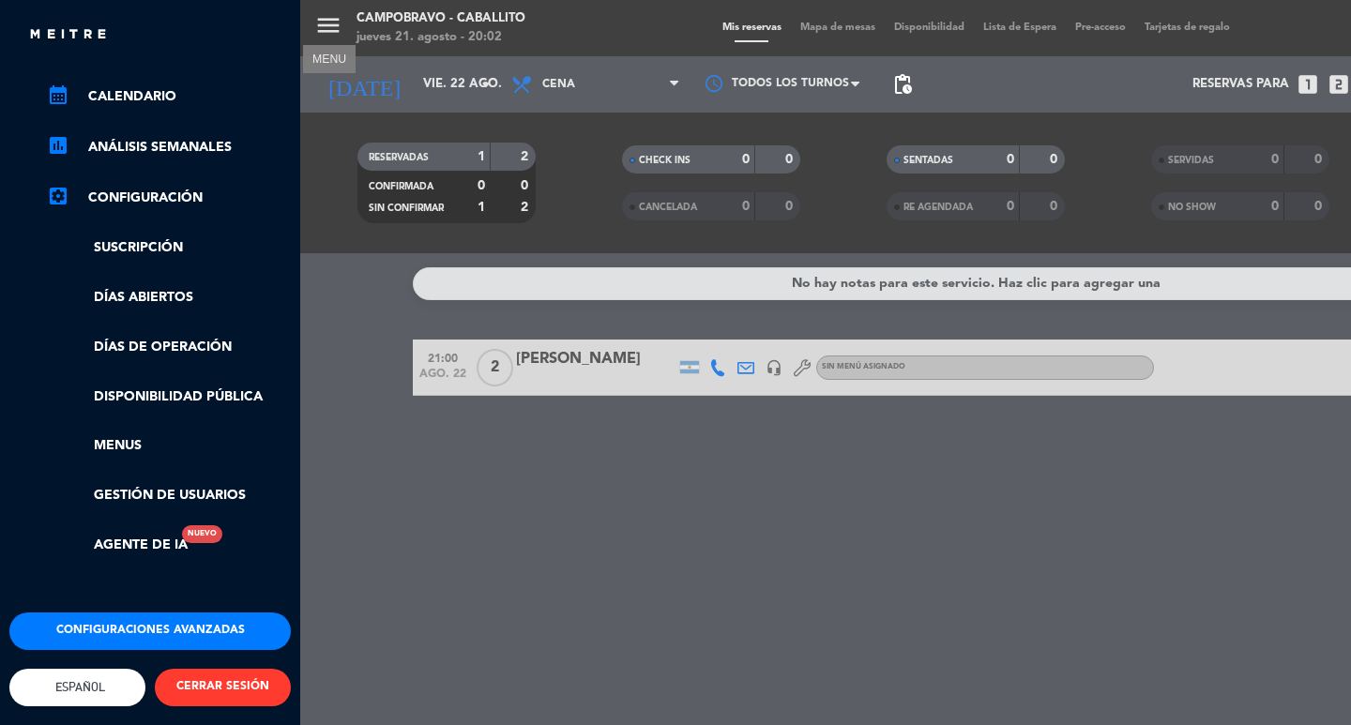
click at [573, 255] on div "menu MENU Campobravo - caballito jueves 21. agosto - 20:02 Mis reservas Mapa de…" at bounding box center [975, 362] width 1351 height 725
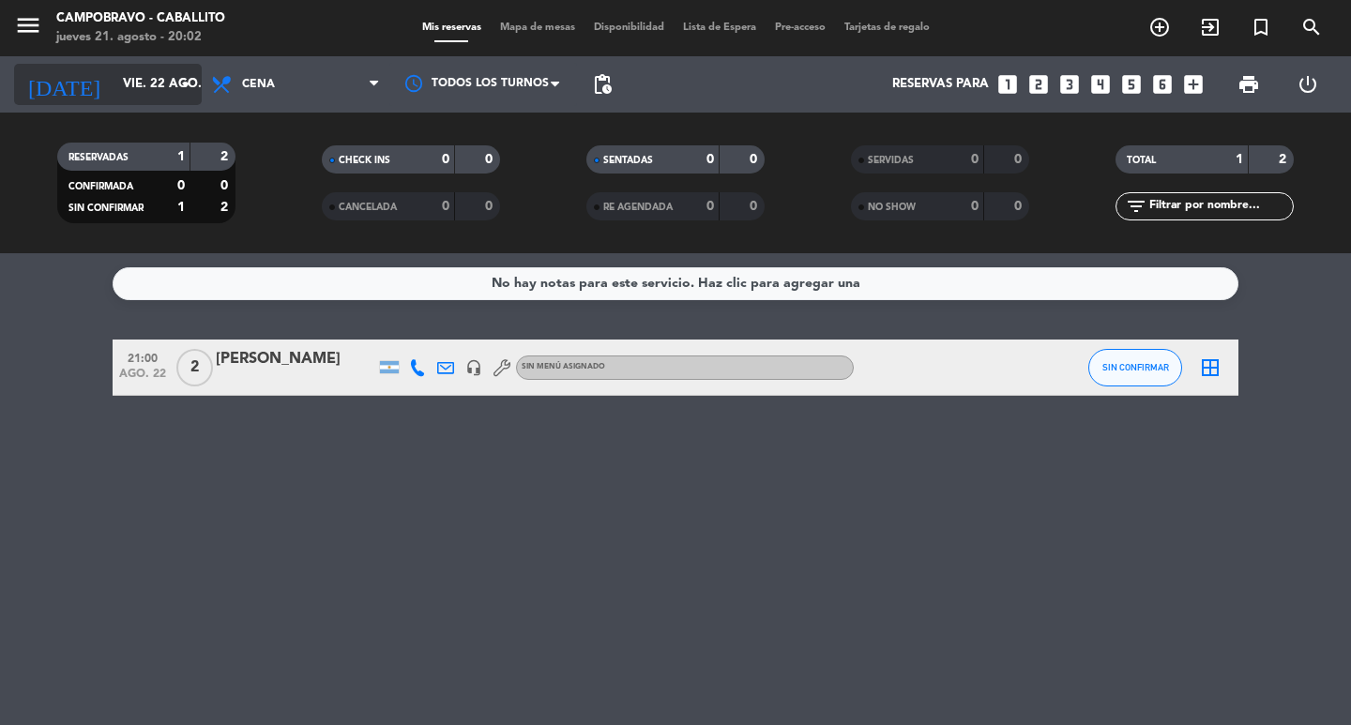
click at [128, 82] on input "vie. 22 ago." at bounding box center [195, 85] width 165 height 34
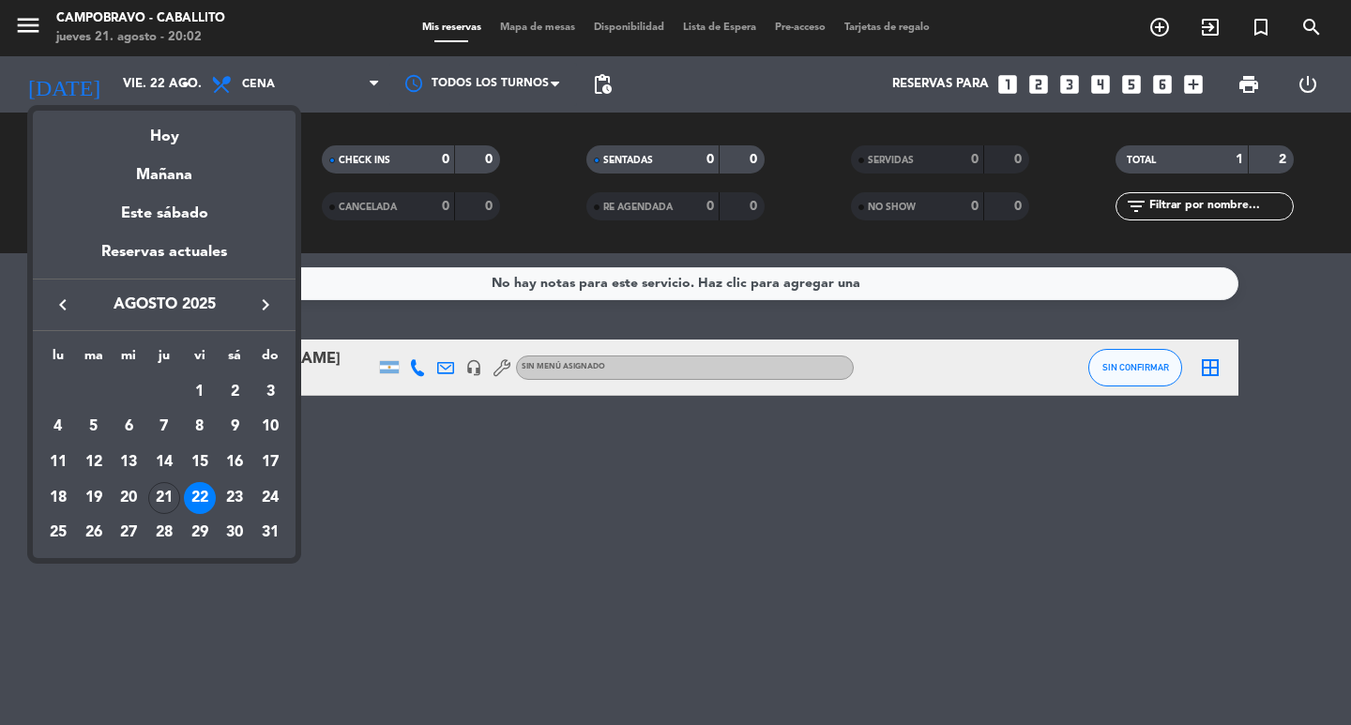
click at [207, 528] on div "29" at bounding box center [200, 534] width 32 height 32
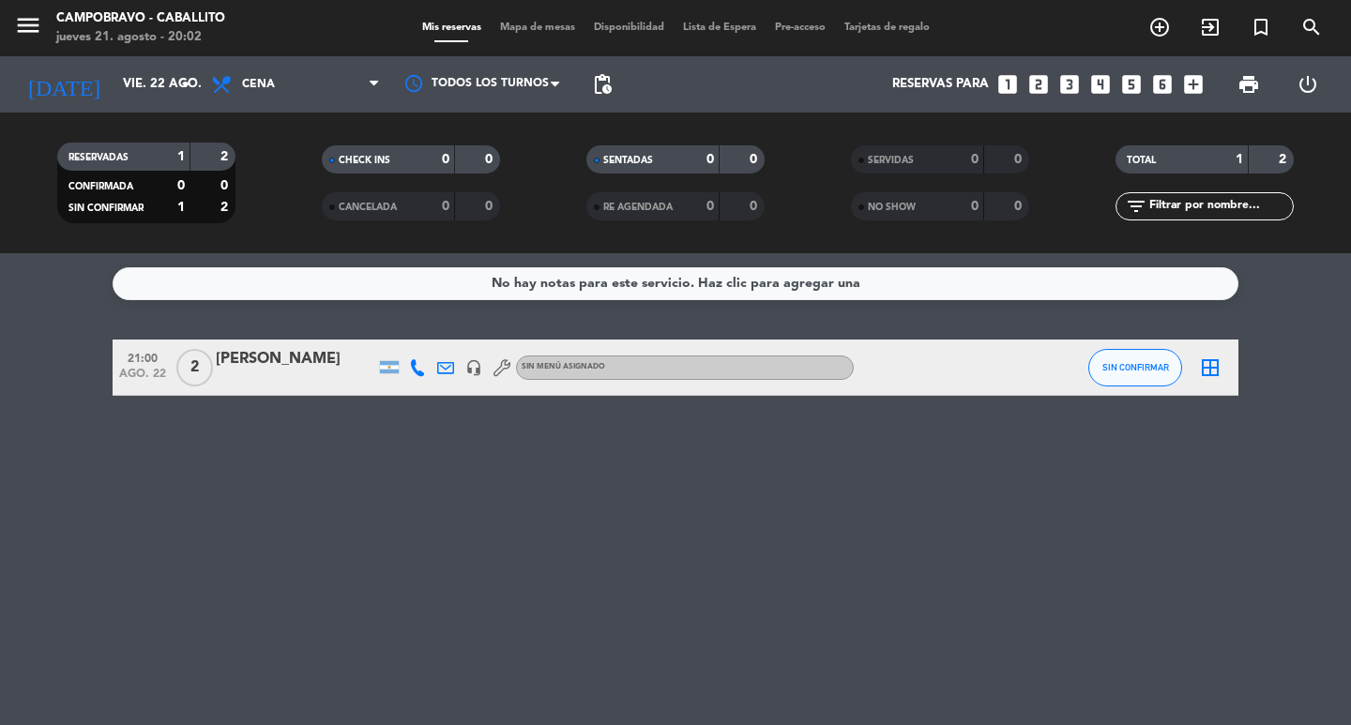
type input "vie. 29 ago."
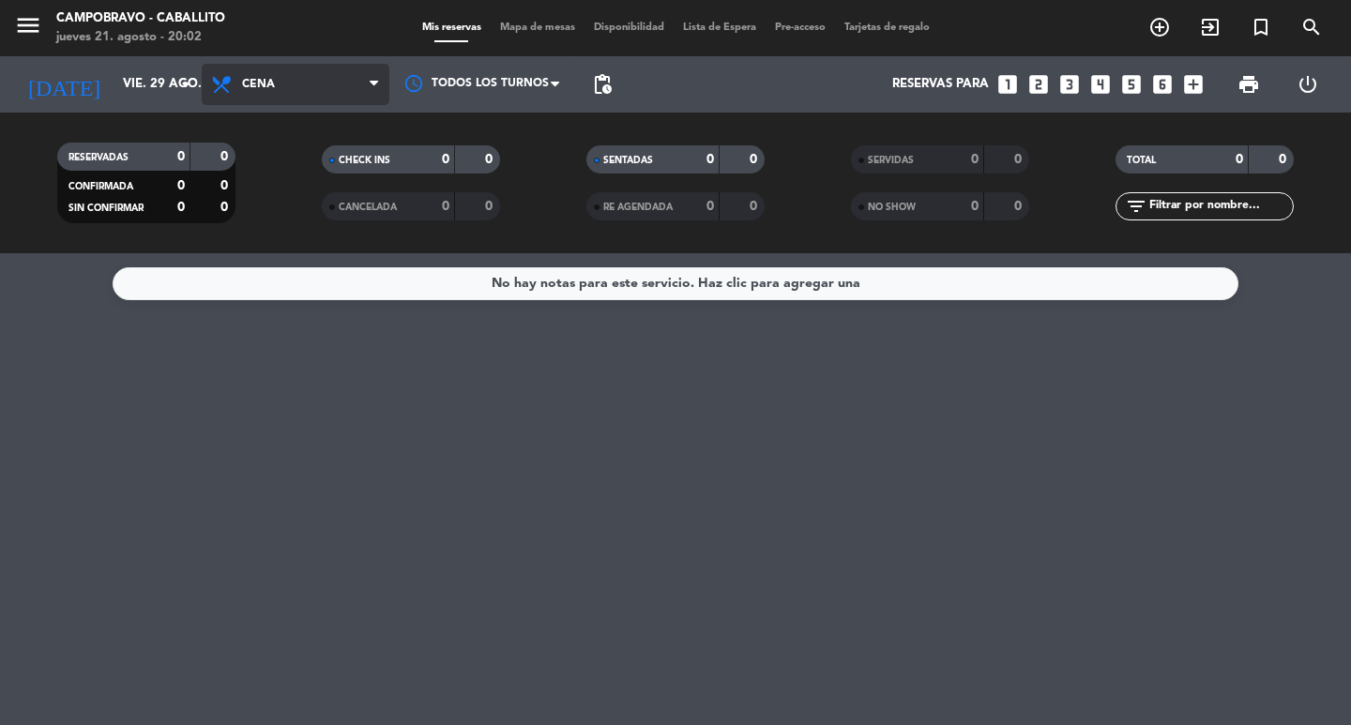
click at [264, 76] on span "Cena" at bounding box center [296, 84] width 188 height 41
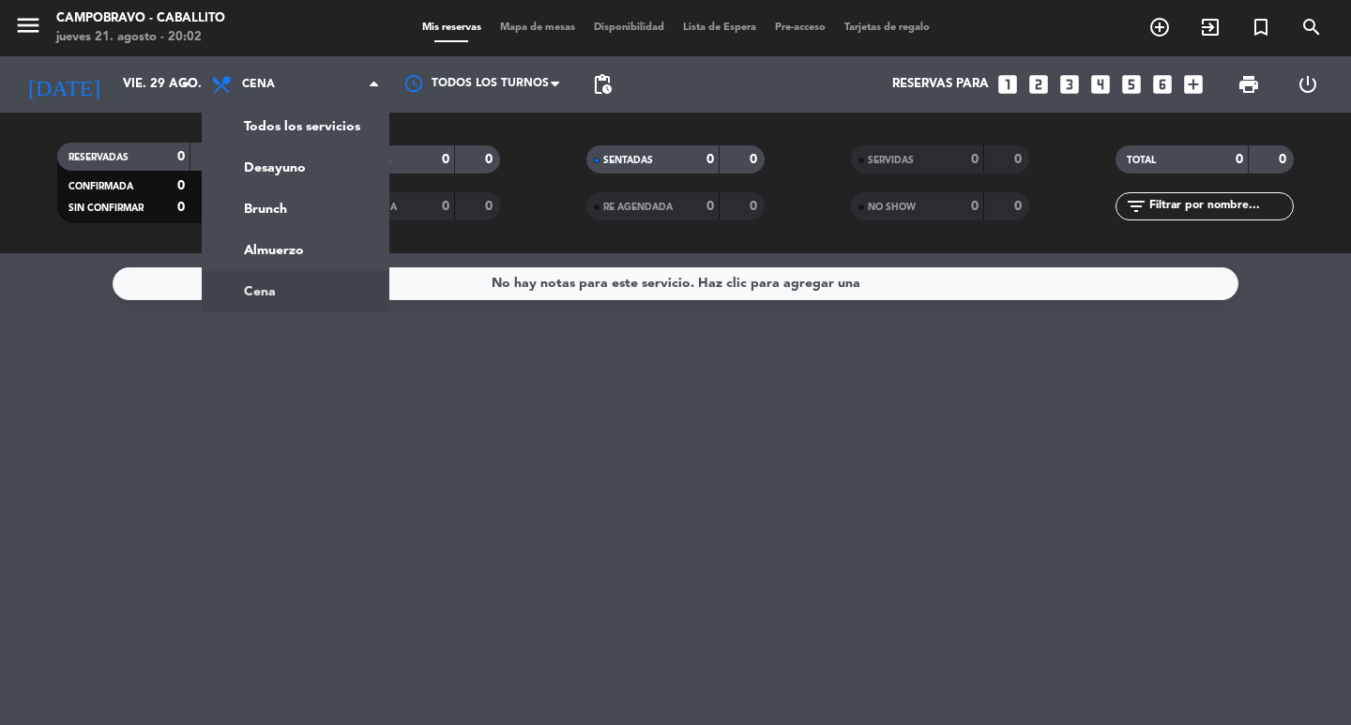
click at [311, 277] on ng-component "menu Campobravo - caballito jueves 21. agosto - 20:02 Mis reservas Mapa de mesa…" at bounding box center [675, 362] width 1351 height 725
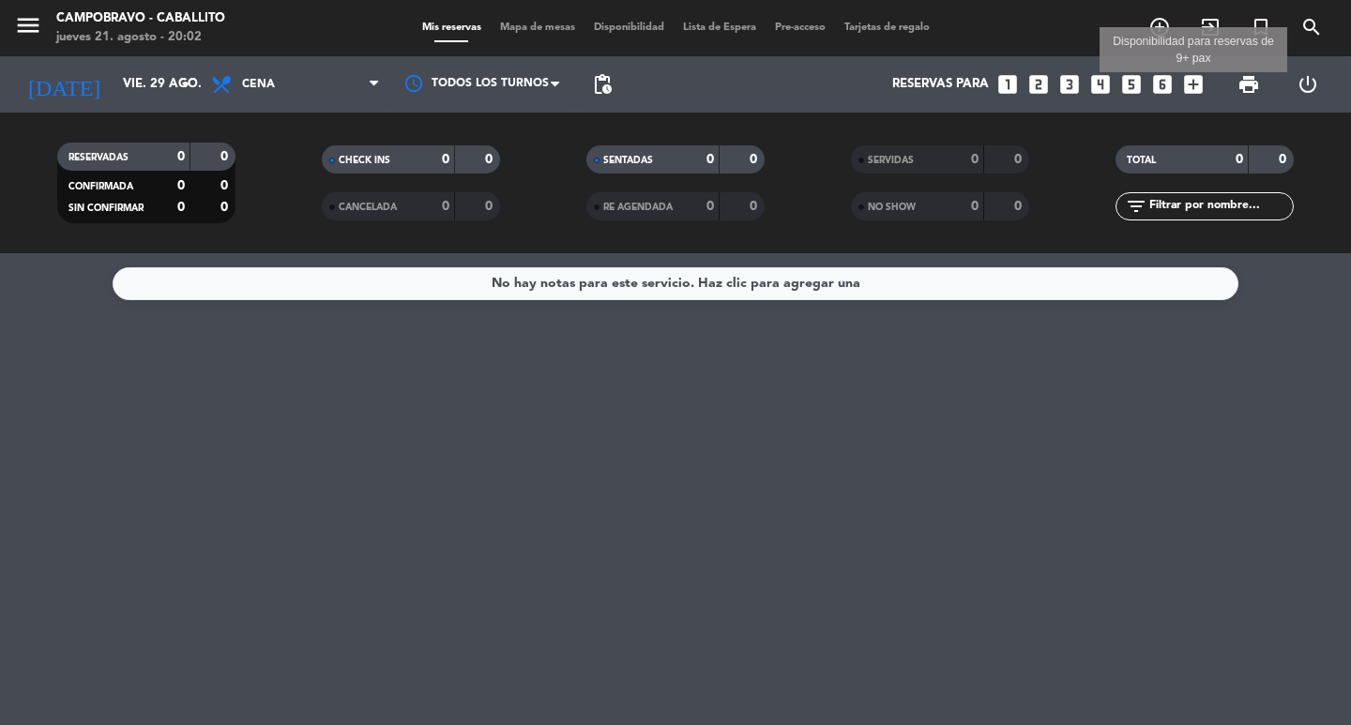
click at [1188, 79] on icon "add_box" at bounding box center [1193, 84] width 24 height 24
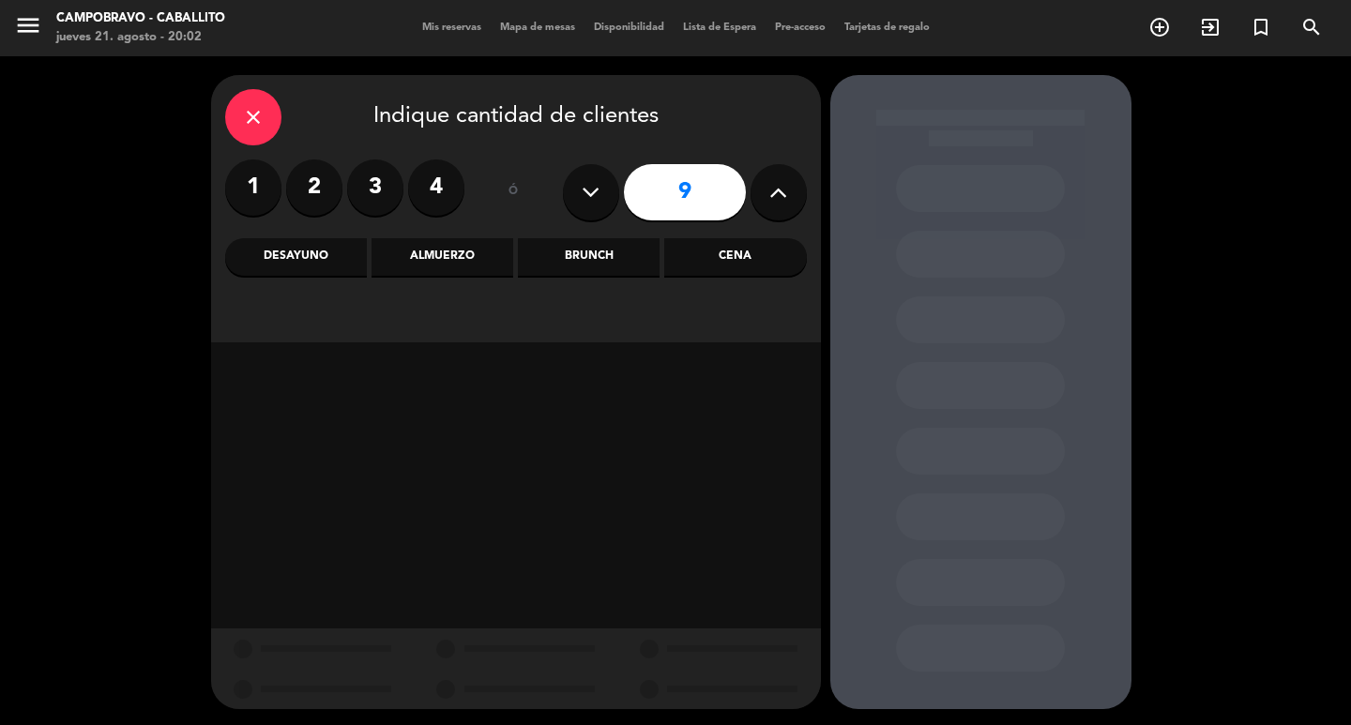
drag, startPoint x: 757, startPoint y: 181, endPoint x: 772, endPoint y: 181, distance: 15.0
click at [763, 181] on button at bounding box center [778, 192] width 56 height 56
type input "10"
click at [746, 255] on div "Cena" at bounding box center [735, 257] width 142 height 38
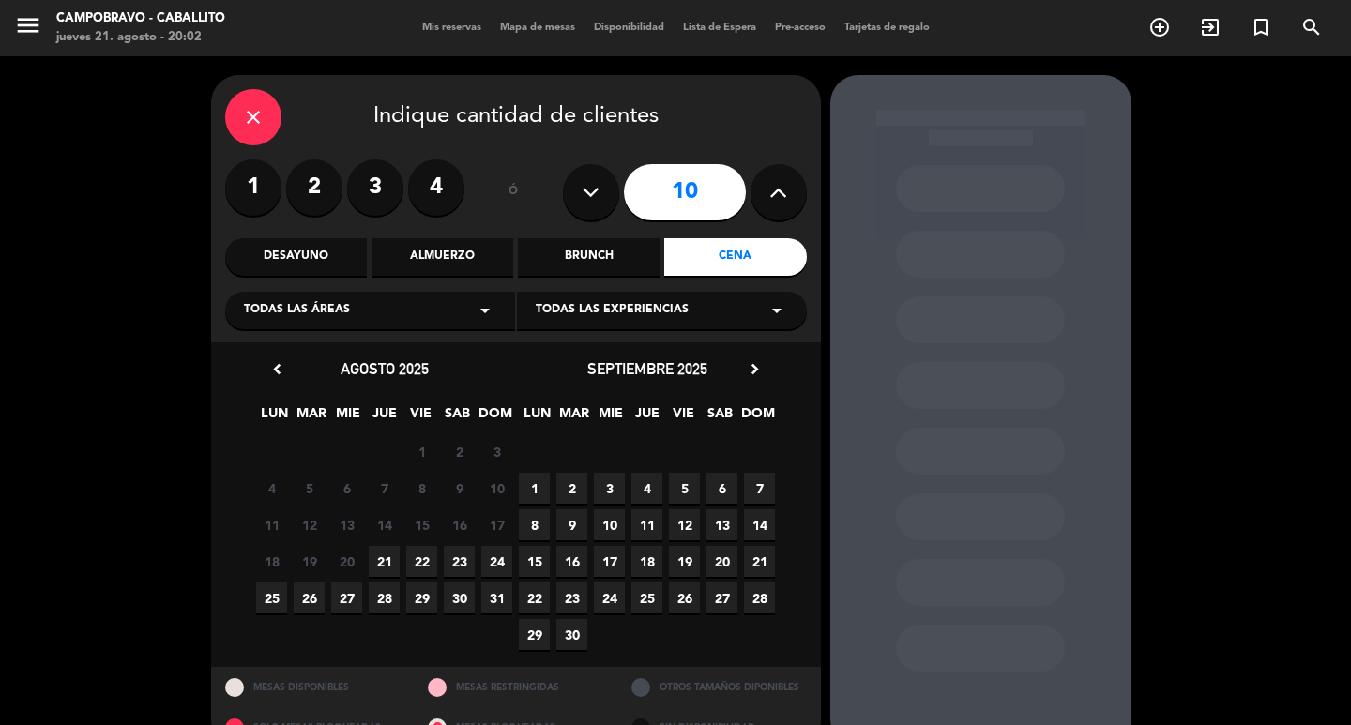
click at [425, 609] on span "29" at bounding box center [421, 597] width 31 height 31
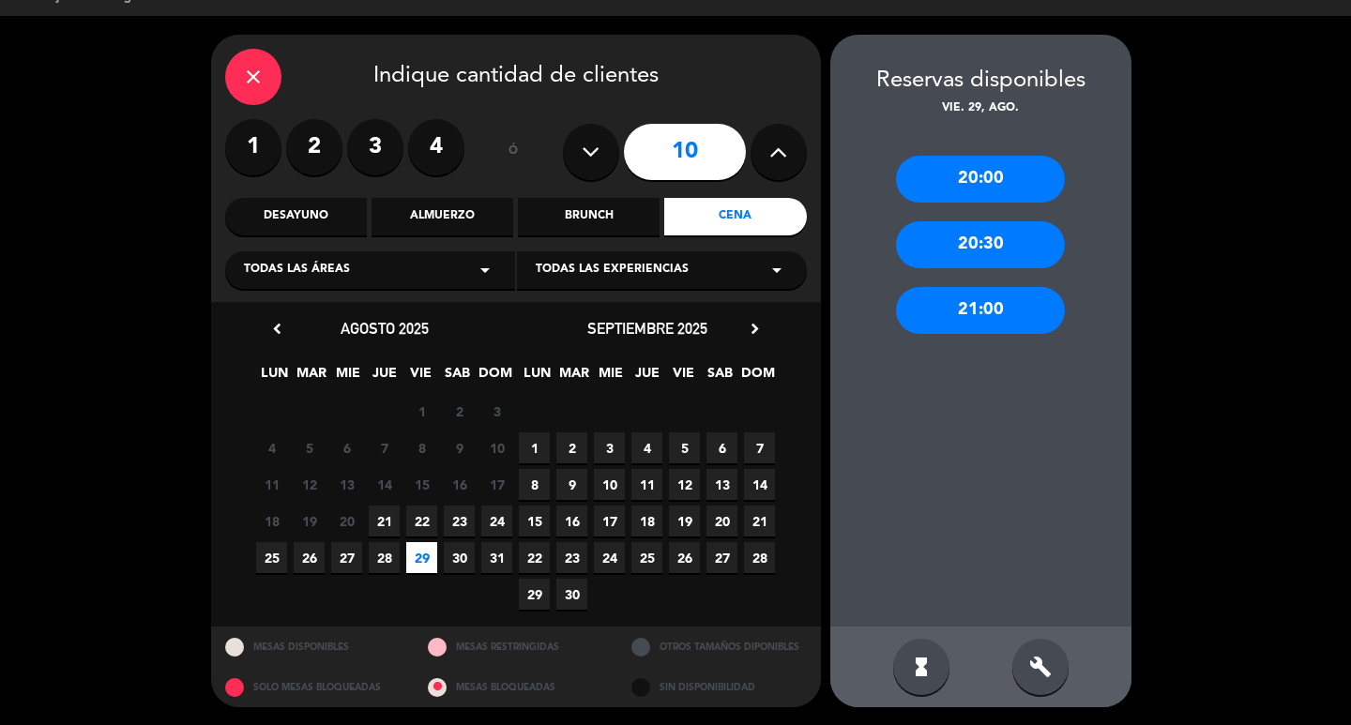
click at [959, 321] on div "21:00" at bounding box center [980, 310] width 169 height 47
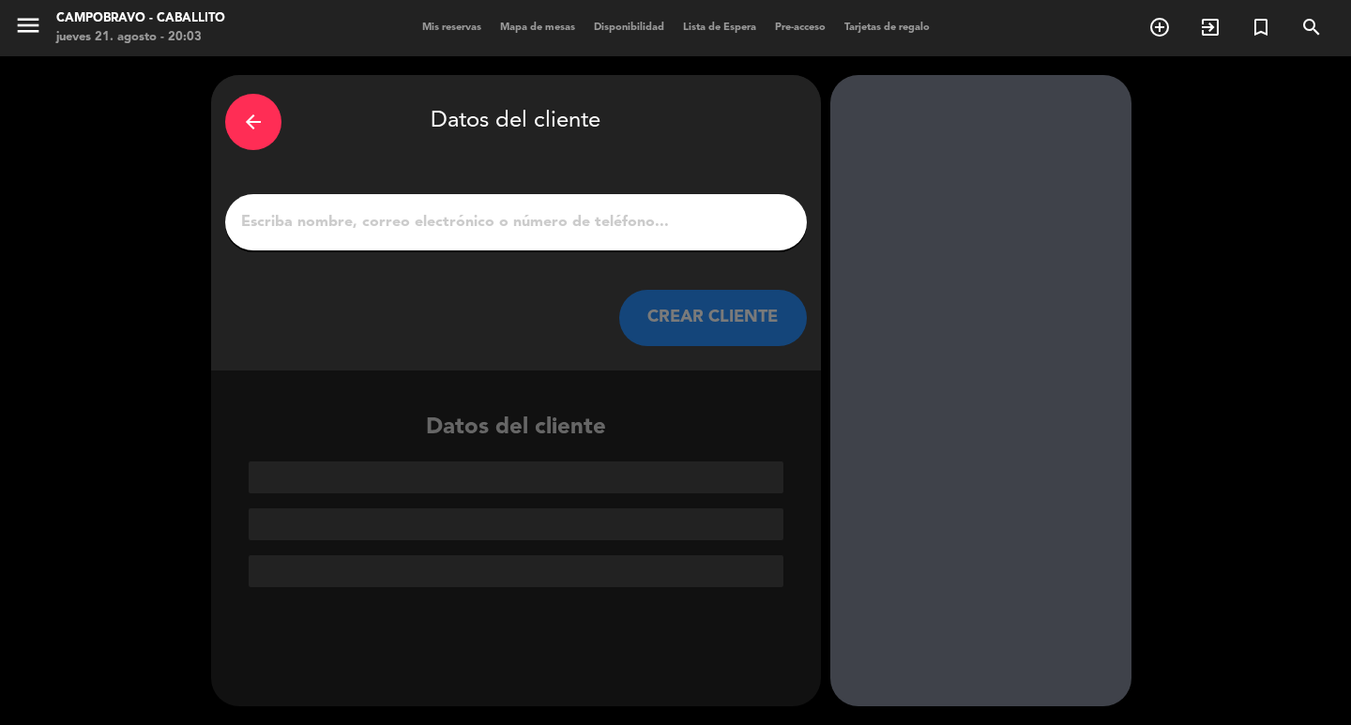
click at [588, 224] on input "1" at bounding box center [515, 222] width 553 height 26
type input "d"
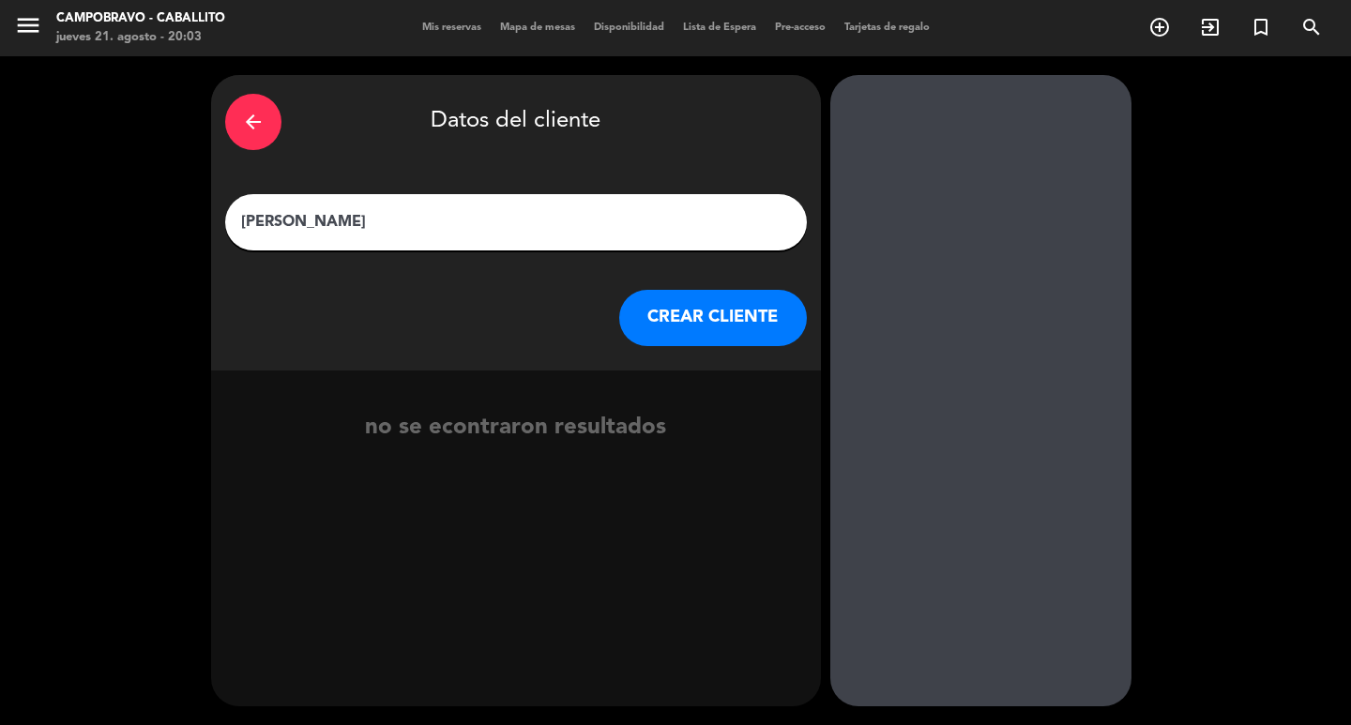
type input "Fernanda Jalil"
click at [694, 308] on button "CREAR CLIENTE" at bounding box center [713, 318] width 188 height 56
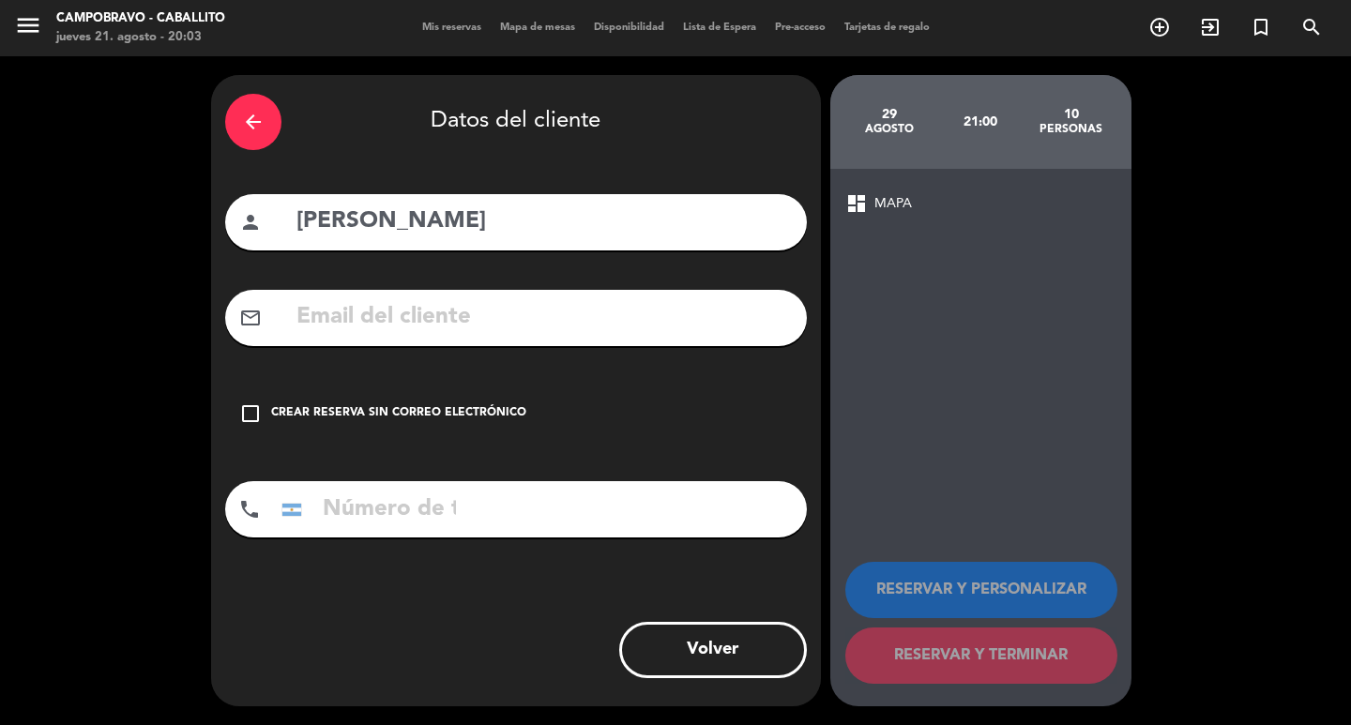
click at [403, 322] on input "text" at bounding box center [543, 317] width 498 height 38
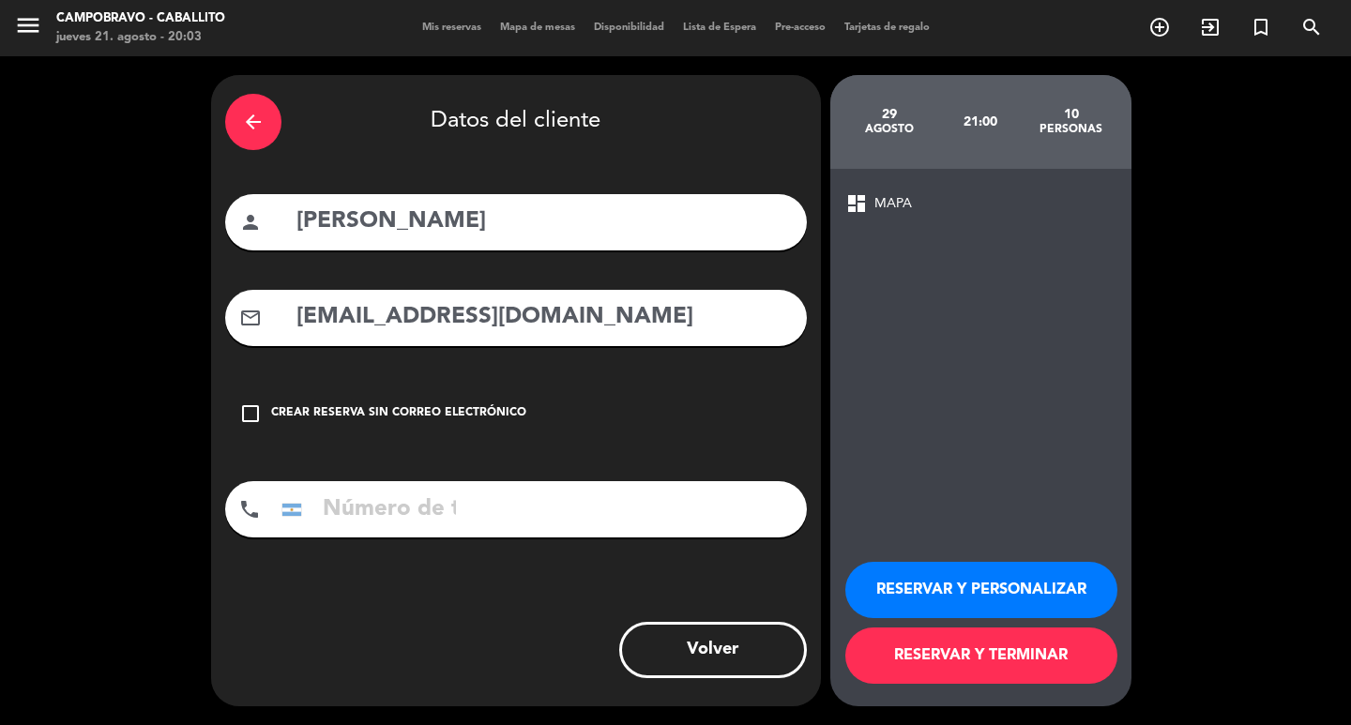
type input "F_Jalil@hotmail.com"
click at [388, 517] on input "tel" at bounding box center [368, 509] width 188 height 56
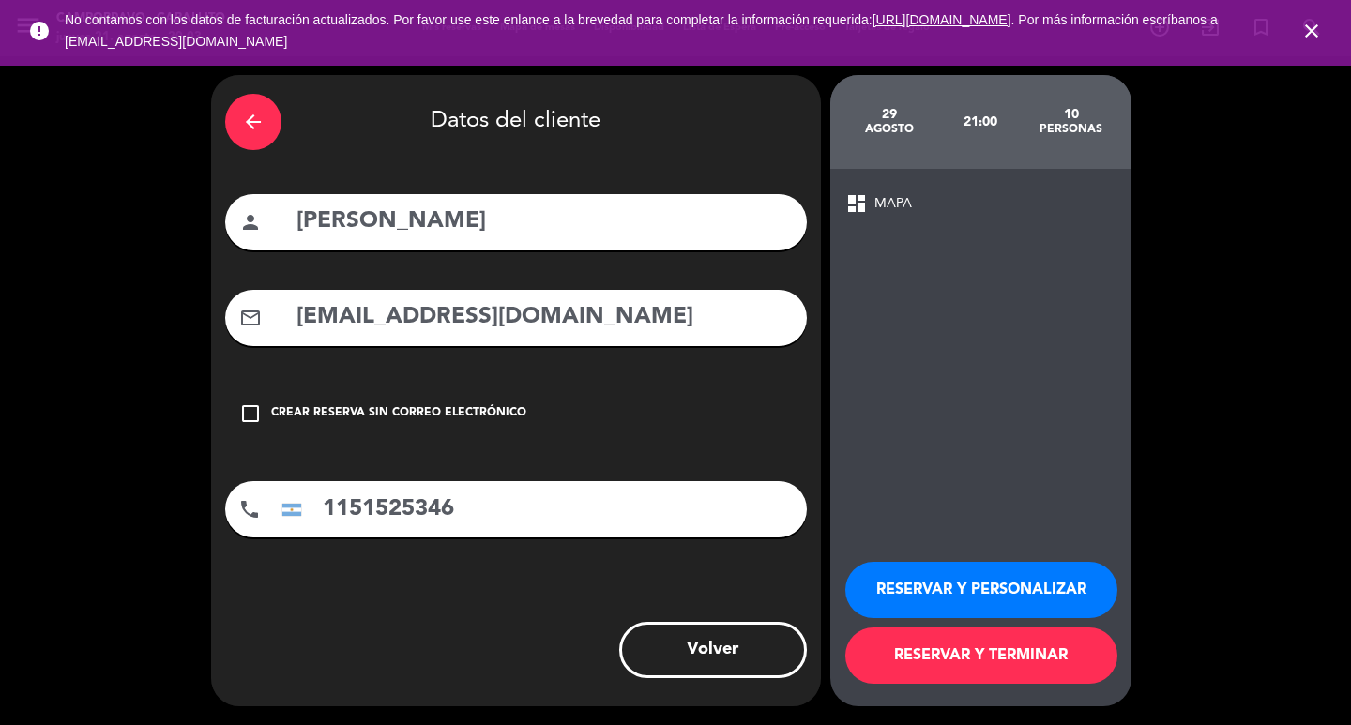
type input "1151525346"
click at [1010, 665] on button "RESERVAR Y TERMINAR" at bounding box center [981, 655] width 272 height 56
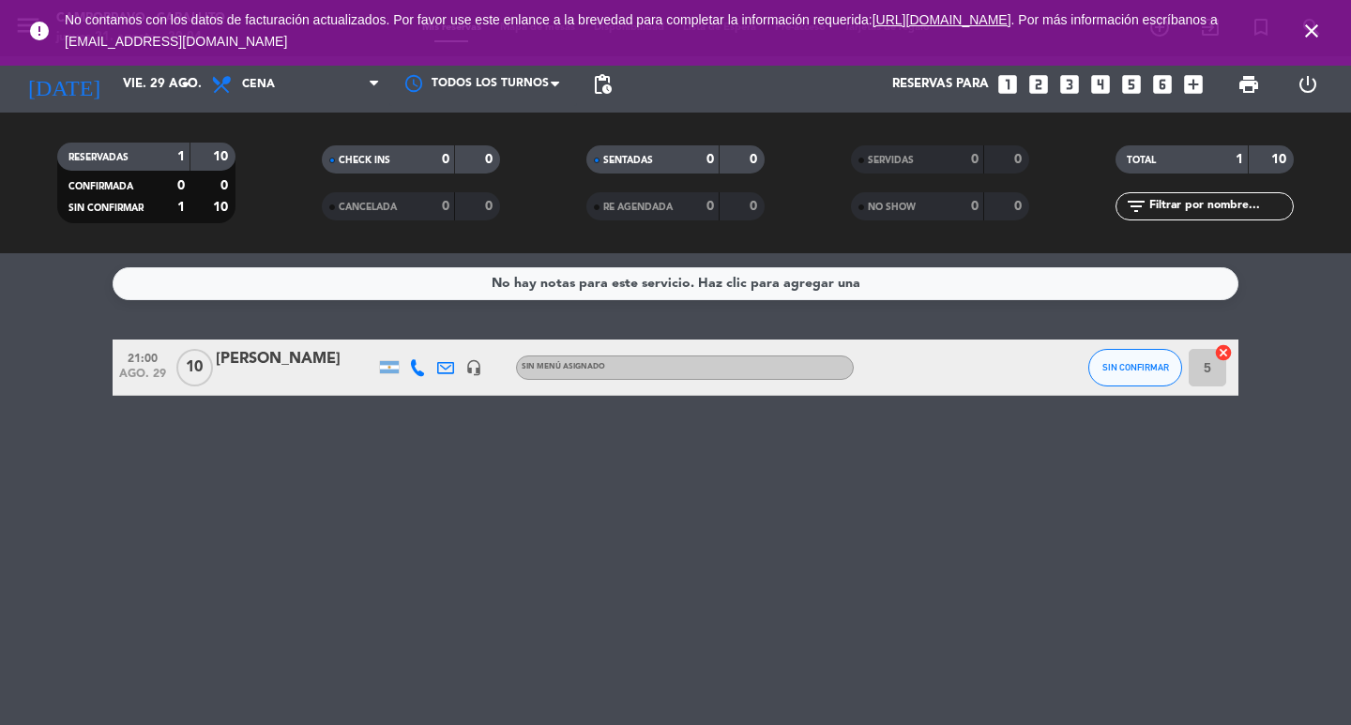
click at [255, 395] on div "21:00 ago. 29 10 Fernanda Jalil headset_mic Sin menú asignado SIN CONFIRMAR 5 c…" at bounding box center [675, 368] width 1125 height 56
click at [273, 369] on div "Fernanda Jalil" at bounding box center [295, 359] width 159 height 24
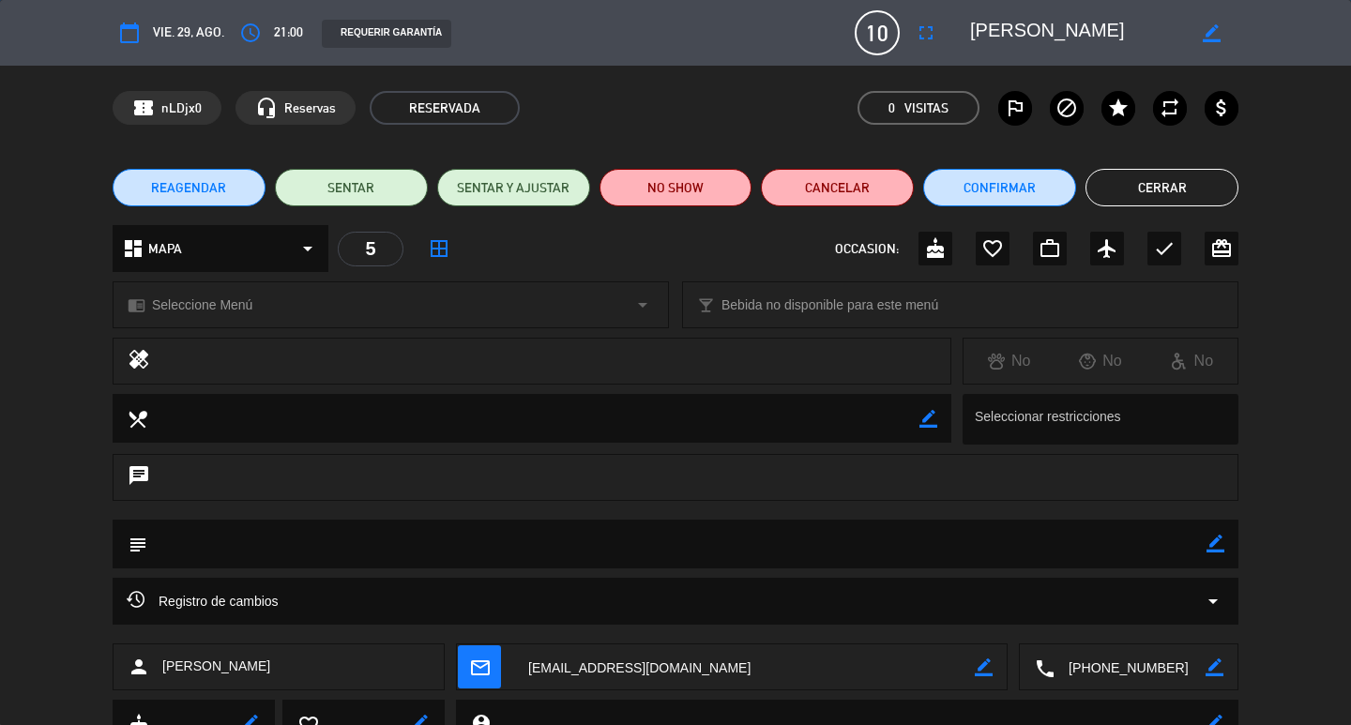
scroll to position [79, 0]
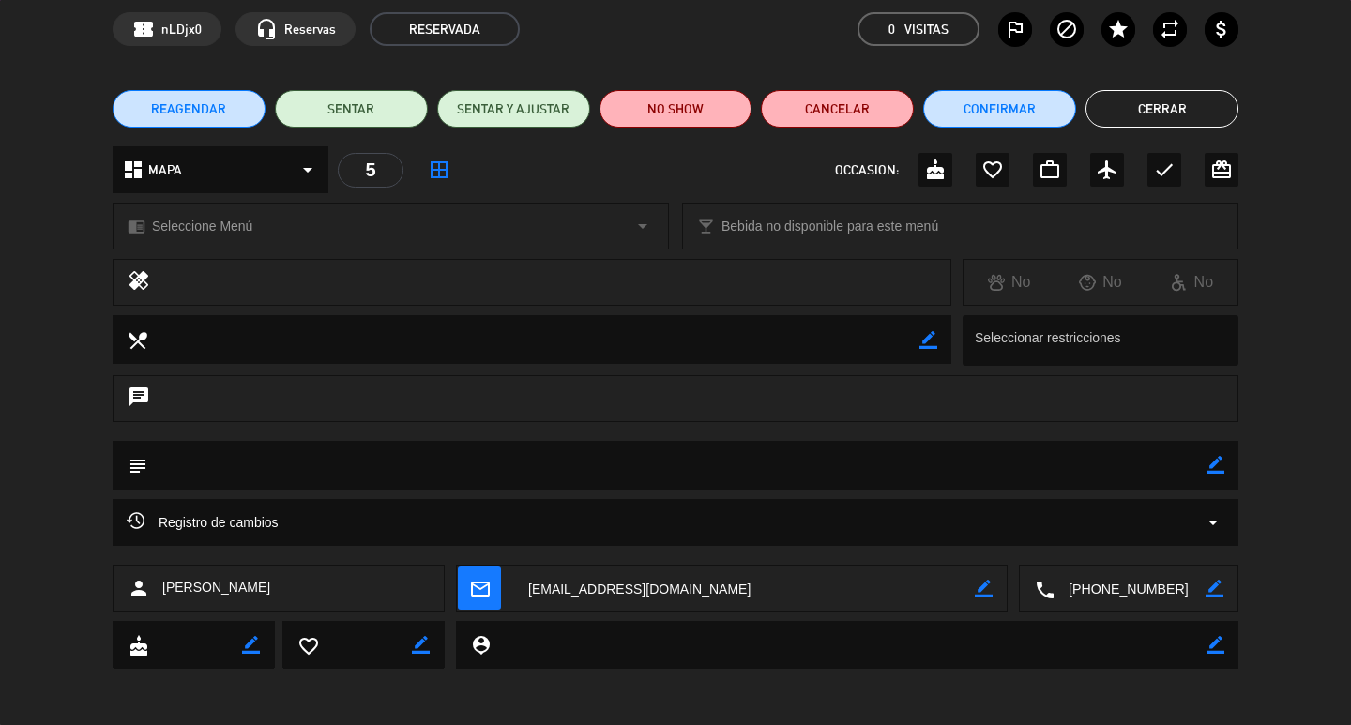
click at [1215, 467] on icon "border_color" at bounding box center [1215, 465] width 18 height 18
click at [434, 454] on textarea at bounding box center [676, 465] width 1059 height 48
type textarea "Trae torta certificada Sin TACC"
click at [931, 158] on div "cake" at bounding box center [935, 170] width 34 height 34
drag, startPoint x: 1137, startPoint y: 113, endPoint x: 1215, endPoint y: 469, distance: 363.9
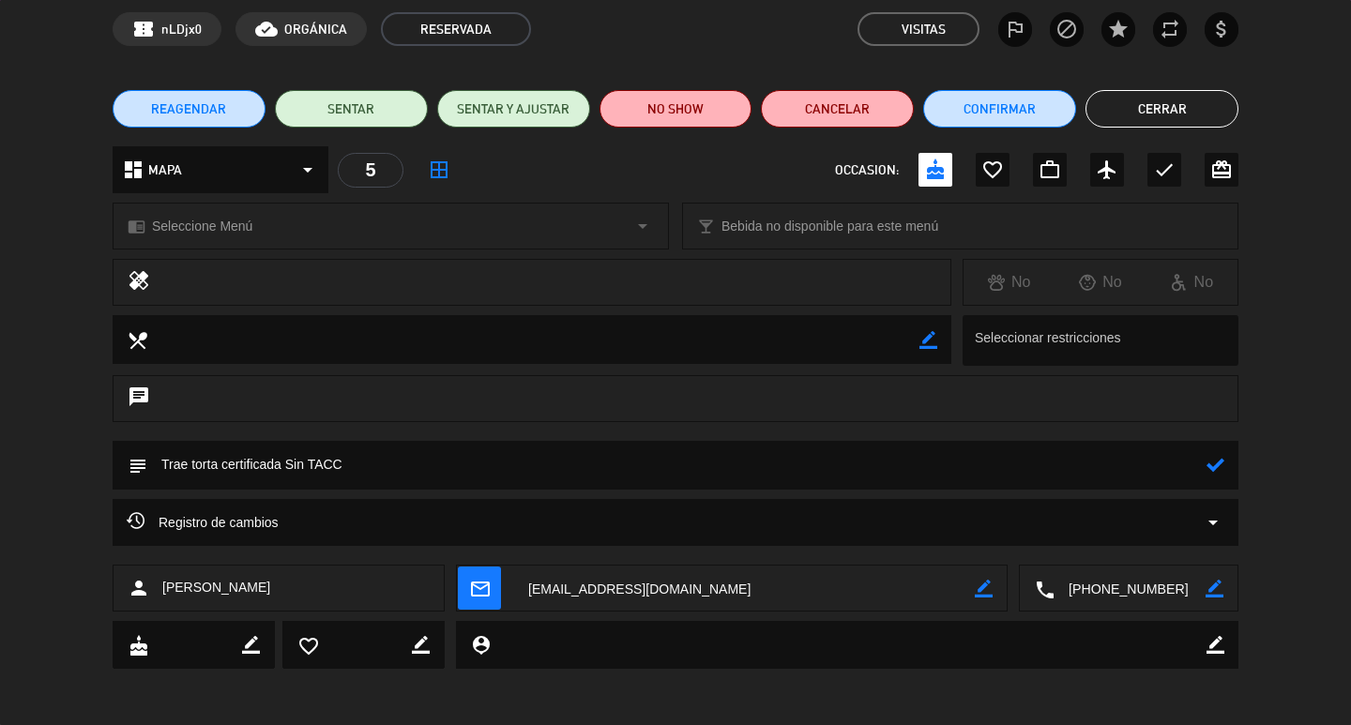
click at [1212, 464] on div "calendar_today vie. 29, ago. access_time 21:00 REQUERIR GARANTÍA 10 Fernanda Ja…" at bounding box center [675, 362] width 1351 height 725
click at [1215, 469] on icon at bounding box center [1215, 465] width 18 height 18
click at [1160, 119] on button "Cerrar" at bounding box center [1161, 109] width 153 height 38
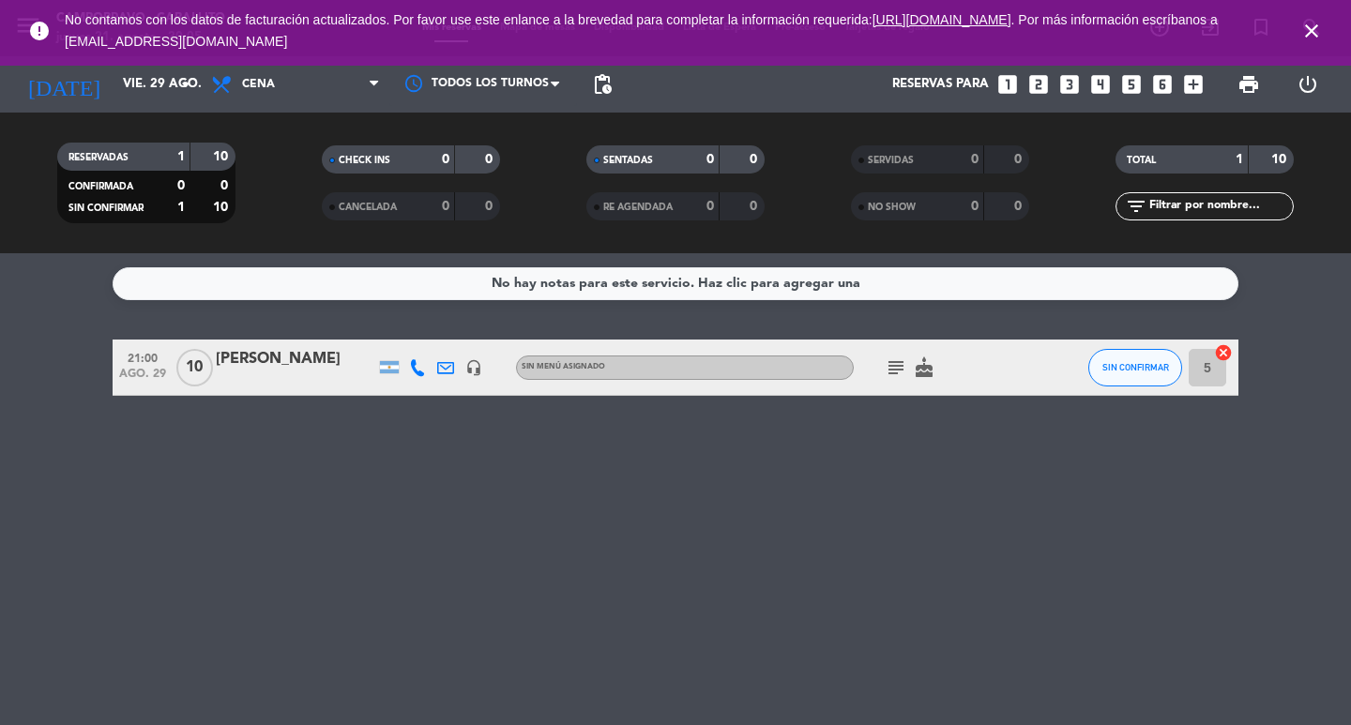
click at [991, 90] on div "Reservas para looks_one looks_two looks_3 looks_4 looks_5 looks_6 add_box" at bounding box center [916, 84] width 591 height 56
click at [998, 90] on icon "looks_one" at bounding box center [1007, 84] width 24 height 24
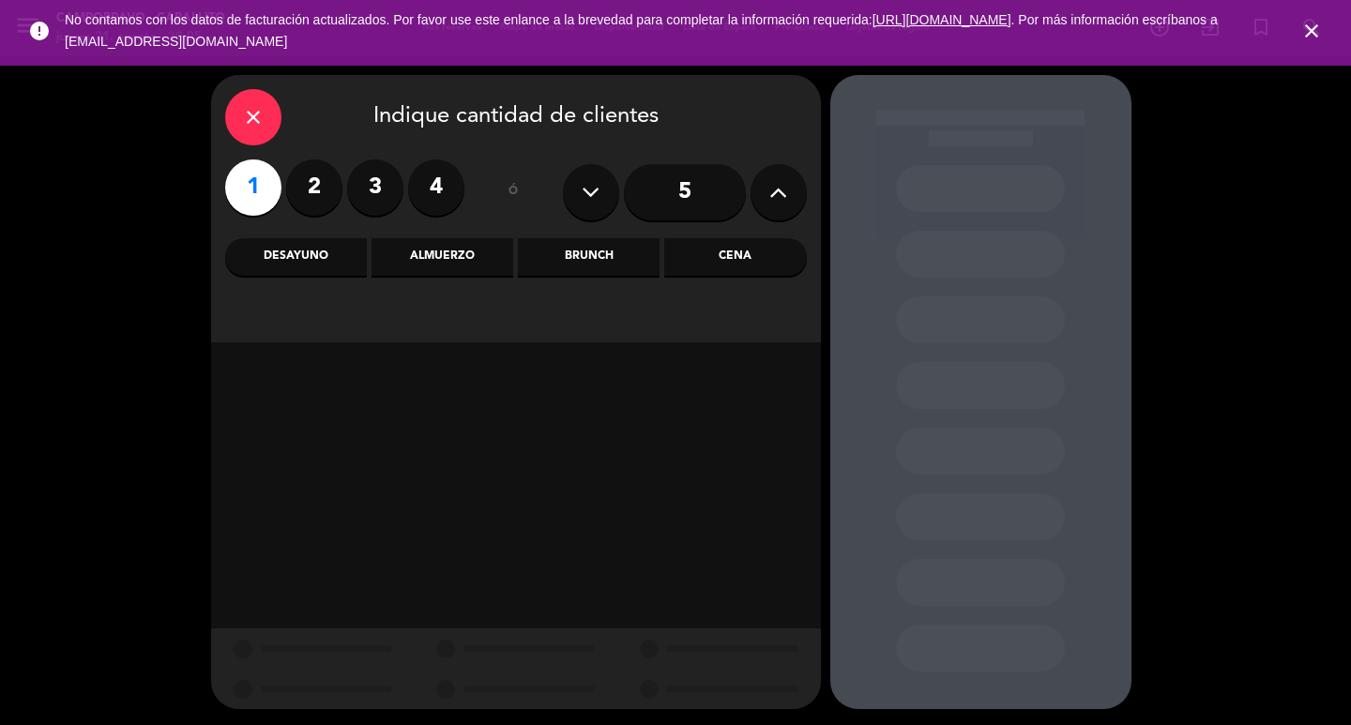
click at [1315, 27] on icon "close" at bounding box center [1311, 31] width 23 height 23
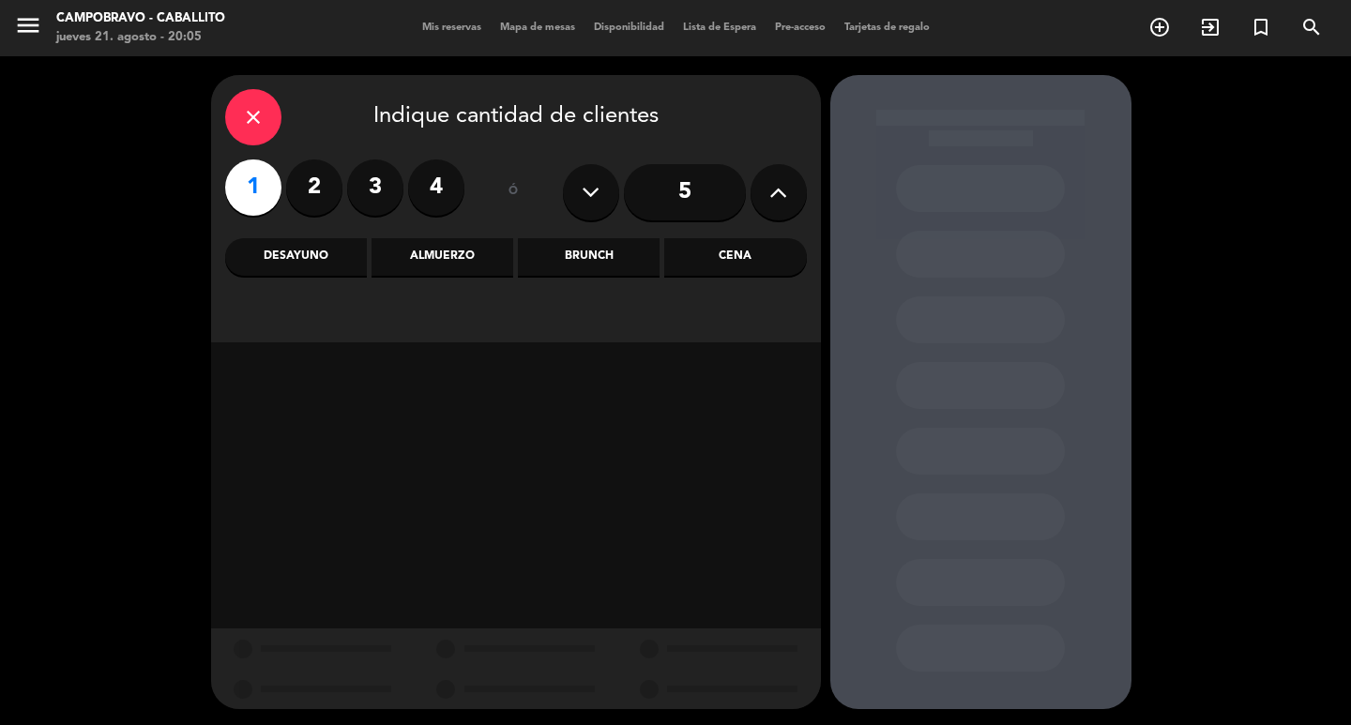
drag, startPoint x: 15, startPoint y: 189, endPoint x: 0, endPoint y: 71, distance: 118.2
click at [18, 185] on div "close Indique cantidad de clientes 1 2 3 4 ó 5 Desayuno Almuerzo Brunch Cena" at bounding box center [675, 392] width 1351 height 672
click at [13, 21] on div "menu Campobravo - caballito jueves 21. agosto - 20:05" at bounding box center [169, 29] width 338 height 44
click at [21, 21] on icon "menu" at bounding box center [28, 25] width 28 height 28
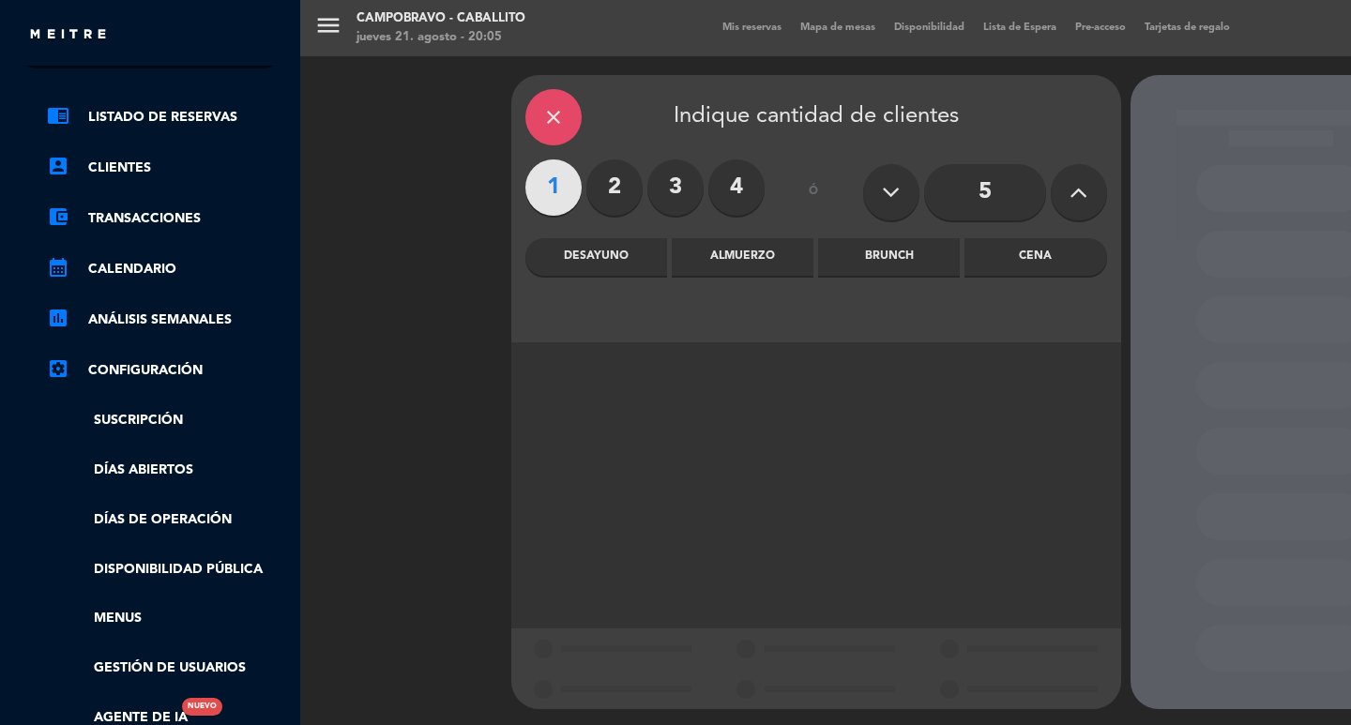
scroll to position [53, 0]
click at [165, 566] on link "Disponibilidad pública" at bounding box center [169, 571] width 244 height 22
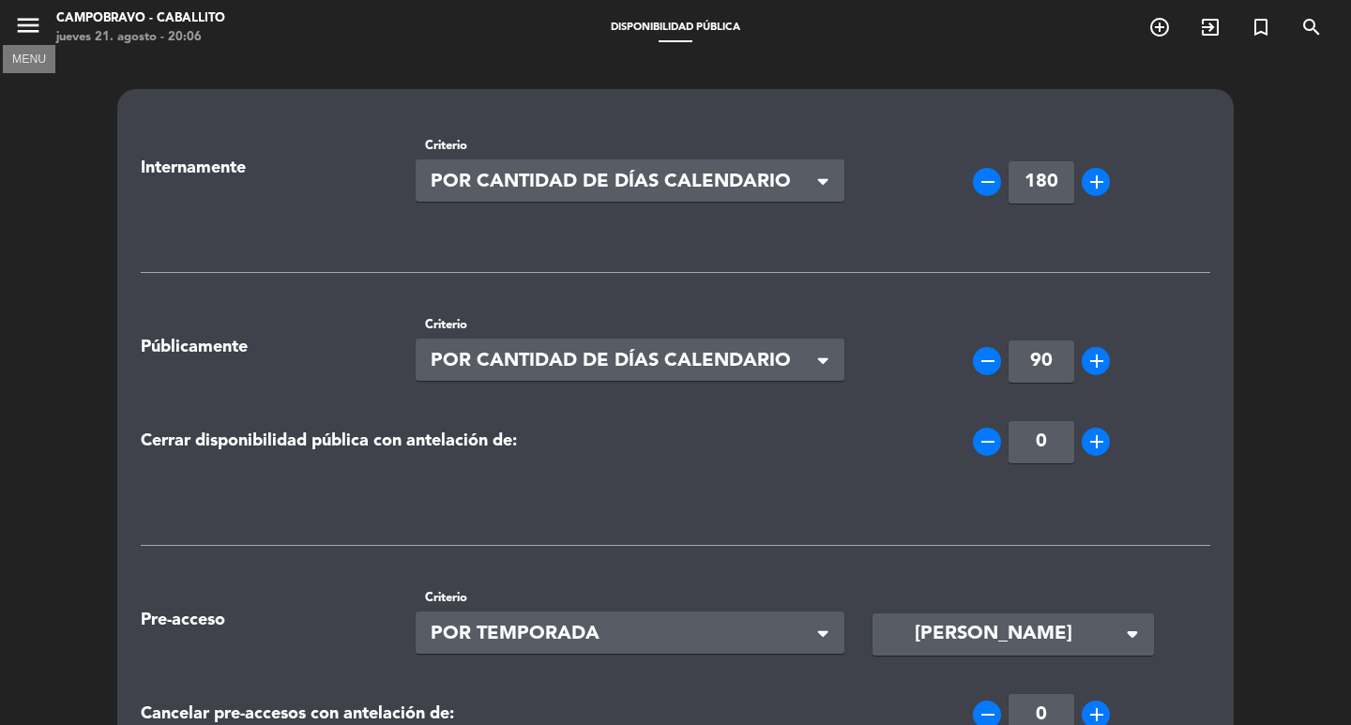
click at [28, 35] on icon "menu" at bounding box center [28, 25] width 28 height 28
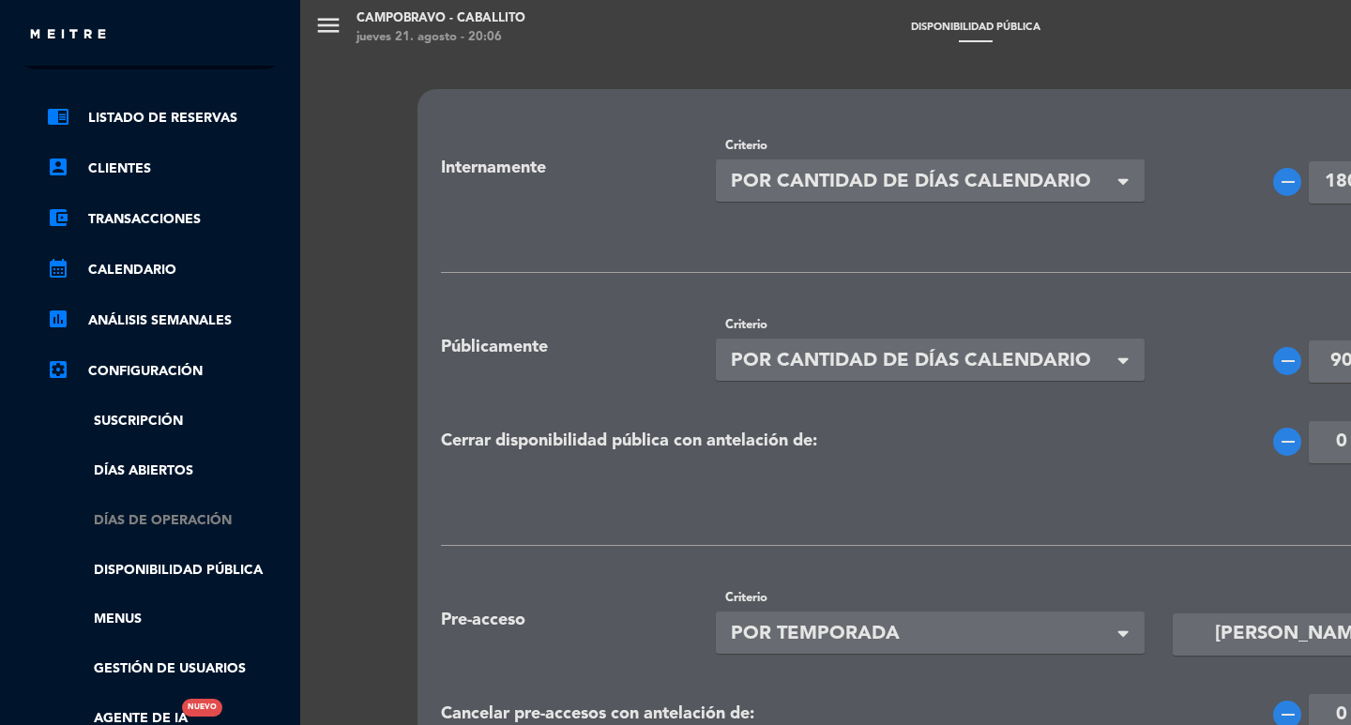
click at [174, 523] on link "Días de Operación" at bounding box center [169, 521] width 244 height 22
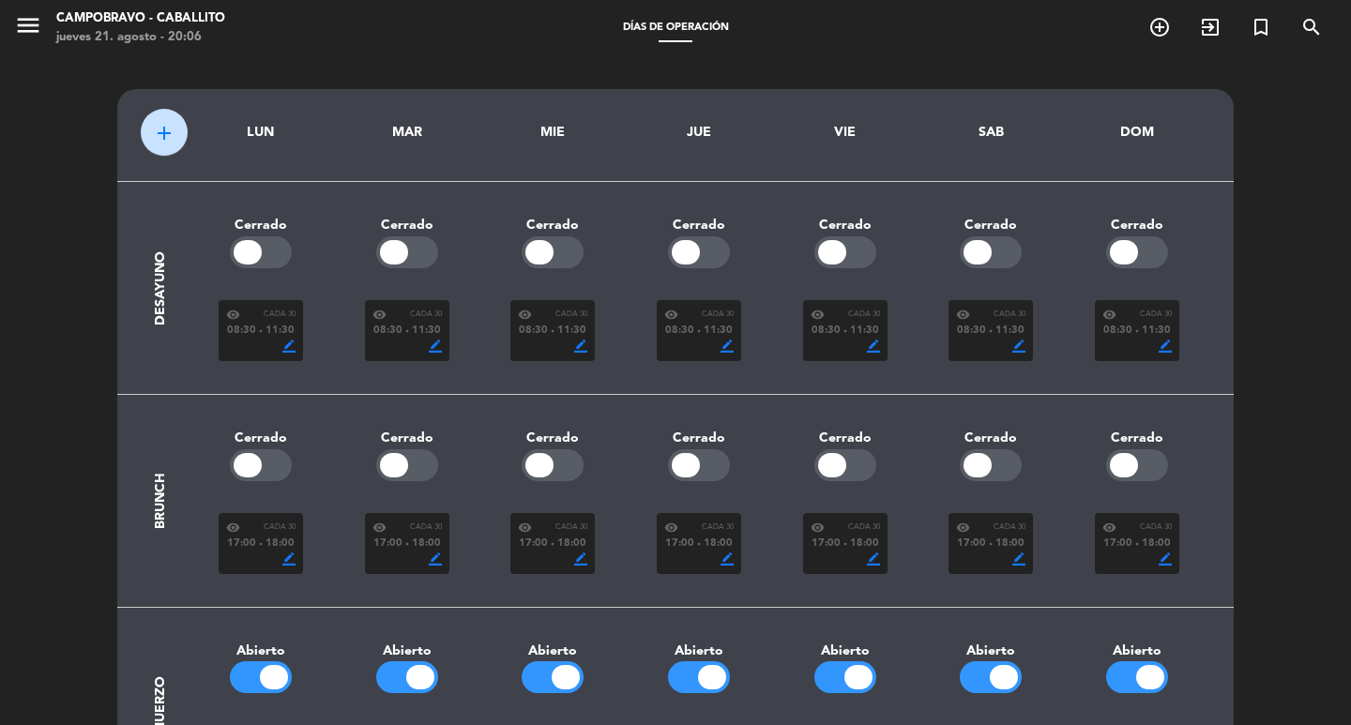
click at [271, 135] on div "LUN" at bounding box center [261, 133] width 118 height 22
click at [179, 128] on button "add" at bounding box center [164, 132] width 47 height 47
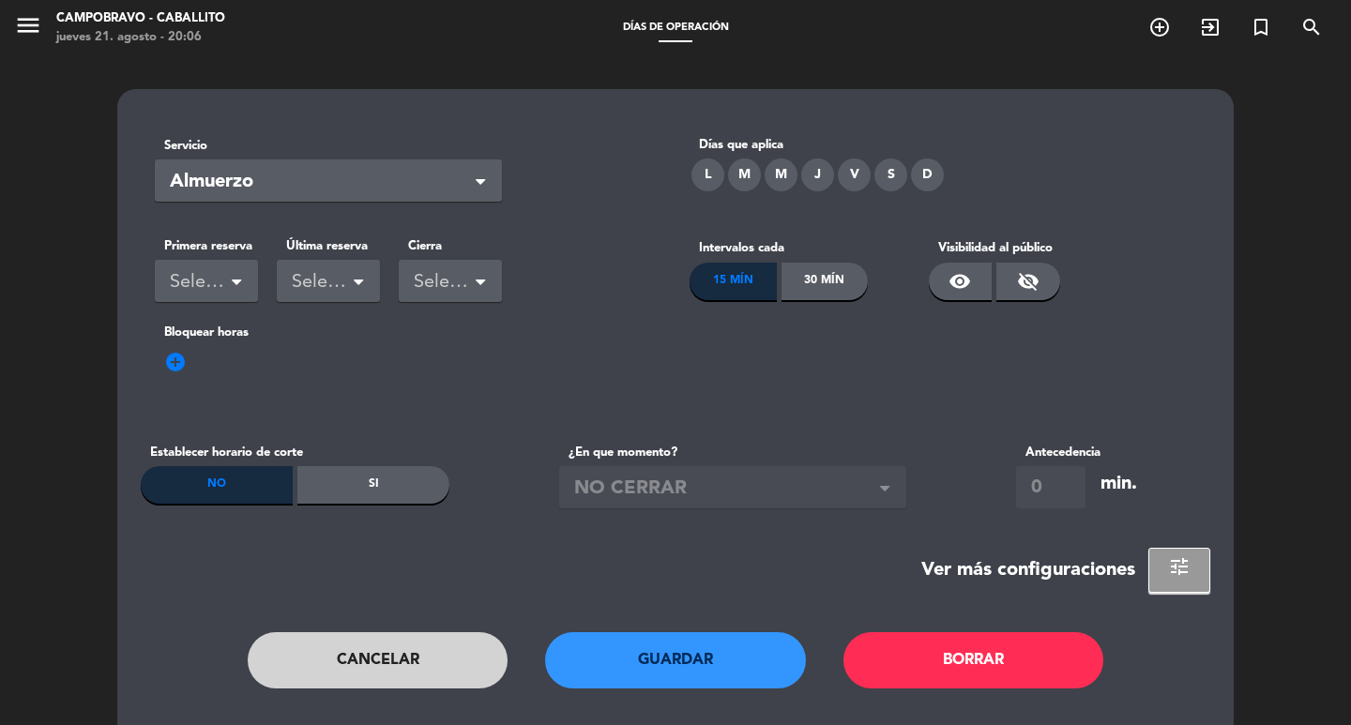
click at [431, 668] on button "Cancelar" at bounding box center [378, 660] width 261 height 56
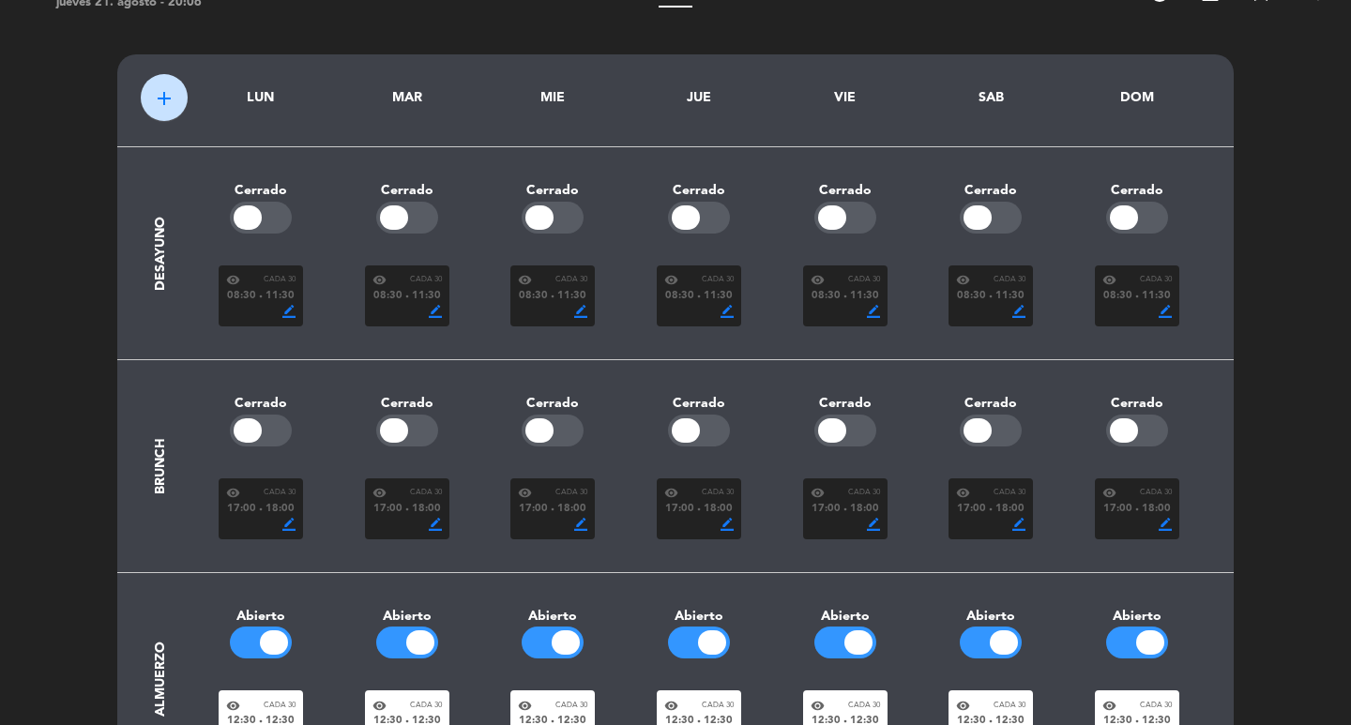
scroll to position [94, 0]
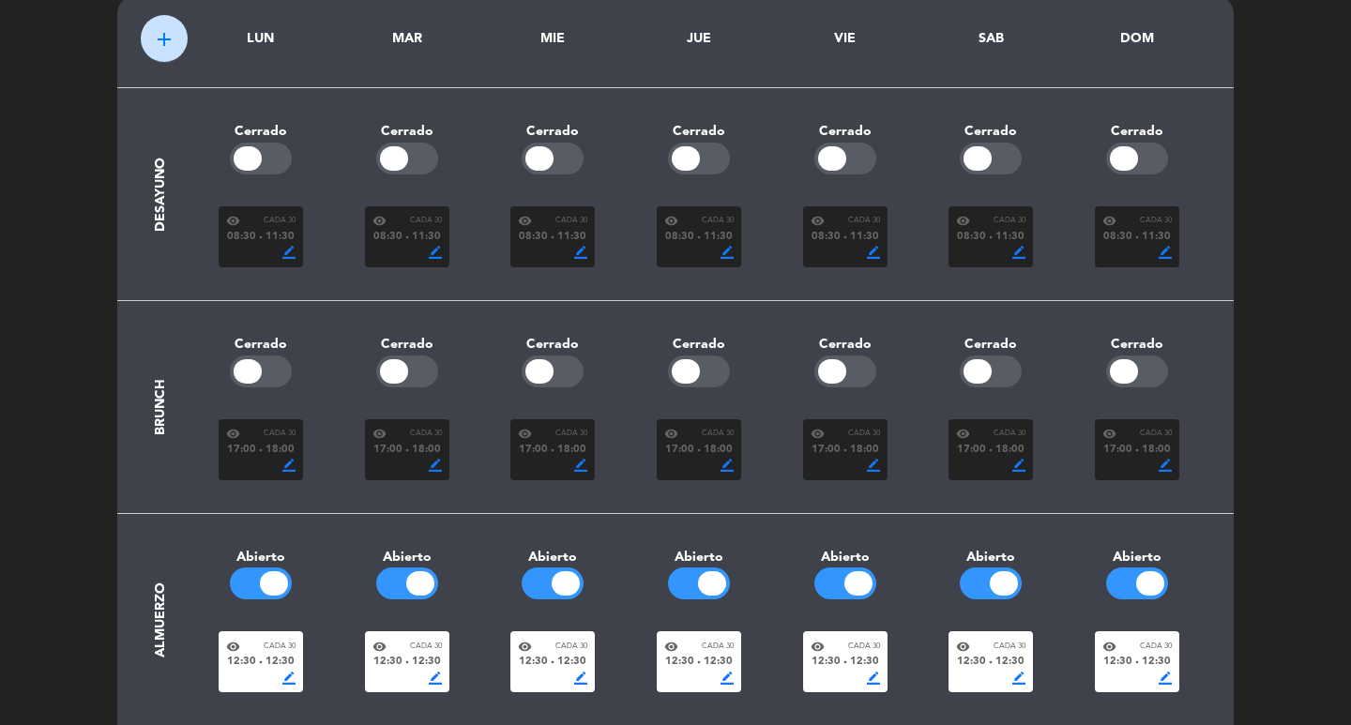
click at [181, 197] on section "Desayuno Cerrado Cerrado Cerrado Cerrado Cerrado Cerrado Cerrado visibility Cad…" at bounding box center [675, 194] width 1069 height 213
click at [293, 250] on span "border_color" at bounding box center [288, 252] width 13 height 13
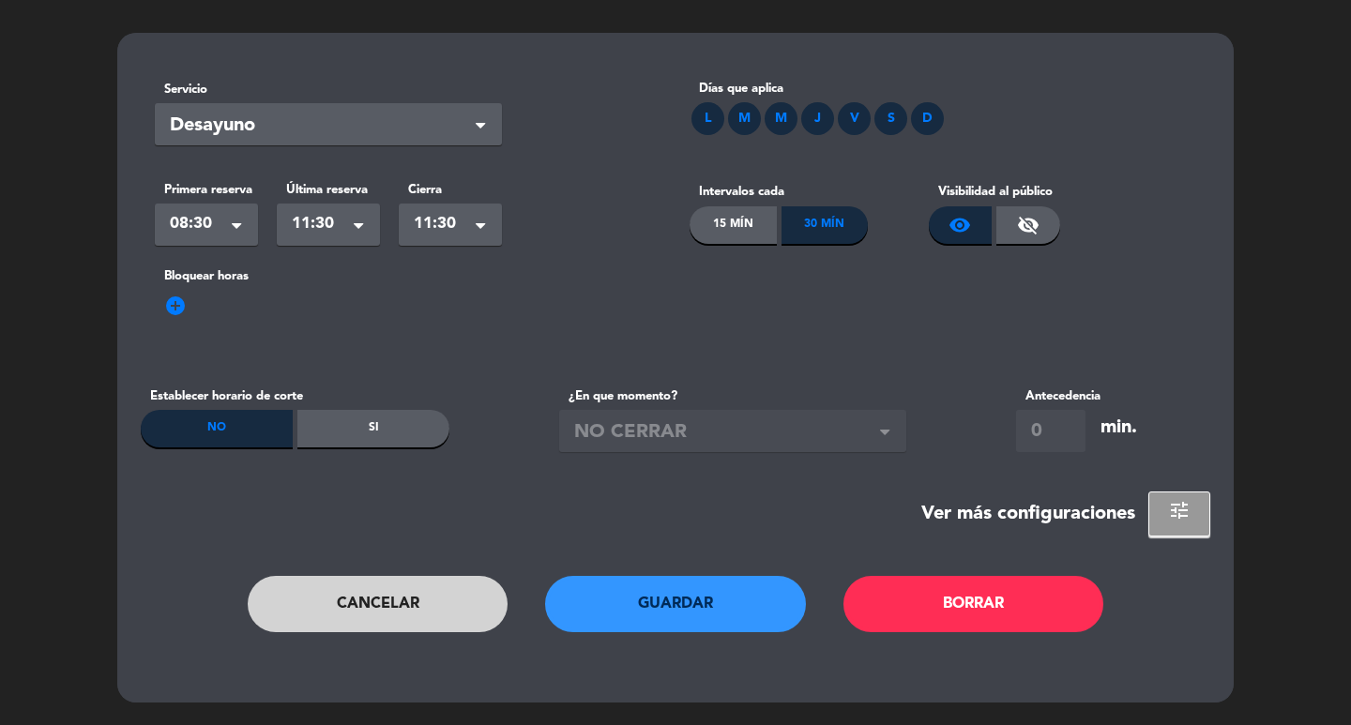
scroll to position [0, 0]
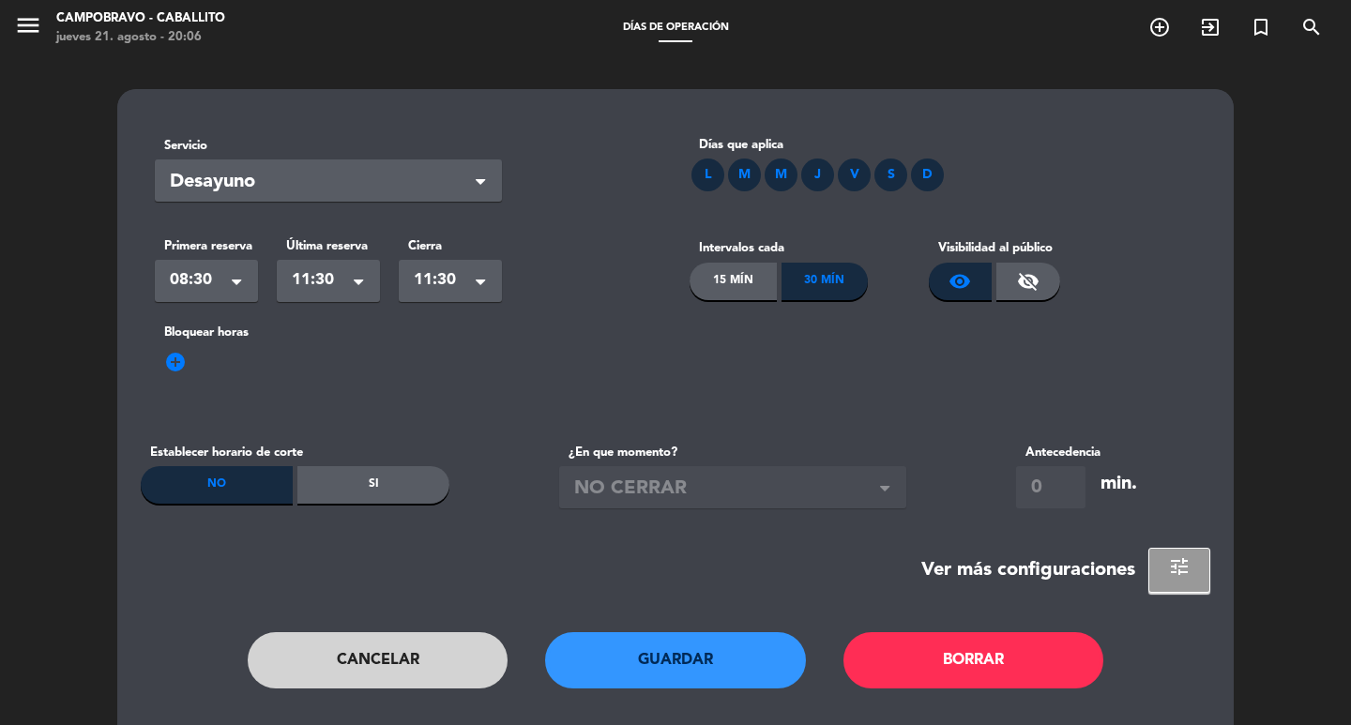
click at [971, 672] on button "Borrar" at bounding box center [973, 660] width 261 height 56
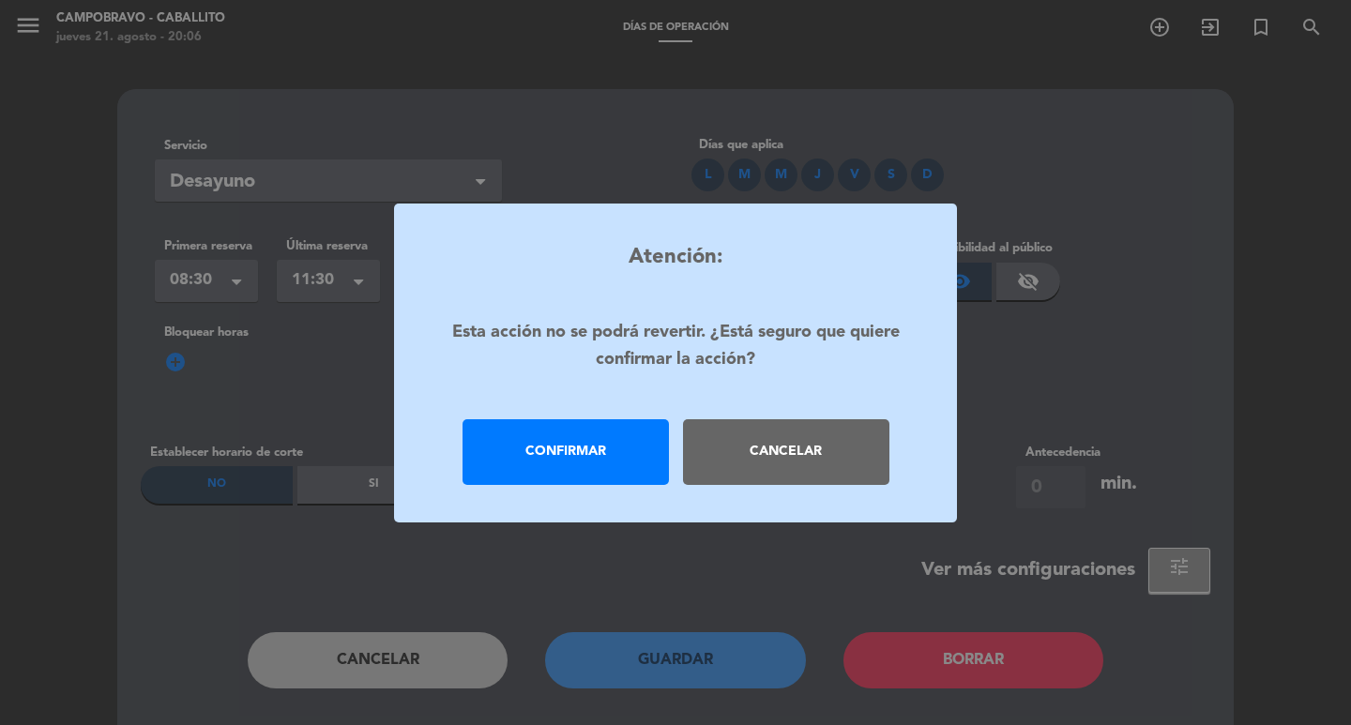
click at [612, 440] on div "Confirmar" at bounding box center [565, 452] width 206 height 66
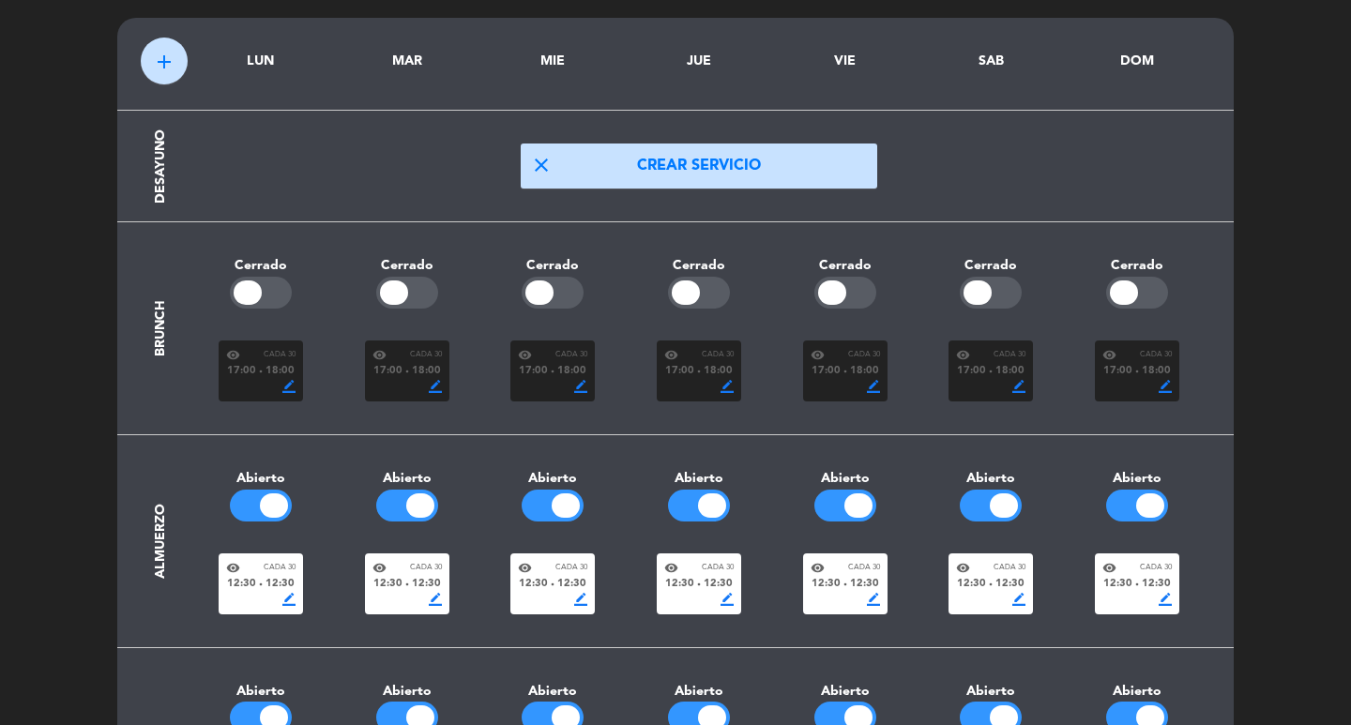
scroll to position [70, 0]
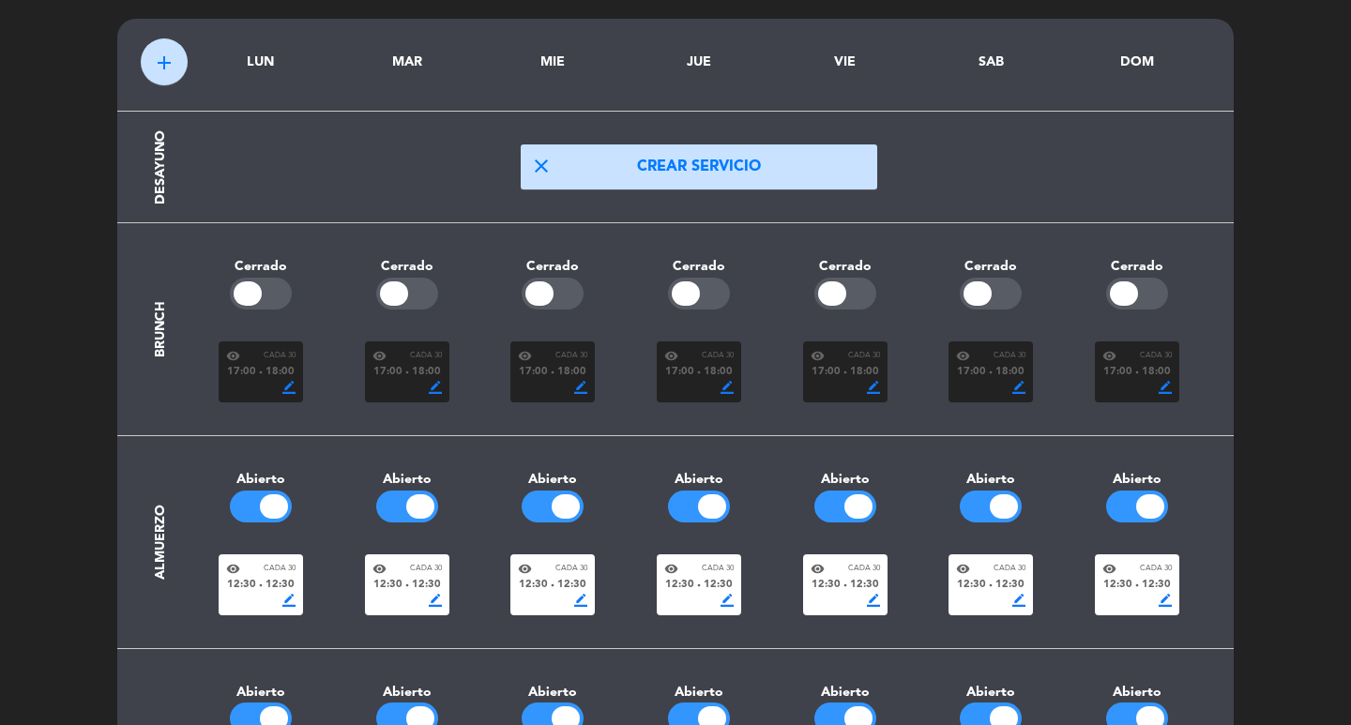
click at [297, 383] on div "visibility Cada 30 17:00 fiber_manual_record 18:00 border_color" at bounding box center [261, 371] width 84 height 61
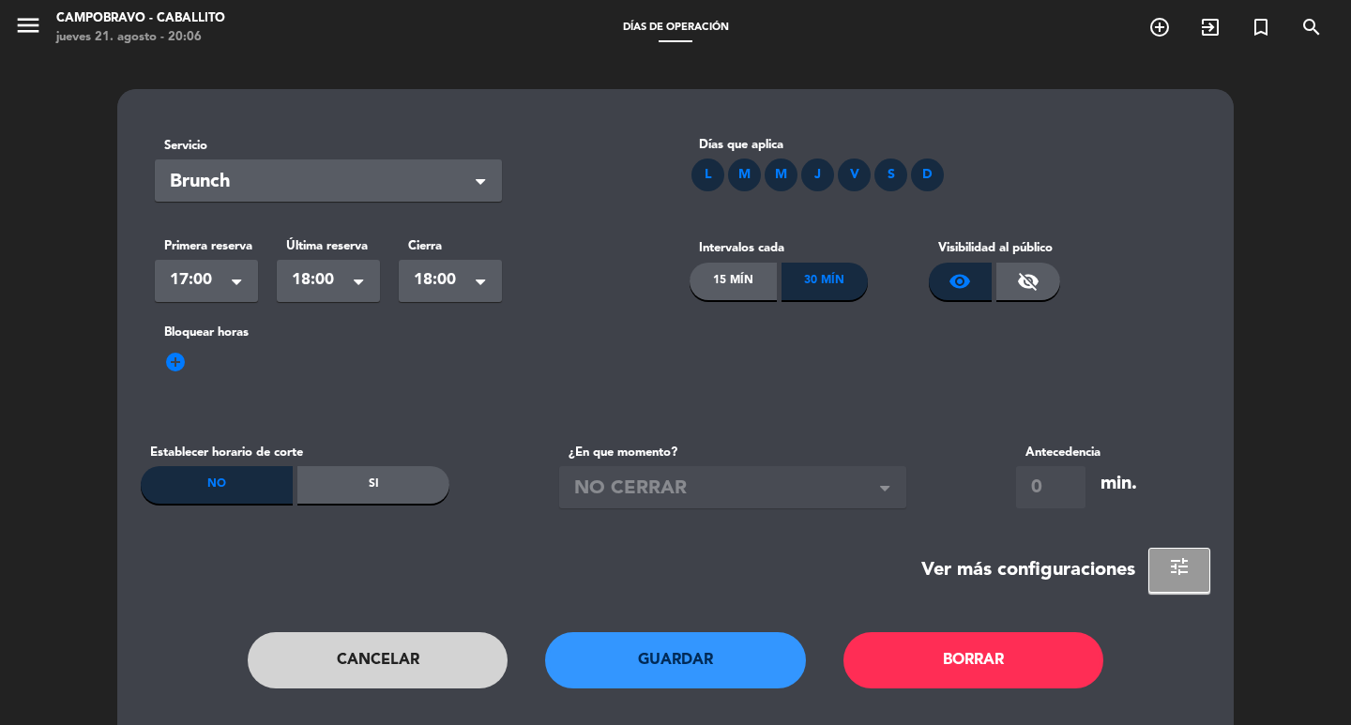
click at [987, 662] on button "Borrar" at bounding box center [973, 660] width 261 height 56
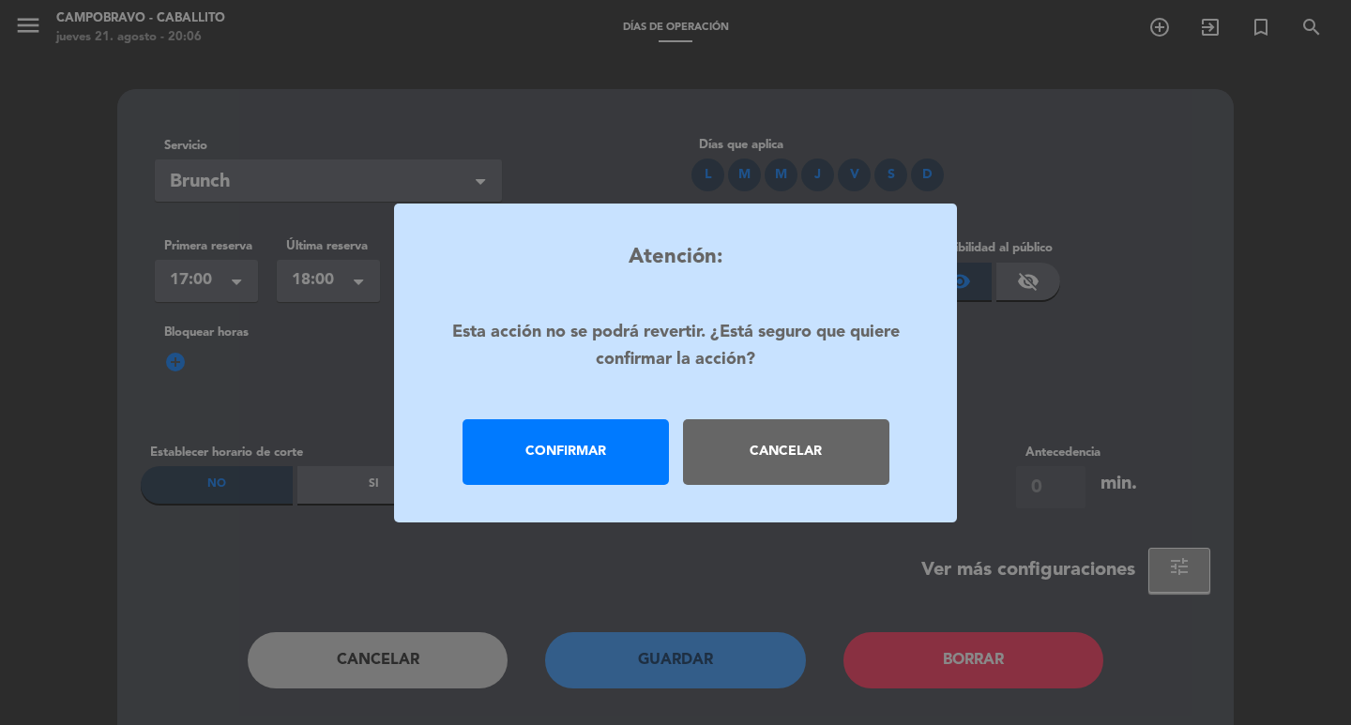
click at [514, 451] on div "Confirmar" at bounding box center [565, 452] width 206 height 66
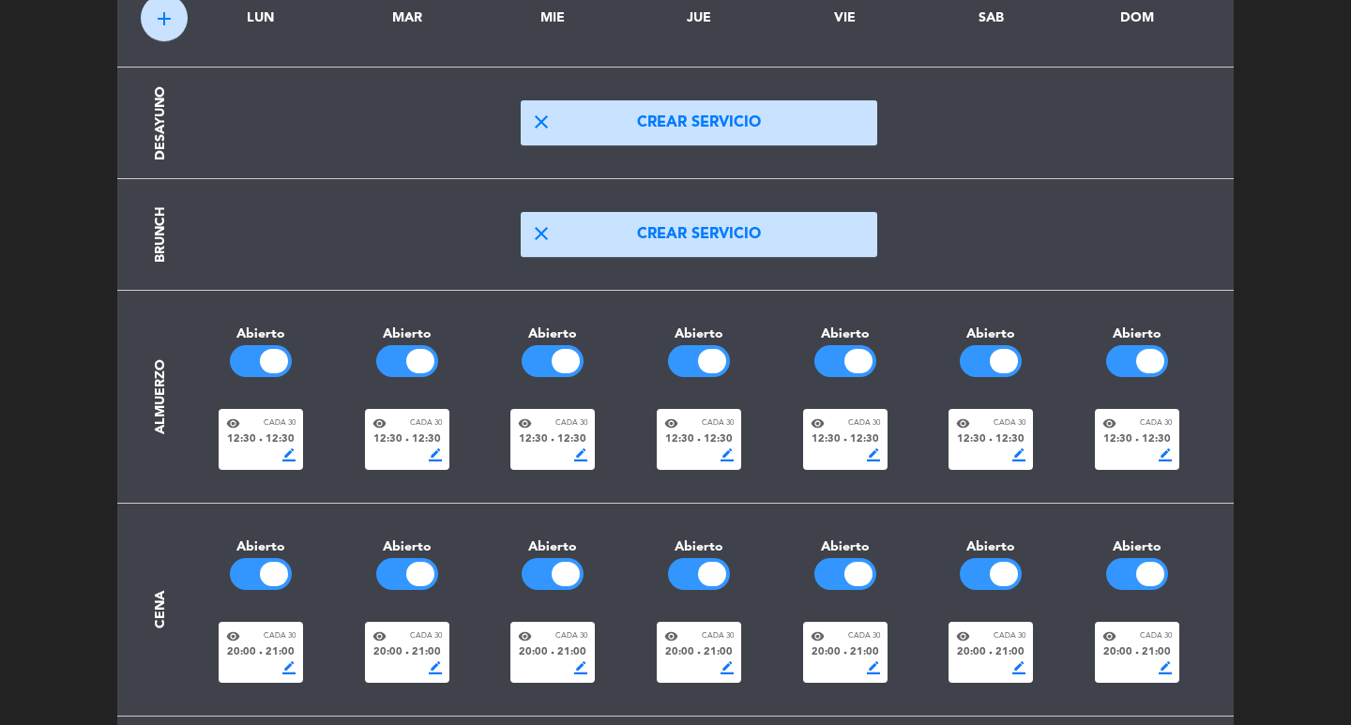
scroll to position [158, 0]
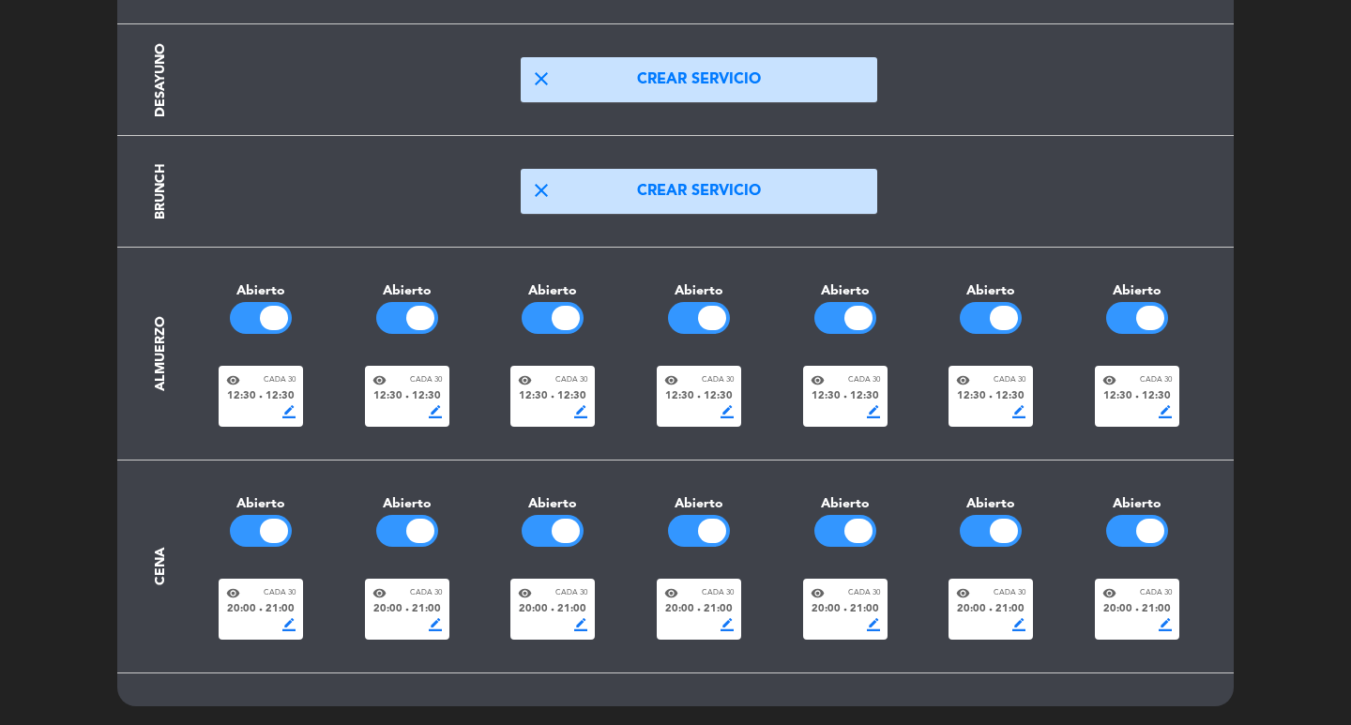
click at [290, 415] on span "border_color" at bounding box center [288, 411] width 13 height 13
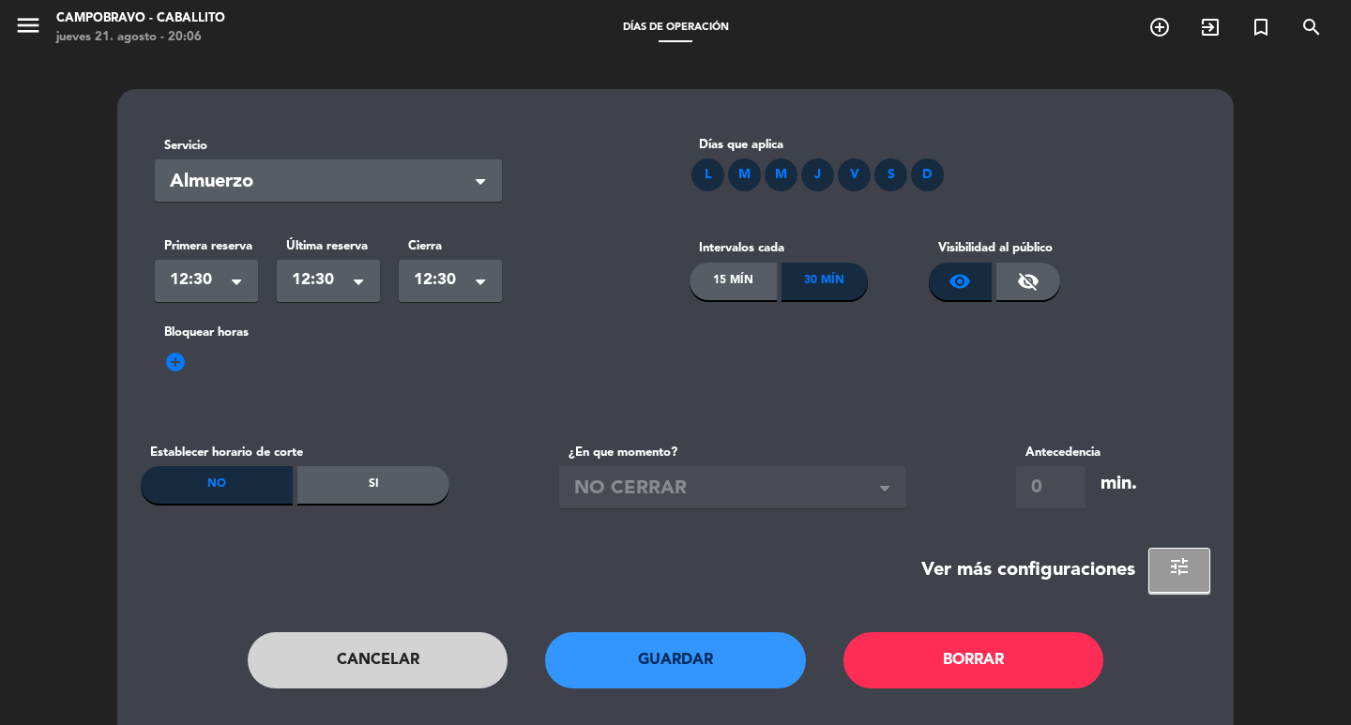
click at [441, 658] on button "Cancelar" at bounding box center [378, 660] width 261 height 56
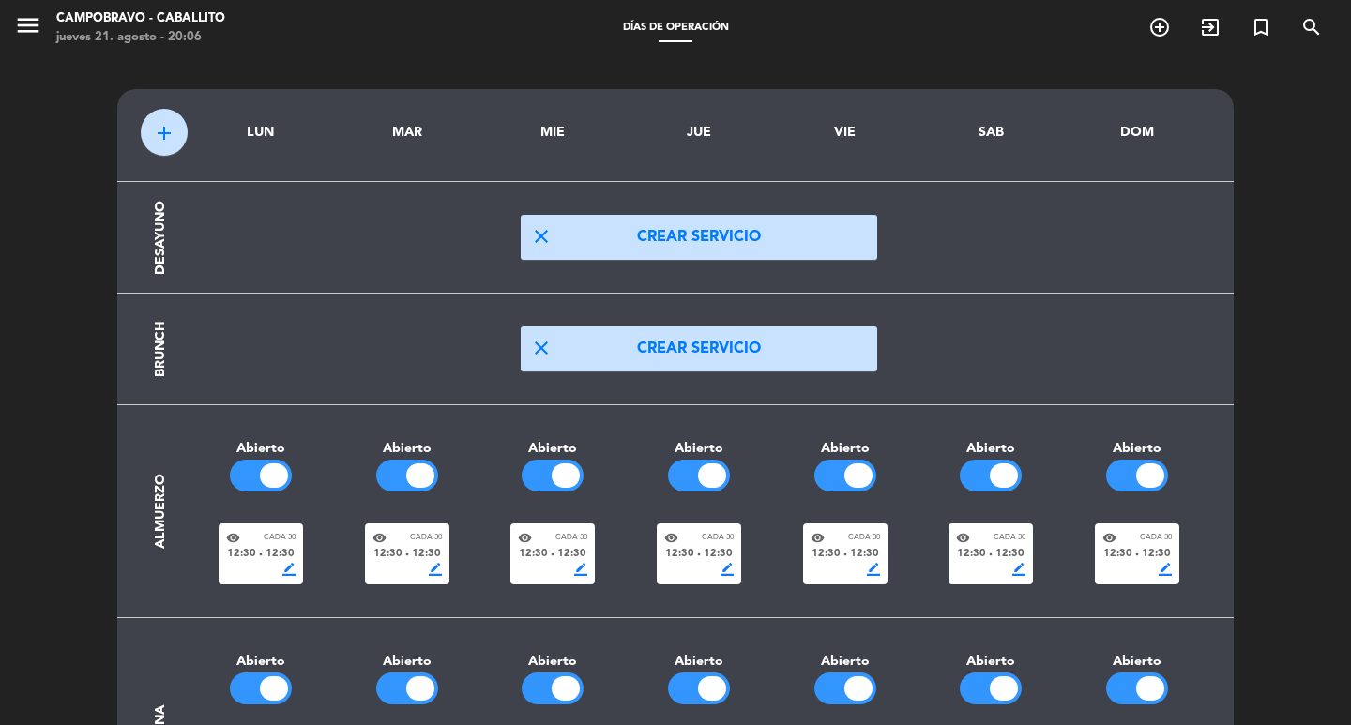
scroll to position [158, 0]
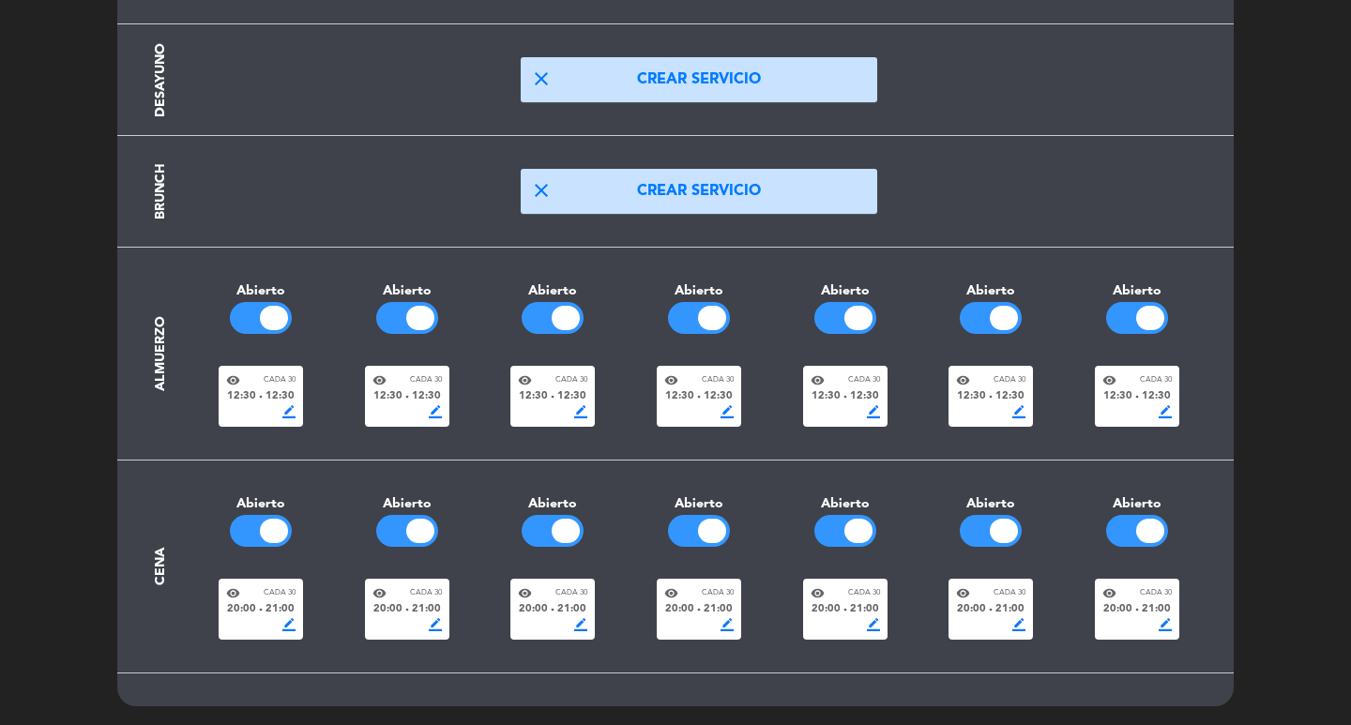
click at [298, 612] on div "visibility Cada 30 20:00 fiber_manual_record 21:00 border_color" at bounding box center [261, 609] width 84 height 61
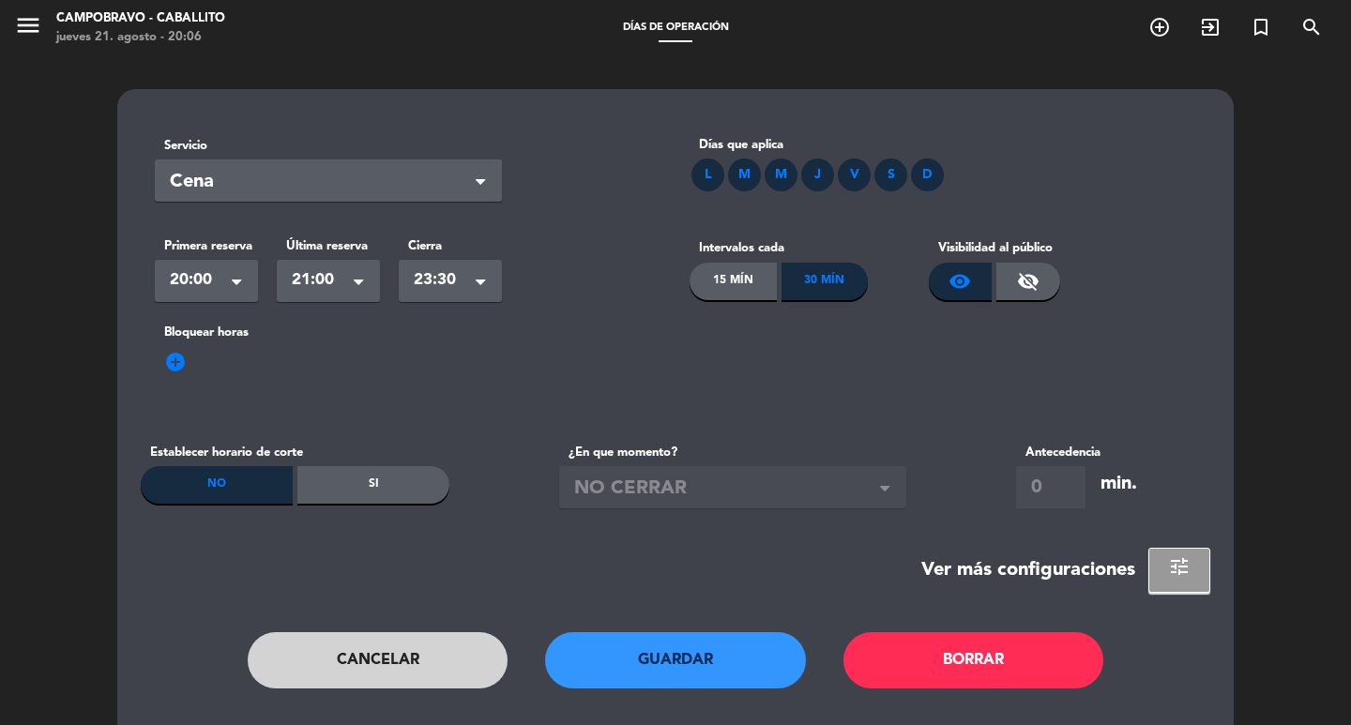
click at [807, 287] on div "30 Mín" at bounding box center [824, 282] width 87 height 38
click at [708, 290] on div "15 Mín" at bounding box center [732, 282] width 87 height 38
click at [805, 290] on div "30 Mín" at bounding box center [824, 282] width 87 height 38
click at [355, 488] on div "Si" at bounding box center [373, 485] width 152 height 38
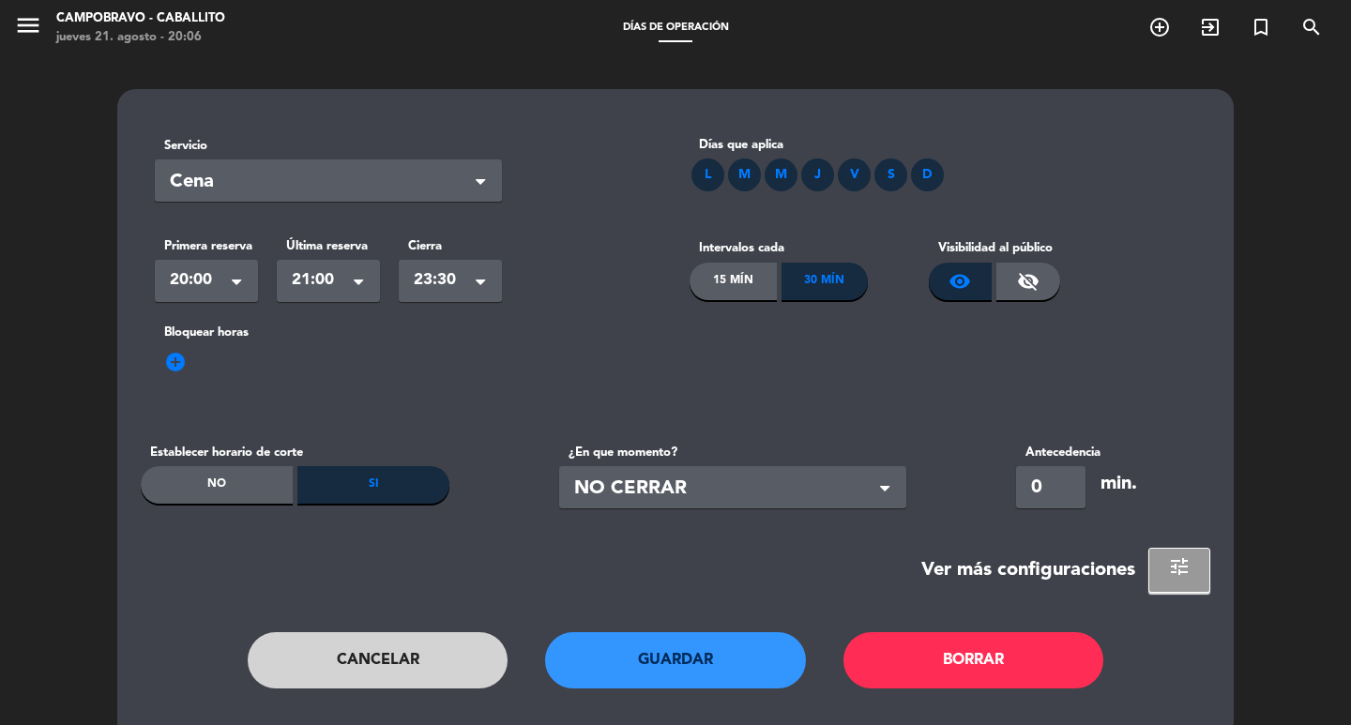
click at [251, 484] on div "No" at bounding box center [217, 485] width 152 height 38
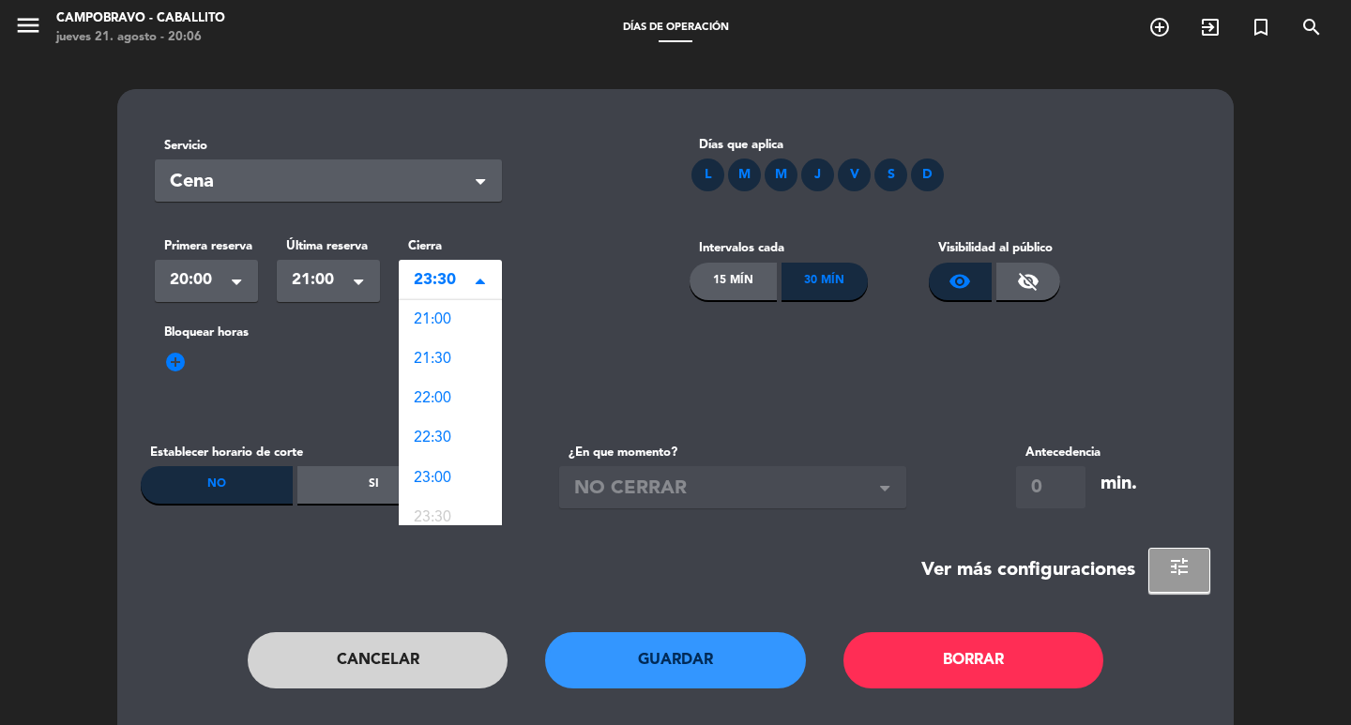
scroll to position [12, 0]
click at [487, 276] on span at bounding box center [484, 281] width 19 height 19
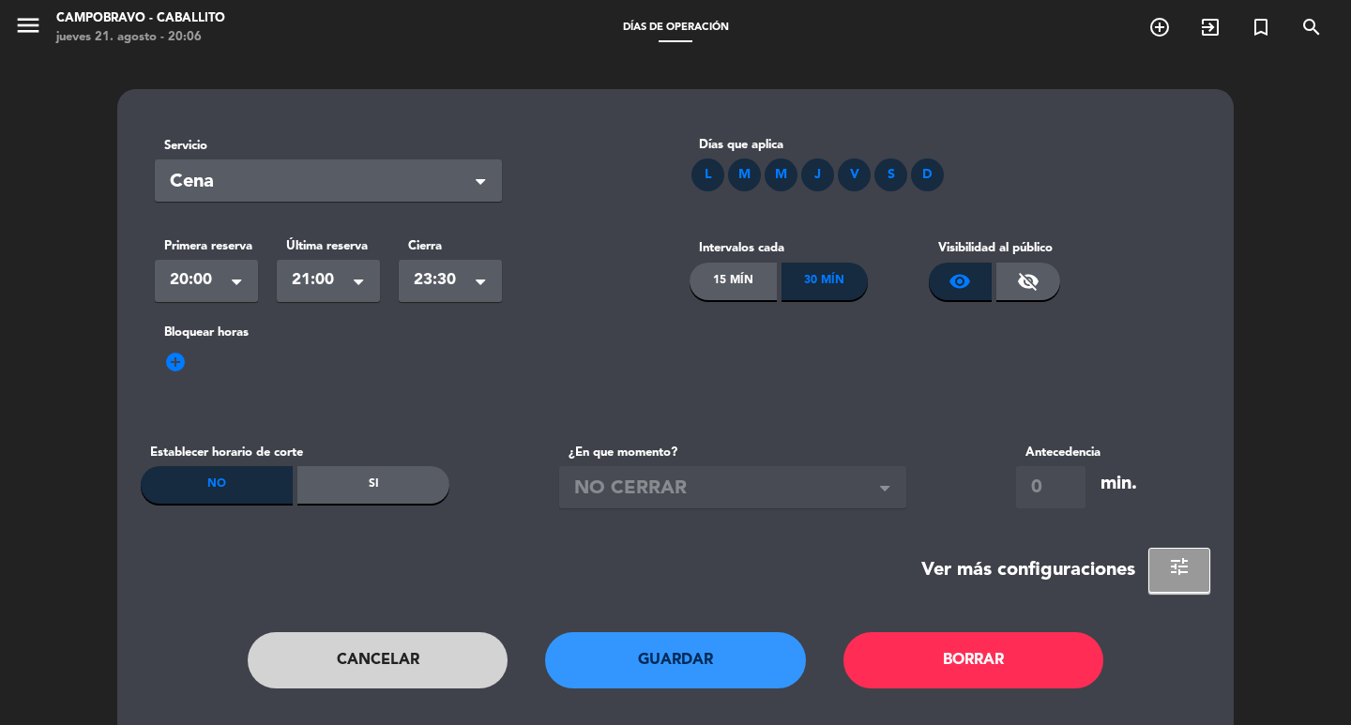
click at [487, 276] on span at bounding box center [484, 281] width 19 height 19
click at [815, 282] on div "30 Mín" at bounding box center [824, 282] width 87 height 38
click at [751, 294] on div "15 Mín" at bounding box center [732, 282] width 87 height 38
click at [849, 282] on div "30 Mín" at bounding box center [824, 282] width 87 height 38
click at [1188, 560] on span "tune" at bounding box center [1180, 566] width 23 height 23
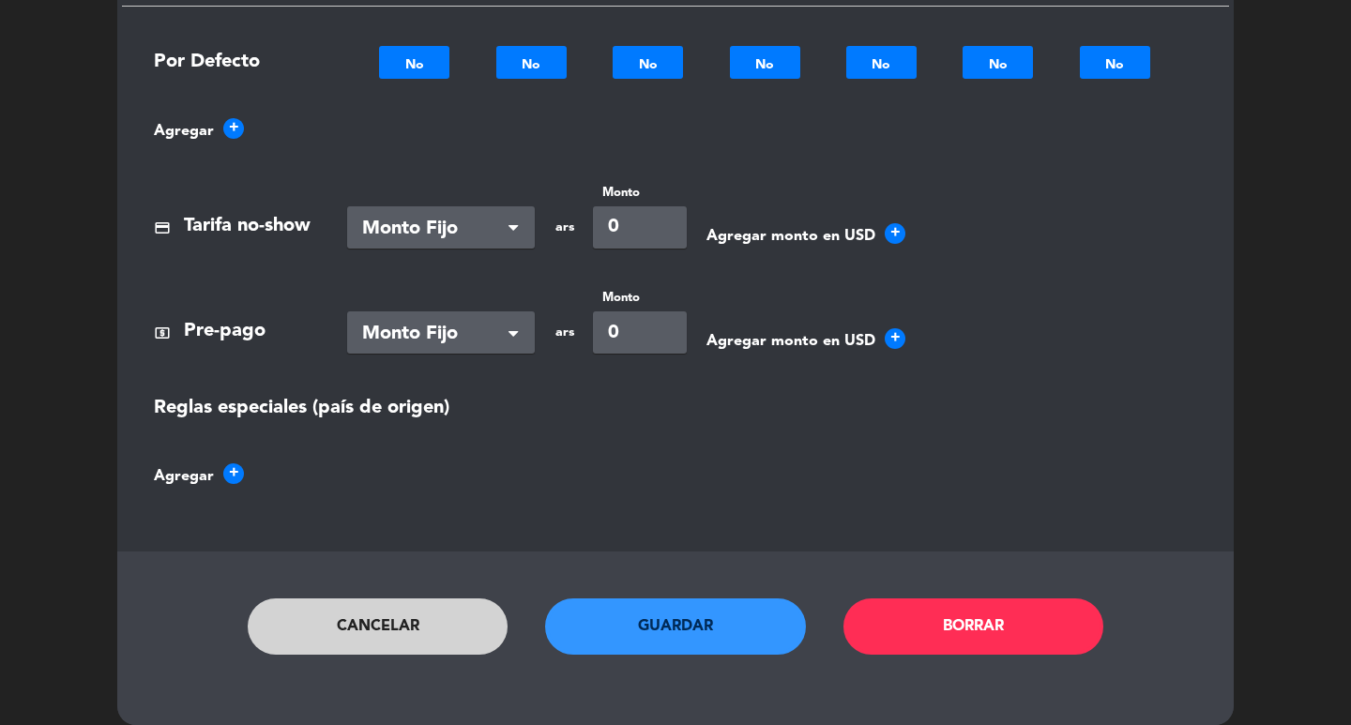
scroll to position [1160, 0]
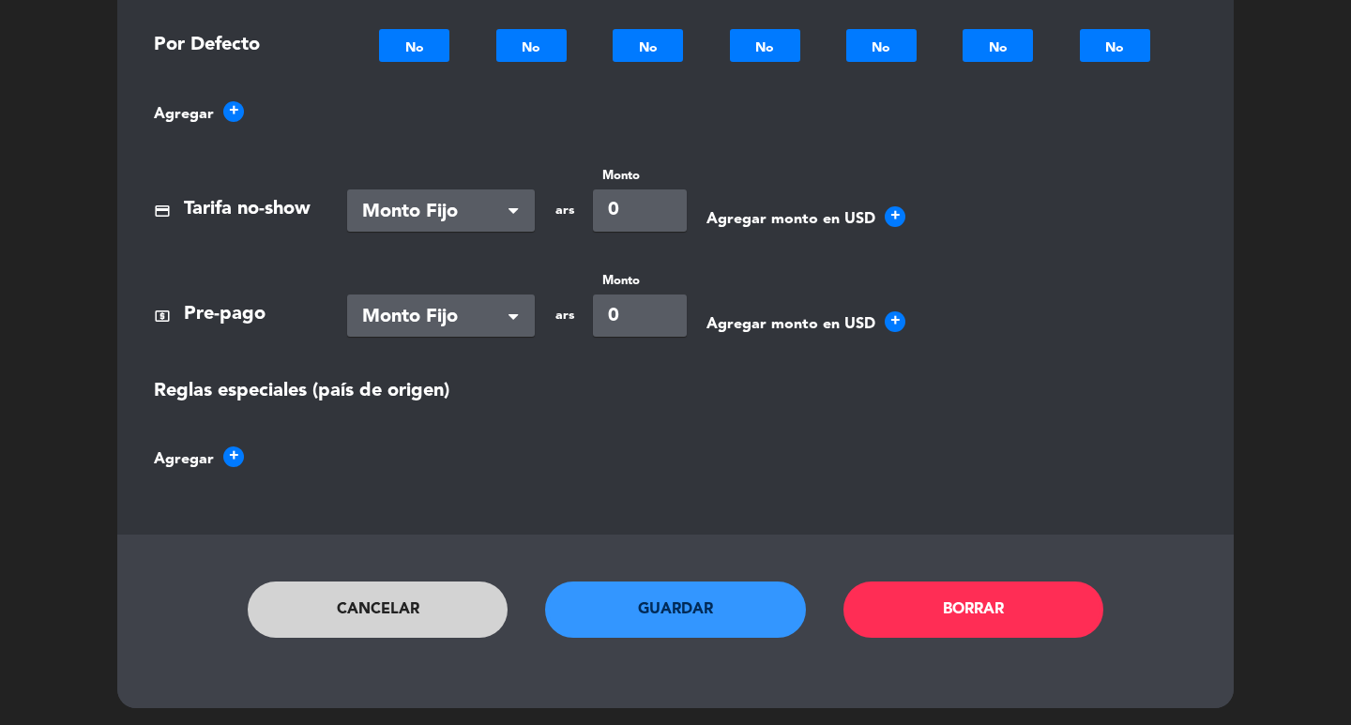
click at [635, 601] on button "Guardar" at bounding box center [675, 609] width 261 height 56
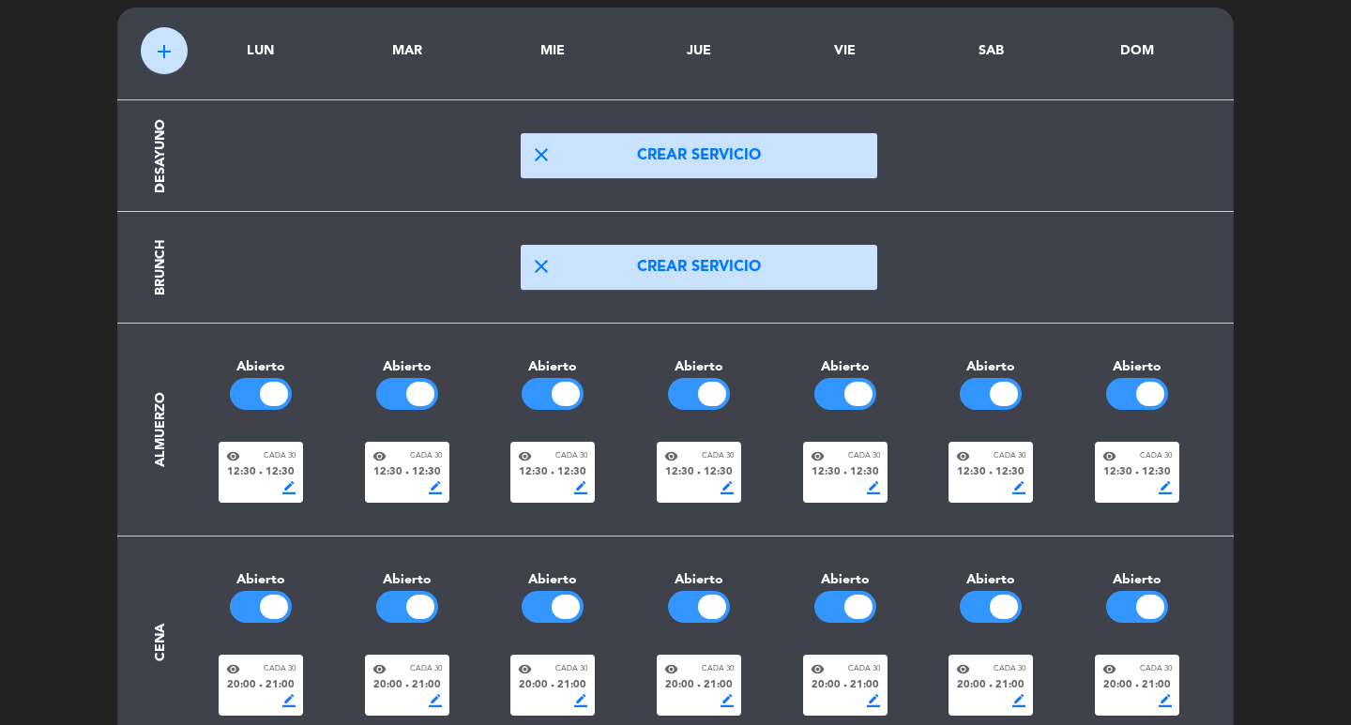
scroll to position [158, 0]
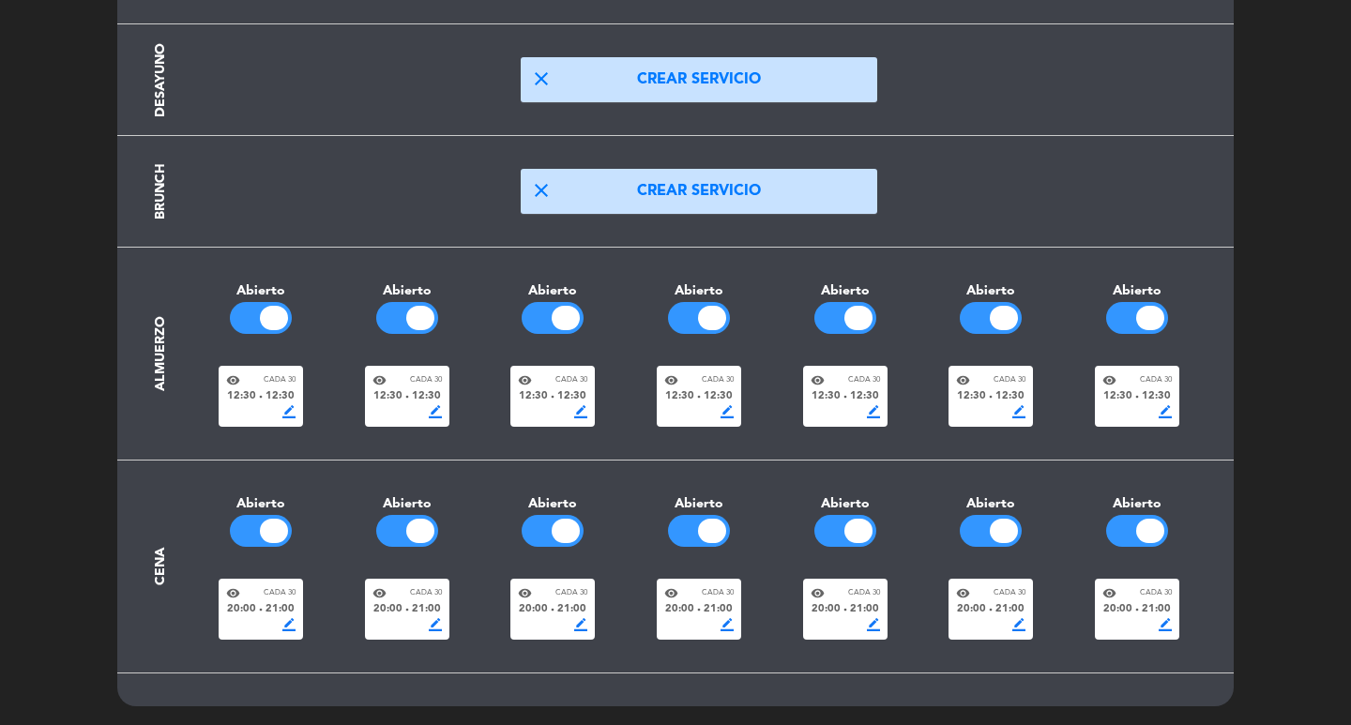
click at [434, 623] on span "border_color" at bounding box center [435, 624] width 13 height 13
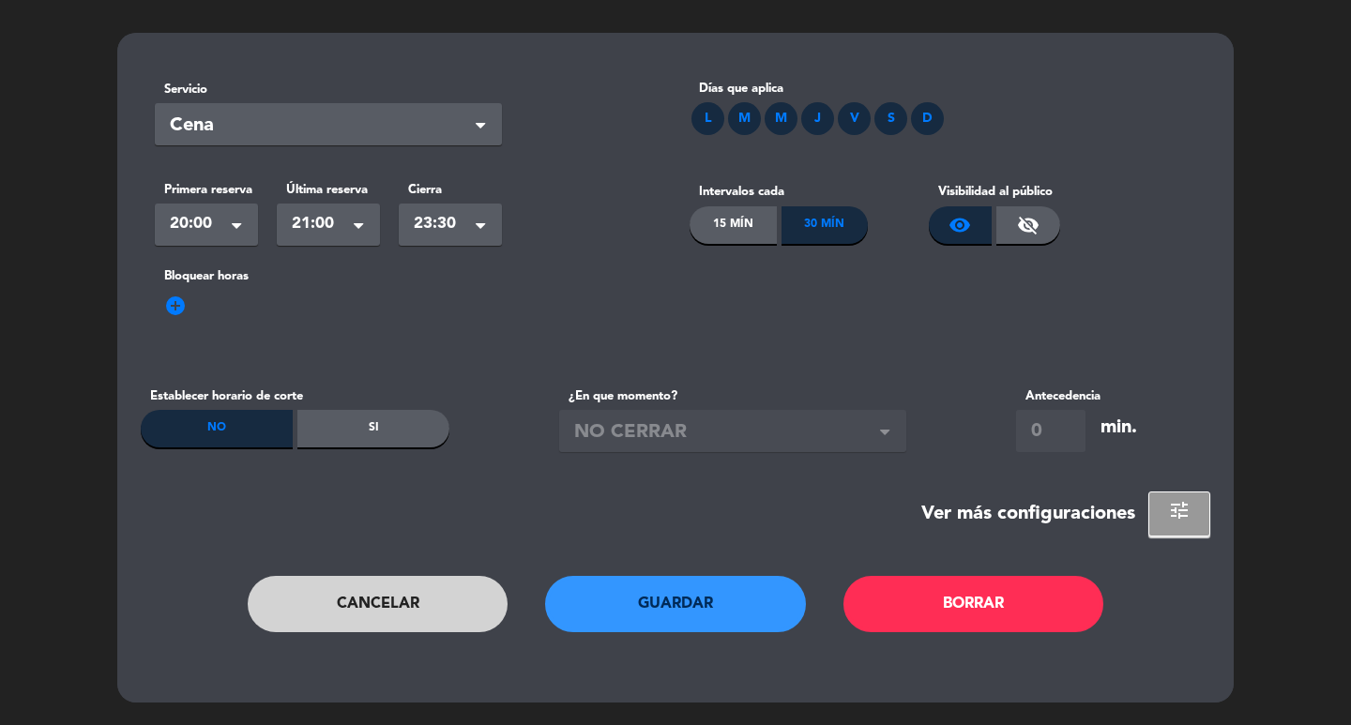
scroll to position [0, 0]
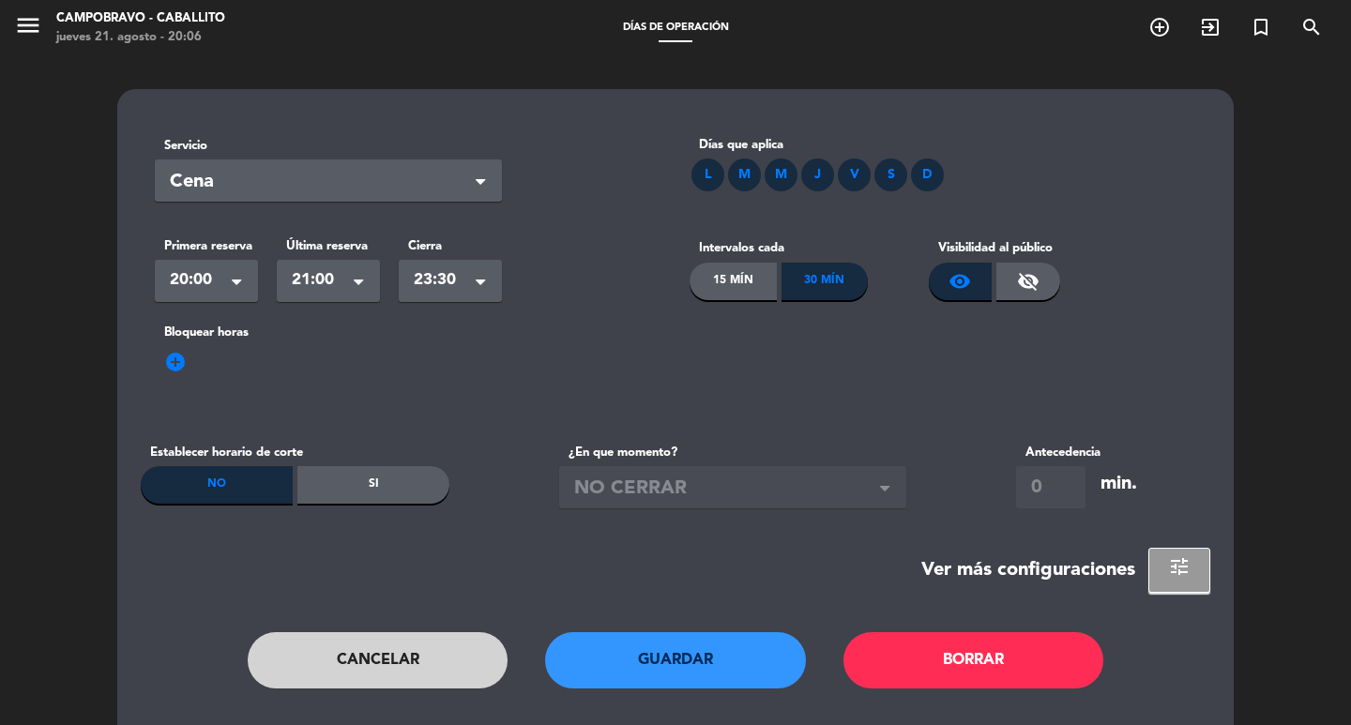
click at [843, 265] on div "30 Mín" at bounding box center [824, 282] width 87 height 38
click at [774, 246] on label "Intervalos cada" at bounding box center [808, 248] width 239 height 20
click at [366, 487] on div "Si" at bounding box center [373, 485] width 152 height 38
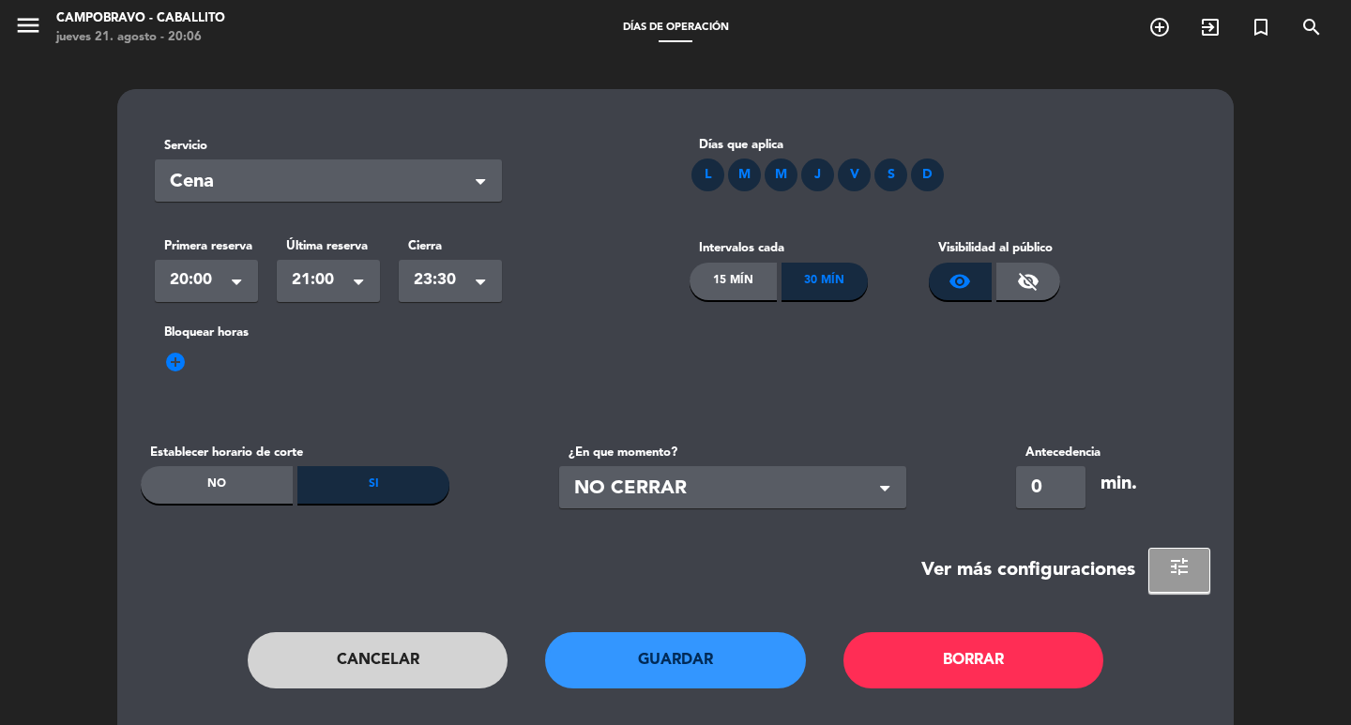
click at [638, 460] on label "¿En que momento?" at bounding box center [732, 453] width 347 height 20
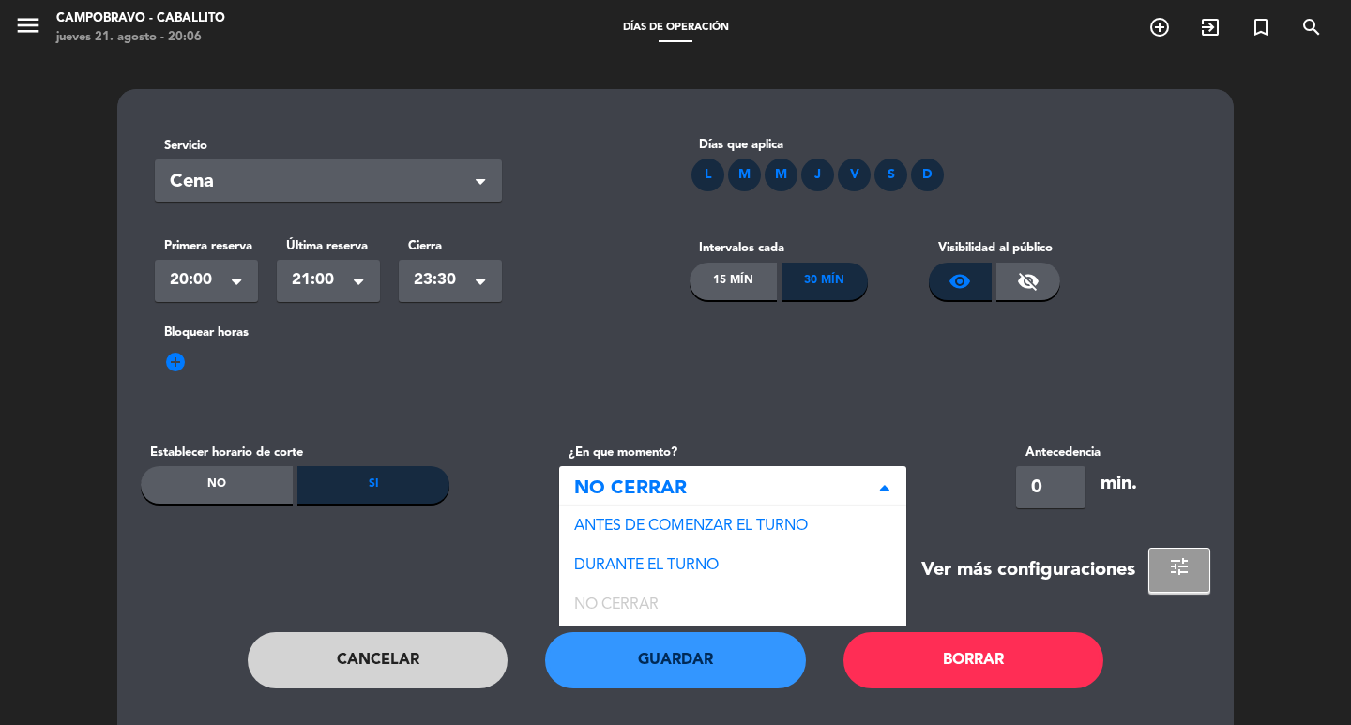
click at [663, 485] on span "NO CERRAR" at bounding box center [725, 489] width 302 height 31
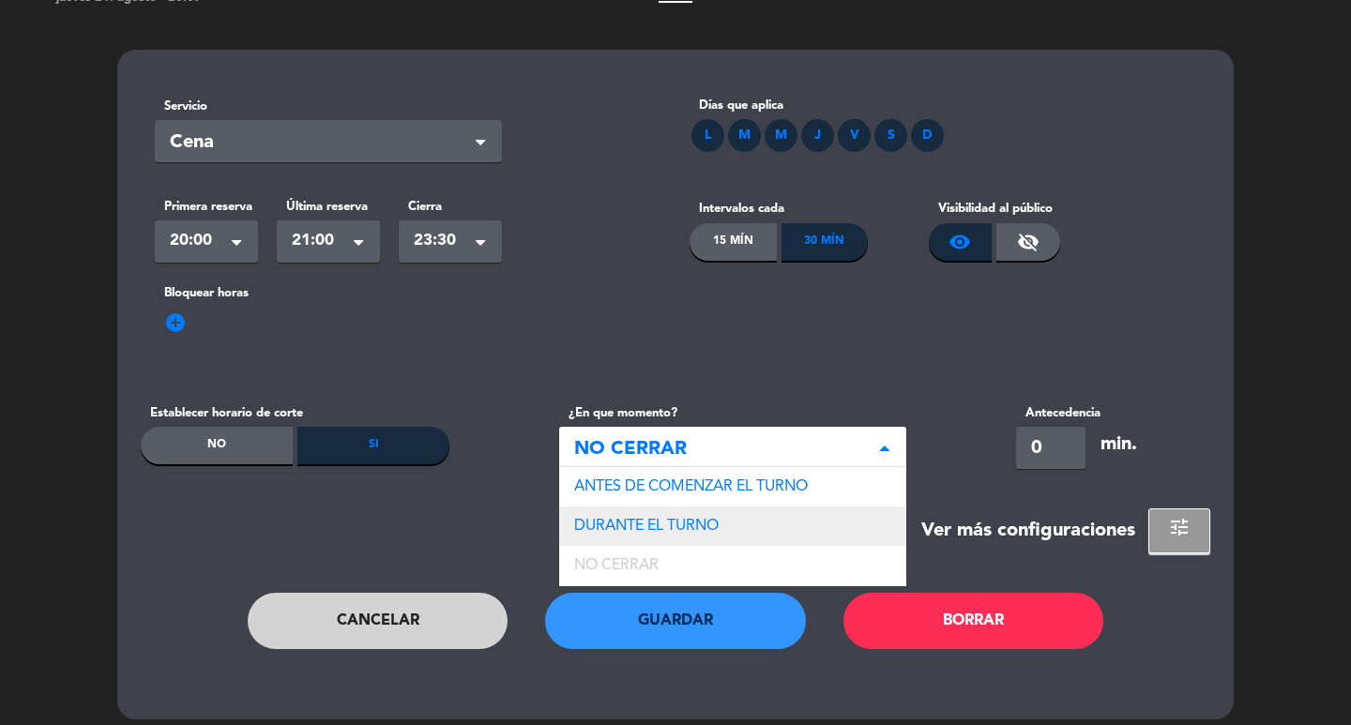
scroll to position [56, 0]
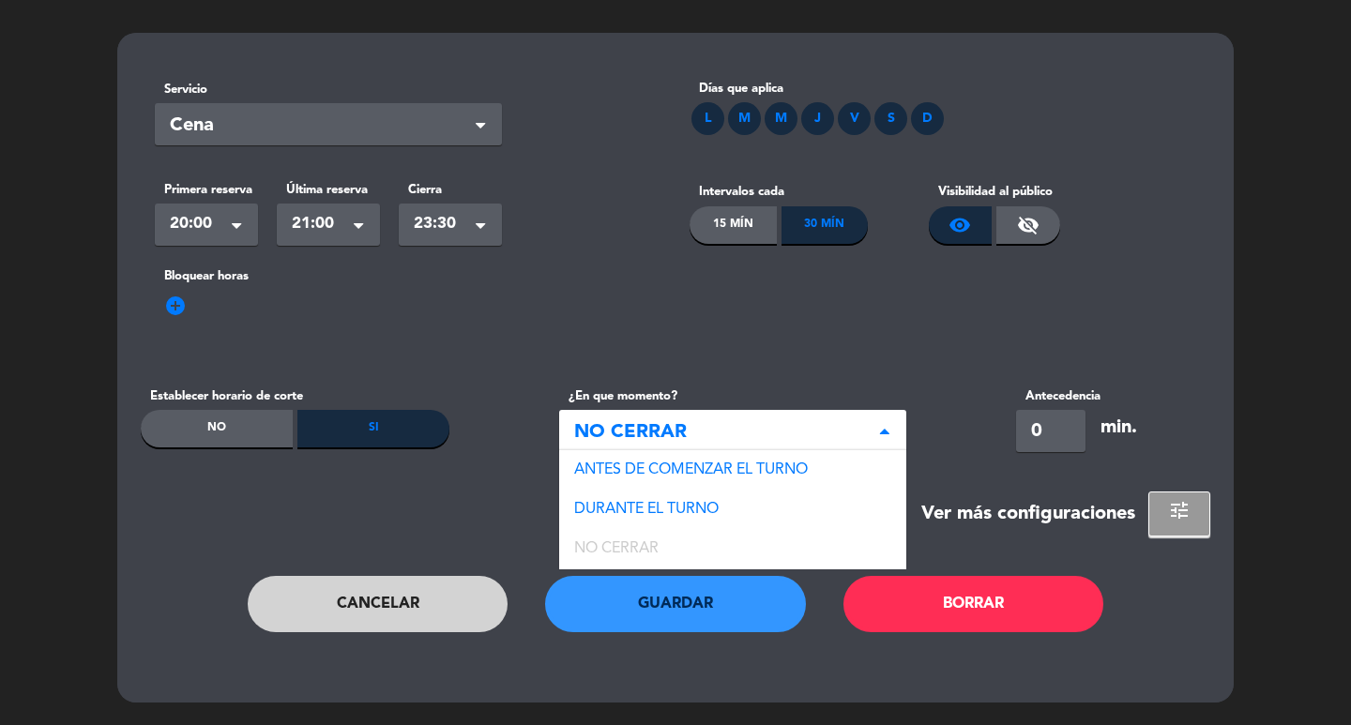
click at [709, 337] on div "Bloquear horas add_circle" at bounding box center [675, 313] width 1069 height 94
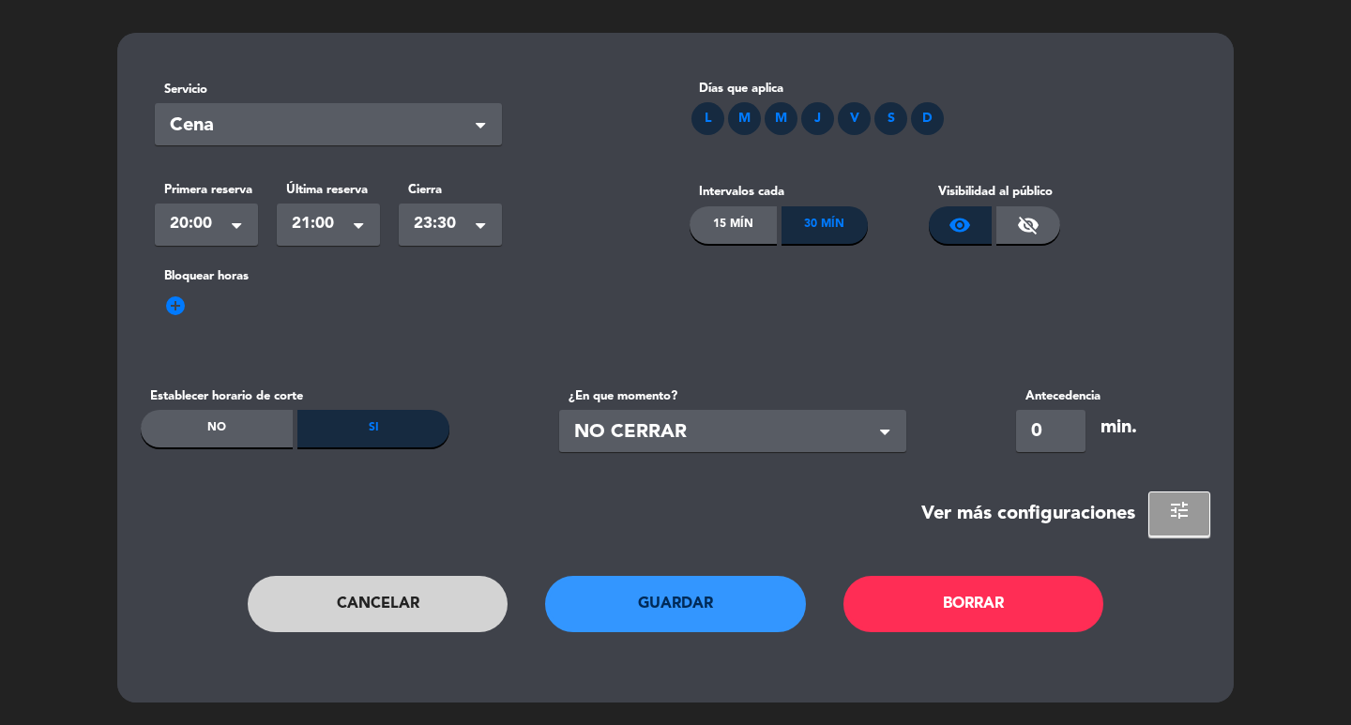
click at [463, 606] on button "Cancelar" at bounding box center [378, 604] width 261 height 56
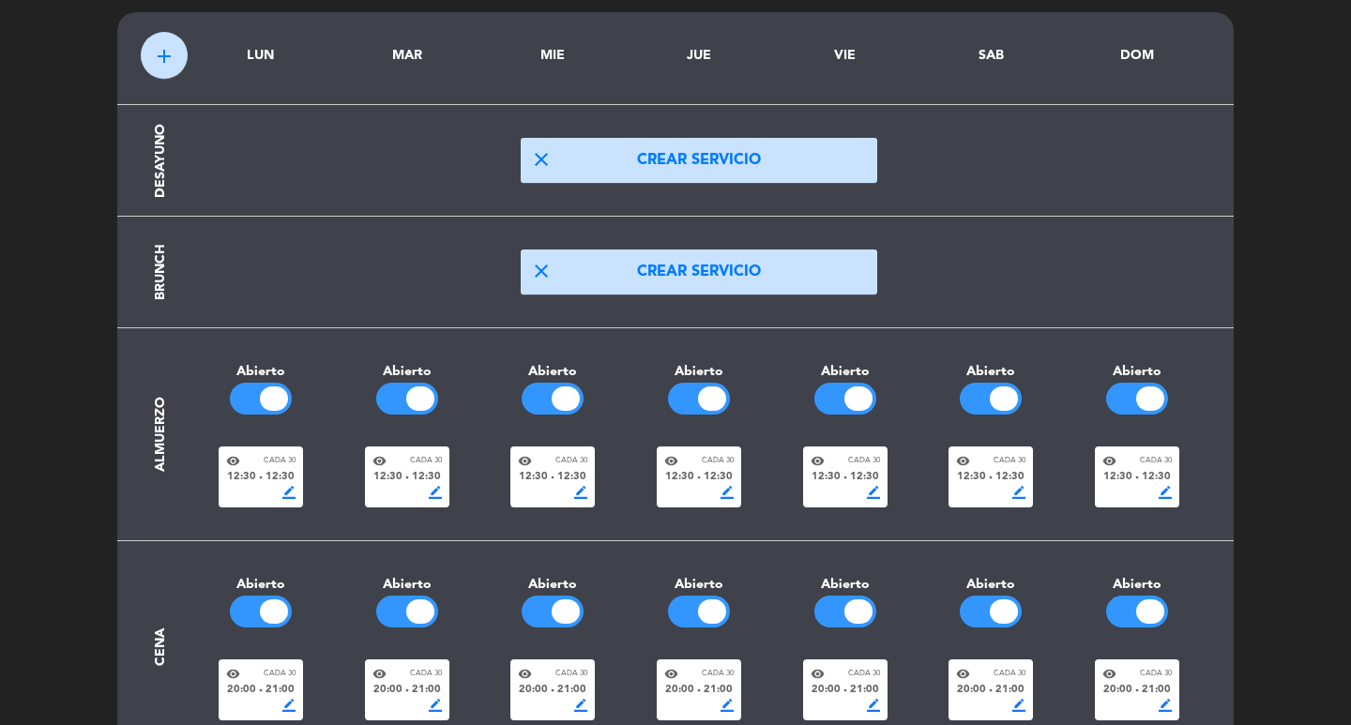
scroll to position [0, 0]
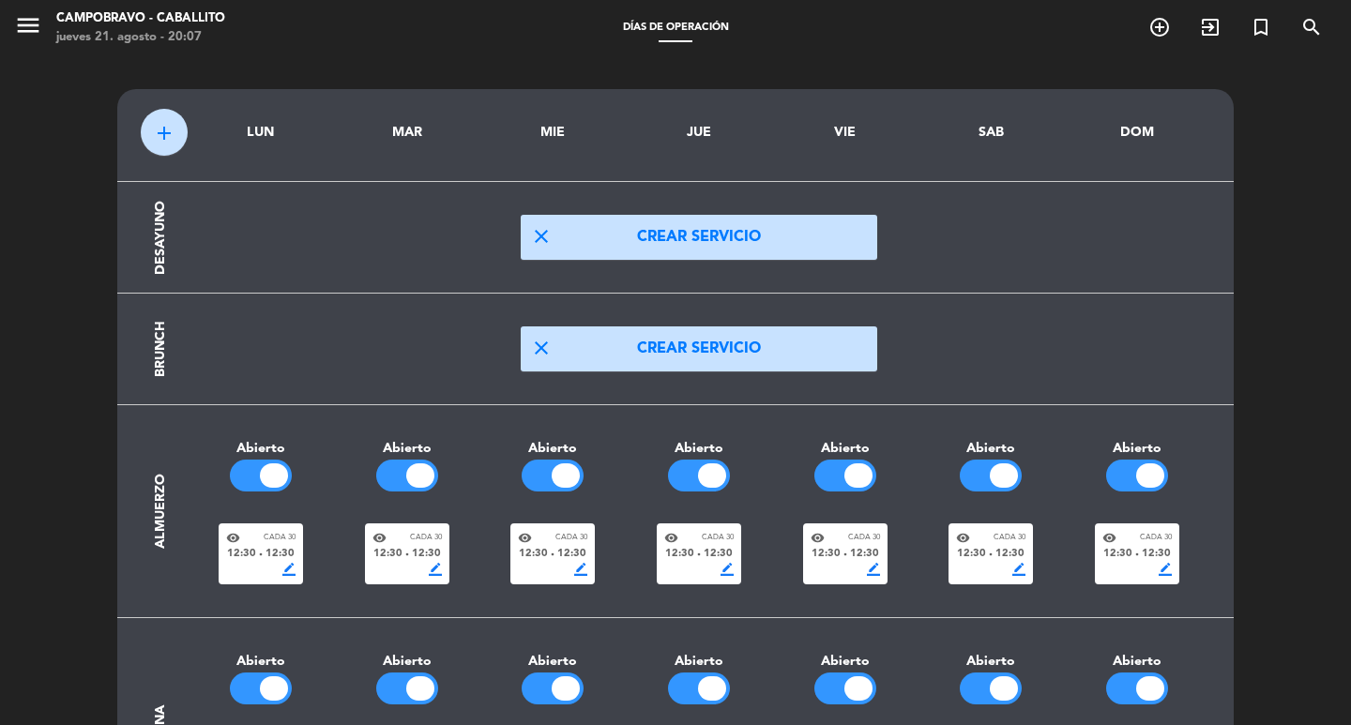
click at [19, 410] on div "add LUN MAR MIE JUE VIE SAB DOM Desayuno close Crear servicio Brunch close Crea…" at bounding box center [675, 469] width 1351 height 826
click at [27, 40] on button "menu" at bounding box center [28, 28] width 28 height 35
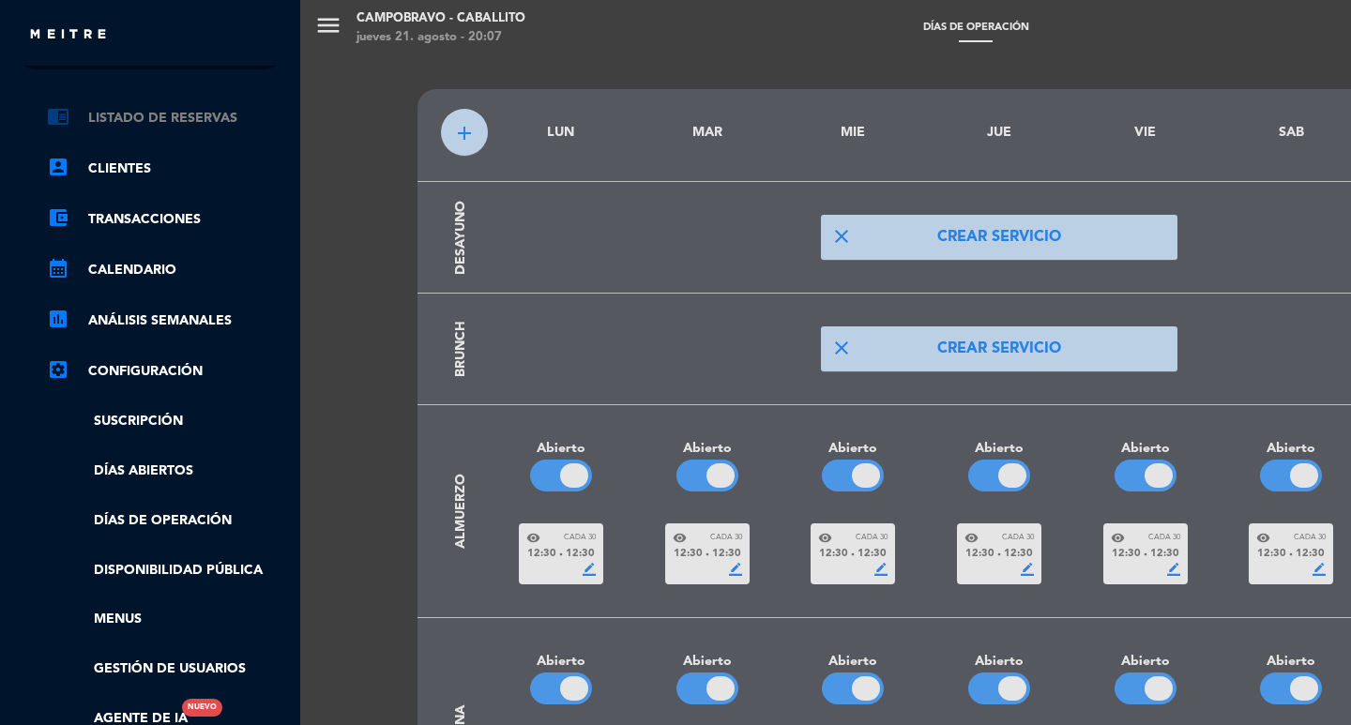
click at [97, 109] on link "chrome_reader_mode Listado de Reservas" at bounding box center [169, 118] width 244 height 23
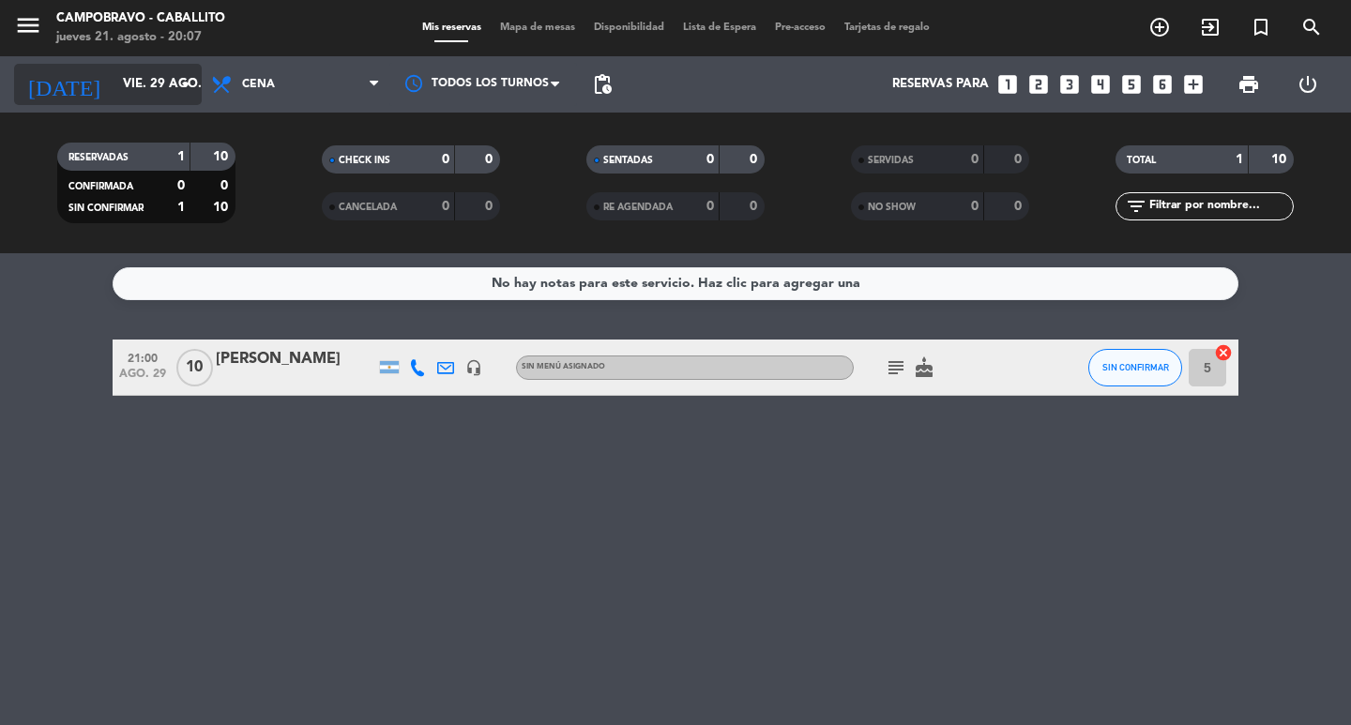
click at [151, 91] on input "vie. 29 ago." at bounding box center [195, 85] width 165 height 34
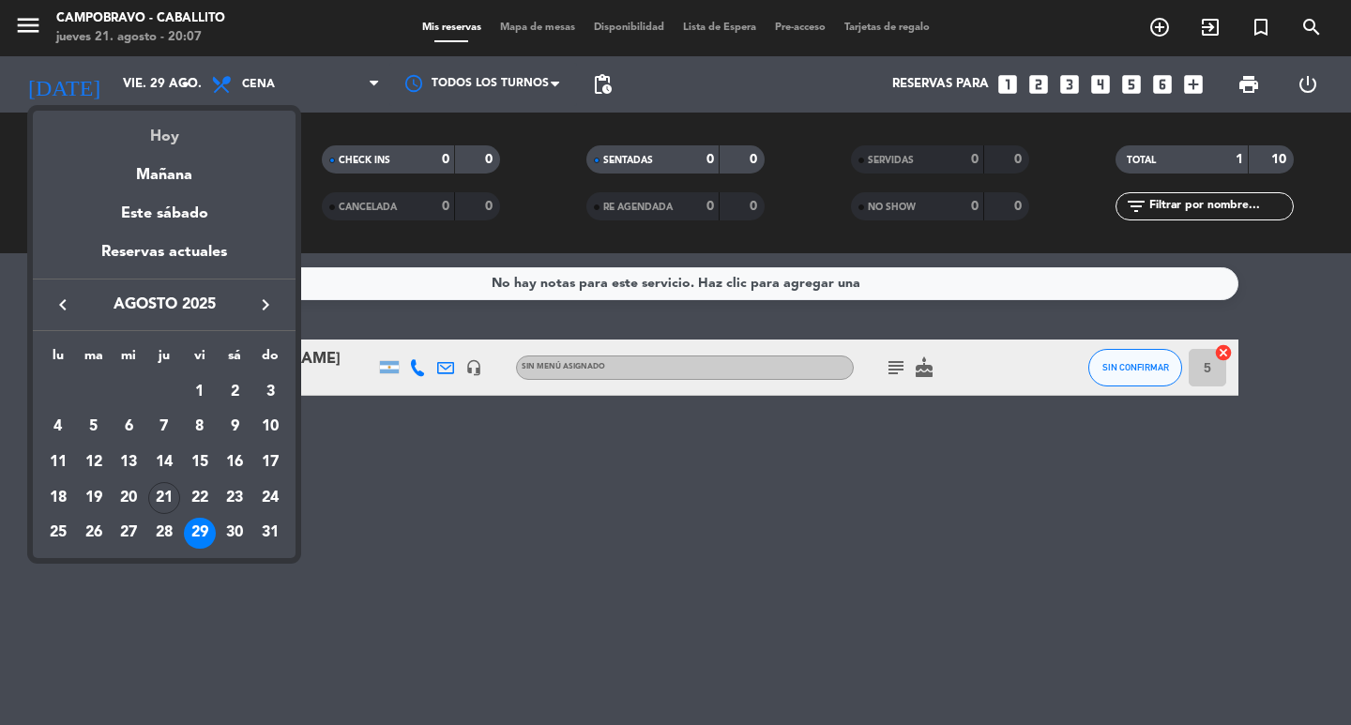
click at [186, 139] on div "Hoy" at bounding box center [164, 130] width 263 height 38
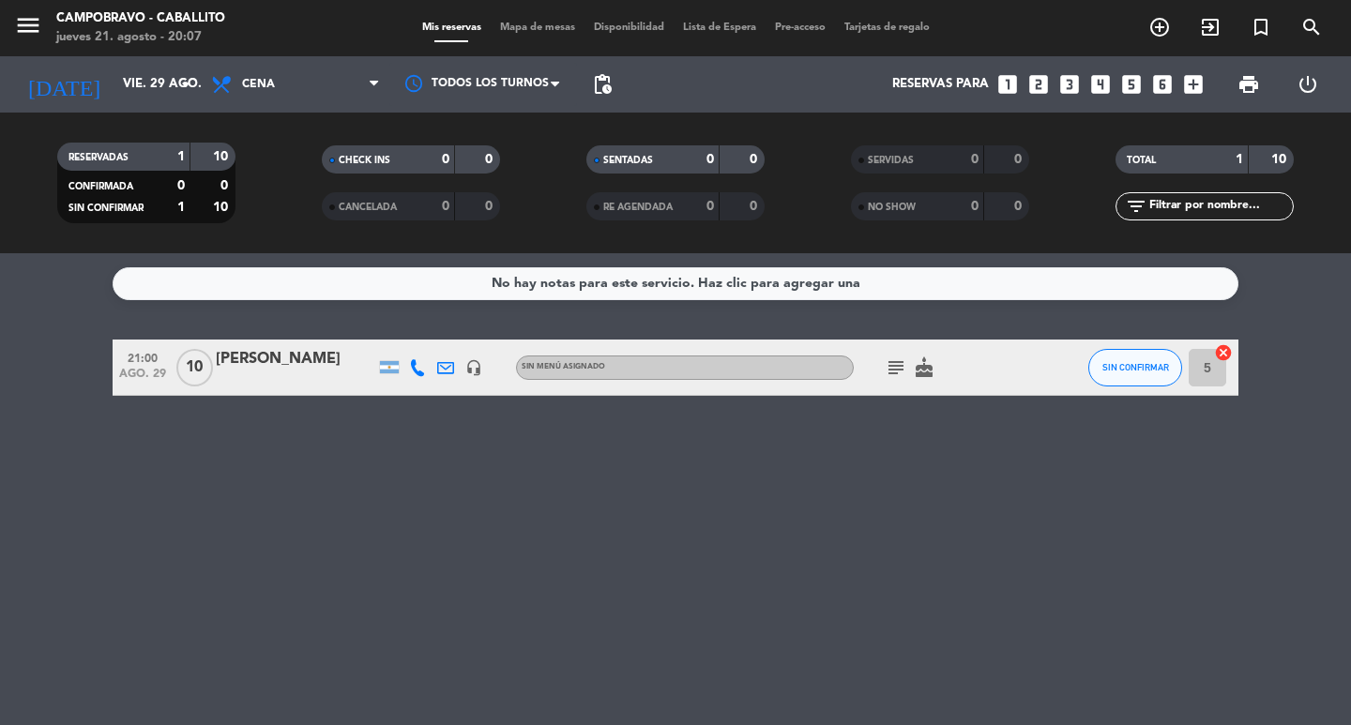
type input "jue. 21 ago."
